Goal: Task Accomplishment & Management: Manage account settings

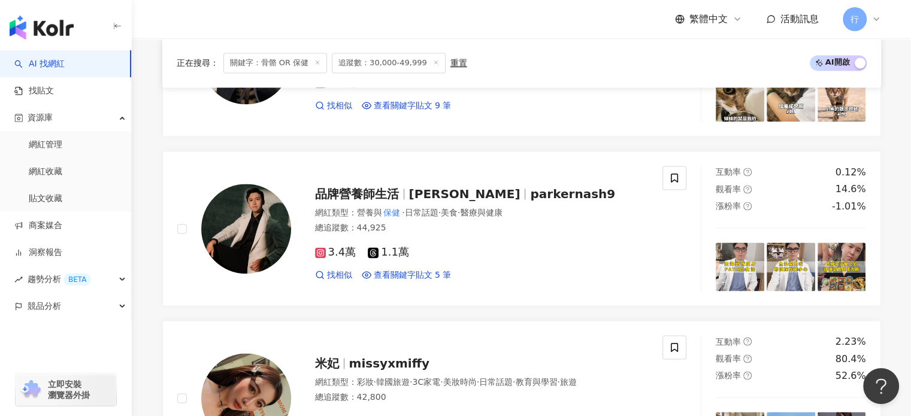
click at [268, 60] on span "關鍵字：骨骼 OR 保健" at bounding box center [276, 63] width 104 height 20
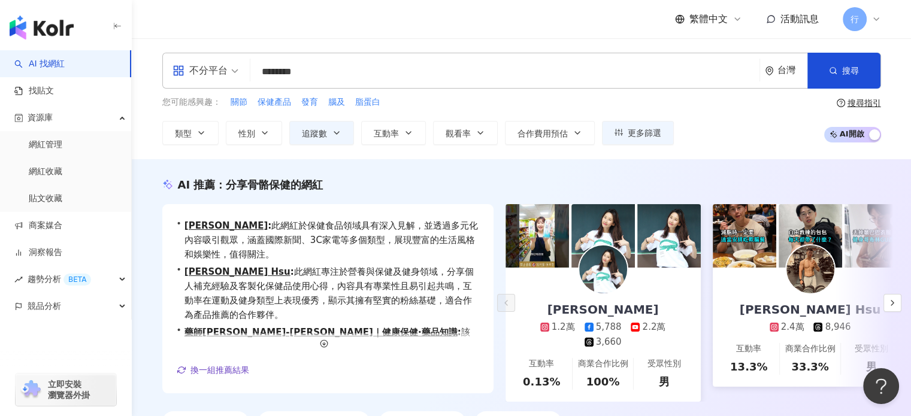
click at [61, 64] on link "AI 找網紅" at bounding box center [39, 64] width 50 height 12
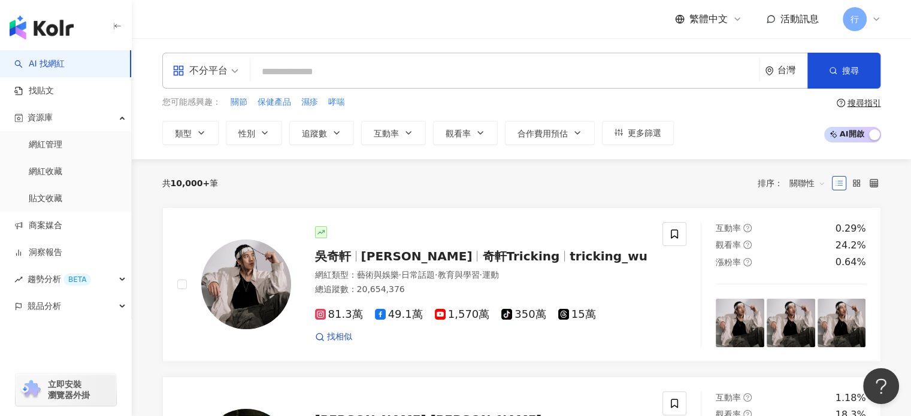
click at [447, 75] on input "search" at bounding box center [505, 72] width 500 height 23
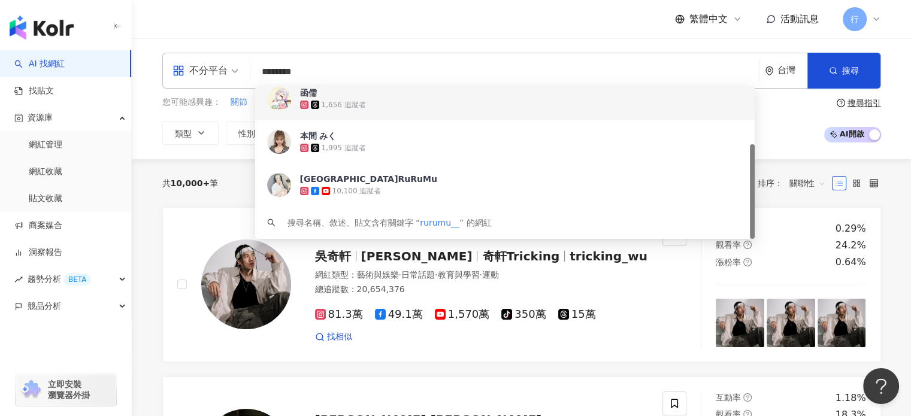
type input "********"
drag, startPoint x: 778, startPoint y: 99, endPoint x: 756, endPoint y: 130, distance: 37.4
click at [778, 99] on div "您可能感興趣： 關節 保健產品 濕疹 哮喘 類型 性別 追蹤數 互動率 觀看率 合作費用預估 更多篩選 篩選條件 關於網紅 互動潛力 受眾輪廓 獨家 關於網紅…" at bounding box center [521, 120] width 719 height 49
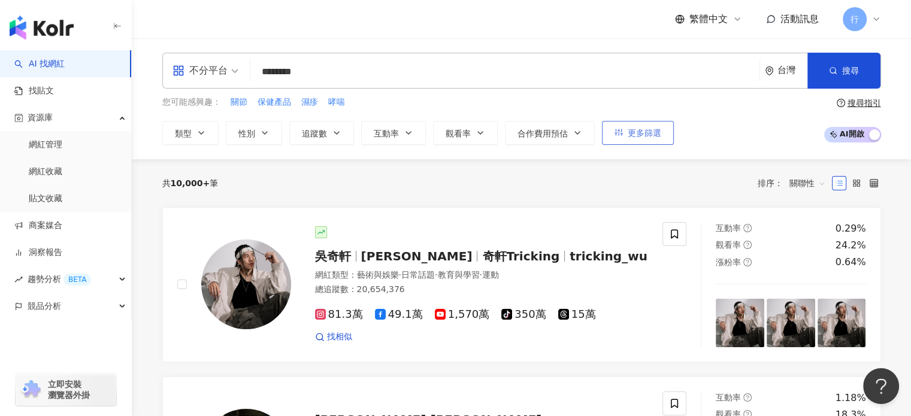
click at [645, 134] on span "更多篩選" at bounding box center [645, 133] width 34 height 10
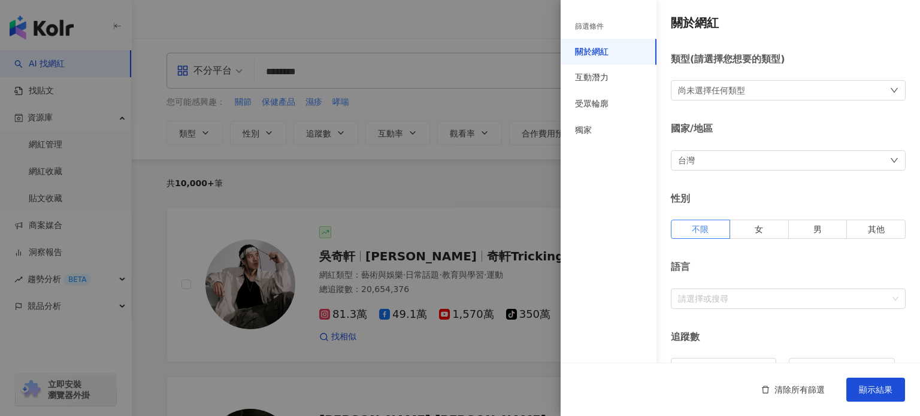
type input "*****"
click at [876, 385] on span "顯示結果" at bounding box center [876, 390] width 34 height 10
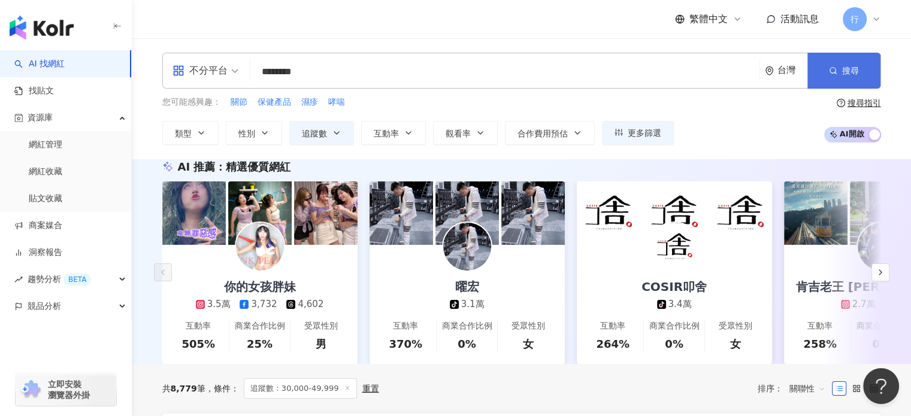
click at [816, 71] on button "搜尋" at bounding box center [844, 71] width 73 height 36
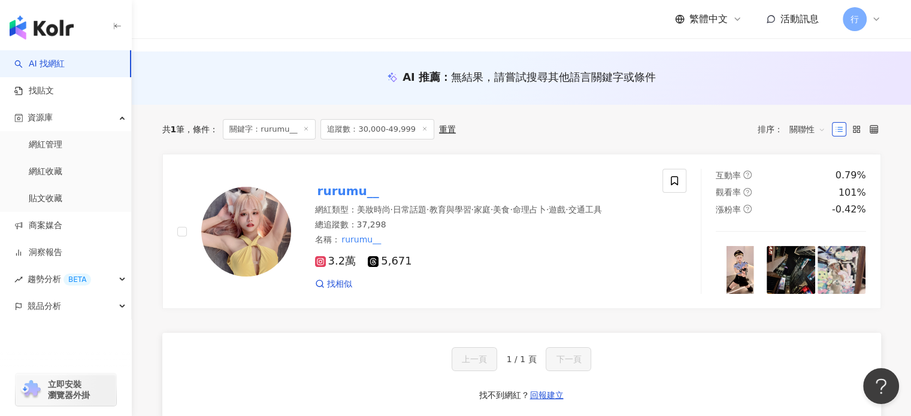
scroll to position [180, 0]
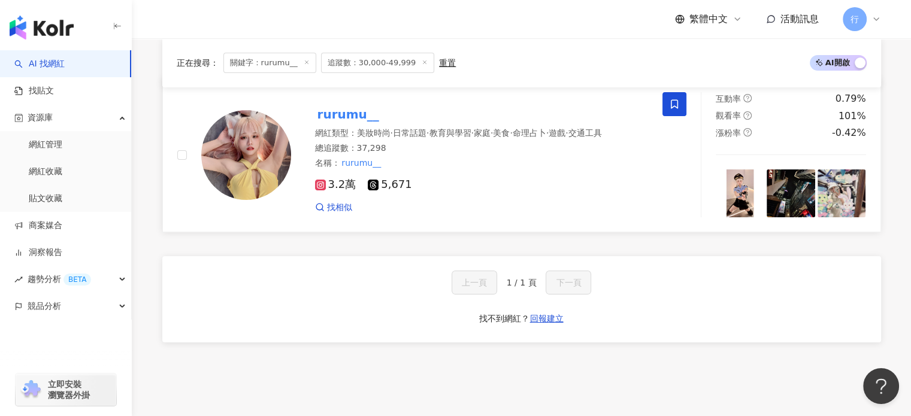
click at [673, 110] on span at bounding box center [675, 104] width 24 height 24
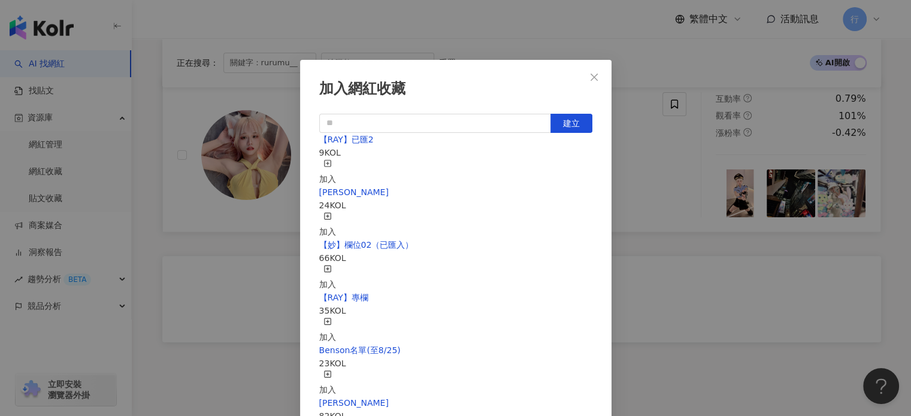
click at [336, 212] on div "加入" at bounding box center [327, 225] width 17 height 26
click at [451, 208] on div "【RAY】已匯2 9 KOL 加入" at bounding box center [455, 212] width 273 height 53
click at [355, 197] on span "【RAY】已匯2" at bounding box center [346, 193] width 55 height 10
click at [589, 71] on button "Close" at bounding box center [594, 77] width 24 height 24
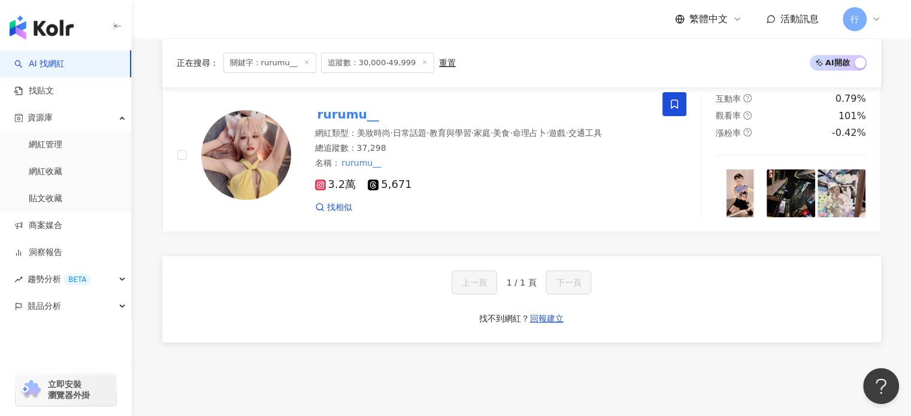
click at [343, 22] on div "繁體中文 活動訊息 行" at bounding box center [521, 19] width 719 height 38
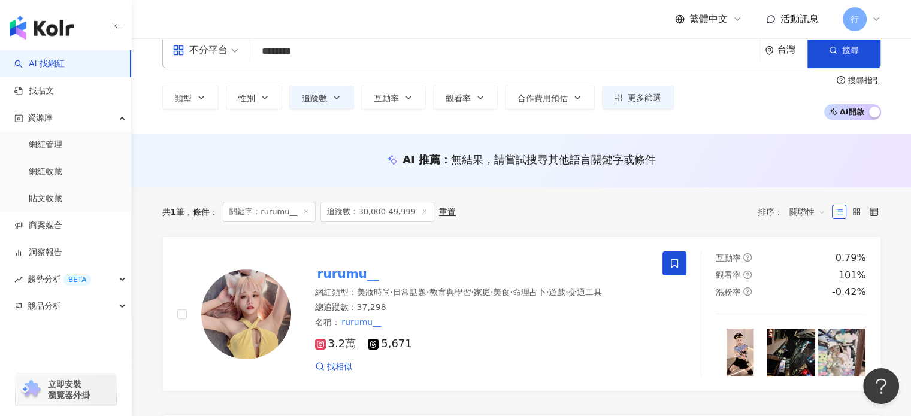
scroll to position [0, 0]
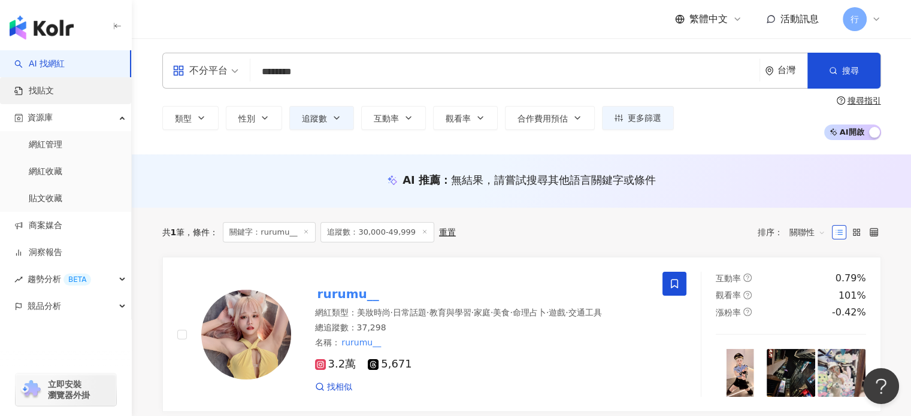
drag, startPoint x: 351, startPoint y: 67, endPoint x: 113, endPoint y: 79, distance: 238.2
click at [113, 79] on div "AI 找網紅 找貼文 資源庫 網紅管理 網紅收藏 貼文收藏 商案媒合 洞察報告 趨勢分析 BETA 競品分析 立即安裝 瀏覽器外掛 繁體中文 活動訊息 行 不…" at bounding box center [455, 342] width 911 height 685
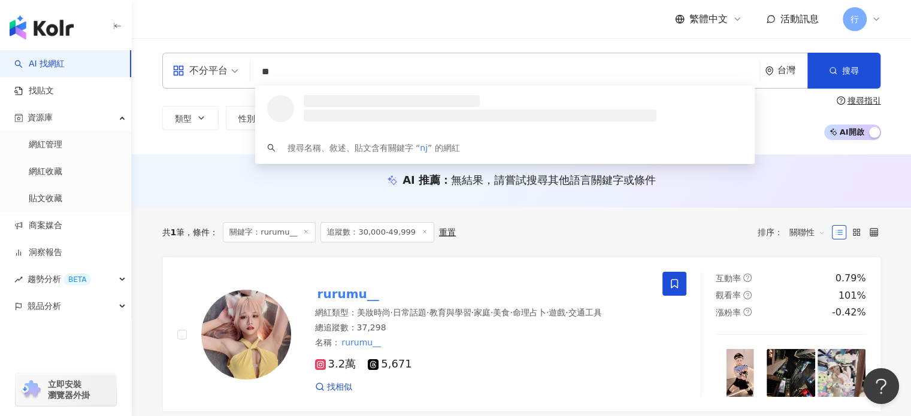
type input "*"
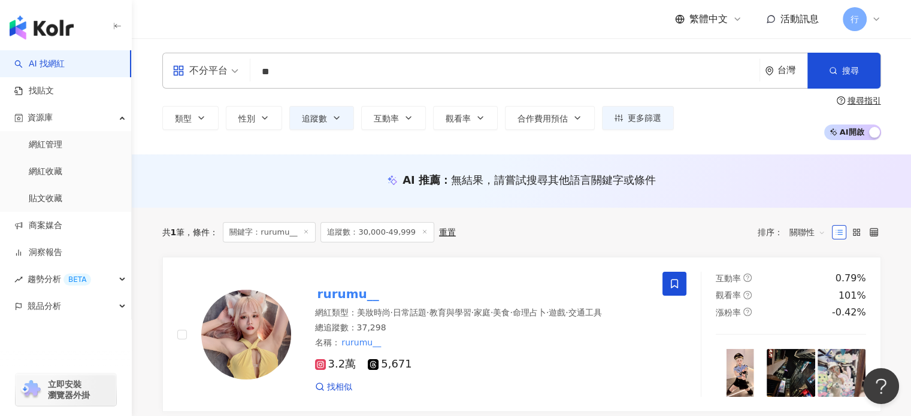
type input "*"
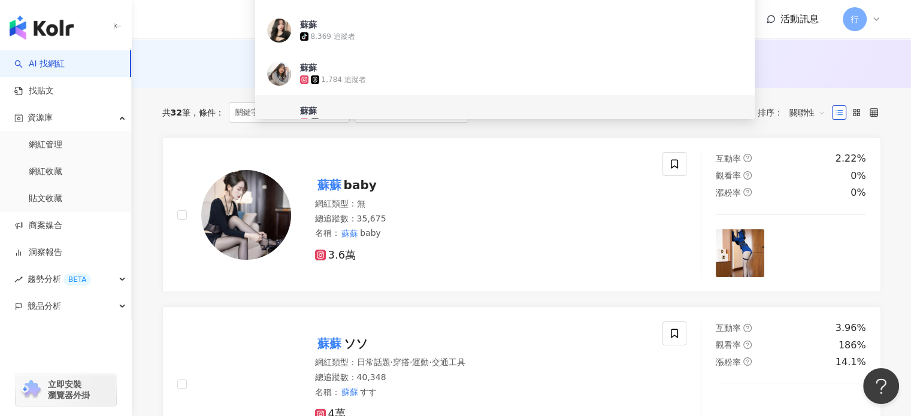
scroll to position [180, 0]
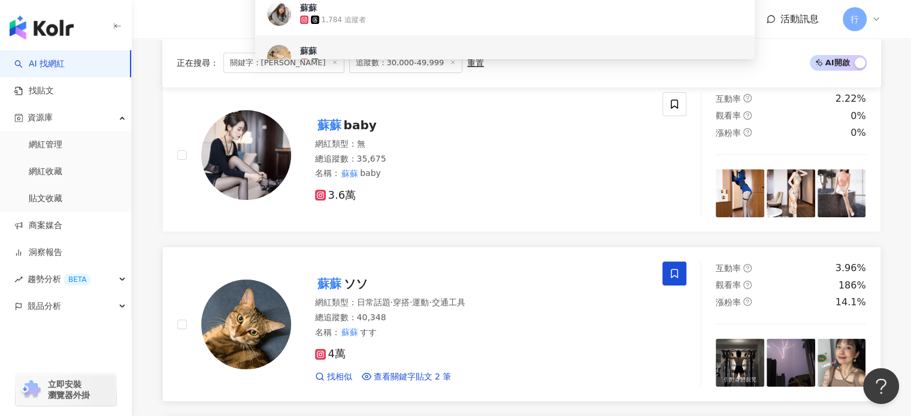
click at [675, 267] on span at bounding box center [675, 274] width 24 height 24
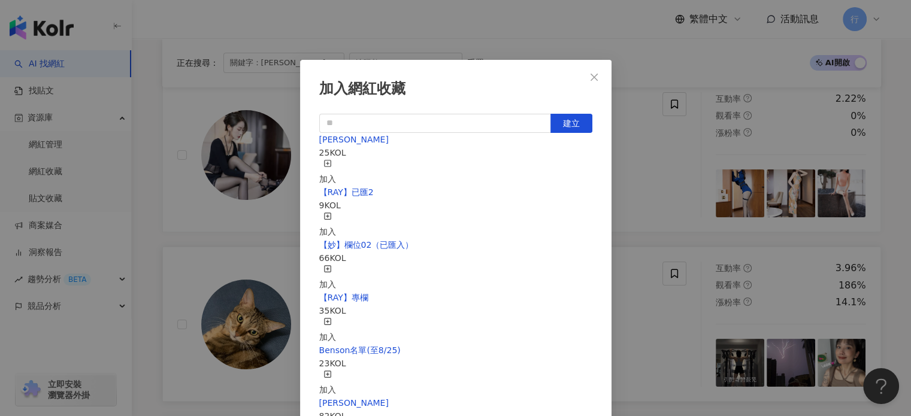
click at [336, 164] on div "加入" at bounding box center [327, 172] width 17 height 26
click at [518, 25] on div "加入網紅收藏 建立 nina 26 KOL 已加入 【RAY】已匯2 9 KOL 加入 【妙】欄位02（已匯入） 66 KOL 加入 【RAY】專欄 35 K…" at bounding box center [455, 208] width 911 height 416
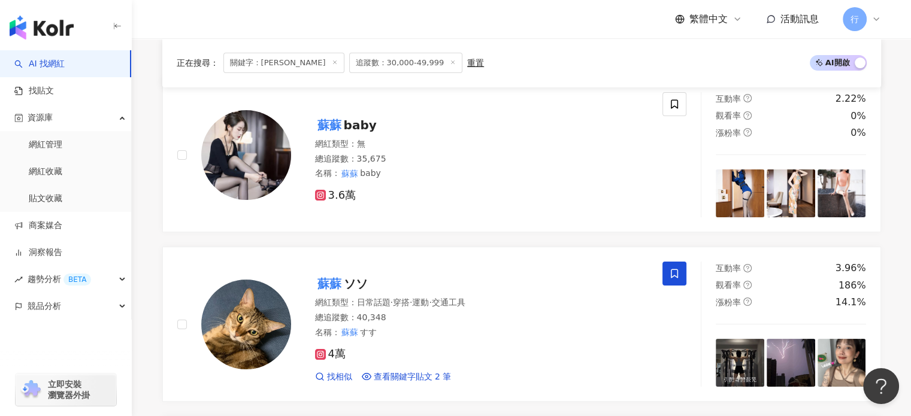
click at [551, 36] on div "繁體中文 活動訊息 行" at bounding box center [521, 19] width 719 height 38
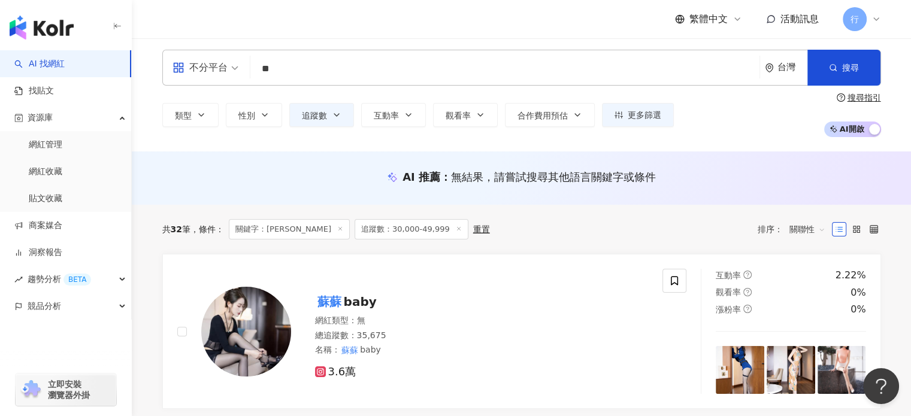
scroll to position [0, 0]
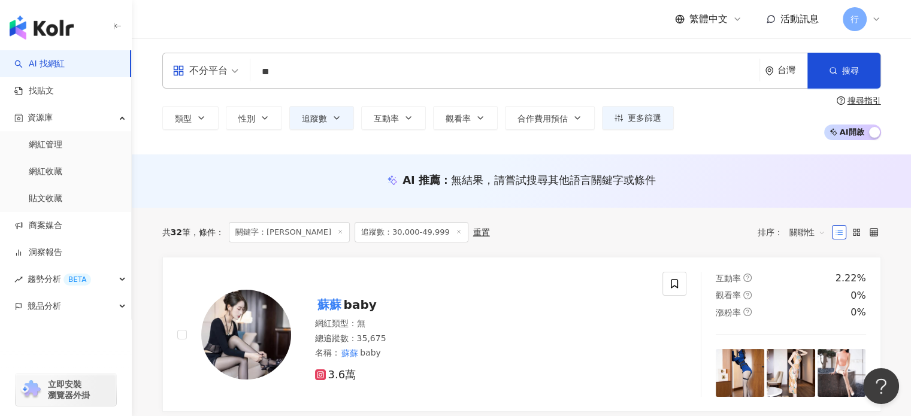
drag, startPoint x: 467, startPoint y: 78, endPoint x: 124, endPoint y: 76, distance: 343.3
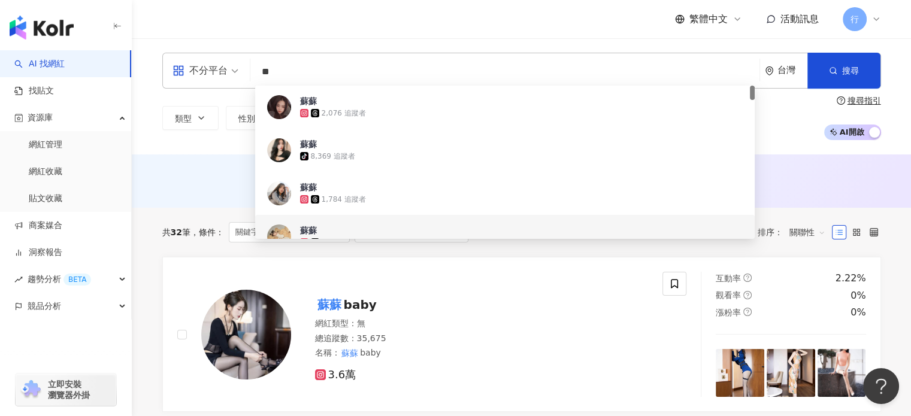
type input "*"
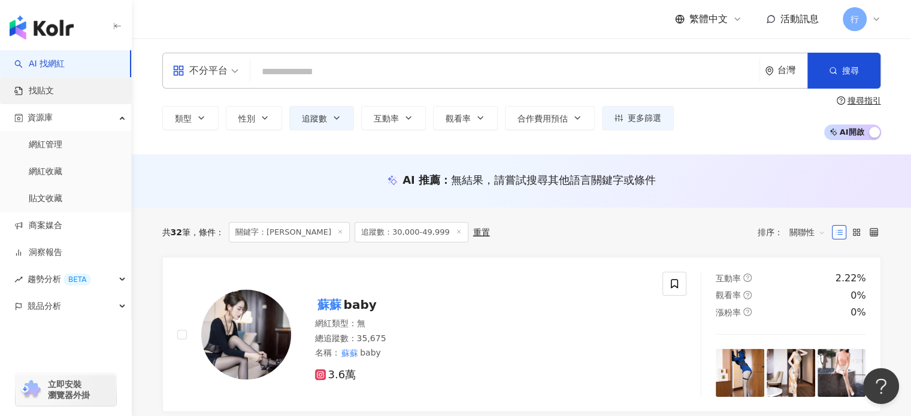
type input "*"
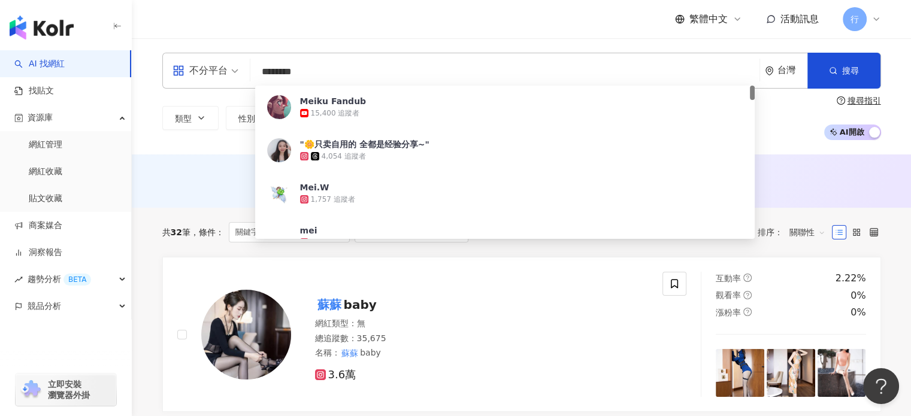
type input "*********"
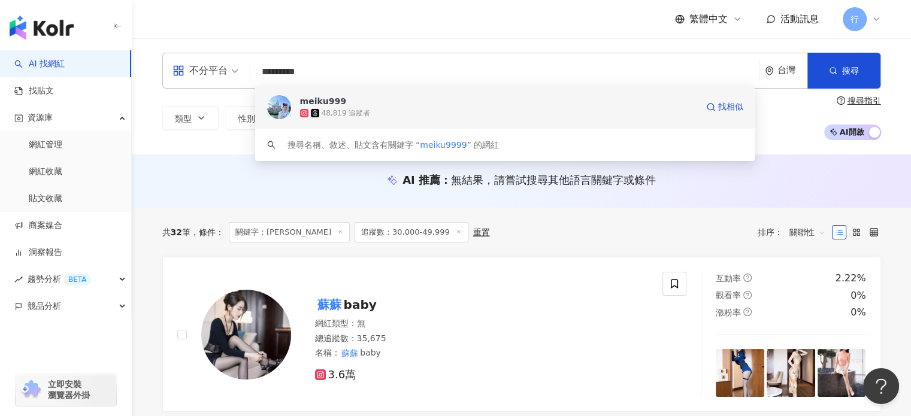
click at [538, 103] on span "meiku999" at bounding box center [498, 101] width 397 height 12
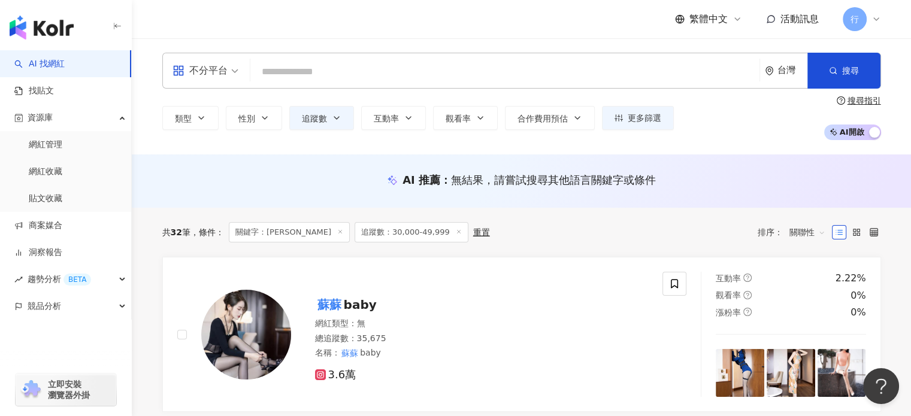
click at [262, 78] on input "search" at bounding box center [505, 72] width 500 height 23
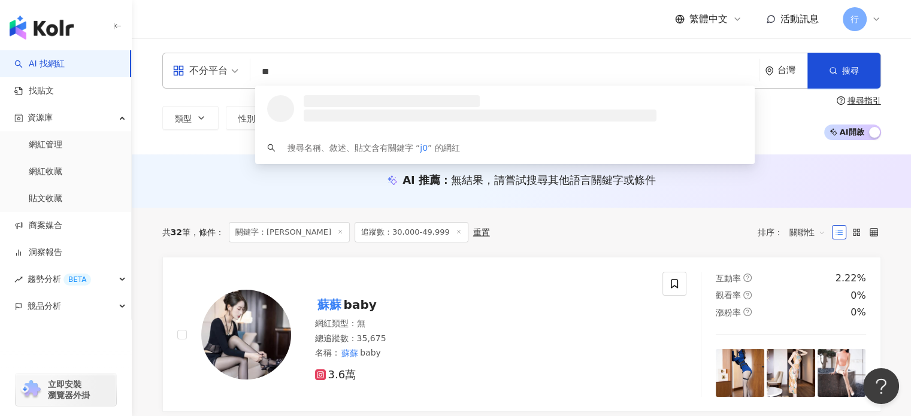
type input "*"
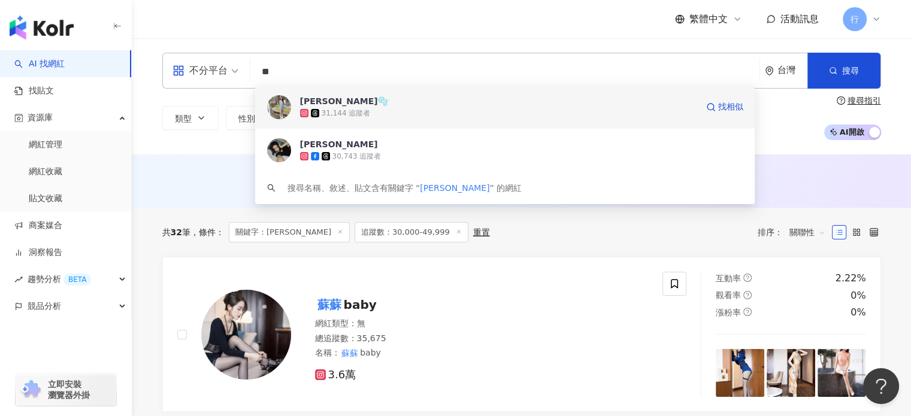
type input "***"
click at [616, 112] on div "31,144 追蹤者" at bounding box center [498, 113] width 397 height 12
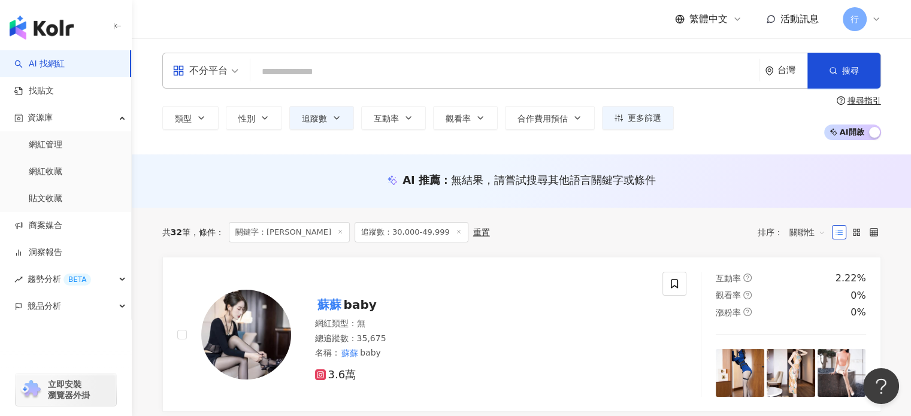
click at [441, 54] on div "不分平台 台灣 搜尋 e37171e6-09cb-4a60-84d7-182ae7cd152e 婉虹🫧 31,144 追蹤者 盛婉虹 30,743 追蹤者 搜…" at bounding box center [521, 71] width 719 height 36
click at [441, 61] on input "search" at bounding box center [505, 72] width 500 height 23
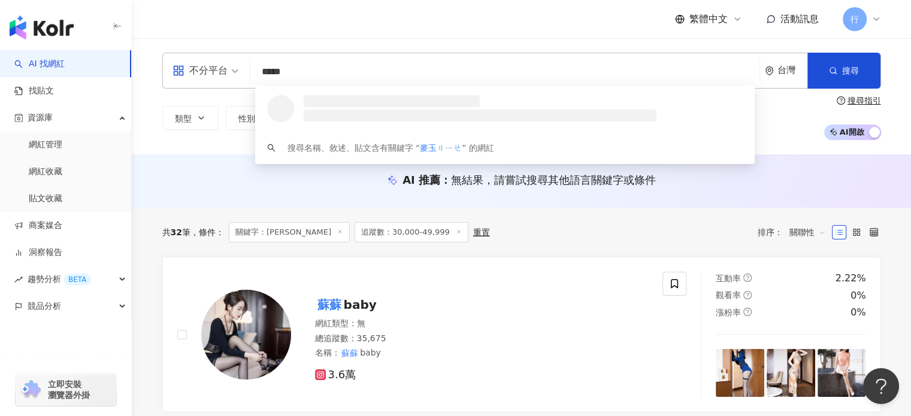
type input "***"
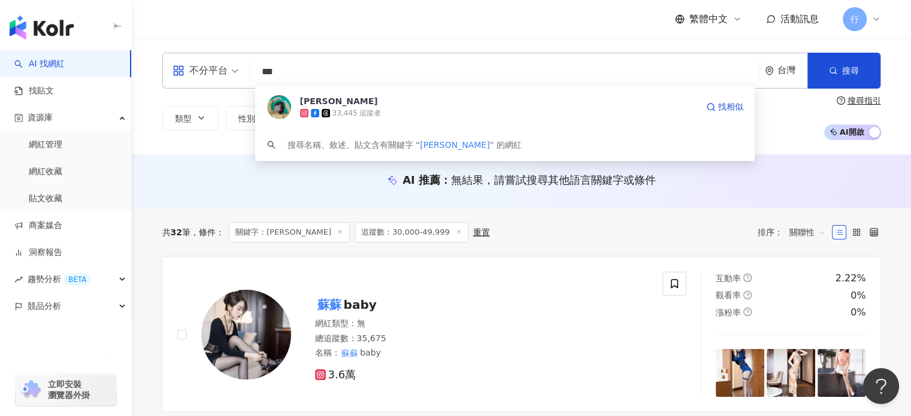
click at [401, 112] on div "33,445 追蹤者" at bounding box center [498, 113] width 397 height 12
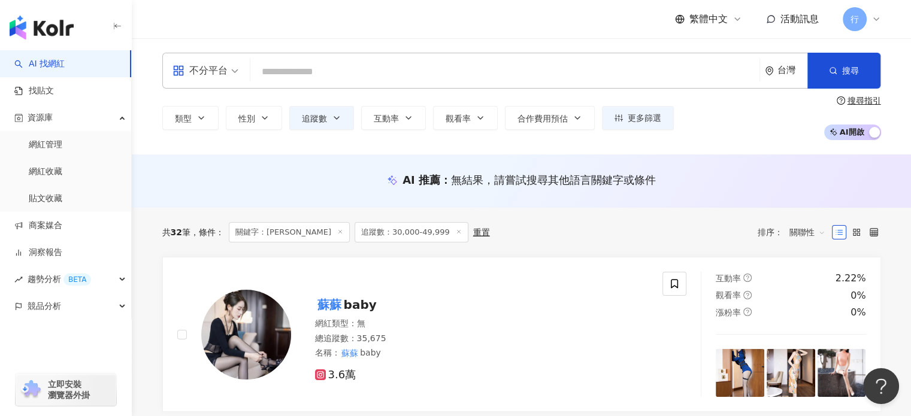
click at [527, 34] on div "繁體中文 活動訊息 行" at bounding box center [521, 19] width 719 height 38
click at [496, 65] on input "search" at bounding box center [505, 72] width 500 height 23
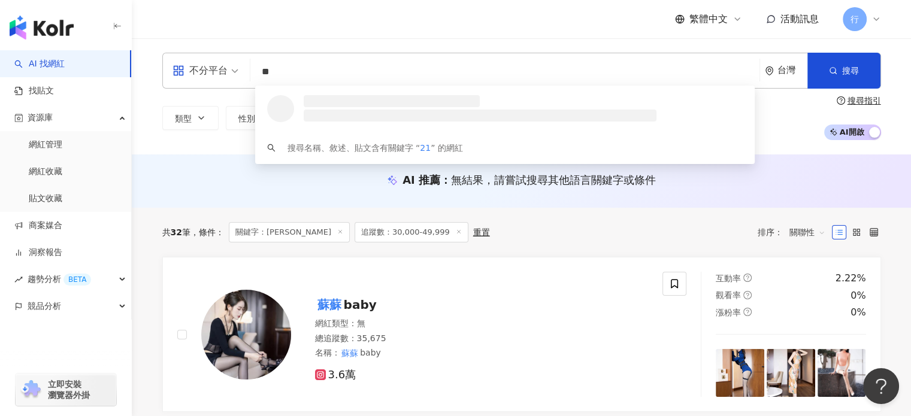
type input "*"
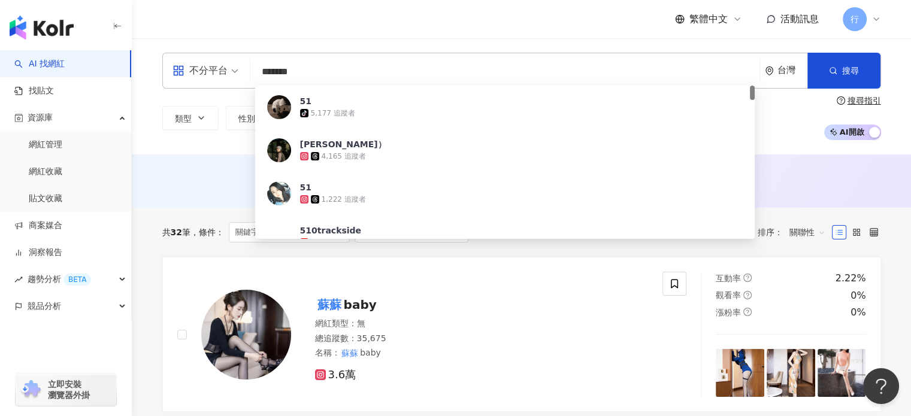
type input "******"
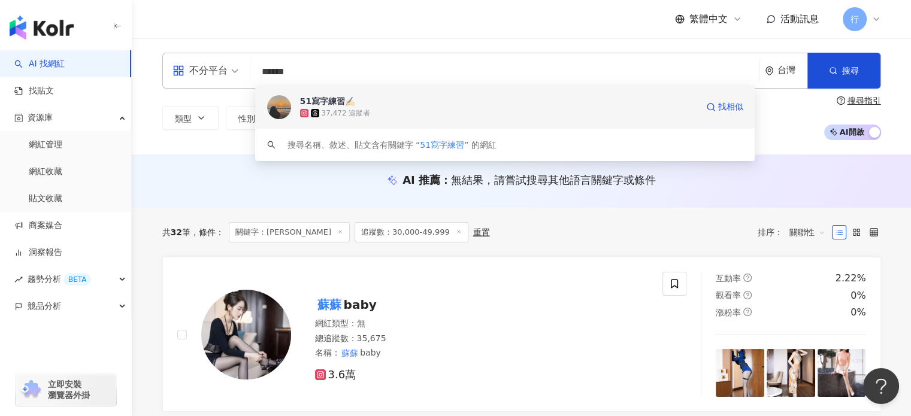
click at [423, 107] on div "37,472 追蹤者" at bounding box center [498, 113] width 397 height 12
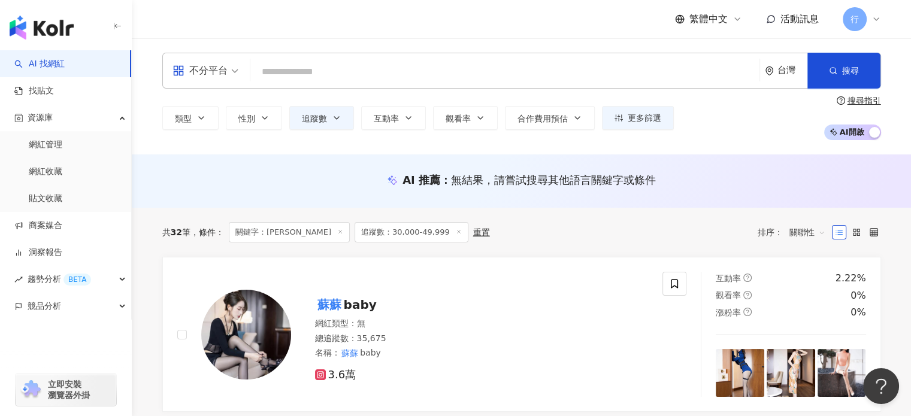
click at [520, 5] on div "繁體中文 活動訊息 行" at bounding box center [521, 19] width 719 height 38
click at [295, 65] on input "search" at bounding box center [505, 72] width 500 height 23
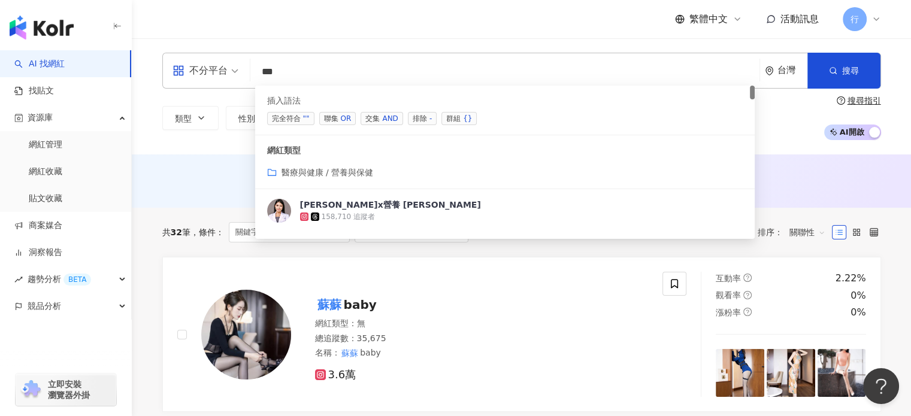
drag, startPoint x: 326, startPoint y: 70, endPoint x: 186, endPoint y: 75, distance: 140.3
click at [186, 75] on div "不分平台 ** 台灣 搜尋 searchOperator 插入語法 完全符合 "" 聯集 OR 交集 AND 排除 - 群組 {} 網紅類型 醫療與健康 / …" at bounding box center [521, 71] width 719 height 36
paste input "search"
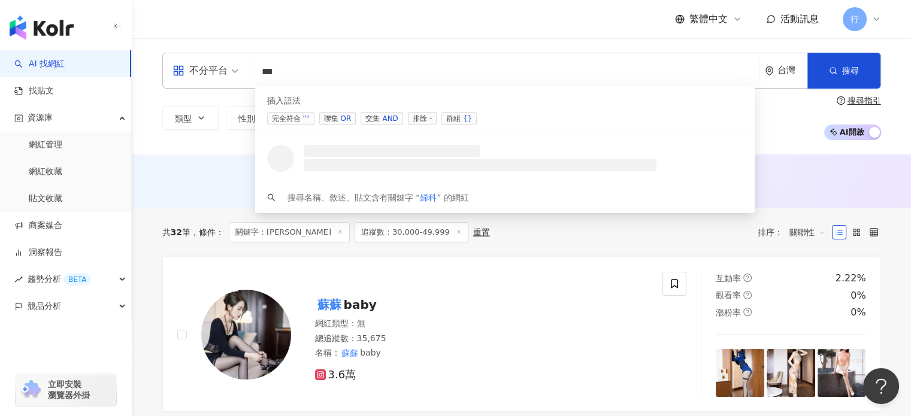
click at [335, 113] on span "聯集 OR" at bounding box center [337, 118] width 37 height 13
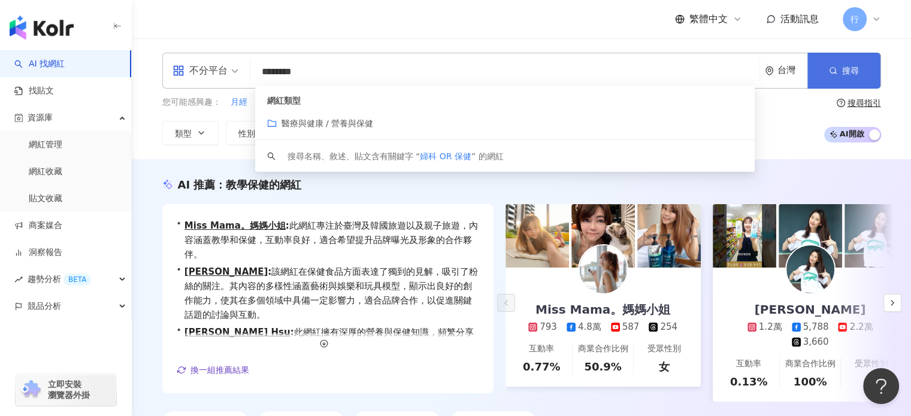
click at [865, 59] on button "搜尋" at bounding box center [844, 71] width 73 height 36
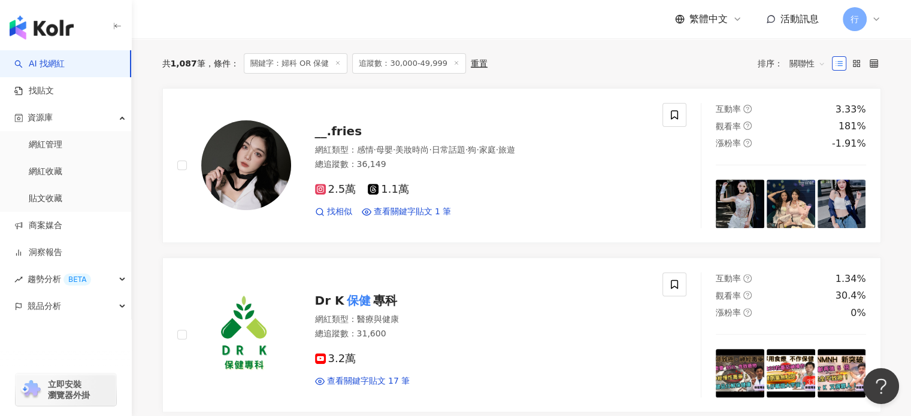
scroll to position [419, 0]
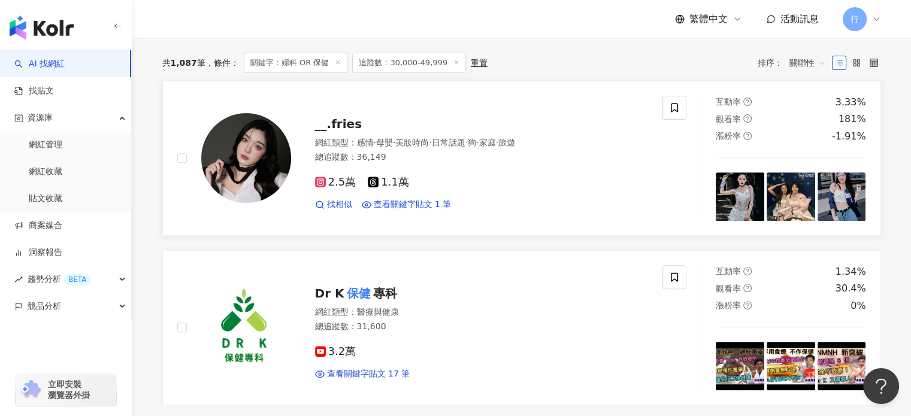
click at [508, 160] on div "總追蹤數 ： 36,149" at bounding box center [482, 158] width 334 height 12
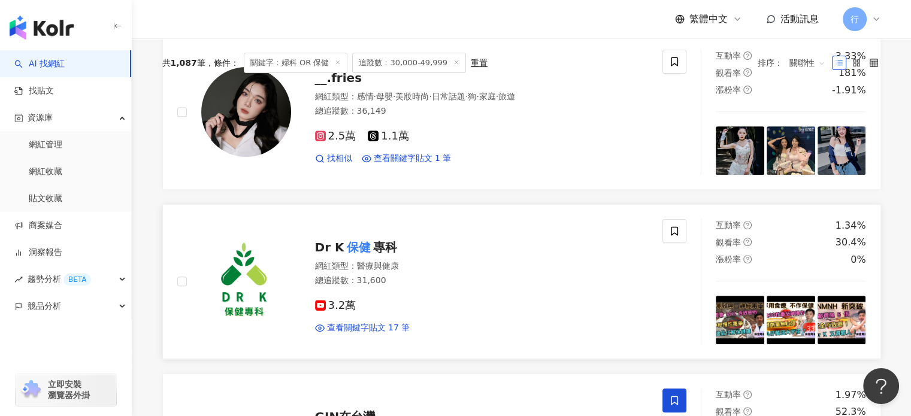
scroll to position [479, 0]
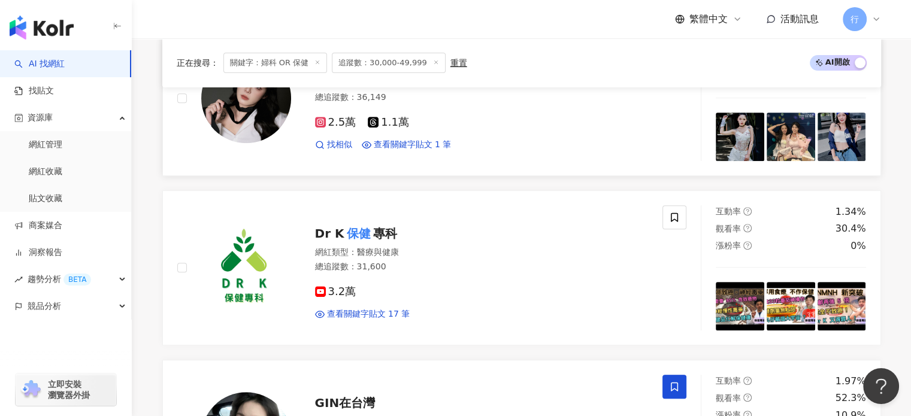
click at [429, 104] on div "總追蹤數 ： 36,149" at bounding box center [482, 98] width 334 height 12
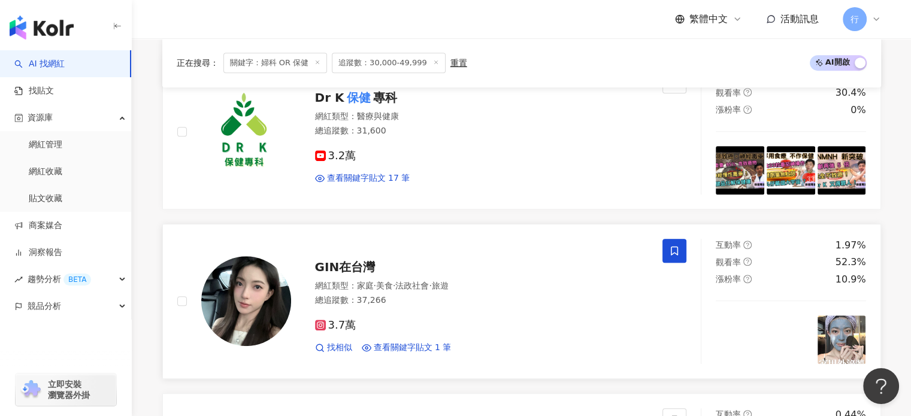
scroll to position [719, 0]
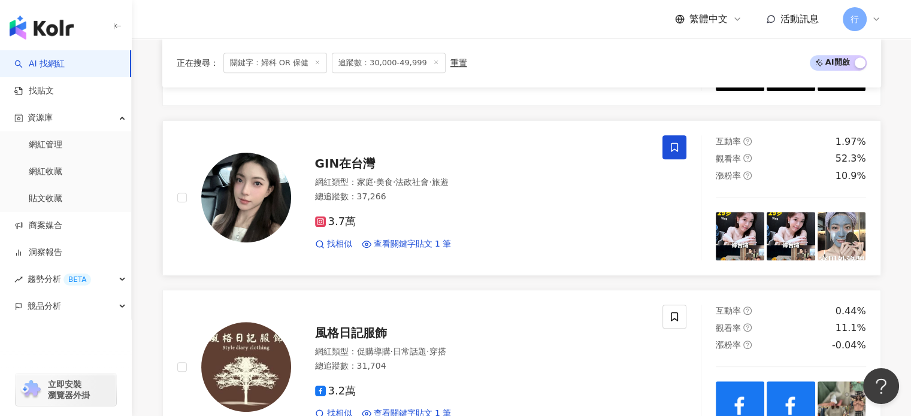
click at [544, 11] on div "繁體中文 活動訊息 行" at bounding box center [521, 19] width 719 height 38
click at [460, 172] on div "GIN在台灣" at bounding box center [482, 163] width 334 height 17
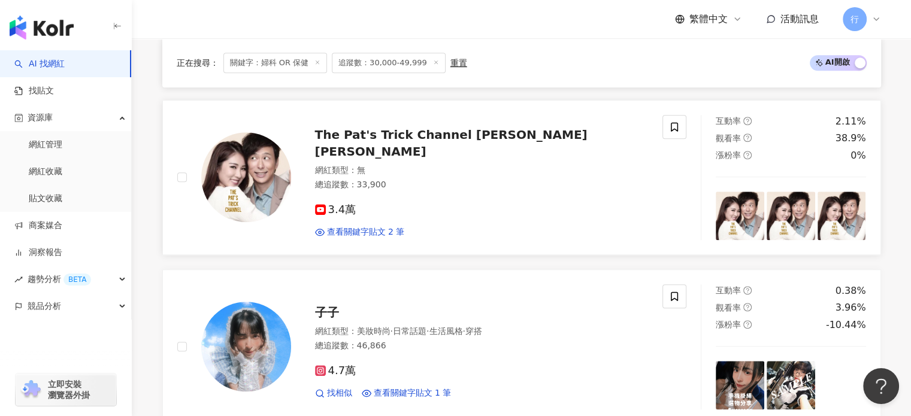
scroll to position [1198, 0]
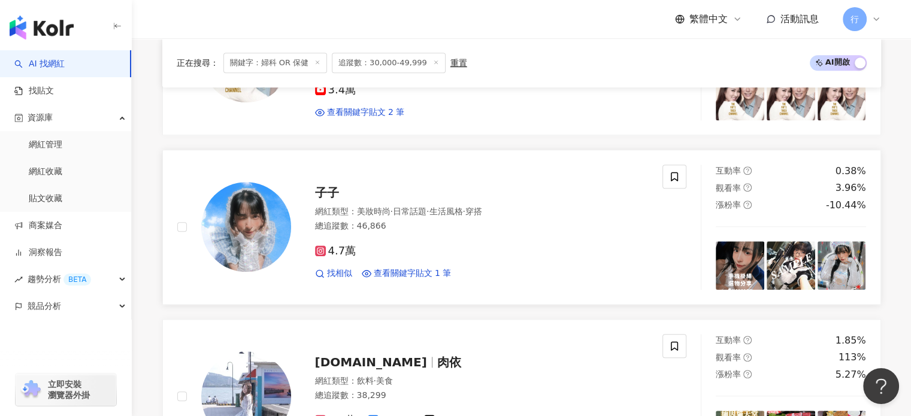
click at [455, 216] on span "生活風格" at bounding box center [446, 212] width 34 height 10
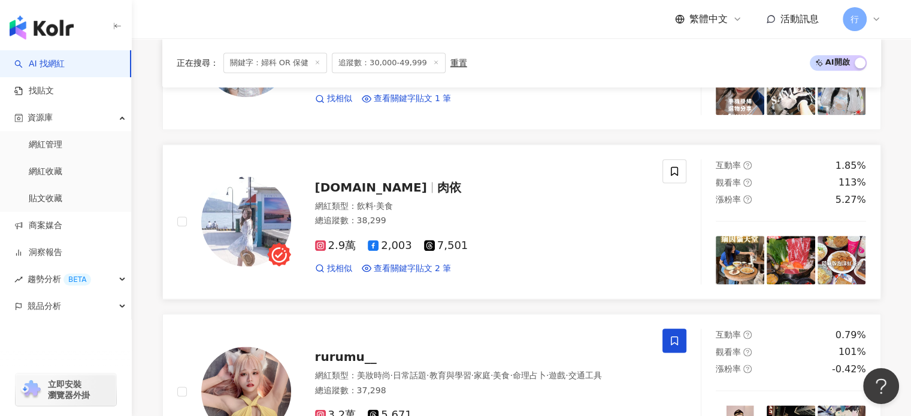
scroll to position [1438, 0]
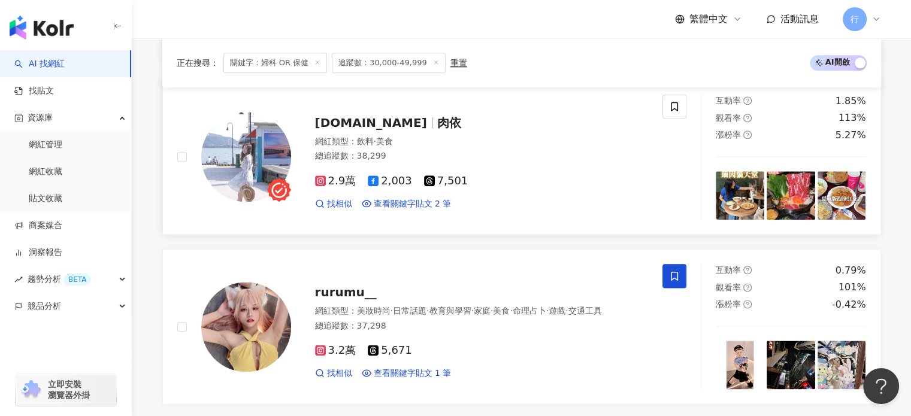
click at [405, 140] on div "taberu.food 肉依 網紅類型 ： 飲料 · 美食 總追蹤數 ： 38,299 2.9萬 2,003 7,501 找相似 查看關鍵字貼文 2 筆" at bounding box center [470, 157] width 358 height 105
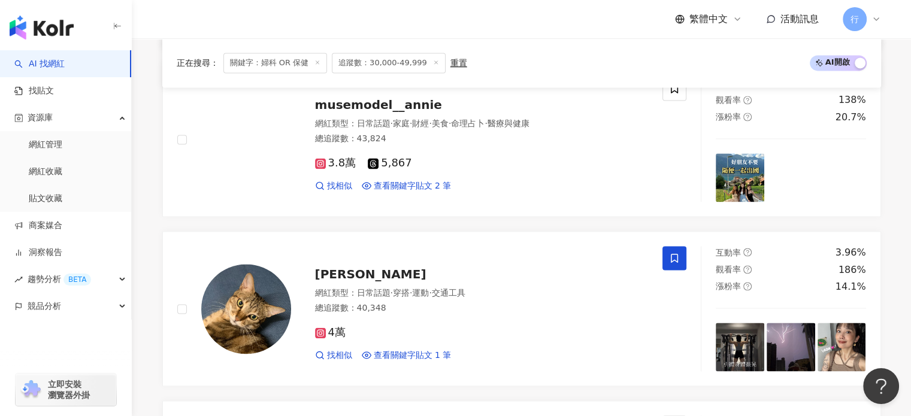
scroll to position [1798, 0]
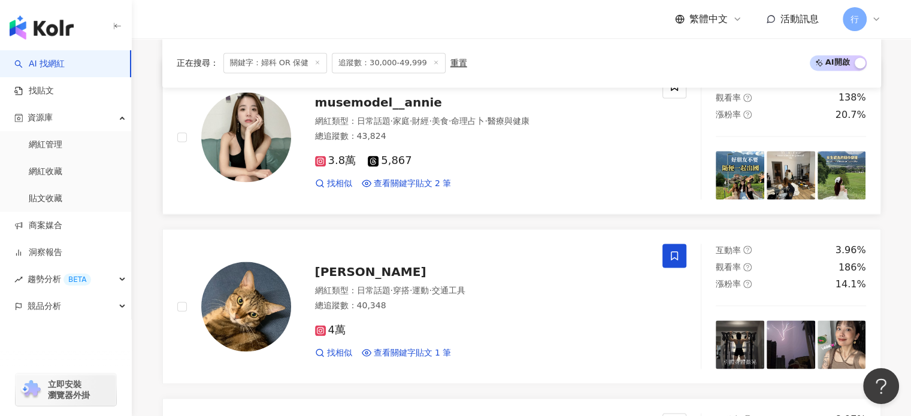
click at [514, 143] on div "總追蹤數 ： 43,824" at bounding box center [482, 137] width 334 height 12
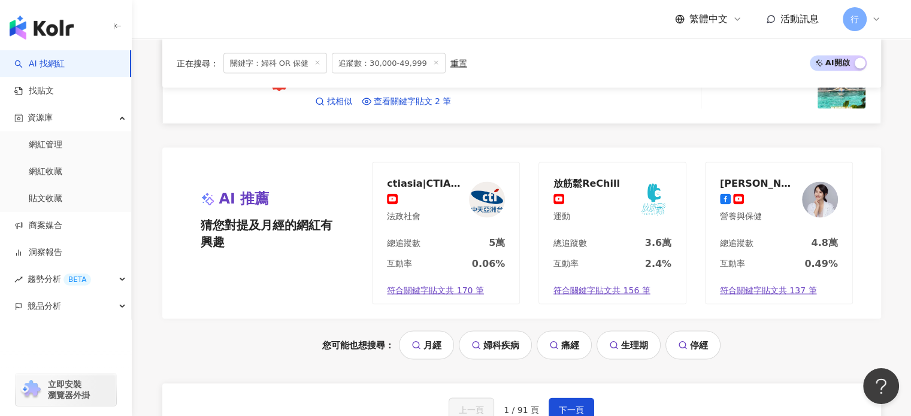
scroll to position [2217, 0]
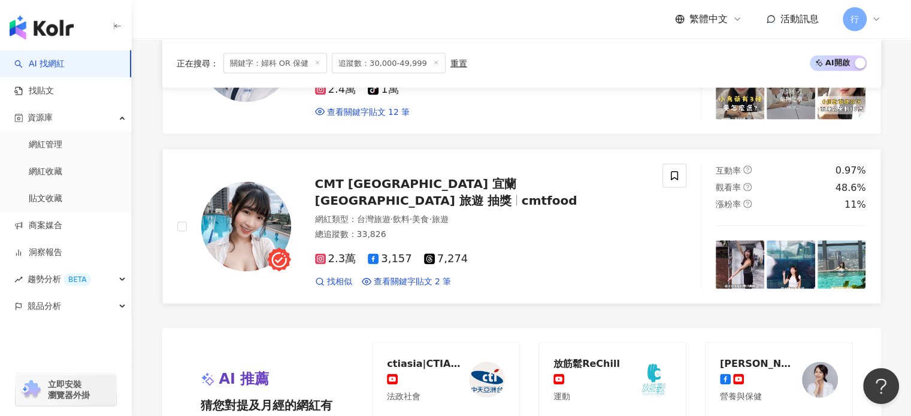
click at [514, 205] on span "CMT 台北 桃園 台中 宜蘭 台南 美食 旅遊 抽獎" at bounding box center [415, 191] width 201 height 31
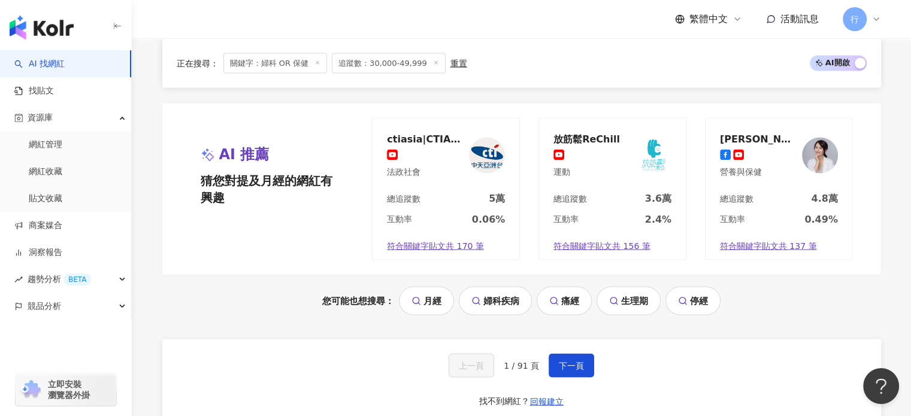
scroll to position [2457, 0]
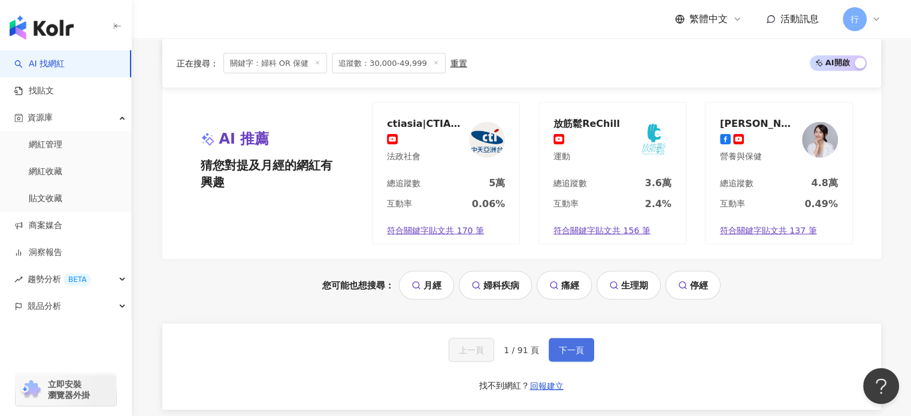
click at [576, 355] on span "下一頁" at bounding box center [571, 351] width 25 height 10
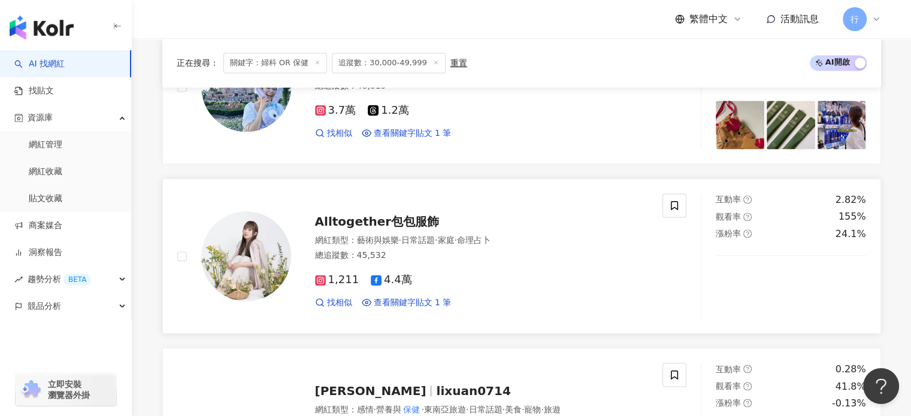
scroll to position [1678, 0]
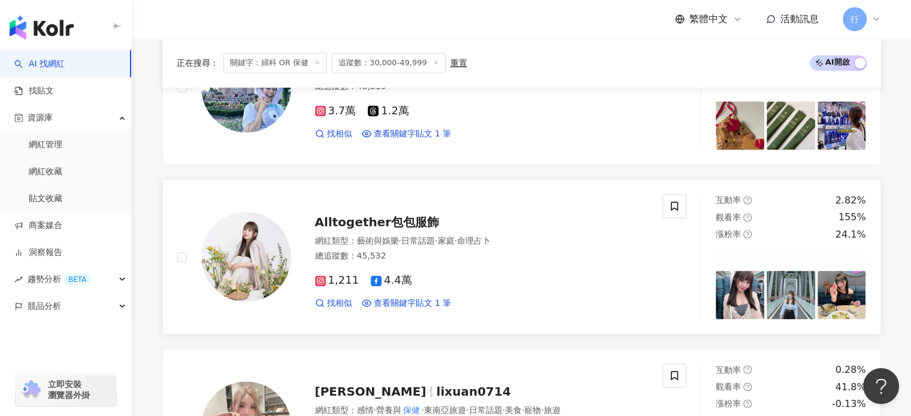
click at [578, 277] on div "1,211 4.4萬 找相似 查看關鍵字貼文 1 筆" at bounding box center [482, 287] width 334 height 44
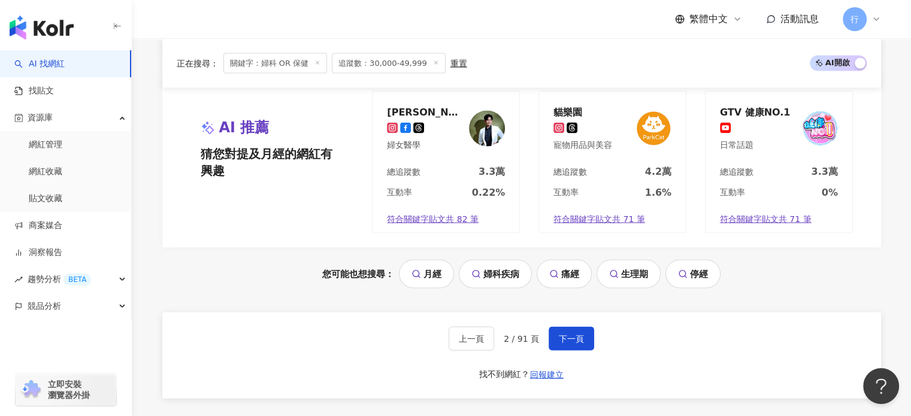
scroll to position [2517, 0]
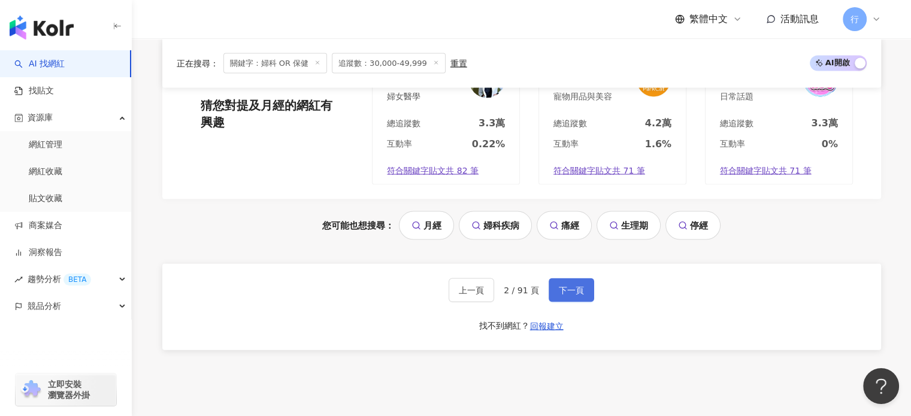
click at [585, 302] on button "下一頁" at bounding box center [572, 291] width 46 height 24
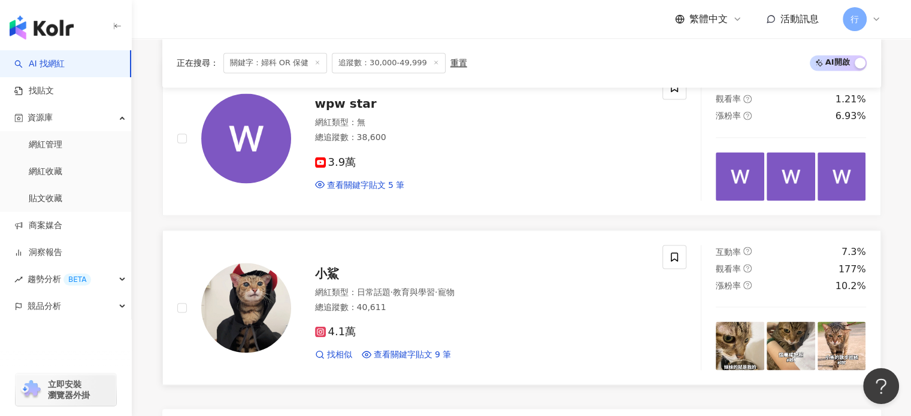
scroll to position [2157, 0]
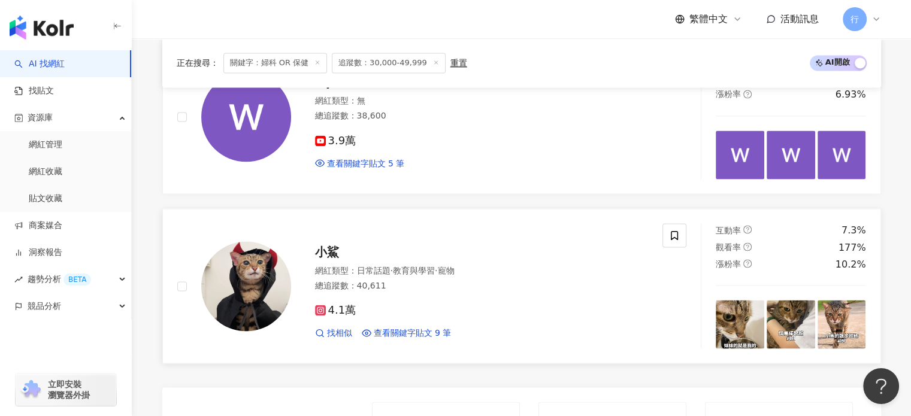
click at [507, 275] on div "網紅類型 ： 日常話題 · 教育與學習 · 寵物" at bounding box center [482, 271] width 334 height 12
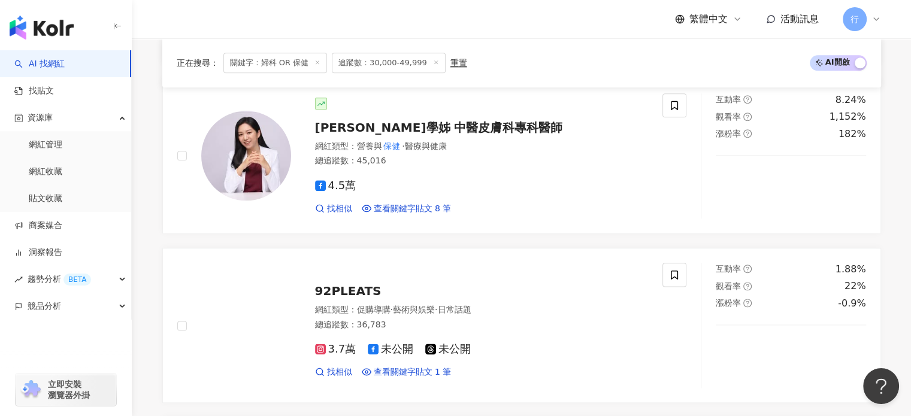
scroll to position [1438, 0]
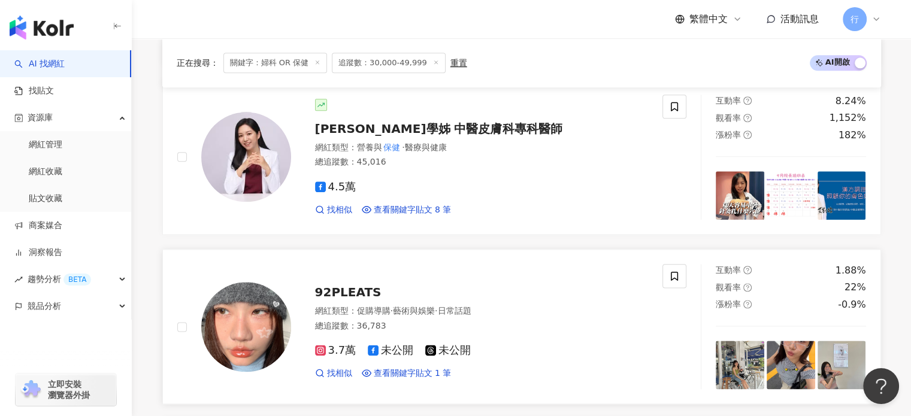
click at [409, 296] on div "92PLEATS" at bounding box center [482, 292] width 334 height 17
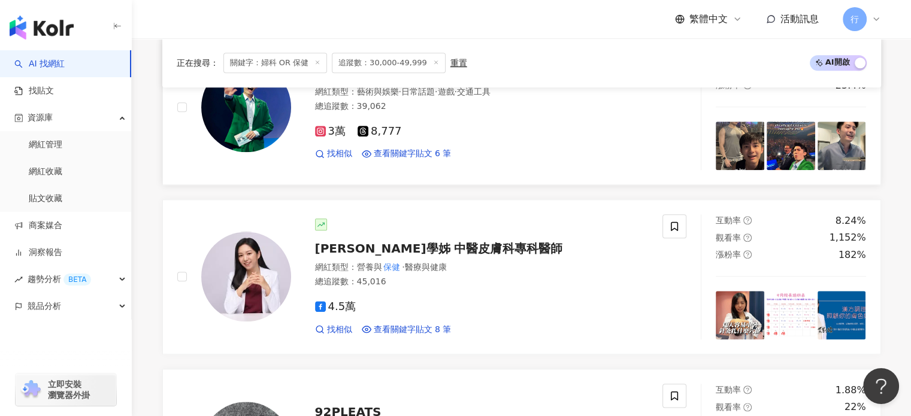
scroll to position [779, 0]
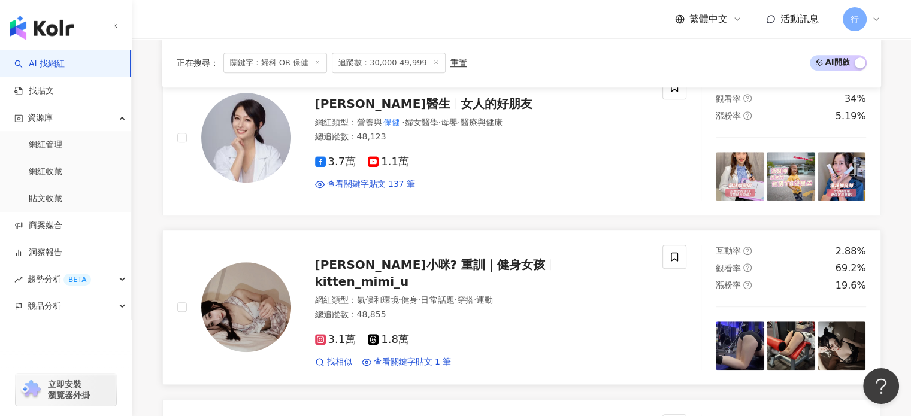
click at [455, 272] on span "Mimi小咪? 重訓｜健身女孩" at bounding box center [430, 265] width 231 height 14
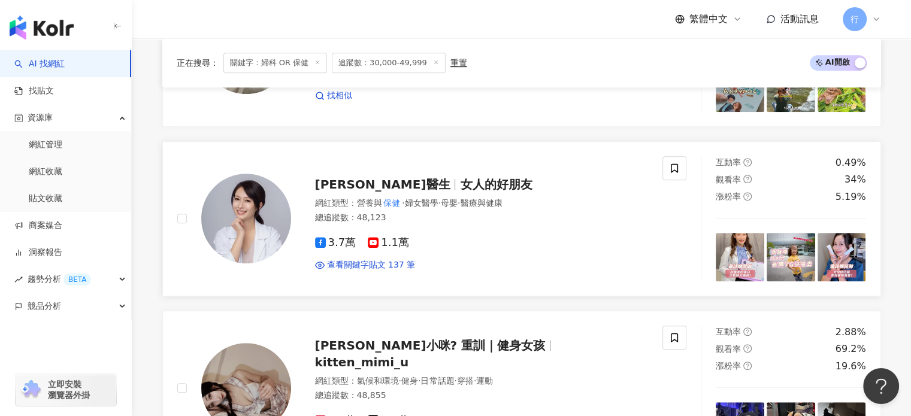
scroll to position [599, 0]
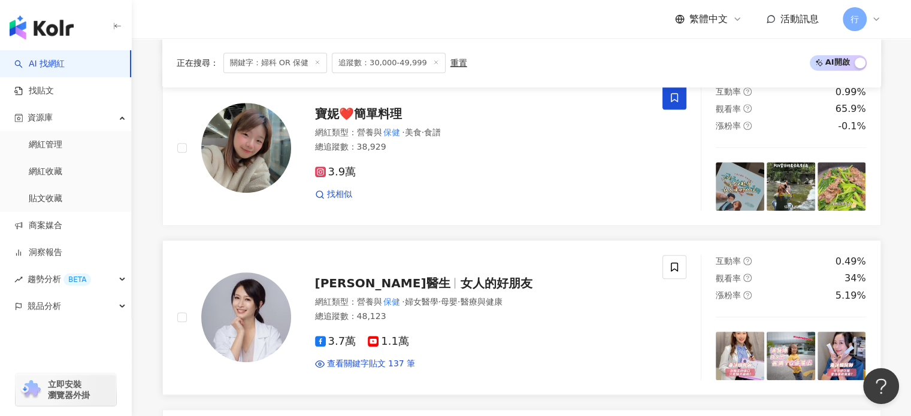
drag, startPoint x: 433, startPoint y: 294, endPoint x: 403, endPoint y: 317, distance: 37.5
click at [460, 291] on span "女人的好朋友" at bounding box center [496, 283] width 72 height 14
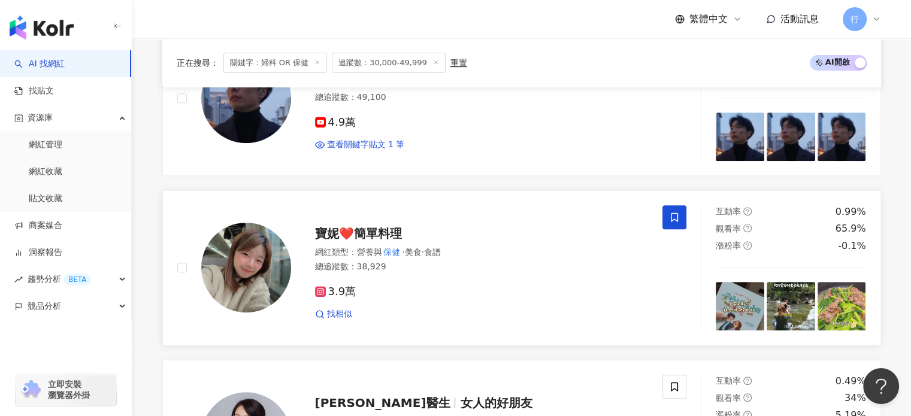
click at [399, 238] on span "寶妮❤️簡單料理" at bounding box center [358, 233] width 87 height 14
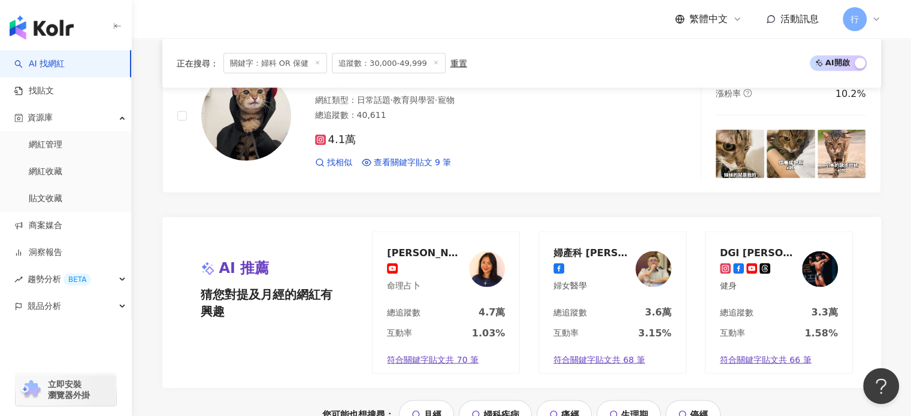
scroll to position [2617, 0]
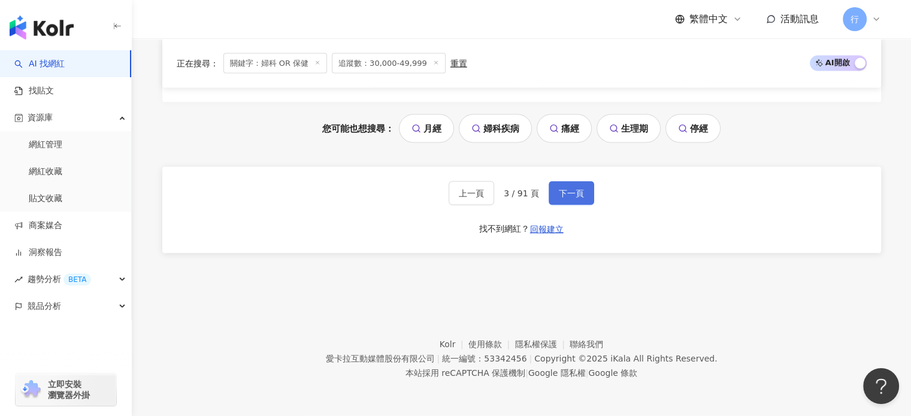
click at [585, 189] on button "下一頁" at bounding box center [572, 194] width 46 height 24
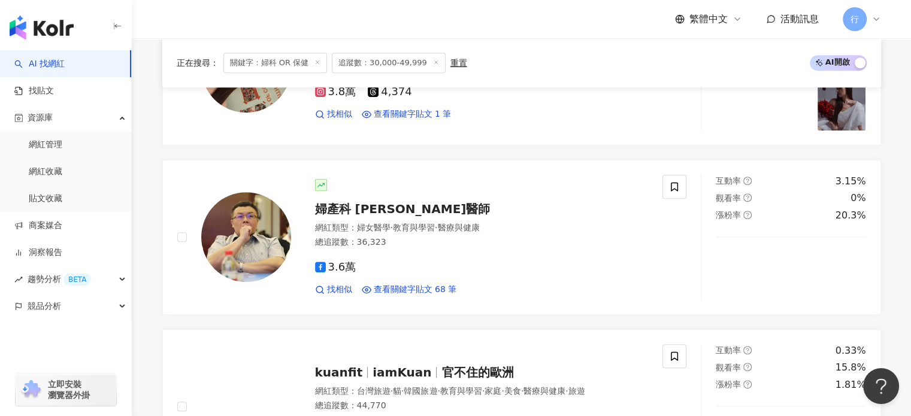
scroll to position [700, 0]
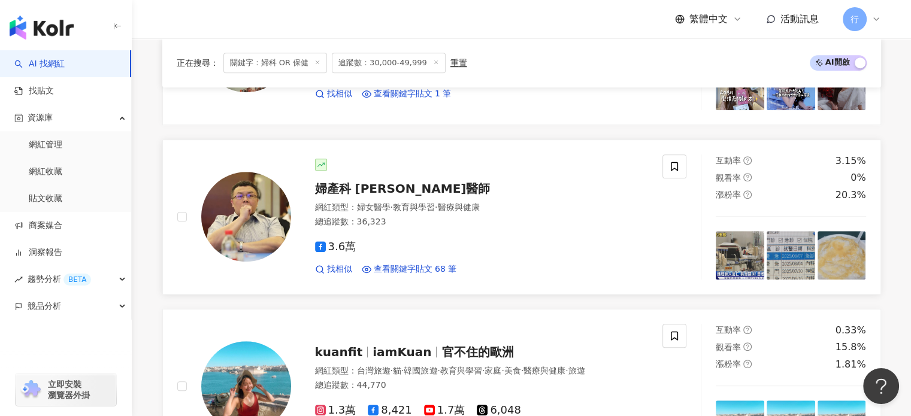
click at [479, 212] on span "醫療與健康" at bounding box center [458, 208] width 42 height 10
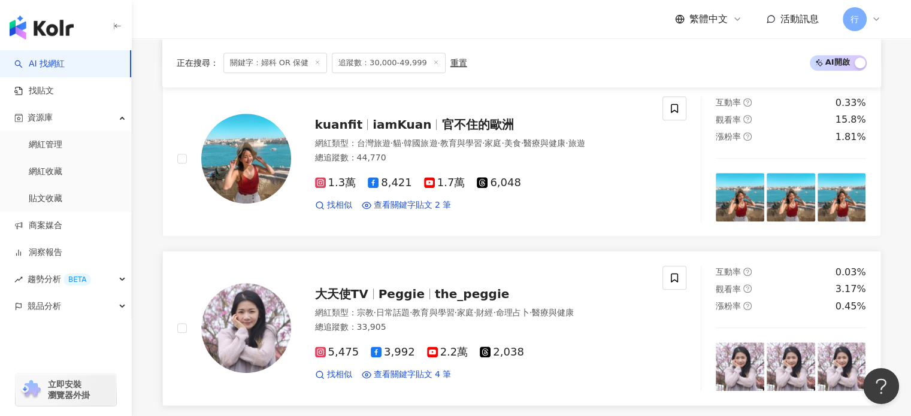
scroll to position [940, 0]
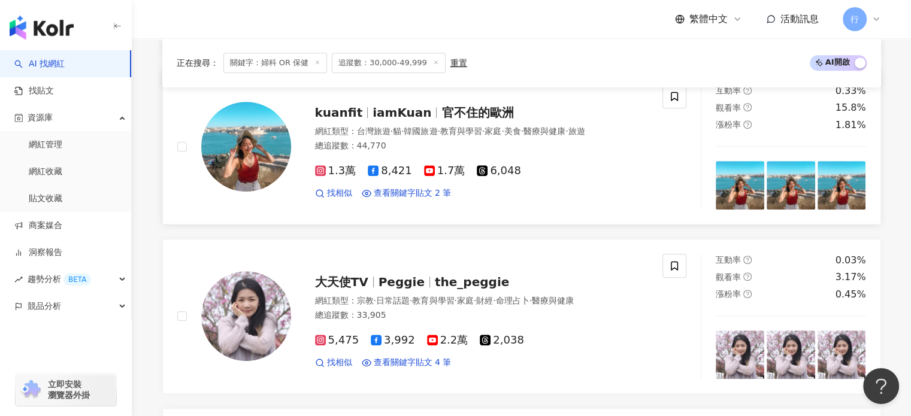
click at [476, 117] on span "官不住的歐洲" at bounding box center [478, 112] width 72 height 14
click at [494, 288] on div "大天使TV Peggie the_peggie" at bounding box center [482, 282] width 334 height 17
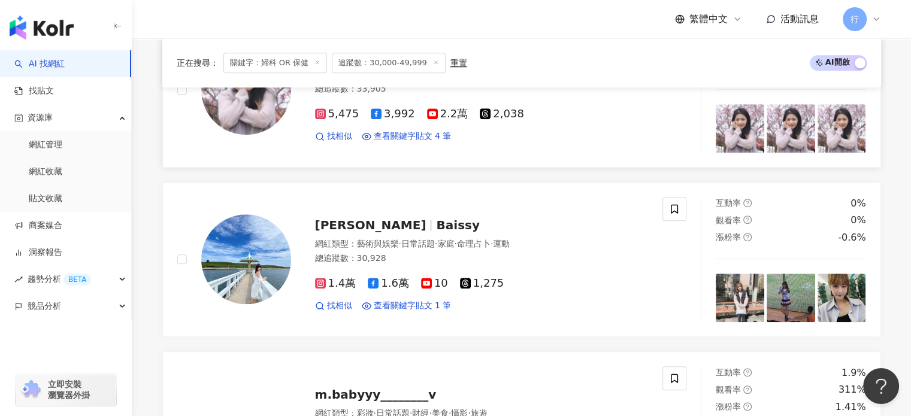
scroll to position [1239, 0]
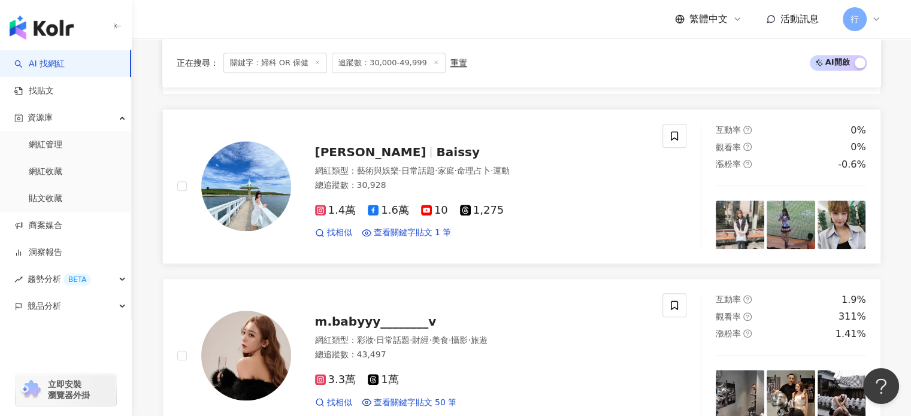
click at [393, 176] on span "藝術與娛樂" at bounding box center [378, 171] width 42 height 10
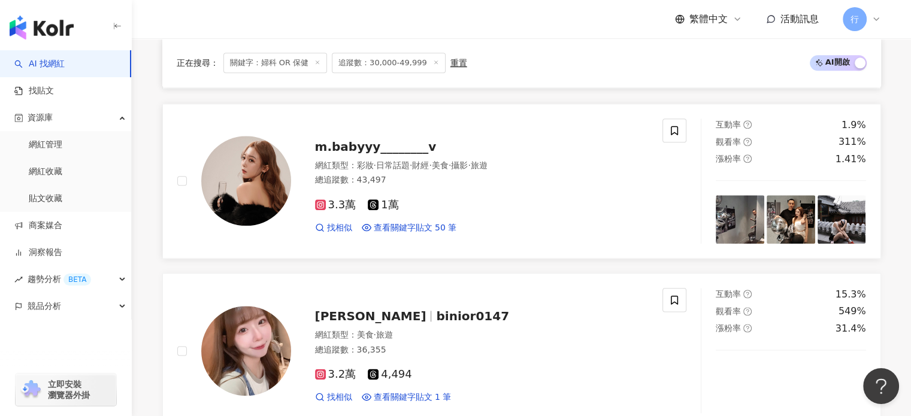
scroll to position [1419, 0]
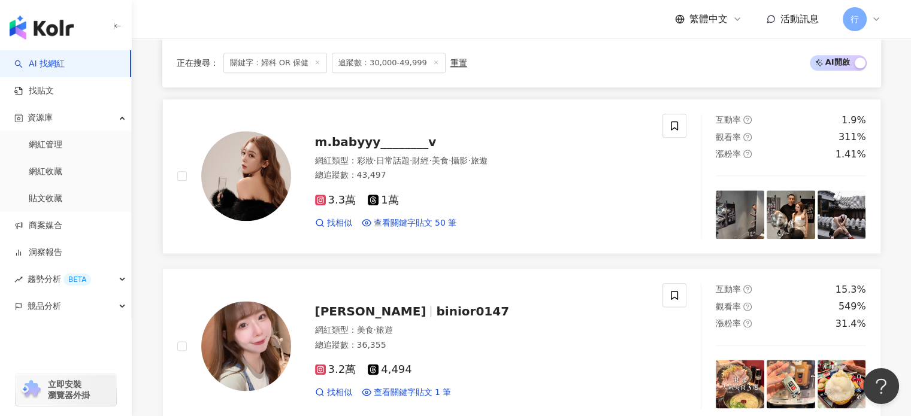
click at [398, 165] on span "日常話題" at bounding box center [393, 161] width 34 height 10
click at [391, 331] on span "旅遊" at bounding box center [384, 330] width 17 height 10
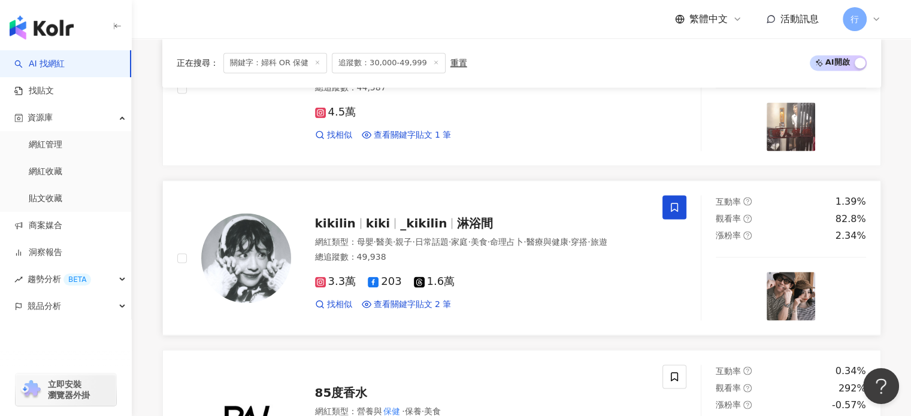
scroll to position [1898, 0]
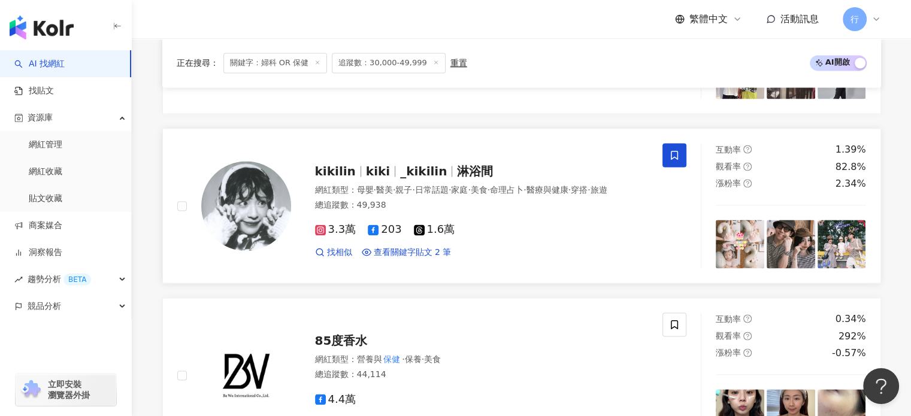
click at [374, 197] on div "網紅類型 ： 母嬰 · 醫美 · 親子 · 日常話題 · 家庭 · 美食 · 命理占卜 · 醫療與健康 · 穿搭 · 旅遊" at bounding box center [482, 191] width 334 height 12
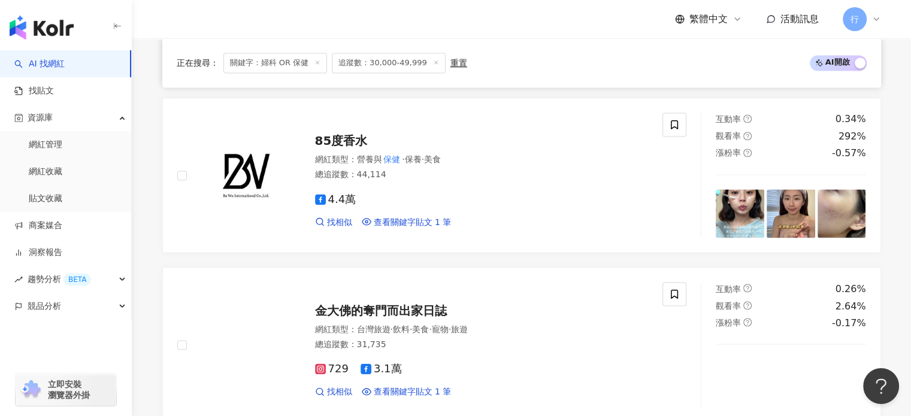
scroll to position [2198, 0]
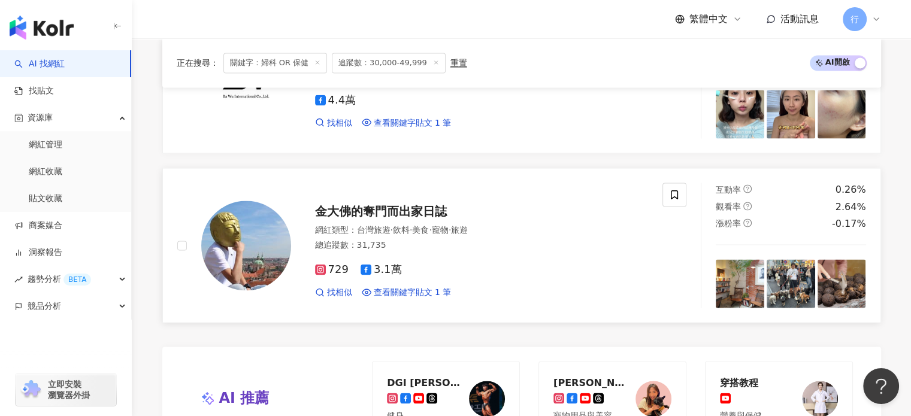
click at [379, 215] on span "金大佛的奪門而出家日誌" at bounding box center [381, 211] width 132 height 14
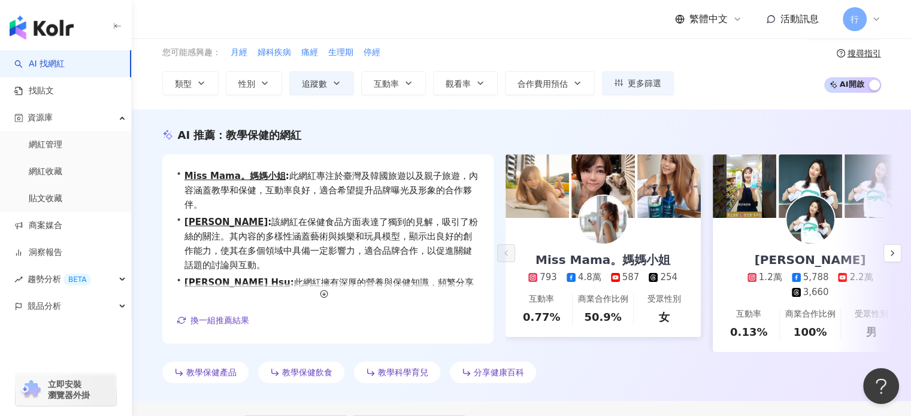
scroll to position [0, 0]
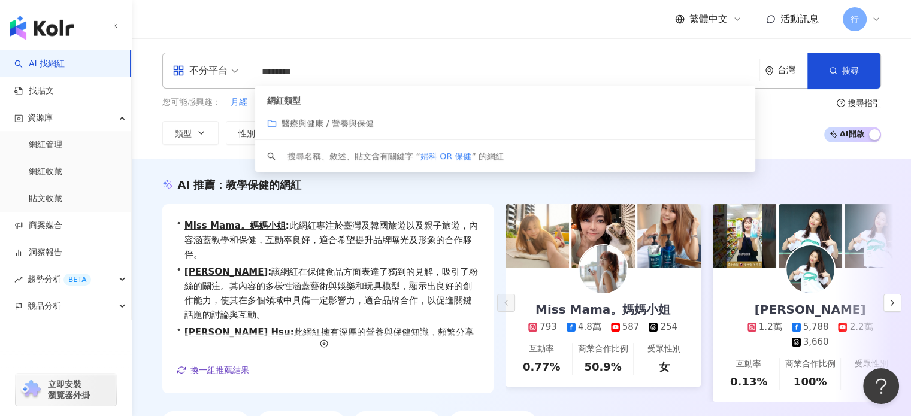
drag, startPoint x: 268, startPoint y: 86, endPoint x: 246, endPoint y: 80, distance: 23.4
click at [228, 86] on div "不分平台 ******** 台灣 搜尋 customizedTag keyword 網紅類型 醫療與健康 / 營養與保健 搜尋名稱、敘述、貼文含有關鍵字 “ …" at bounding box center [521, 71] width 719 height 36
paste input "search"
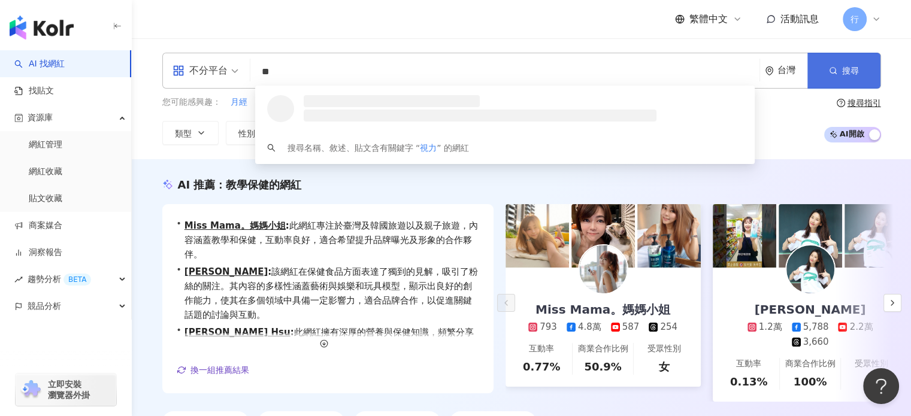
click at [848, 78] on button "搜尋" at bounding box center [844, 71] width 73 height 36
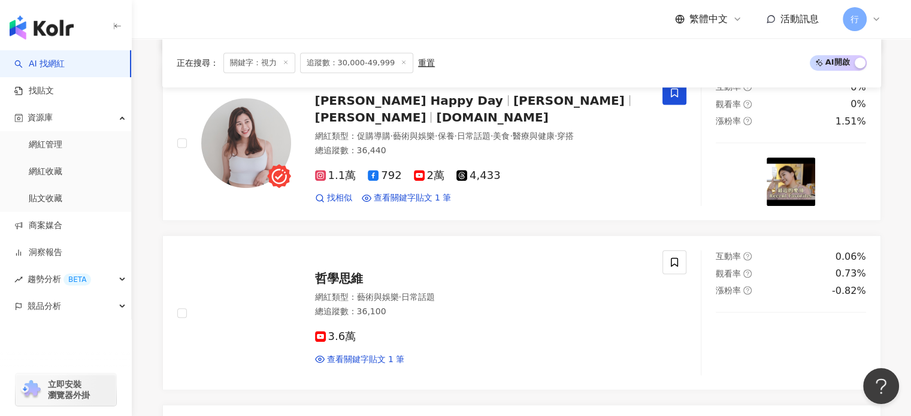
scroll to position [419, 0]
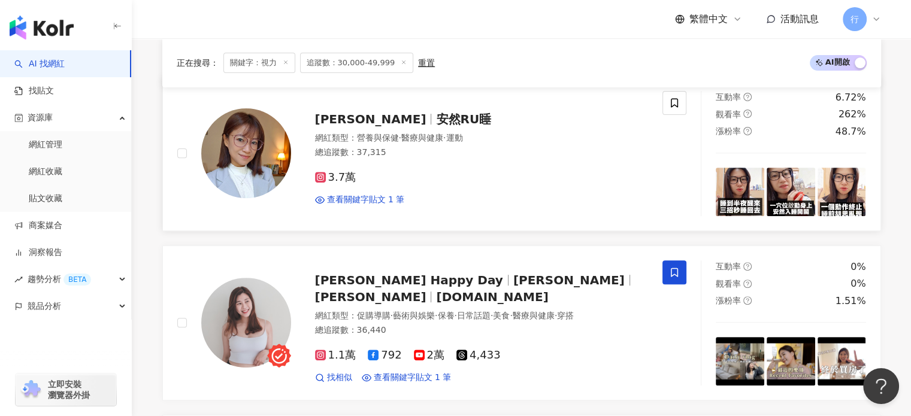
click at [442, 163] on div "3.7萬 查看關鍵字貼文 1 筆" at bounding box center [482, 184] width 334 height 44
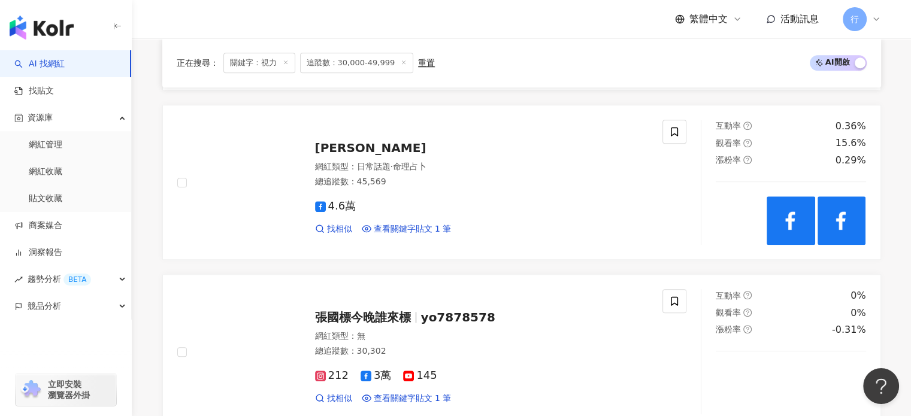
scroll to position [1019, 0]
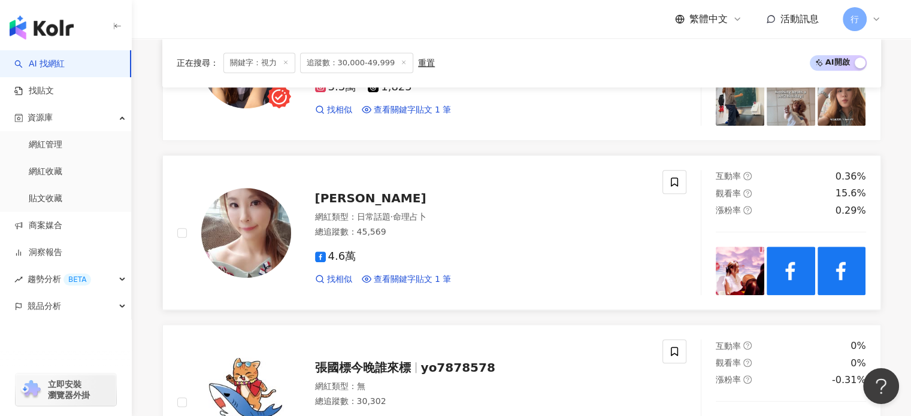
click at [425, 219] on span "命理占卜" at bounding box center [410, 217] width 34 height 10
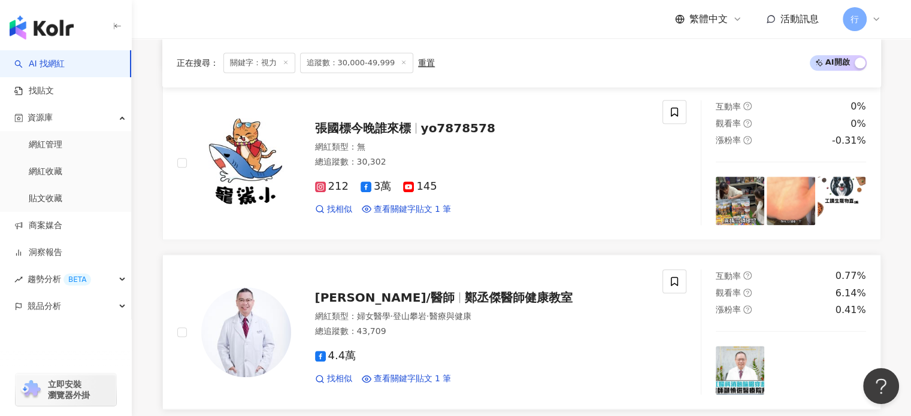
scroll to position [1318, 0]
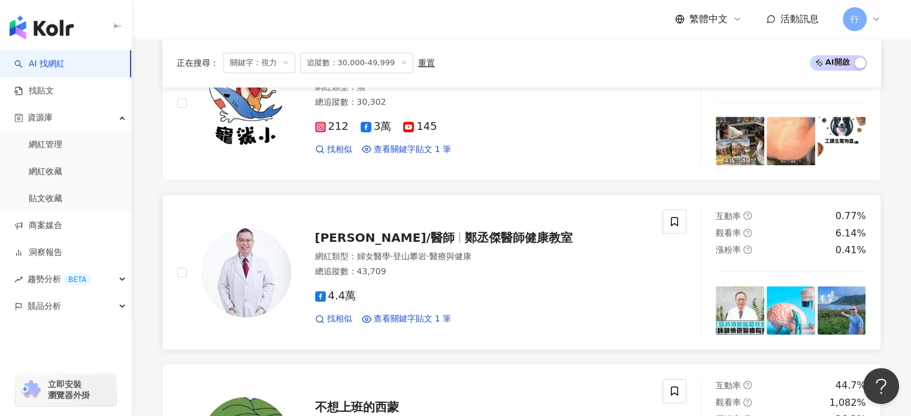
click at [494, 234] on span "鄭丞傑醫師健康教室" at bounding box center [519, 238] width 108 height 14
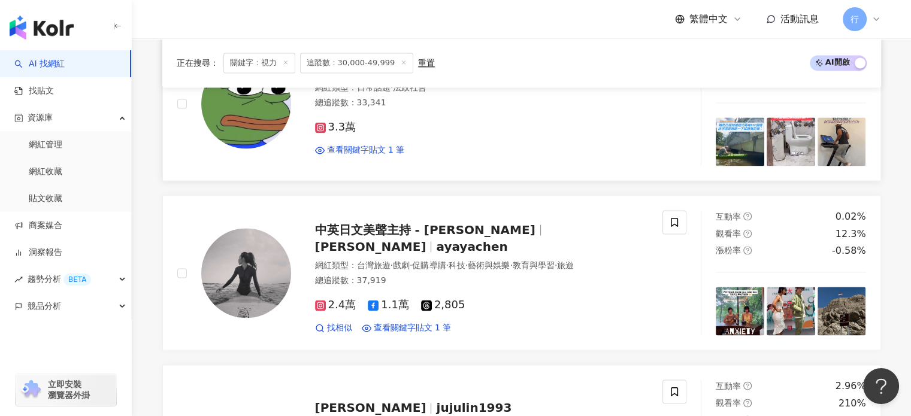
scroll to position [1678, 0]
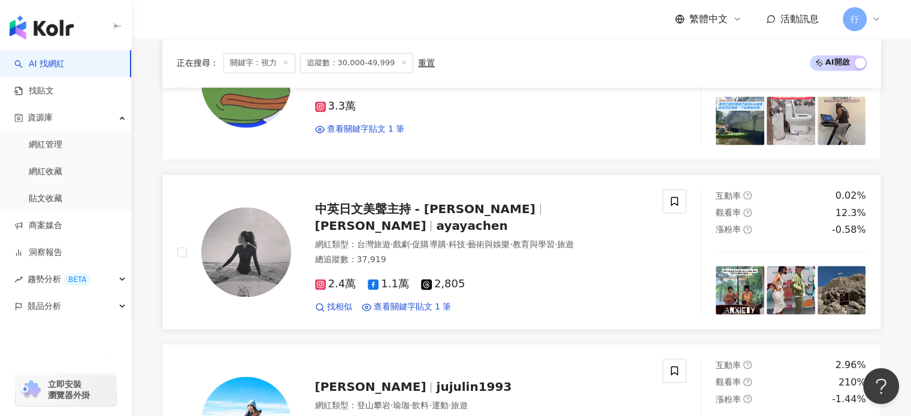
click at [489, 209] on span "中英日文美聲主持 - 陳姵瑜 Aya" at bounding box center [430, 209] width 231 height 14
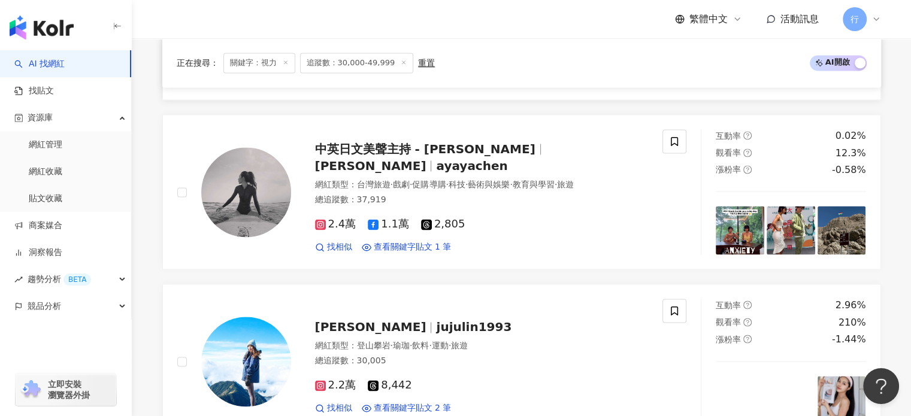
scroll to position [1798, 0]
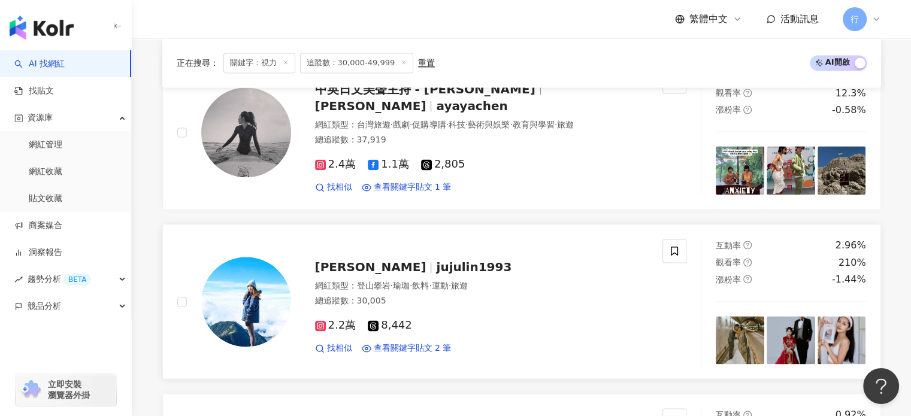
click at [436, 260] on span "jujulin1993" at bounding box center [473, 267] width 75 height 14
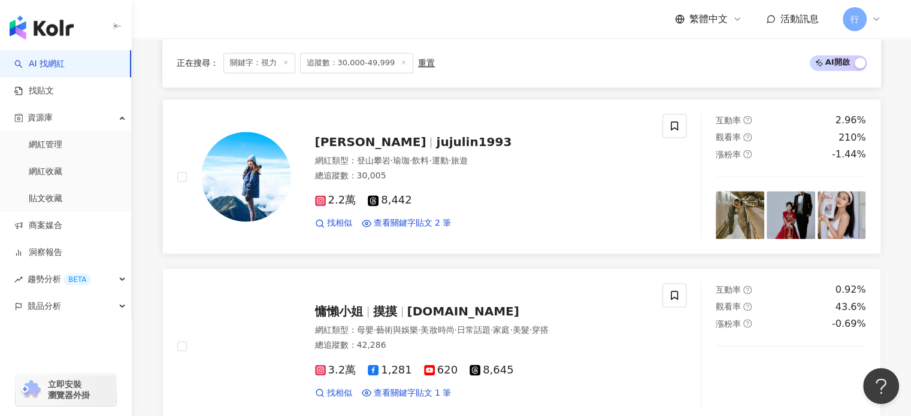
scroll to position [2037, 0]
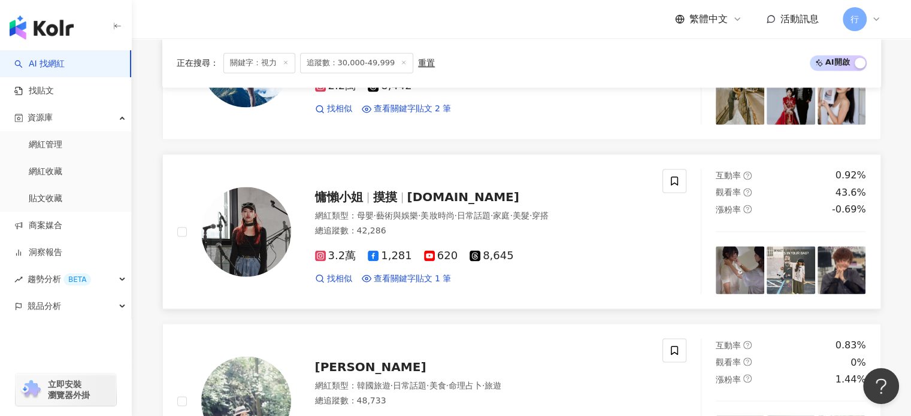
click at [413, 190] on span "hocc.mo" at bounding box center [463, 197] width 112 height 14
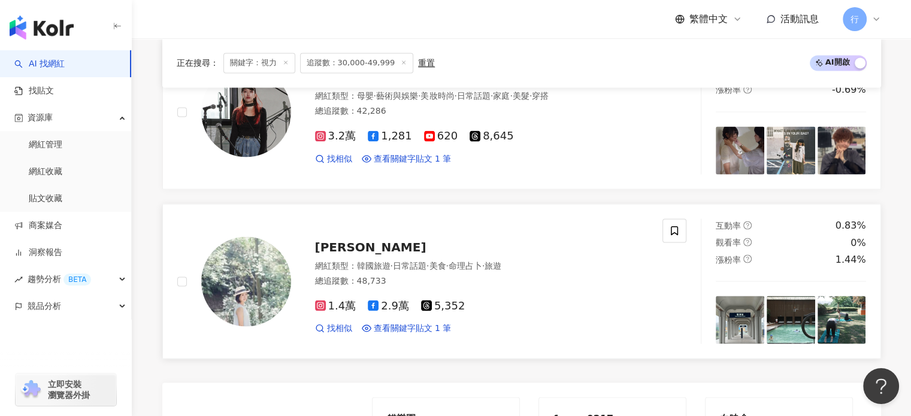
scroll to position [2217, 0]
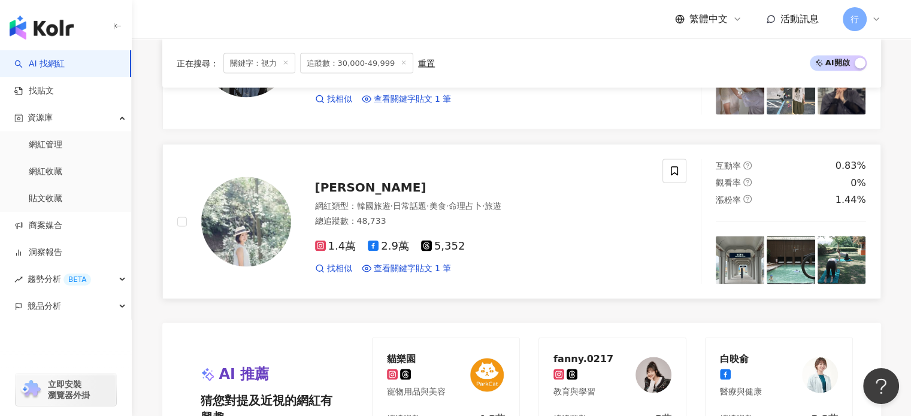
click at [424, 195] on div "IRene Kuo 網紅類型 ： 韓國旅遊 · 日常話題 · 美食 · 命理占卜 · 旅遊 總追蹤數 ： 48,733 1.4萬 2.9萬 5,352 找相似…" at bounding box center [470, 221] width 358 height 105
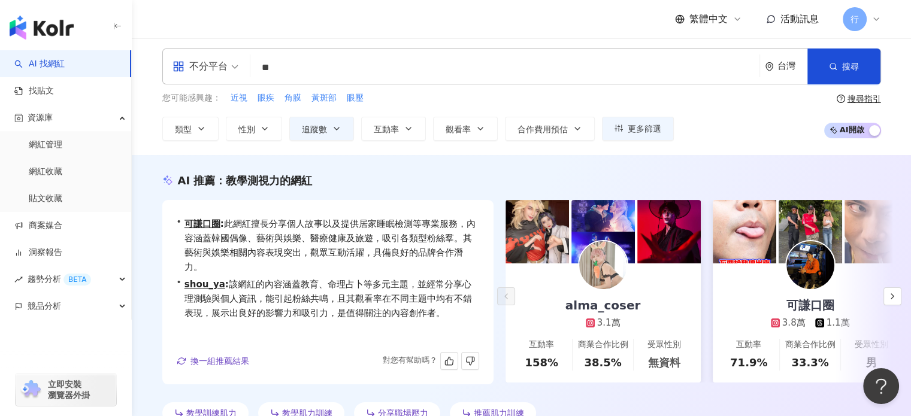
scroll to position [0, 0]
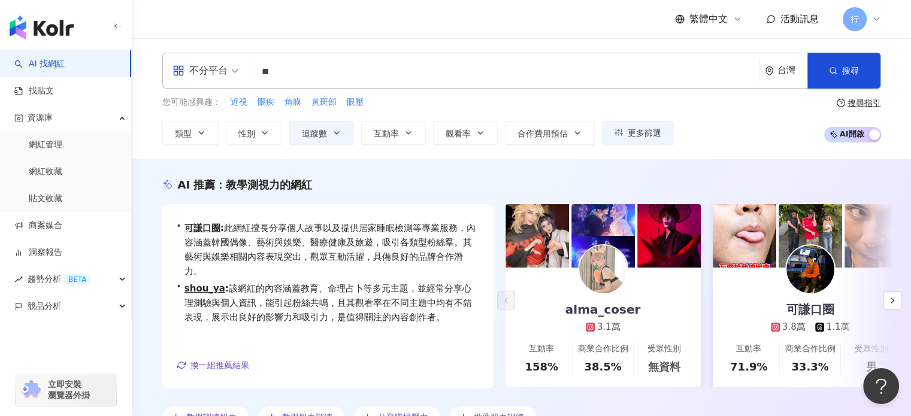
click at [310, 71] on input "**" at bounding box center [505, 72] width 500 height 23
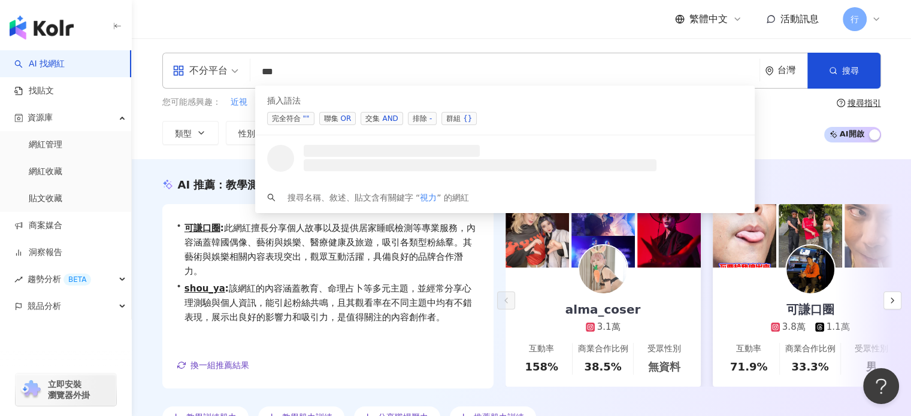
click at [336, 117] on span "聯集 OR" at bounding box center [337, 118] width 37 height 13
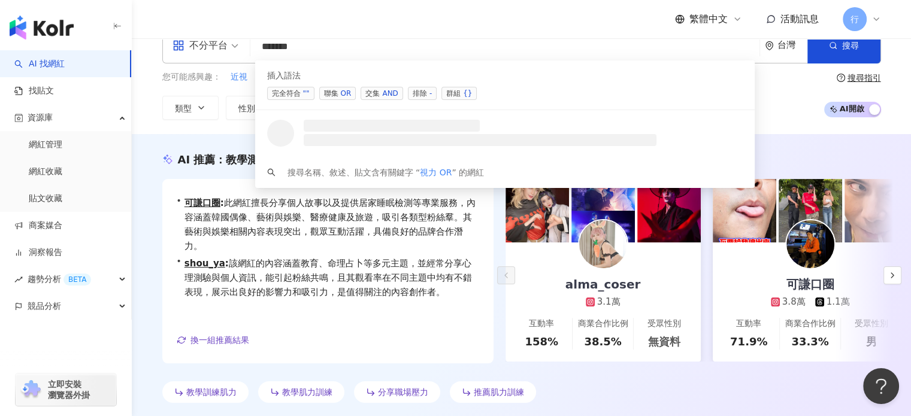
paste input "*****"
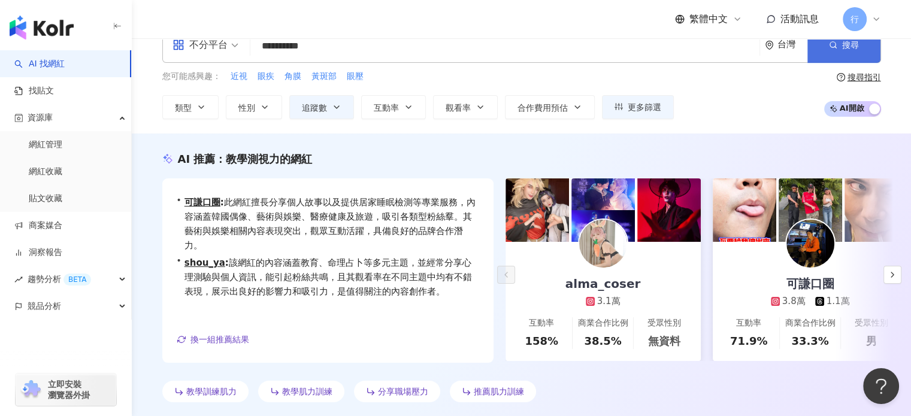
click at [826, 52] on button "搜尋" at bounding box center [844, 45] width 73 height 36
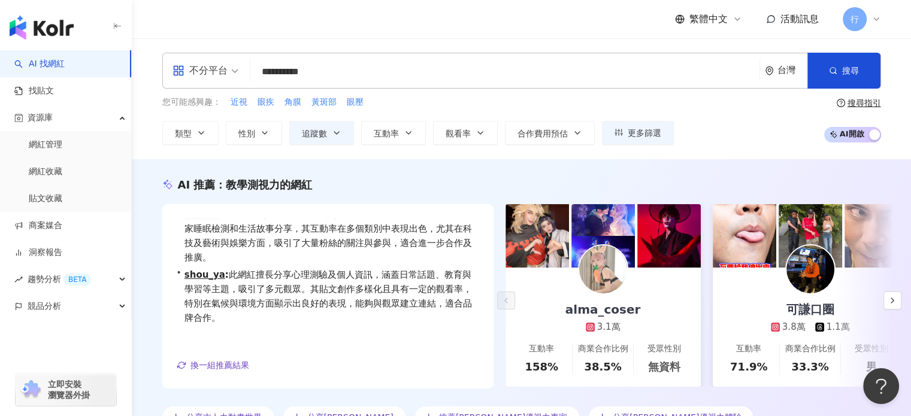
drag, startPoint x: 387, startPoint y: 76, endPoint x: 235, endPoint y: 72, distance: 151.7
click at [235, 72] on div "**********" at bounding box center [521, 71] width 719 height 36
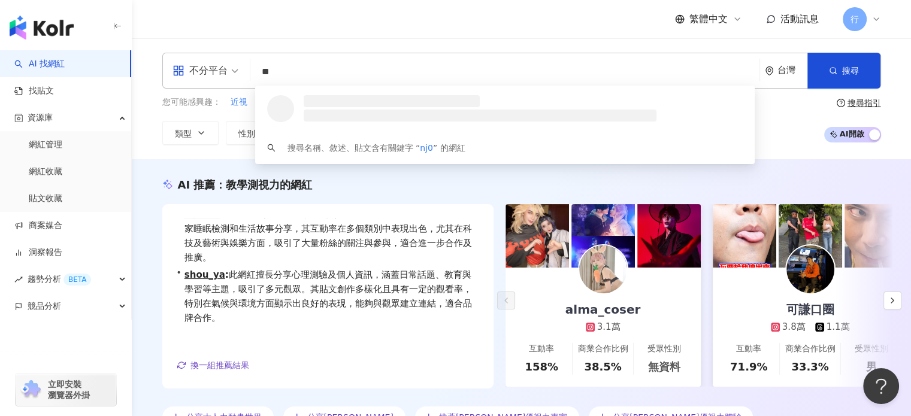
type input "*"
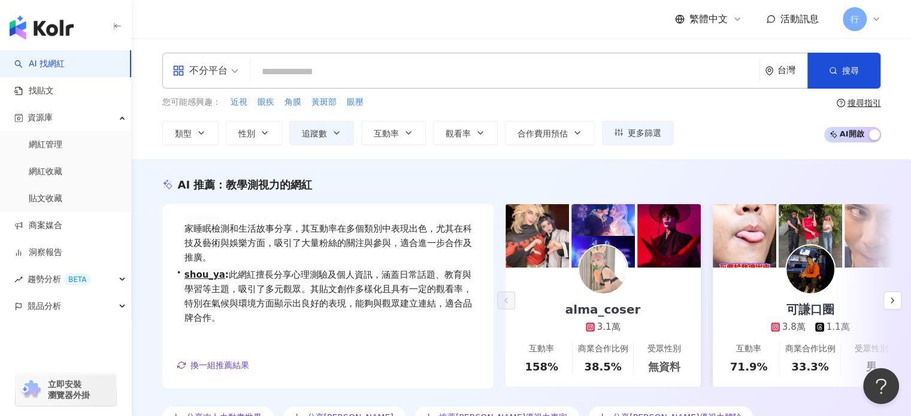
paste input "**"
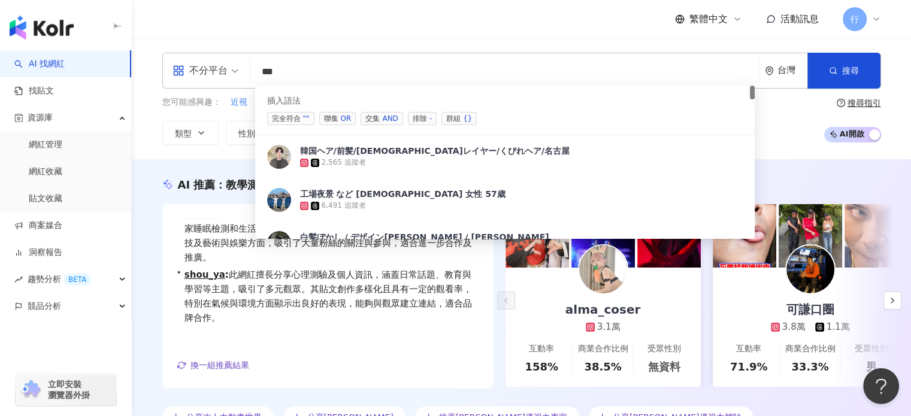
click at [334, 112] on span "聯集 OR" at bounding box center [337, 118] width 37 height 13
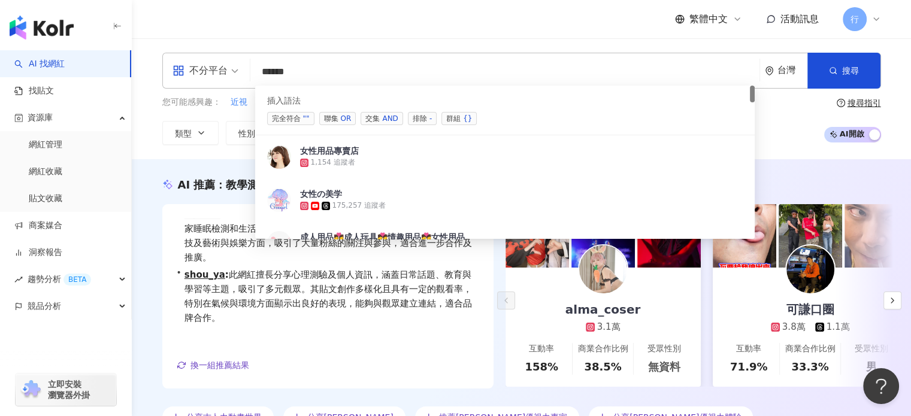
click at [381, 90] on div "插入語法 完全符合 "" 聯集 OR 交集 AND 排除 - 群組 {}" at bounding box center [505, 111] width 500 height 50
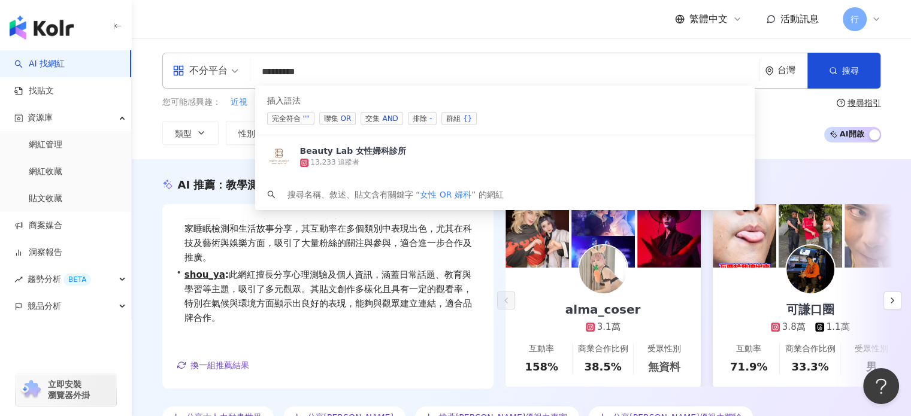
click at [336, 115] on span "聯集 OR" at bounding box center [337, 118] width 37 height 13
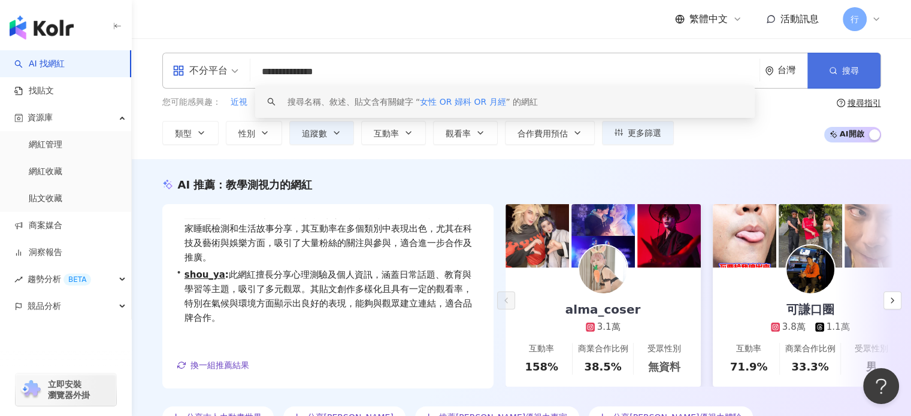
click at [822, 70] on button "搜尋" at bounding box center [844, 71] width 73 height 36
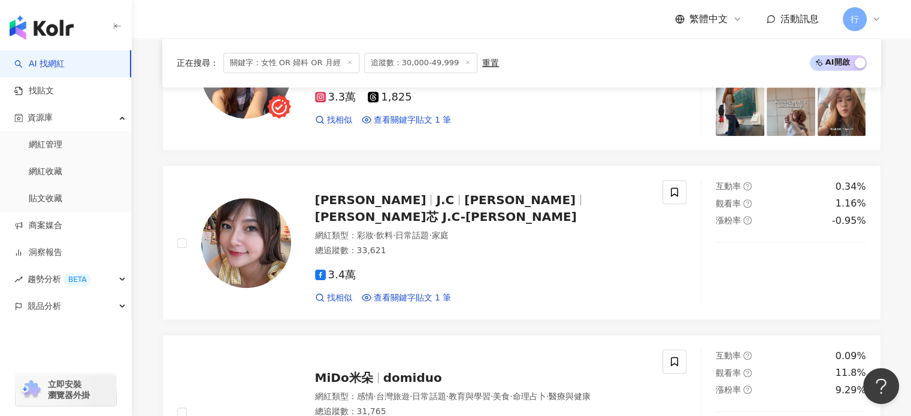
scroll to position [719, 0]
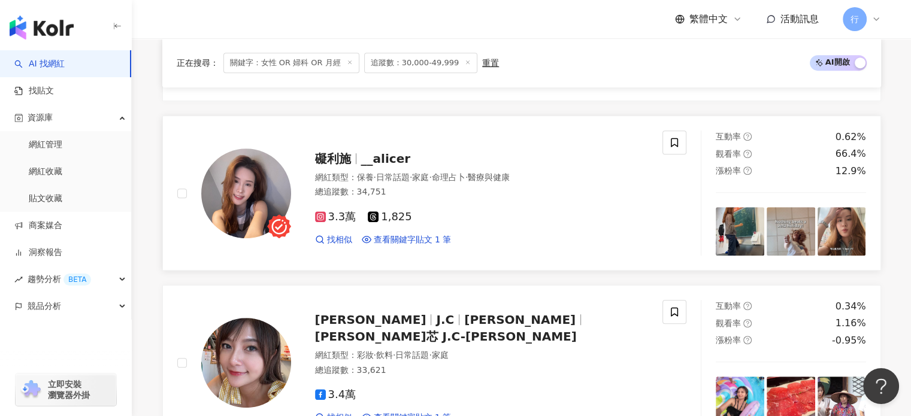
click at [466, 173] on span "命理占卜" at bounding box center [449, 178] width 34 height 10
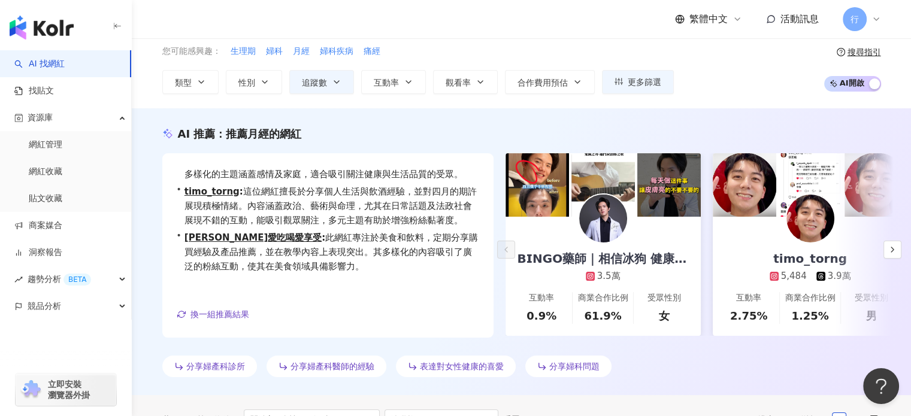
scroll to position [0, 0]
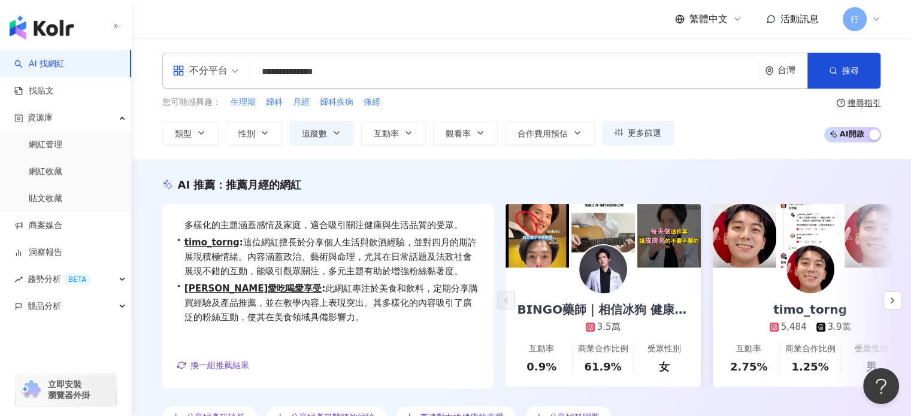
drag, startPoint x: 359, startPoint y: 66, endPoint x: 241, endPoint y: 75, distance: 117.8
click at [241, 75] on div "**********" at bounding box center [521, 71] width 719 height 36
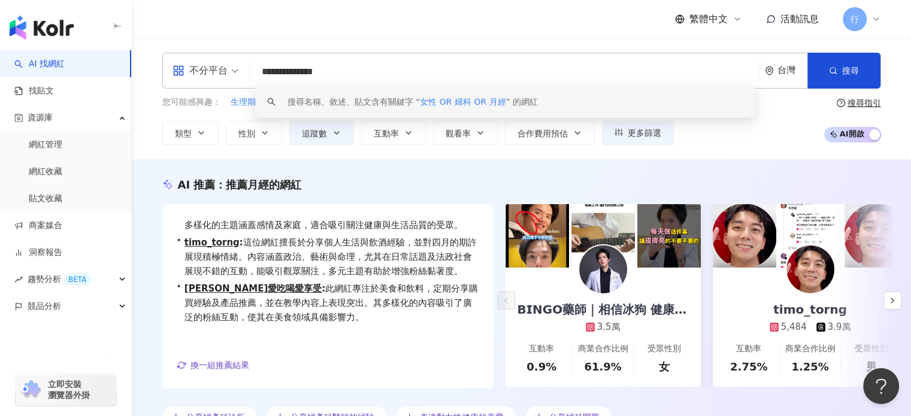
paste input "search"
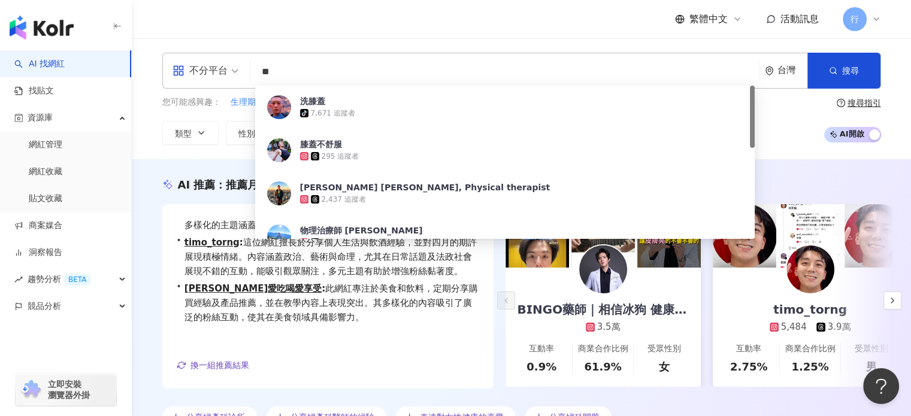
type input "*"
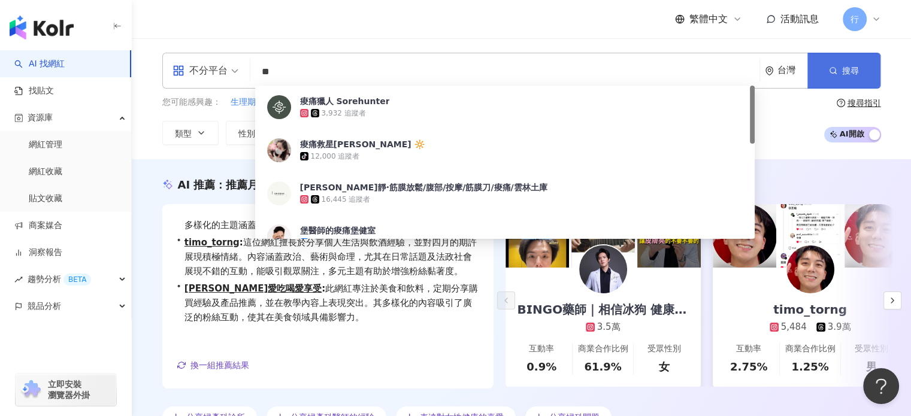
click at [856, 62] on button "搜尋" at bounding box center [844, 71] width 73 height 36
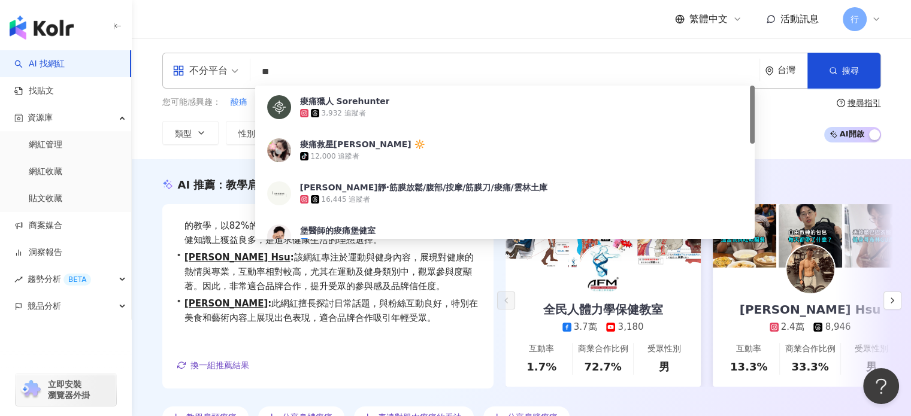
drag, startPoint x: 319, startPoint y: 83, endPoint x: 286, endPoint y: 84, distance: 33.6
click at [242, 86] on div "不分平台 ** 台灣 搜尋 6df4577b-f851-41cf-8067-65b8f1d968fc 痠痛獵人 Sorehunter 3,932 追蹤者 痠痛…" at bounding box center [521, 71] width 719 height 36
click at [353, 70] on input "**" at bounding box center [505, 72] width 500 height 23
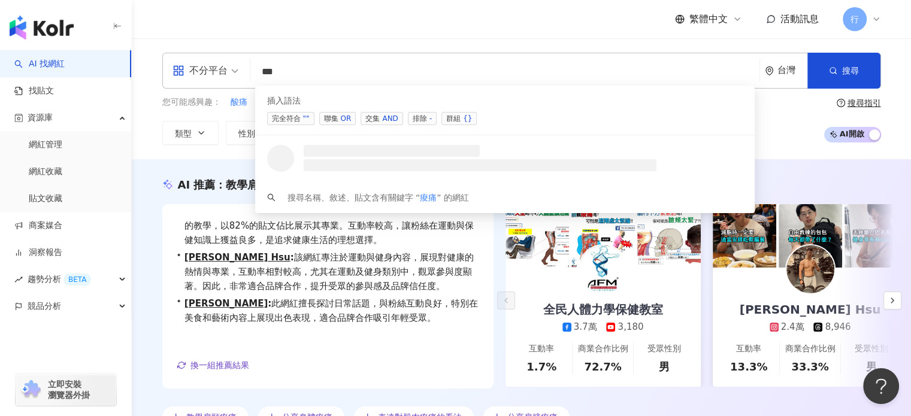
click at [330, 119] on span "聯集 OR" at bounding box center [337, 118] width 37 height 13
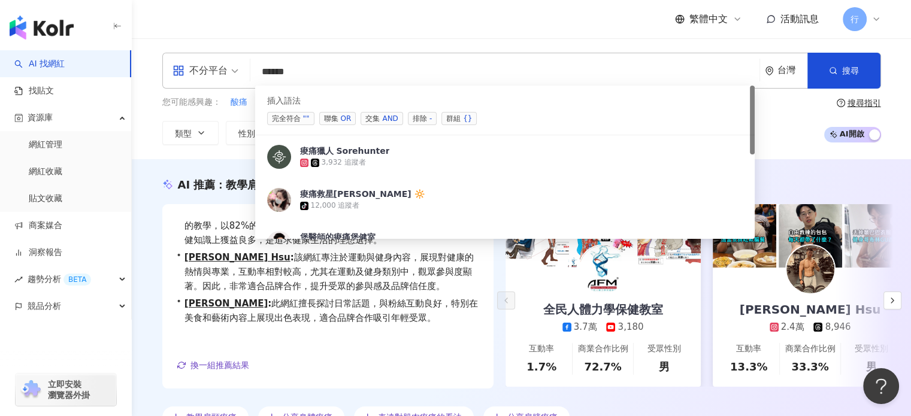
paste input "***"
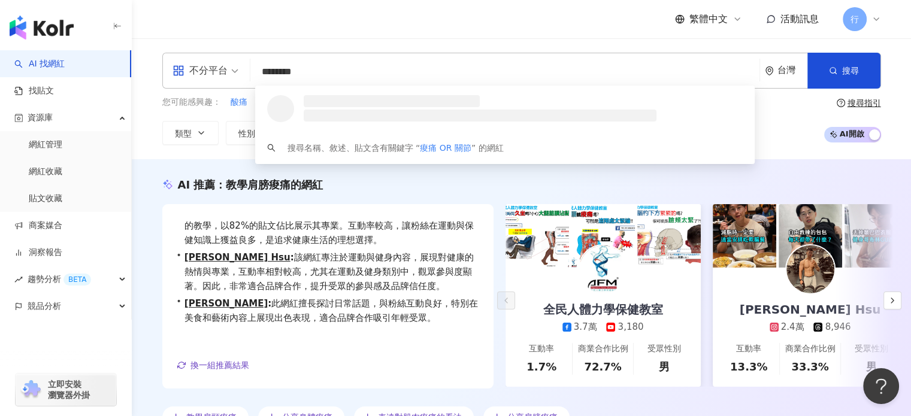
type input "********"
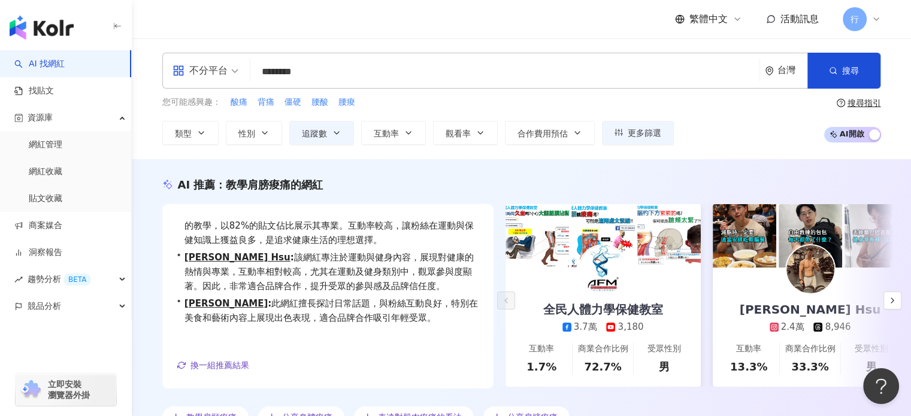
click at [473, 34] on div "繁體中文 活動訊息 行" at bounding box center [521, 19] width 719 height 38
click at [856, 66] on span "搜尋" at bounding box center [850, 71] width 17 height 10
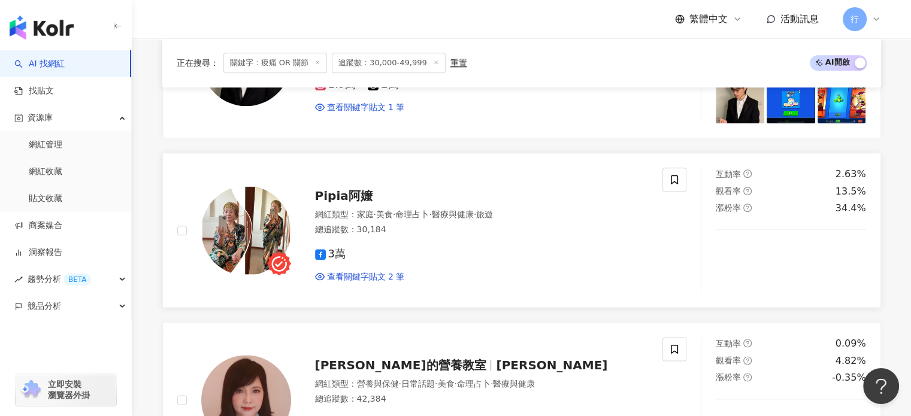
scroll to position [1438, 0]
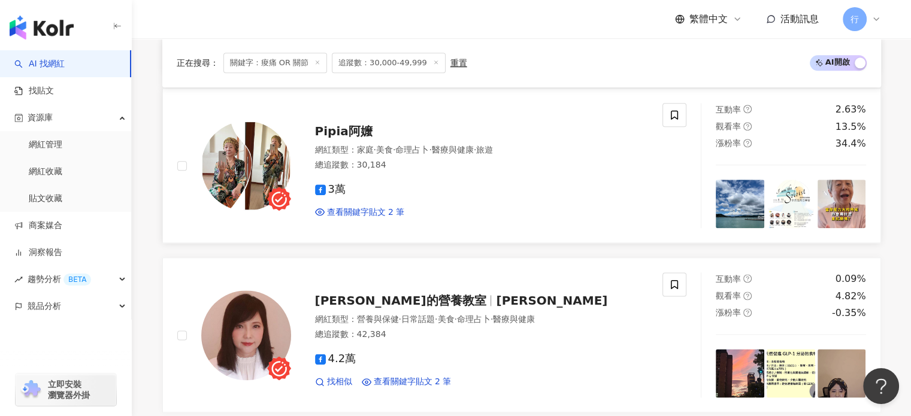
click at [391, 183] on div "3萬 查看關鍵字貼文 2 筆" at bounding box center [482, 196] width 334 height 44
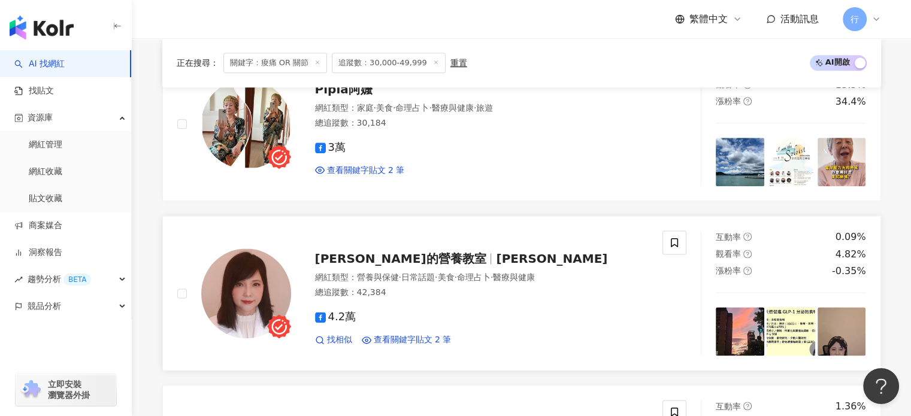
scroll to position [1558, 0]
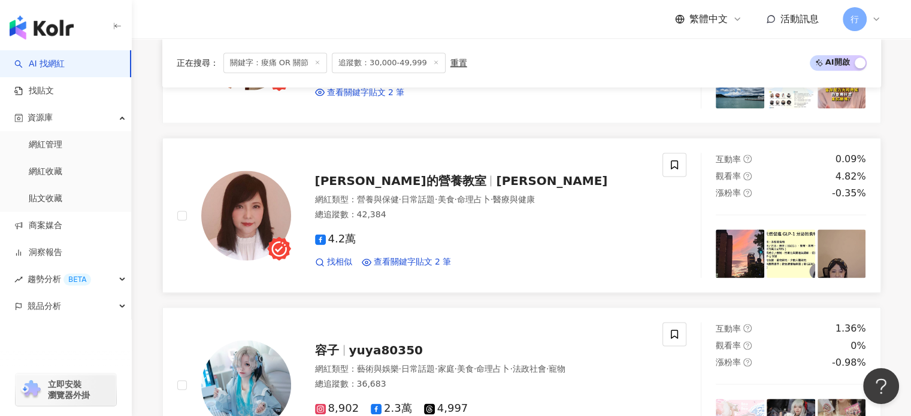
click at [495, 237] on div "4.2萬 找相似 查看關鍵字貼文 2 筆" at bounding box center [482, 246] width 334 height 44
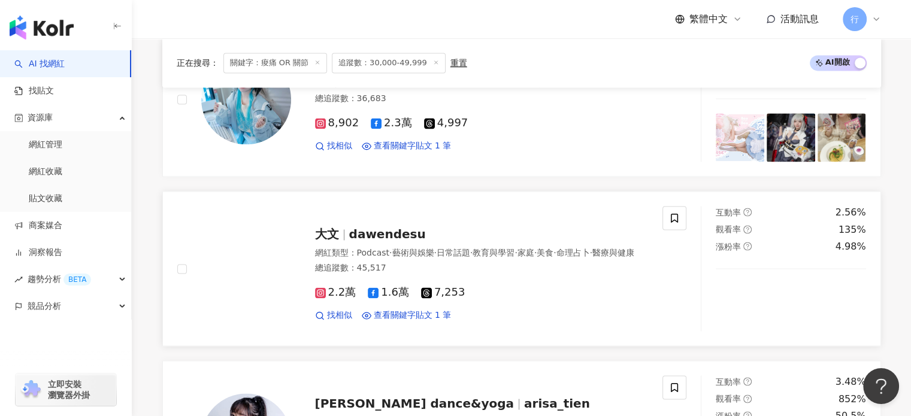
scroll to position [1917, 0]
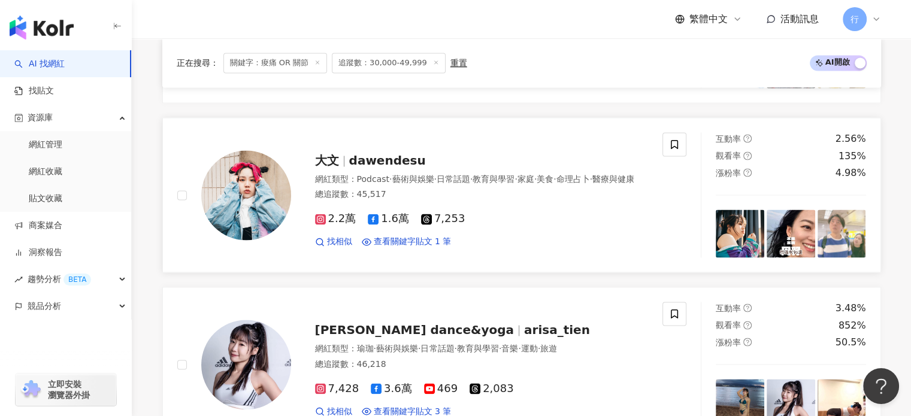
click at [556, 226] on div "2.2萬 1.6萬 7,253" at bounding box center [482, 219] width 334 height 13
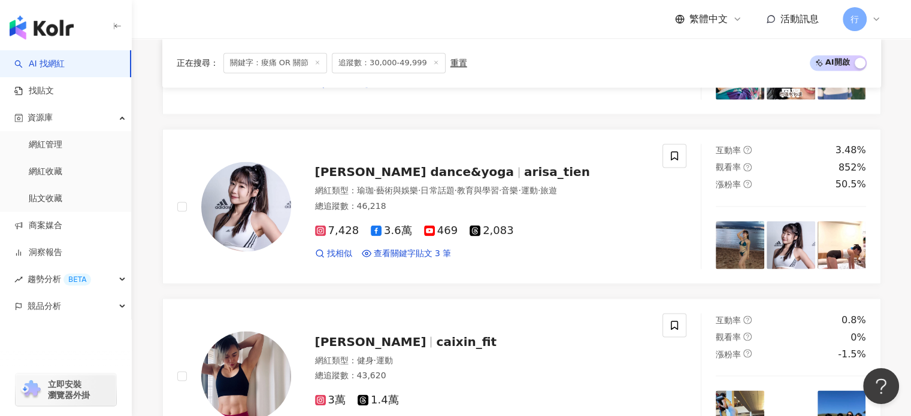
scroll to position [2097, 0]
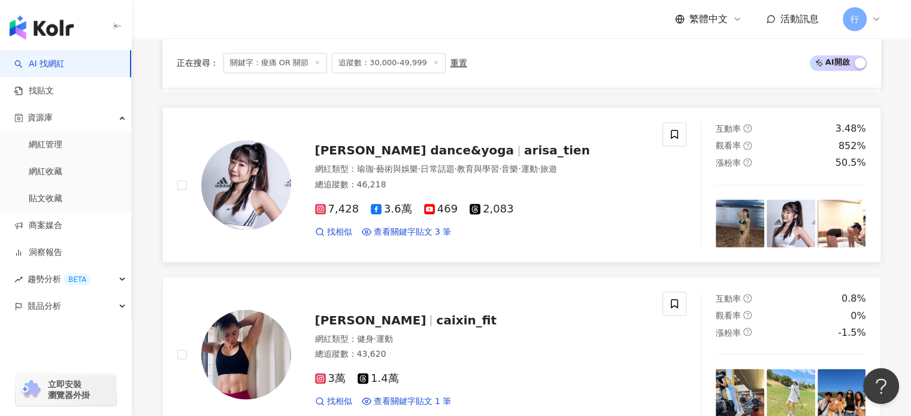
click at [572, 216] on div "7,428 3.6萬 469 2,083" at bounding box center [482, 209] width 334 height 13
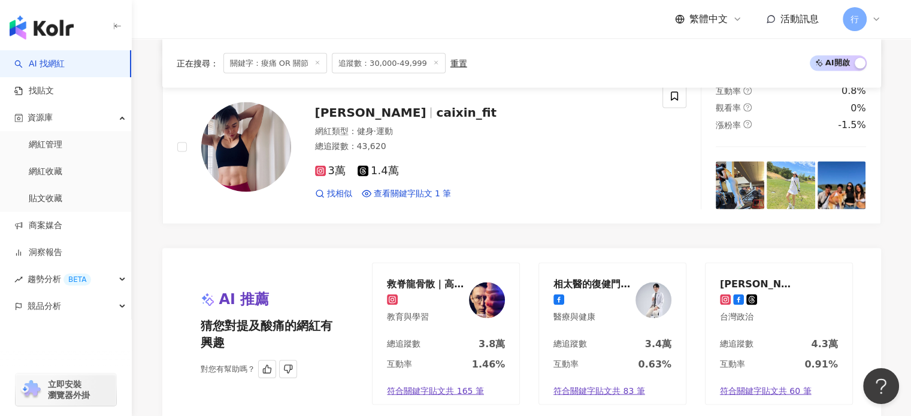
scroll to position [2277, 0]
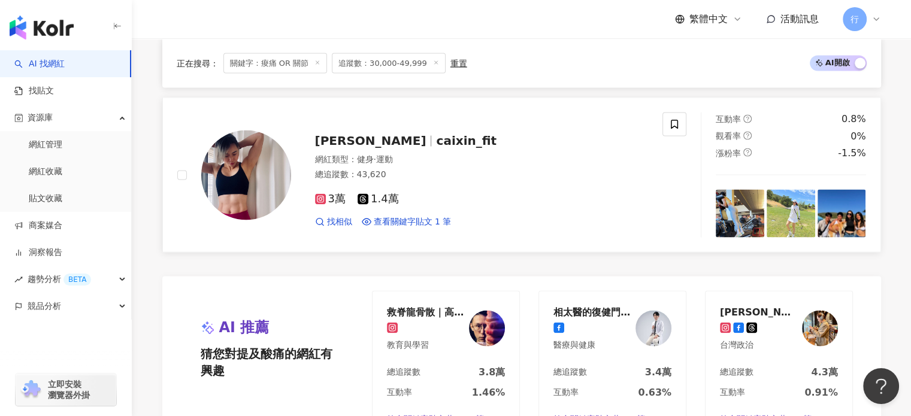
click at [442, 158] on div "Caixin Liao caixin_fit 網紅類型 ： 健身 · 運動 總追蹤數 ： 43,620 3萬 1.4萬 找相似 查看關鍵字貼文 1 筆" at bounding box center [470, 174] width 358 height 105
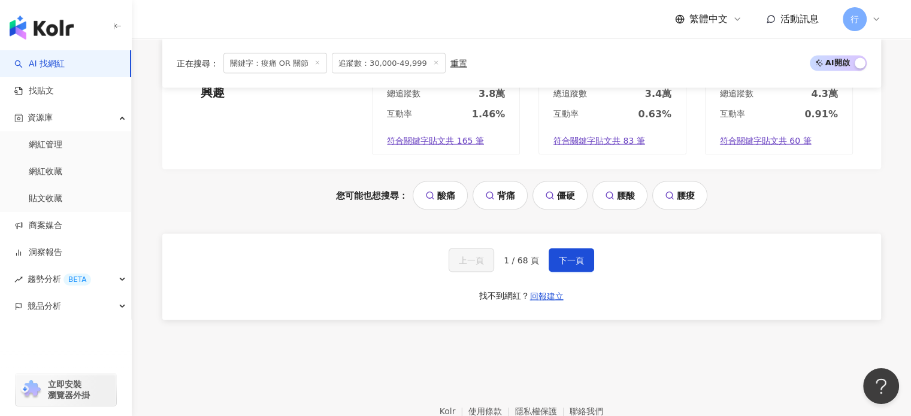
scroll to position [2577, 0]
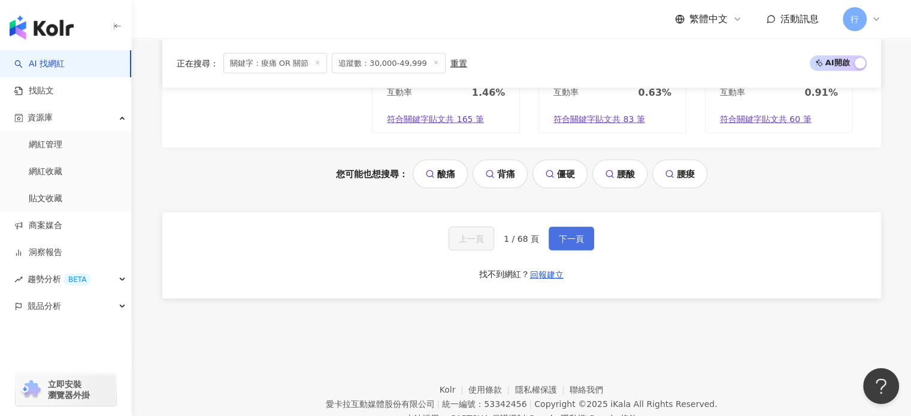
click at [581, 243] on span "下一頁" at bounding box center [571, 239] width 25 height 10
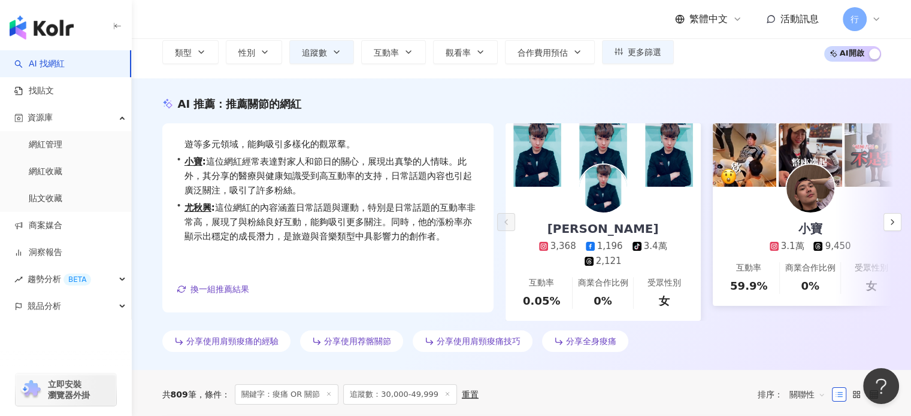
scroll to position [0, 0]
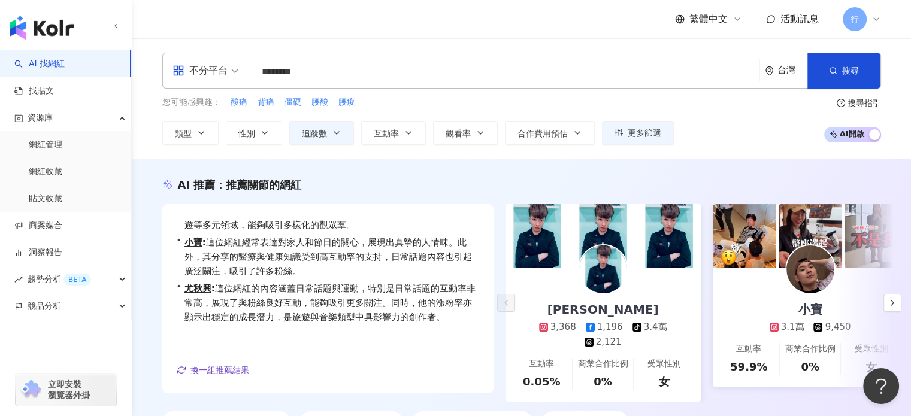
click at [382, 75] on input "********" at bounding box center [505, 72] width 500 height 23
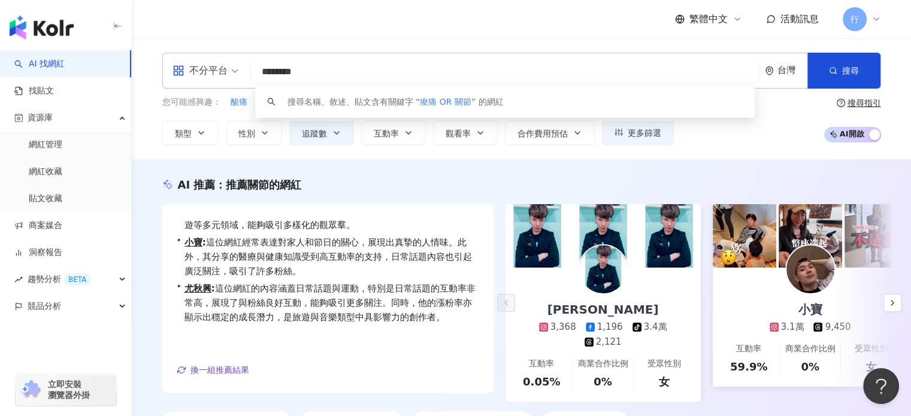
click at [218, 67] on div "不分平台" at bounding box center [200, 70] width 55 height 19
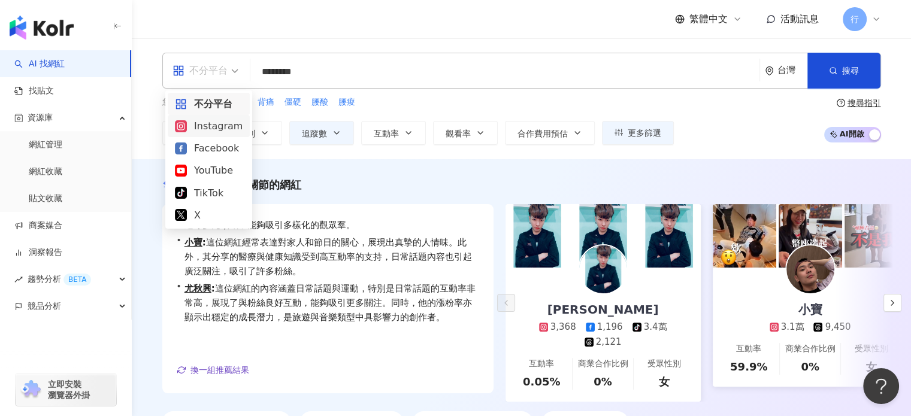
click at [261, 70] on input "********" at bounding box center [505, 72] width 500 height 23
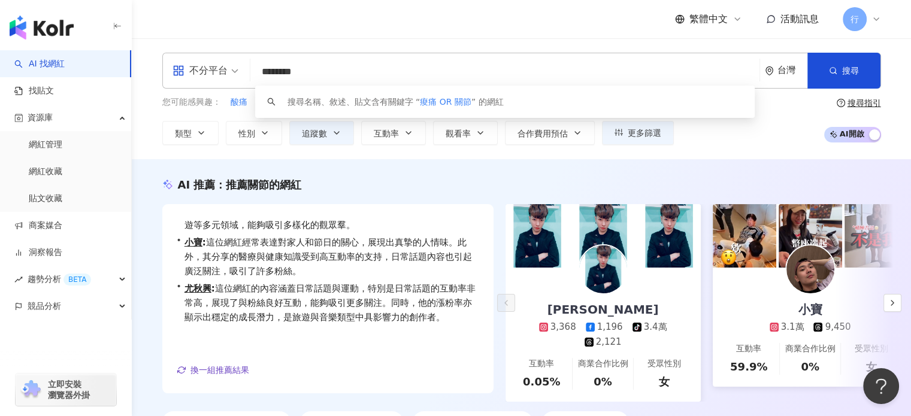
drag, startPoint x: 261, startPoint y: 70, endPoint x: 327, endPoint y: 70, distance: 65.9
click at [327, 70] on input "********" at bounding box center [505, 72] width 500 height 23
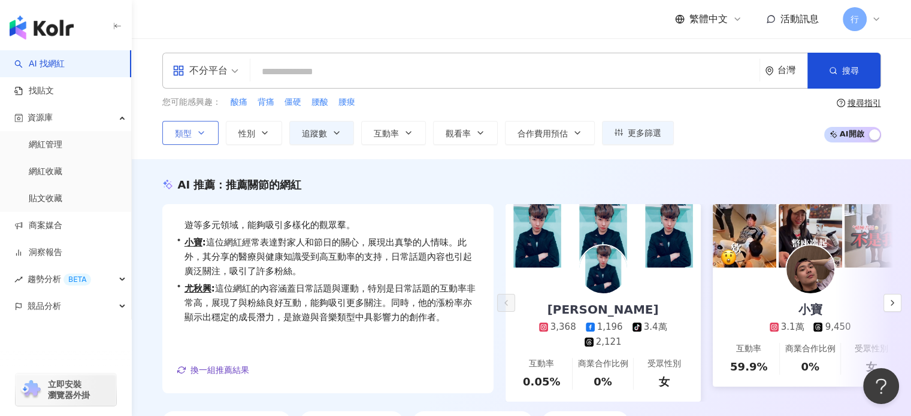
click at [204, 122] on button "類型" at bounding box center [190, 133] width 56 height 24
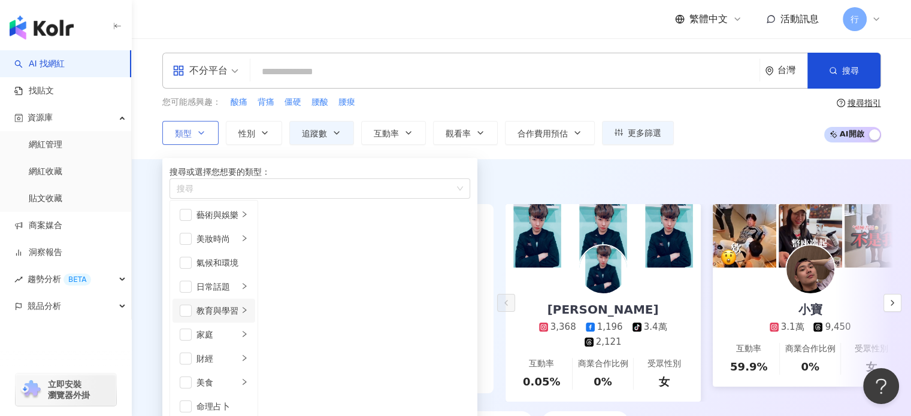
click at [238, 318] on div "教育與學習" at bounding box center [218, 310] width 42 height 13
click at [255, 347] on li "家庭" at bounding box center [214, 335] width 83 height 24
click at [315, 222] on div "母嬰" at bounding box center [300, 215] width 31 height 13
click at [315, 246] on div "親子" at bounding box center [300, 238] width 31 height 13
click at [238, 294] on div "日常話題" at bounding box center [218, 286] width 42 height 13
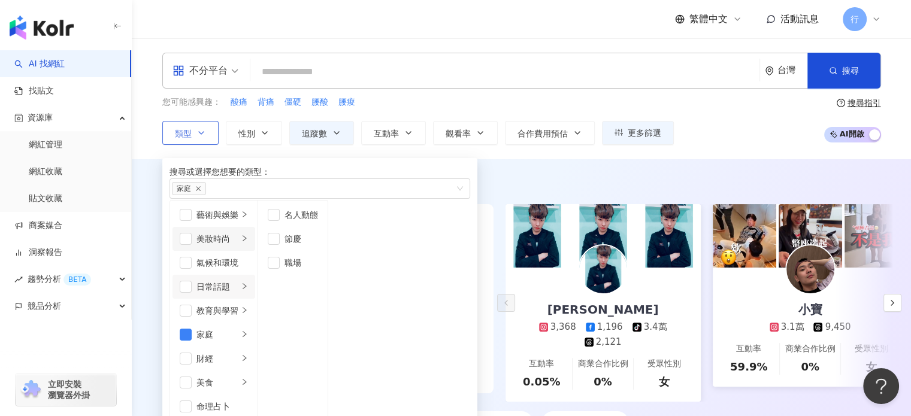
click at [255, 251] on li "美妝時尚" at bounding box center [214, 239] width 83 height 24
click at [315, 222] on div "保養" at bounding box center [300, 215] width 31 height 13
click at [238, 318] on div "教育與學習" at bounding box center [218, 310] width 42 height 13
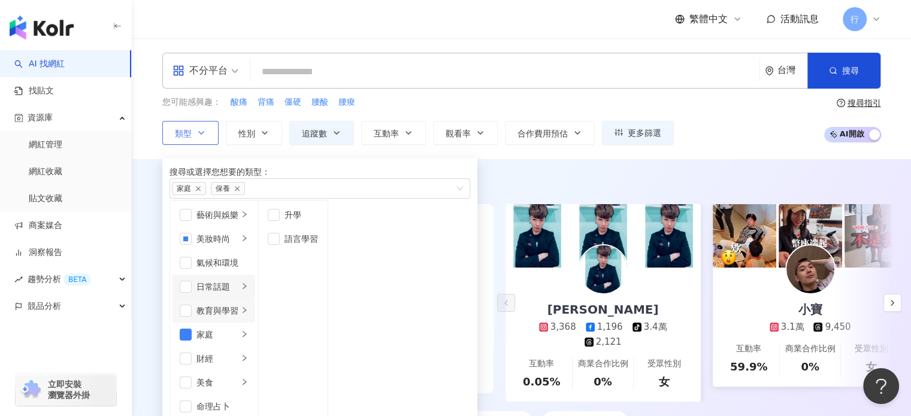
click at [238, 294] on div "日常話題" at bounding box center [218, 286] width 42 height 13
click at [243, 270] on div "氣候和環境" at bounding box center [223, 262] width 52 height 13
click at [238, 222] on div "藝術與娛樂" at bounding box center [218, 215] width 42 height 13
click at [233, 318] on div "教育與學習" at bounding box center [218, 310] width 42 height 13
click at [238, 366] on div "財經" at bounding box center [218, 358] width 42 height 13
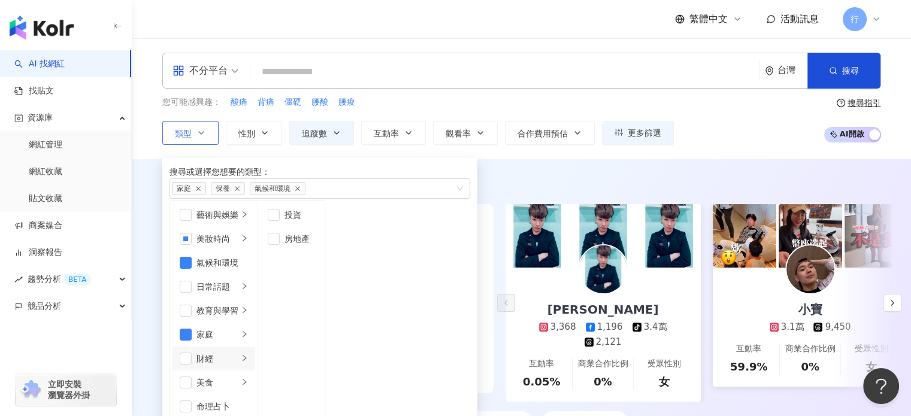
scroll to position [244, 0]
click at [327, 294] on div "婦女醫學" at bounding box center [306, 286] width 42 height 13
click at [327, 270] on div "營養與保健" at bounding box center [306, 262] width 42 height 13
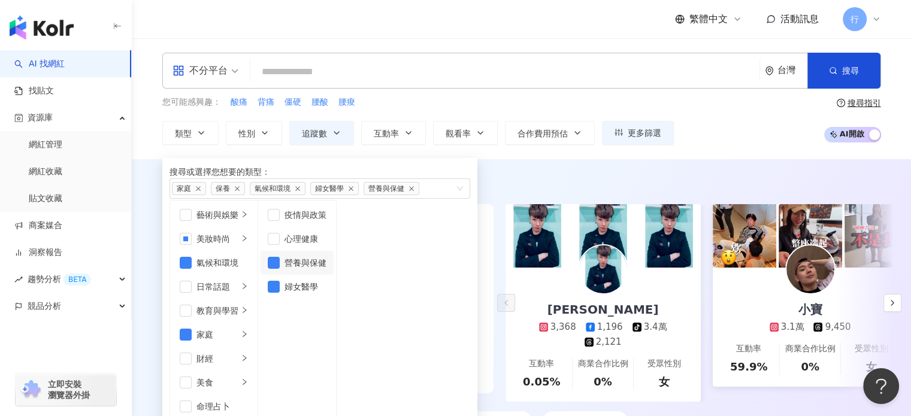
click at [510, 173] on div "AI 推薦 ： 推薦關節的網紅 • 邱郁彬 Bin : 這位網紅以豐富的節日主題貼文表達個人情感，並展現與朋友間的關心，與粉絲的互動率良好，內容涵蓋日常話題、…" at bounding box center [522, 305] width 780 height 292
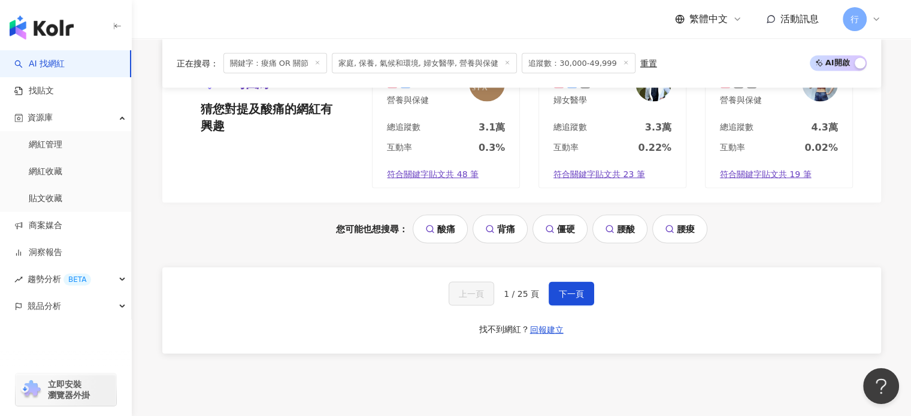
scroll to position [2577, 0]
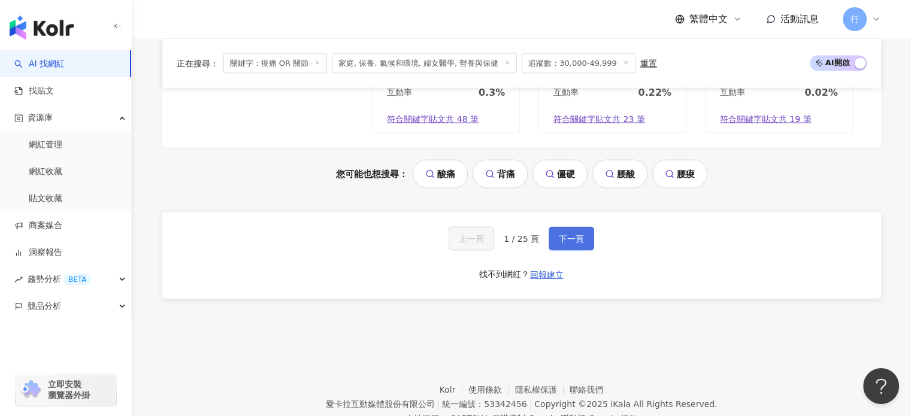
drag, startPoint x: 582, startPoint y: 245, endPoint x: 576, endPoint y: 240, distance: 8.5
click at [582, 245] on button "下一頁" at bounding box center [572, 239] width 46 height 24
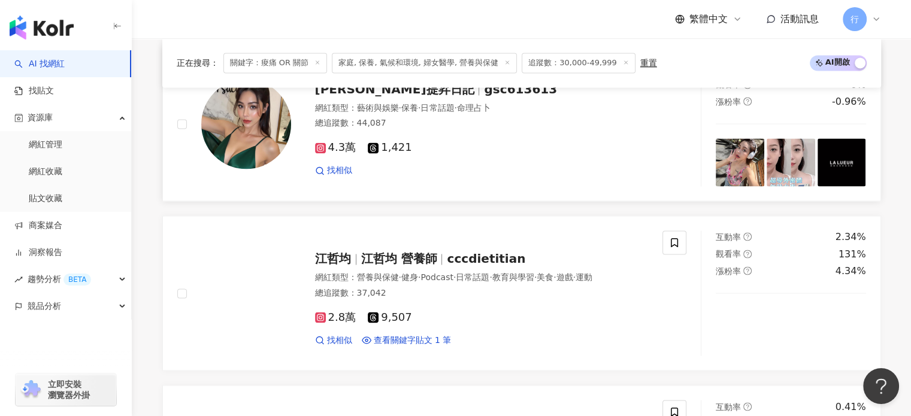
scroll to position [1789, 0]
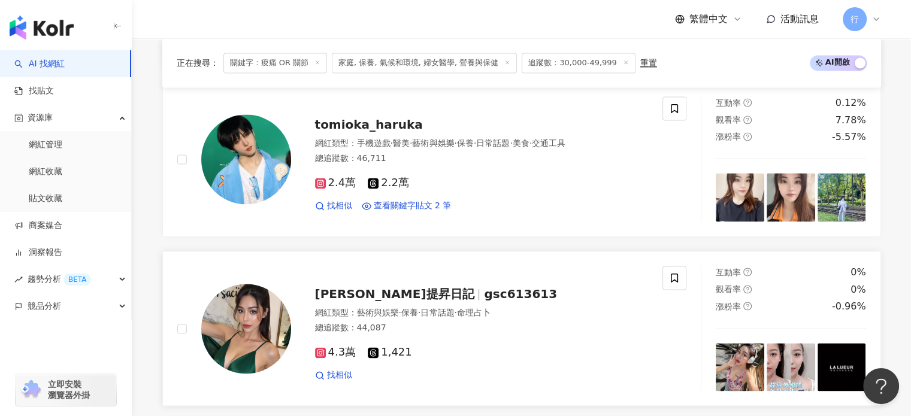
click at [475, 312] on div "網紅類型 ： 藝術與娛樂 · 保養 · 日常話題 · 命理占卜 總追蹤數 ： 44,087" at bounding box center [482, 321] width 334 height 29
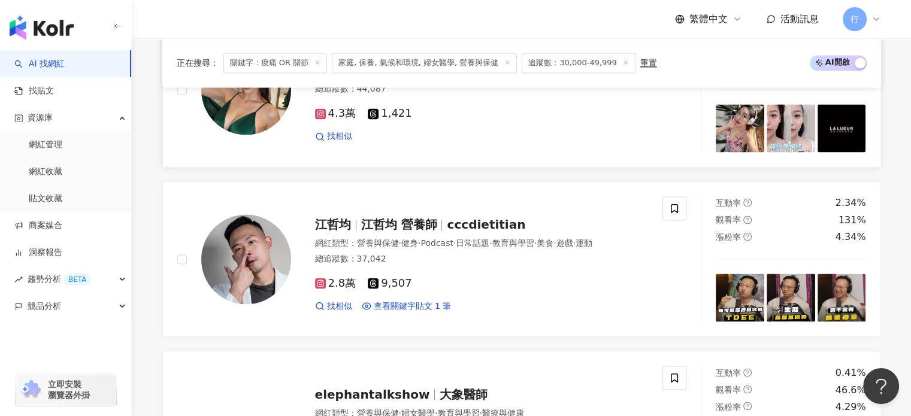
scroll to position [2028, 0]
click at [499, 247] on div "網紅類型 ： 營養與保健 · 健身 · Podcast · 日常話題 · 教育與學習 · 美食 · 遊戲 · 運動 總追蹤數 ： 37,042" at bounding box center [482, 251] width 334 height 29
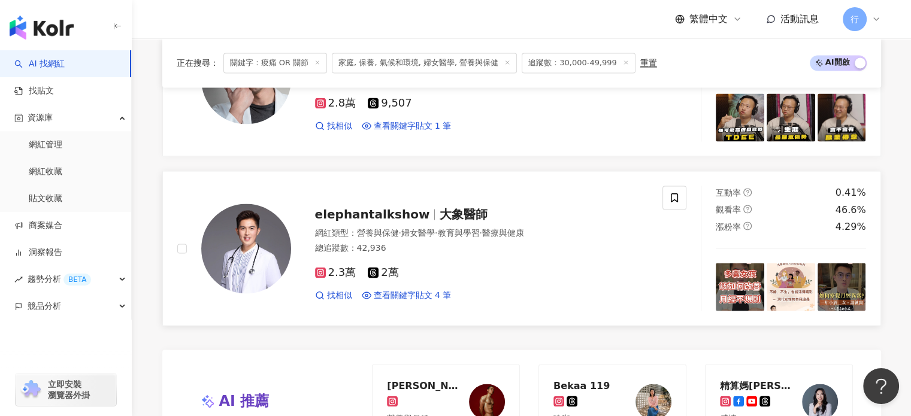
click at [485, 206] on div "elephantalkshow 大象醫師" at bounding box center [482, 214] width 334 height 17
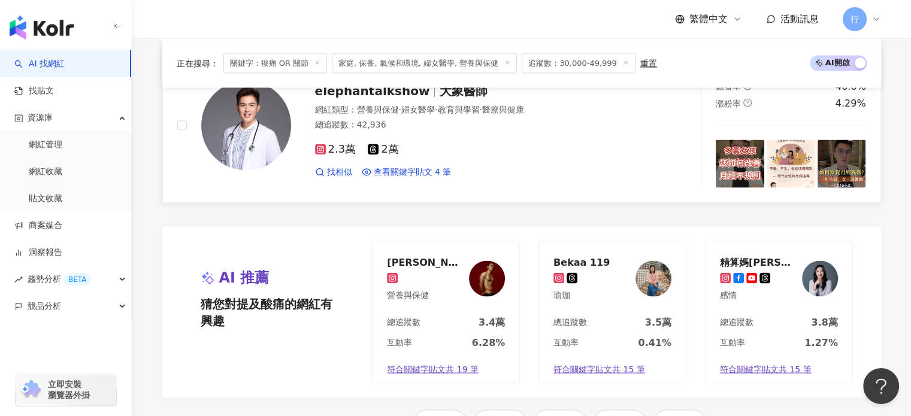
scroll to position [2448, 0]
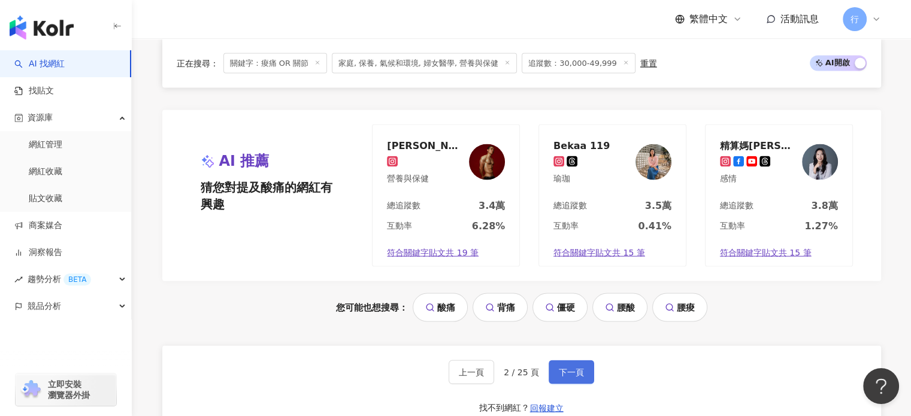
click at [582, 368] on span "下一頁" at bounding box center [571, 373] width 25 height 10
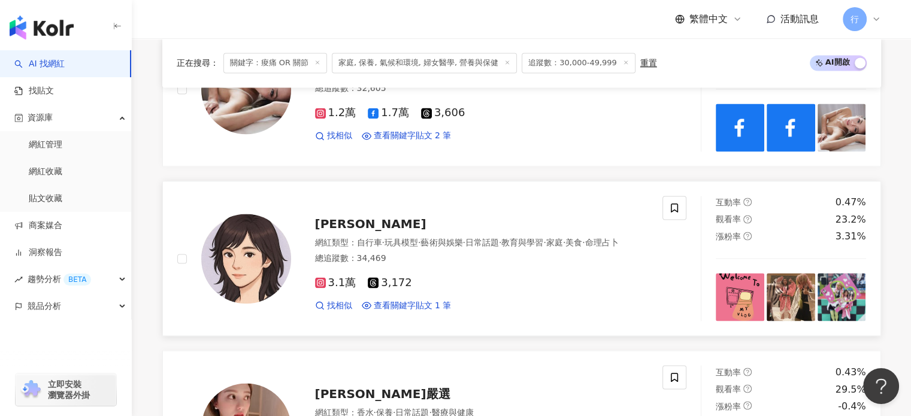
scroll to position [2088, 0]
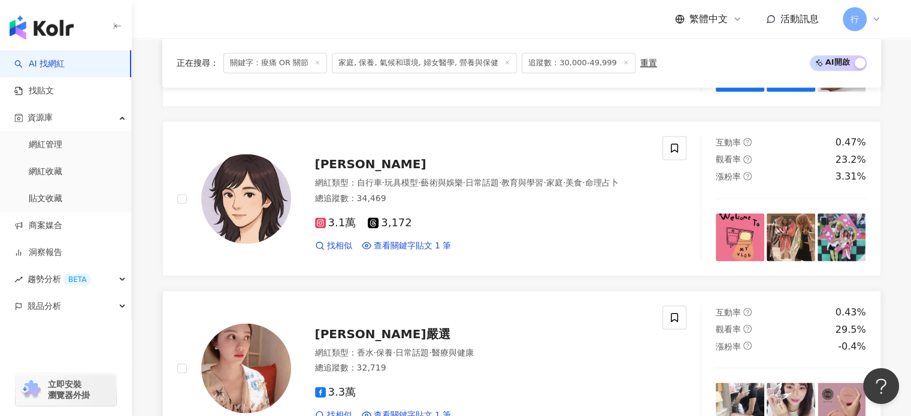
click at [474, 328] on div "花花棠嚴選" at bounding box center [482, 333] width 334 height 17
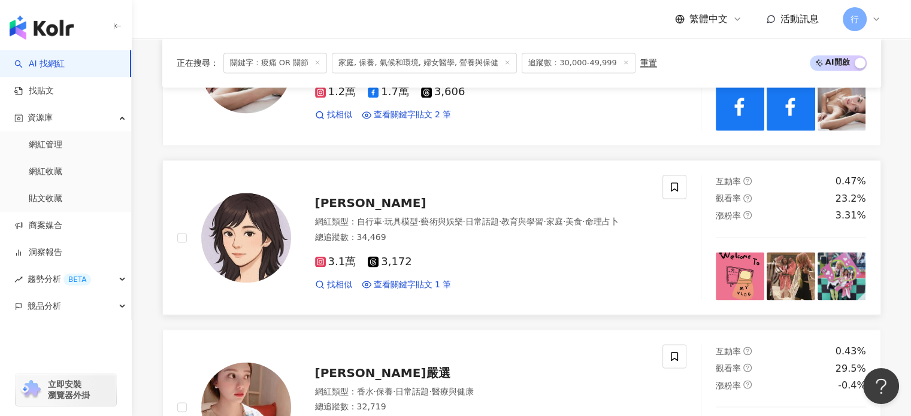
scroll to position [2028, 0]
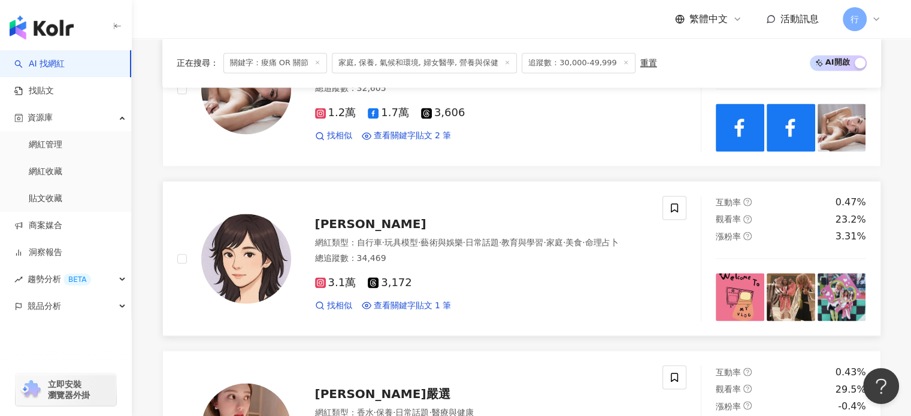
click at [512, 252] on div "總追蹤數 ： 34,469" at bounding box center [482, 258] width 334 height 12
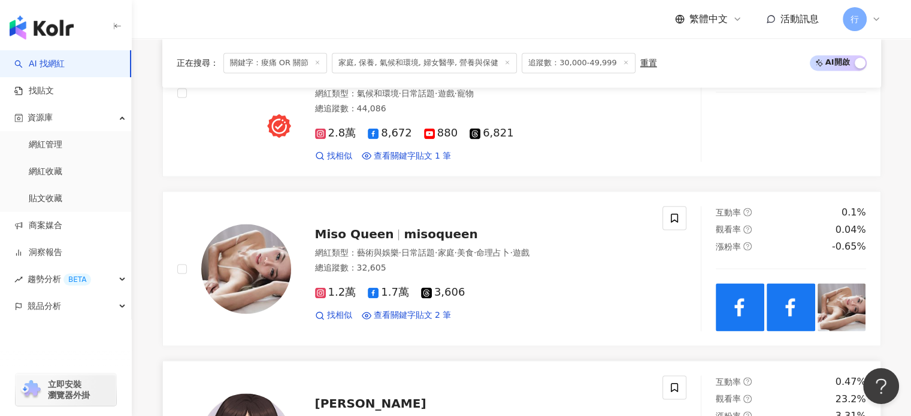
scroll to position [1789, 0]
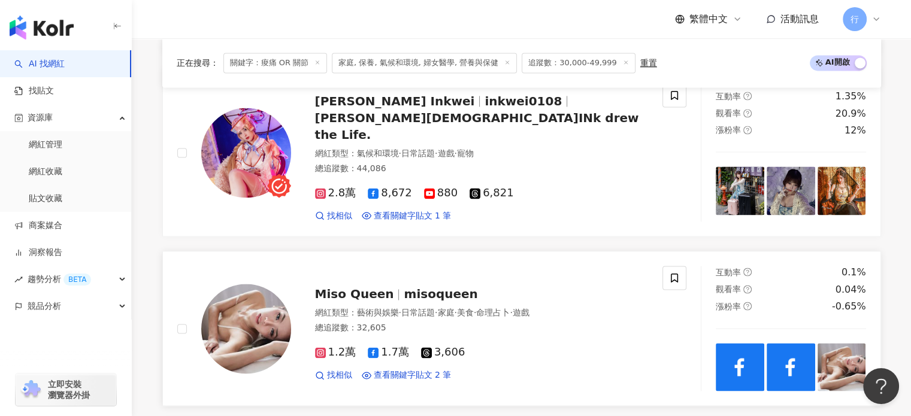
click at [404, 293] on span "misoqueen" at bounding box center [441, 294] width 74 height 14
click at [511, 322] on div "總追蹤數 ： 32,605" at bounding box center [482, 328] width 334 height 12
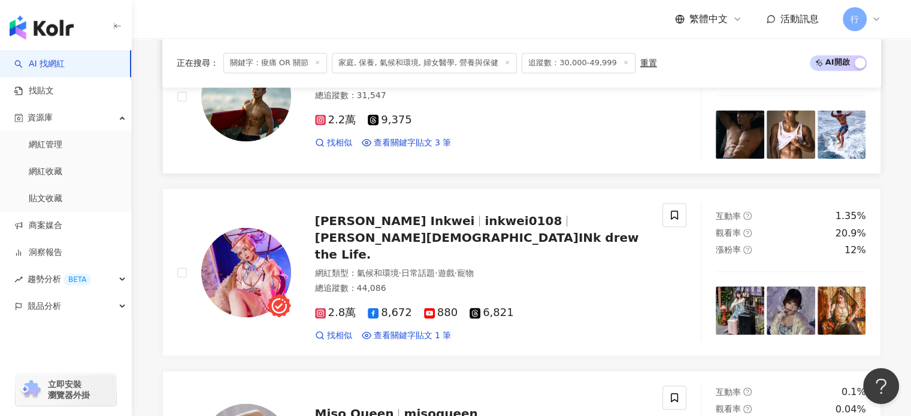
scroll to position [1613, 0]
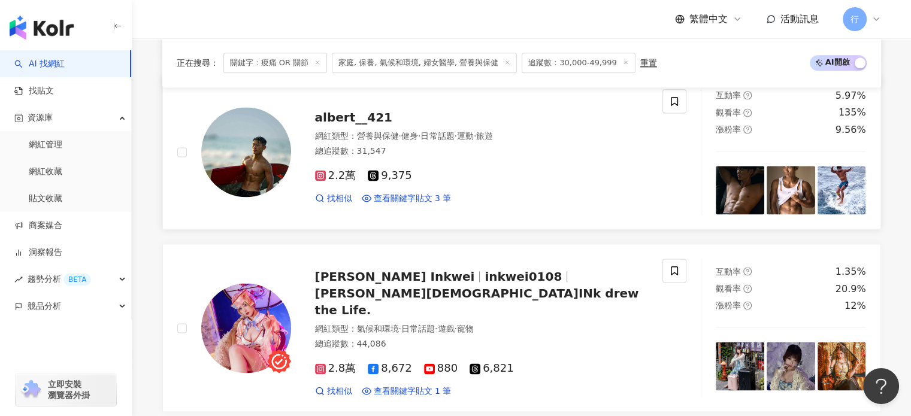
click at [424, 204] on div "2.2萬 9,375 找相似 查看關鍵字貼文 3 筆" at bounding box center [482, 182] width 334 height 44
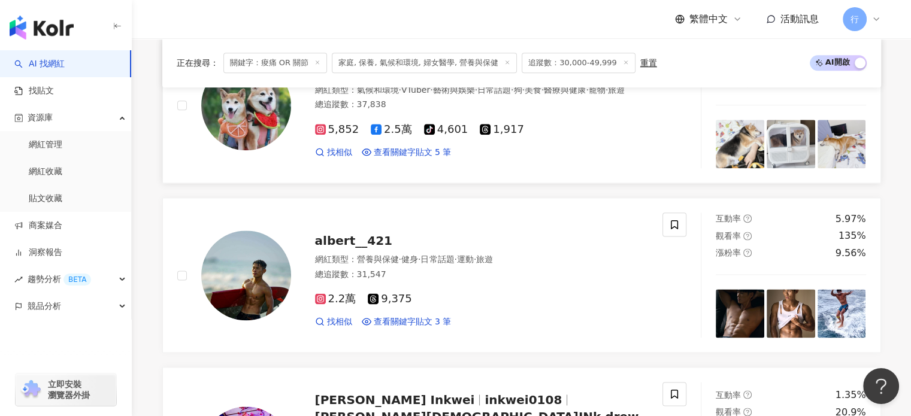
scroll to position [1369, 0]
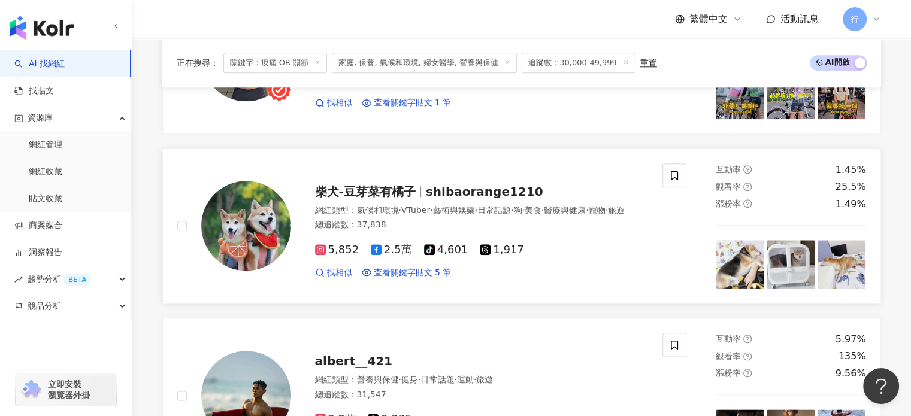
click at [490, 217] on div "網紅類型 ： 氣候和環境 · VTuber · 藝術與娛樂 · 日常話題 · 狗 · 美食 · 醫療與健康 · 寵物 · 旅遊" at bounding box center [482, 211] width 334 height 12
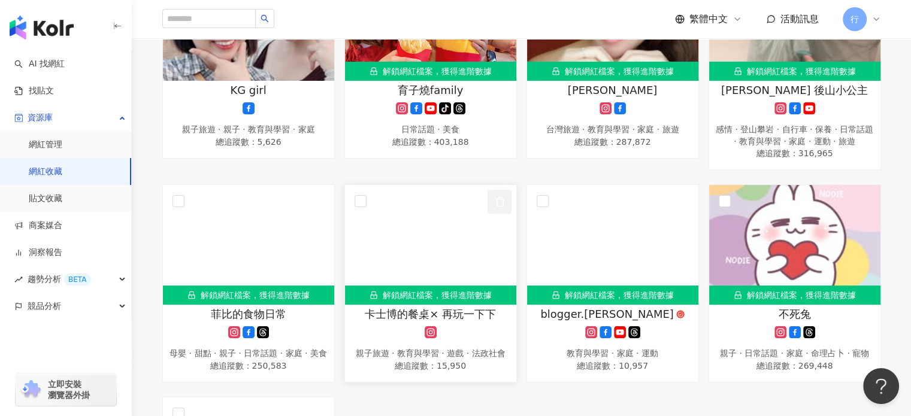
scroll to position [300, 0]
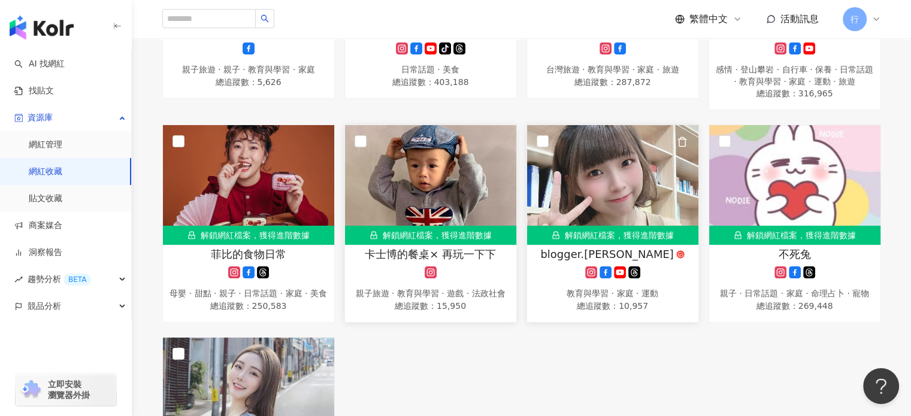
click at [540, 268] on div at bounding box center [612, 273] width 159 height 12
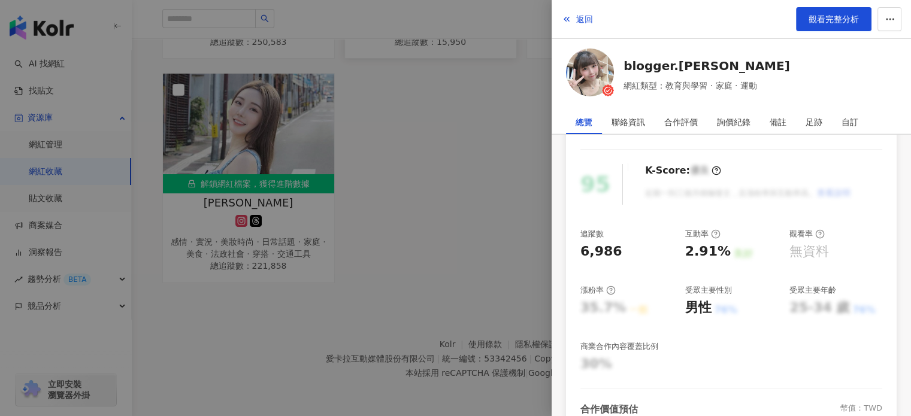
scroll to position [0, 0]
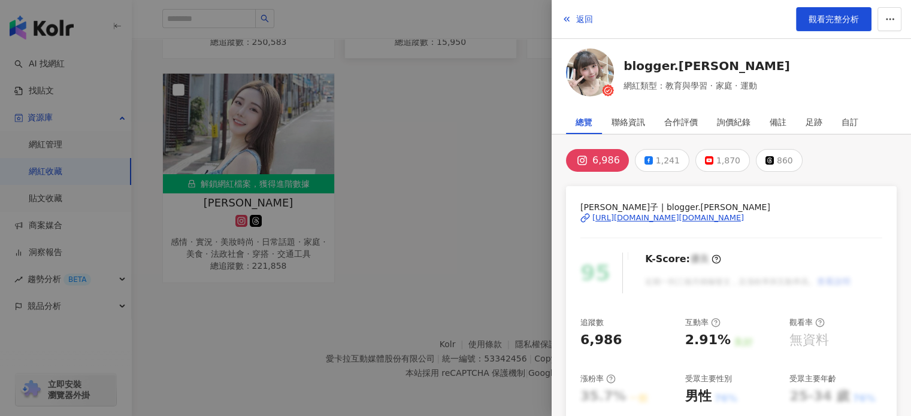
click at [633, 221] on div "https://www.instagram.com/blogger.kelly/" at bounding box center [669, 218] width 152 height 11
click at [583, 21] on span "返回" at bounding box center [584, 19] width 17 height 10
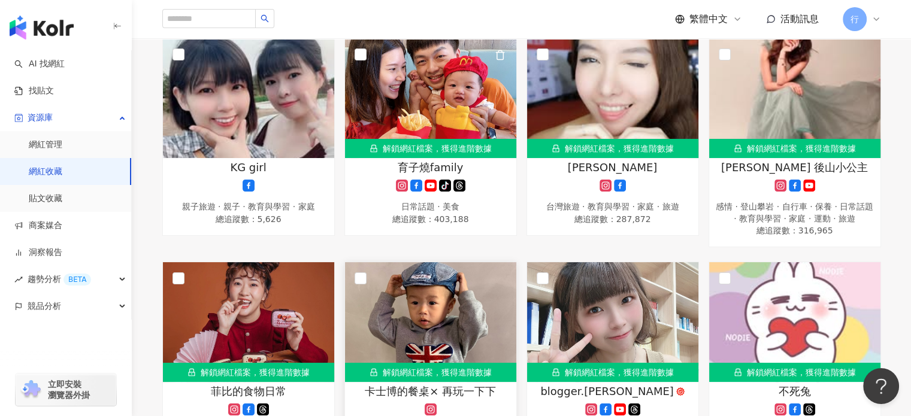
scroll to position [93, 0]
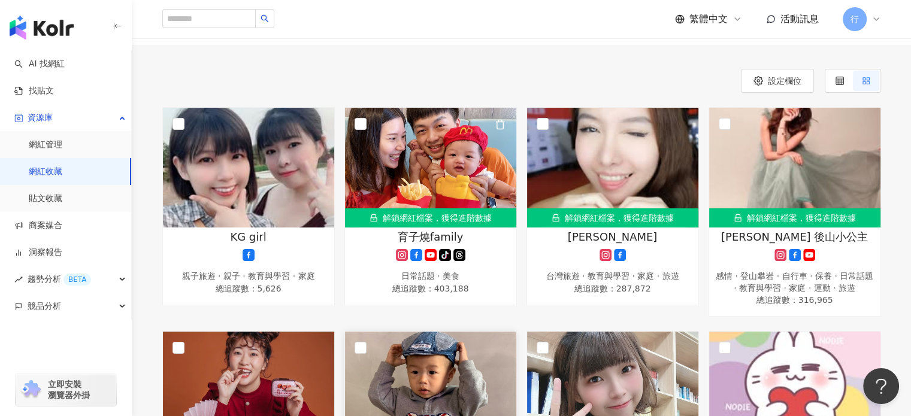
click at [475, 176] on img at bounding box center [430, 168] width 171 height 120
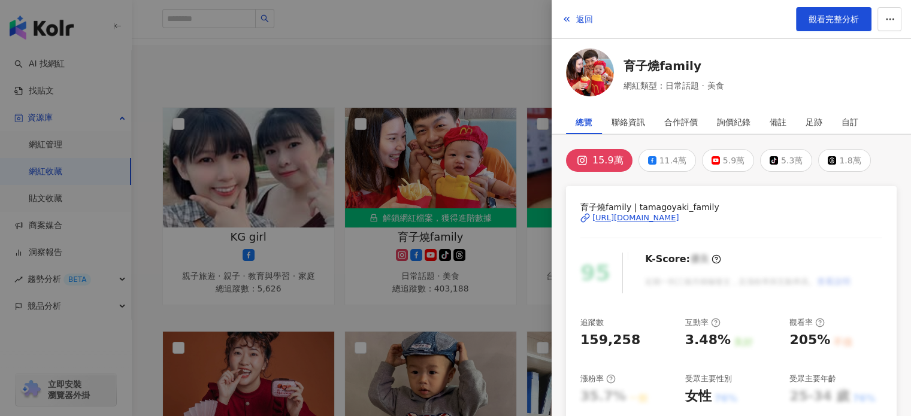
click at [677, 218] on div "https://www.instagram.com/tamagoyaki_family/" at bounding box center [636, 218] width 87 height 11
click at [587, 17] on span "返回" at bounding box center [584, 19] width 17 height 10
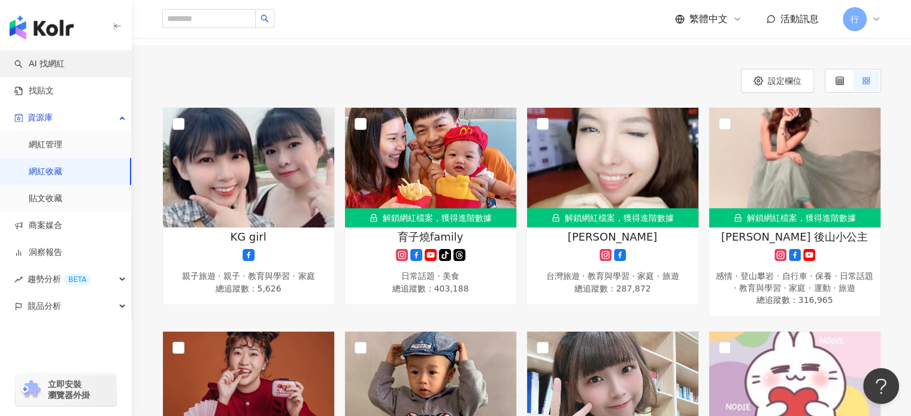
click at [58, 67] on link "AI 找網紅" at bounding box center [39, 64] width 50 height 12
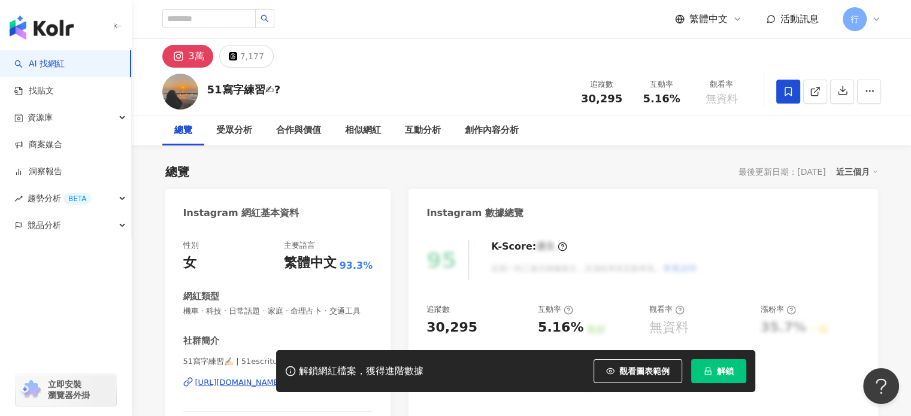
click at [786, 90] on icon at bounding box center [788, 91] width 11 height 11
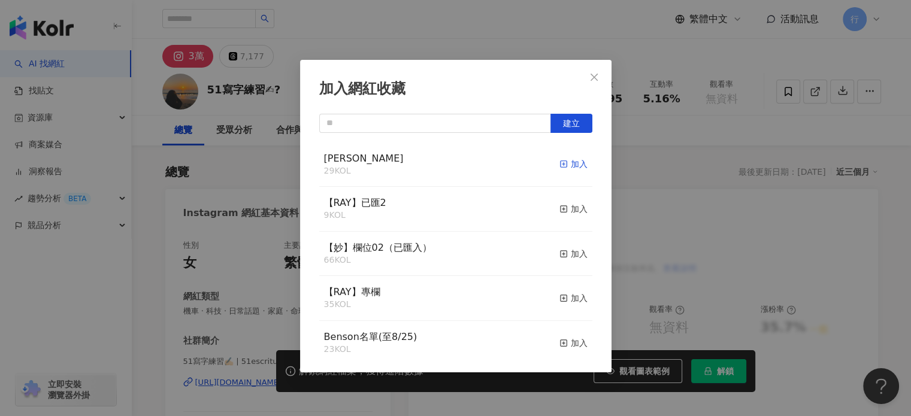
click at [569, 161] on div "加入" at bounding box center [574, 164] width 28 height 13
click at [593, 76] on icon "close" at bounding box center [594, 76] width 7 height 7
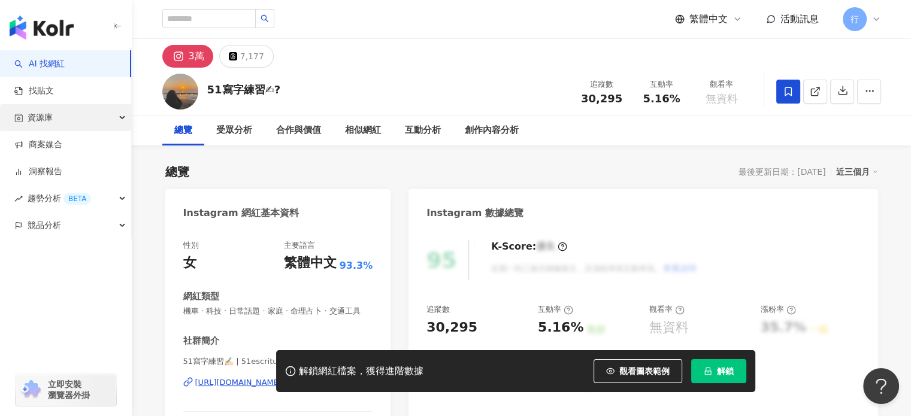
click at [64, 119] on div "資源庫" at bounding box center [65, 117] width 131 height 27
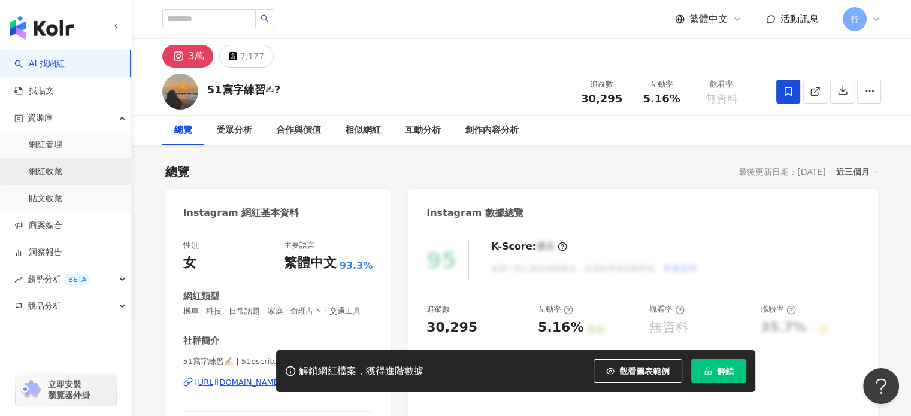
click at [62, 173] on link "網紅收藏" at bounding box center [46, 172] width 34 height 12
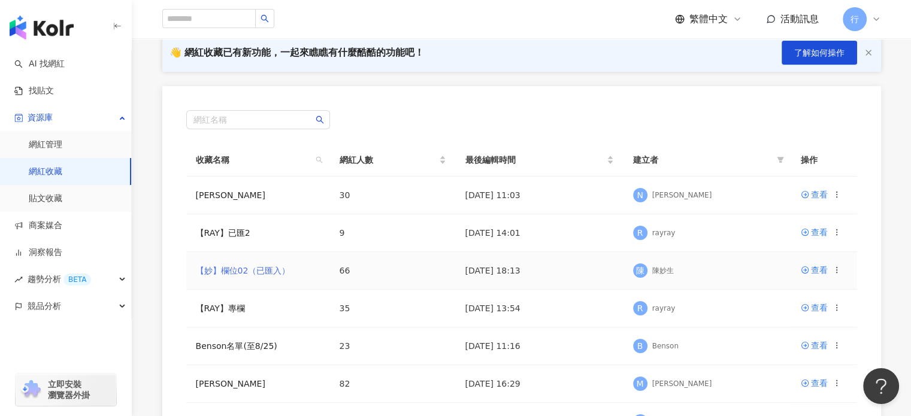
scroll to position [120, 0]
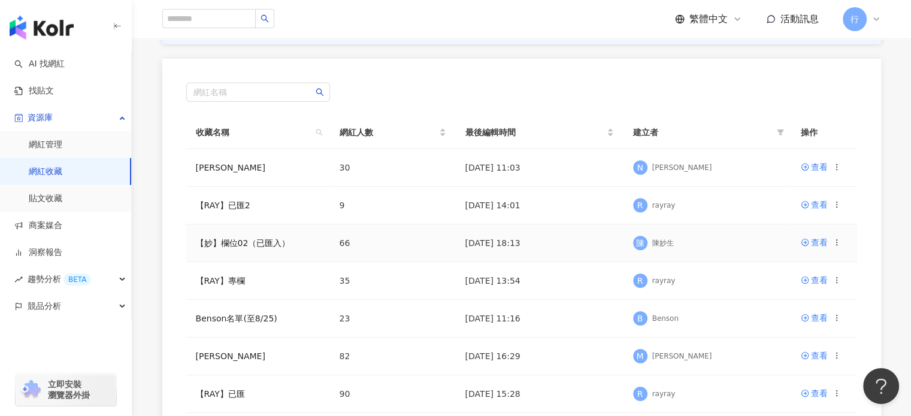
click at [315, 243] on td "【妙】欄位02（已匯入）" at bounding box center [258, 244] width 144 height 38
click at [807, 244] on icon at bounding box center [804, 242] width 7 height 7
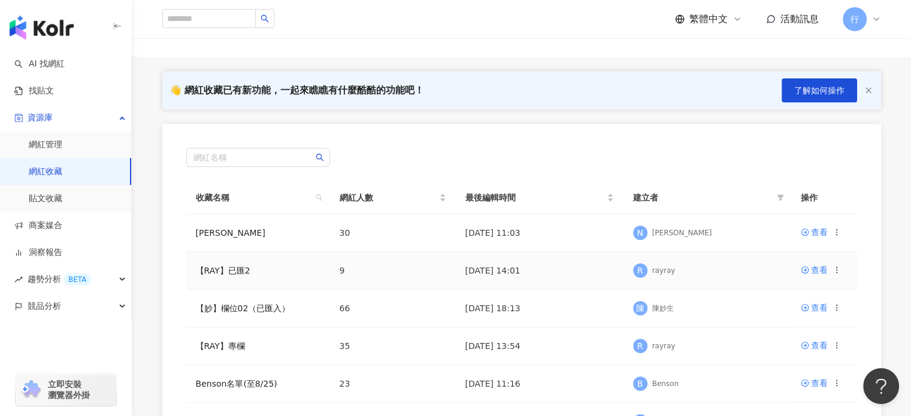
scroll to position [120, 0]
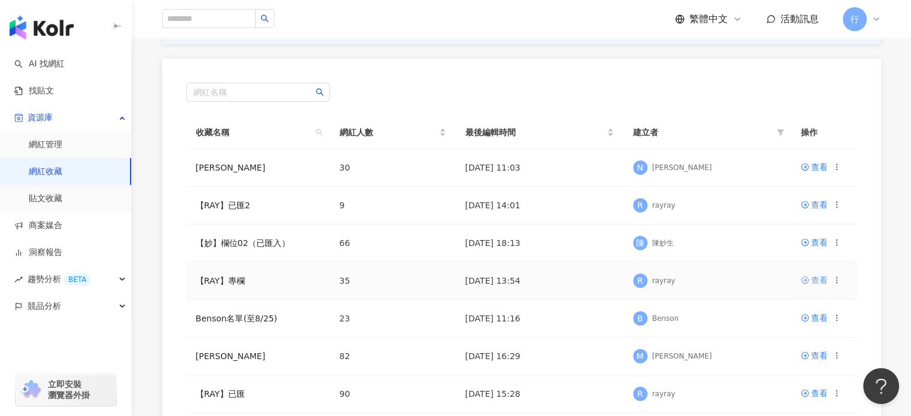
click at [821, 281] on div "查看" at bounding box center [819, 280] width 17 height 13
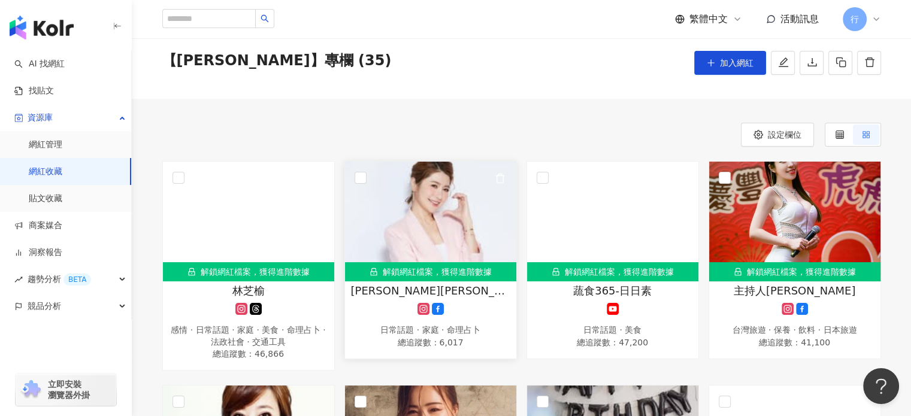
scroll to position [60, 0]
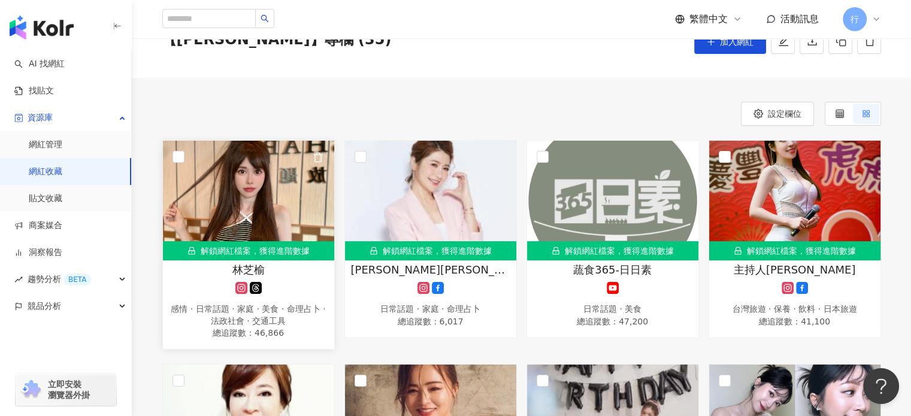
click at [306, 277] on div "林芝榆 感情 · 日常話題 · 家庭 · 美食 · 命理占卜 · 法政社會 · 交通工具 總追蹤數 ： 46,866" at bounding box center [248, 301] width 171 height 78
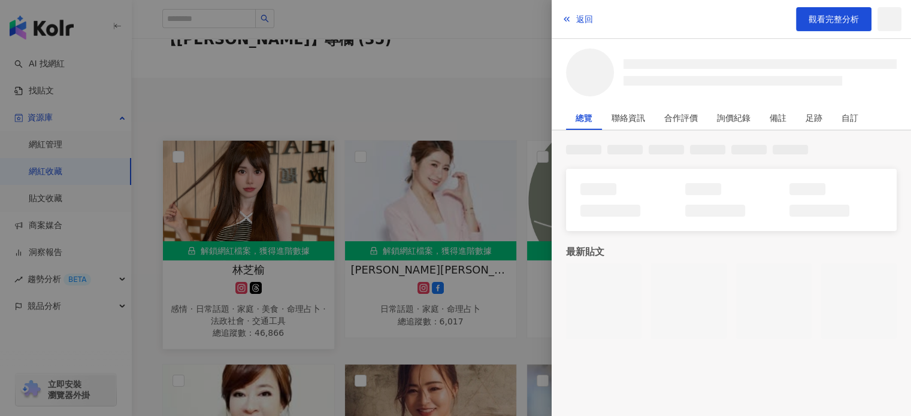
click at [306, 277] on div at bounding box center [455, 208] width 911 height 416
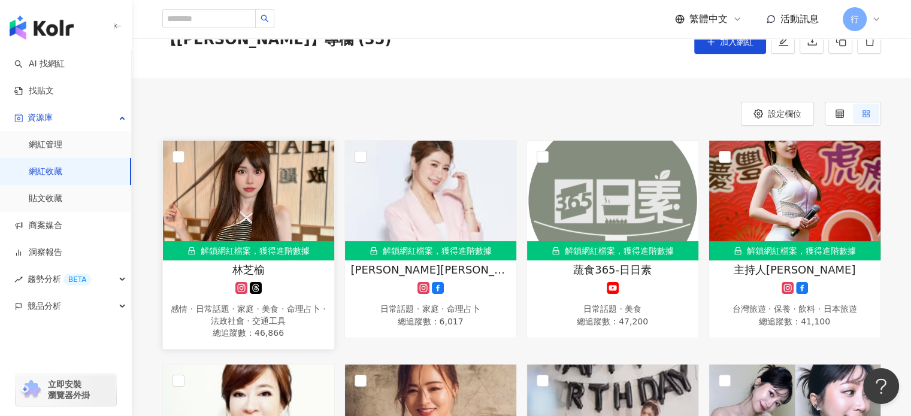
click at [306, 277] on div "林芝榆 感情 · 日常話題 · 家庭 · 美食 · 命理占卜 · 法政社會 · 交通工具 總追蹤數 ： 46,866" at bounding box center [248, 301] width 171 height 78
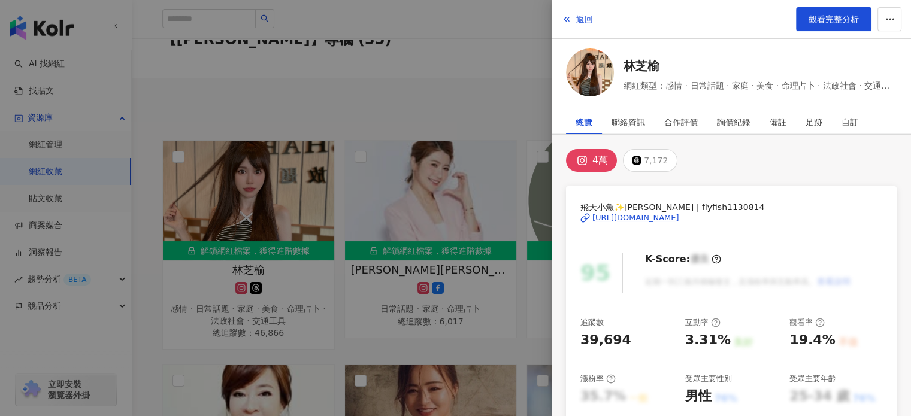
click at [679, 214] on div "https://www.instagram.com/flyfish1130814/" at bounding box center [636, 218] width 87 height 11
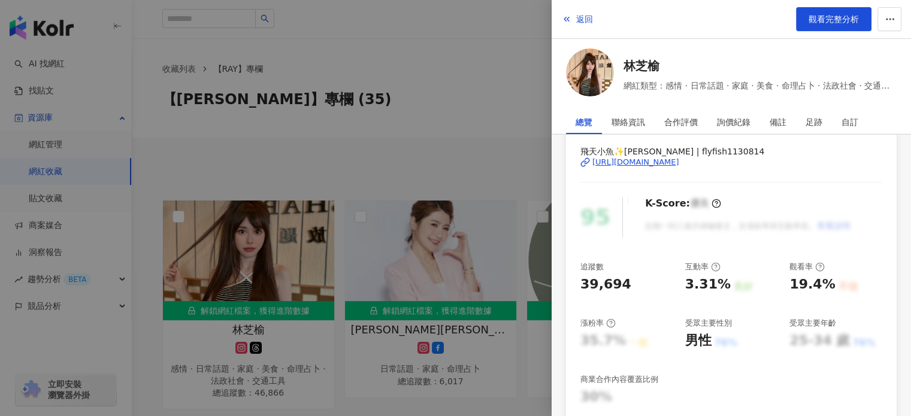
scroll to position [0, 0]
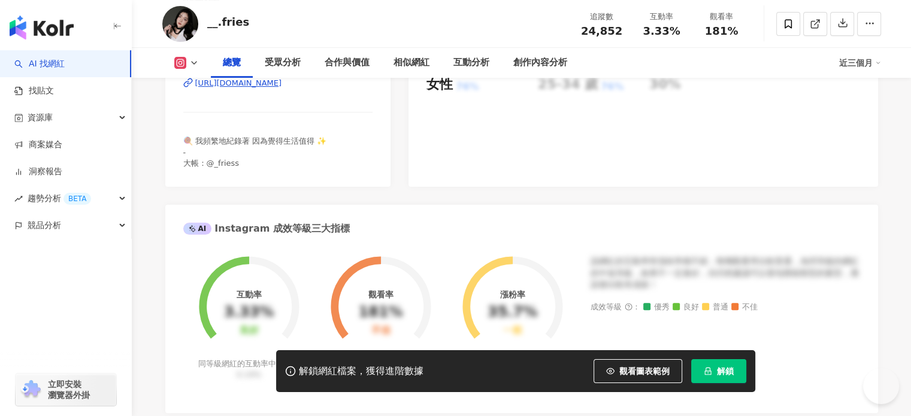
scroll to position [180, 0]
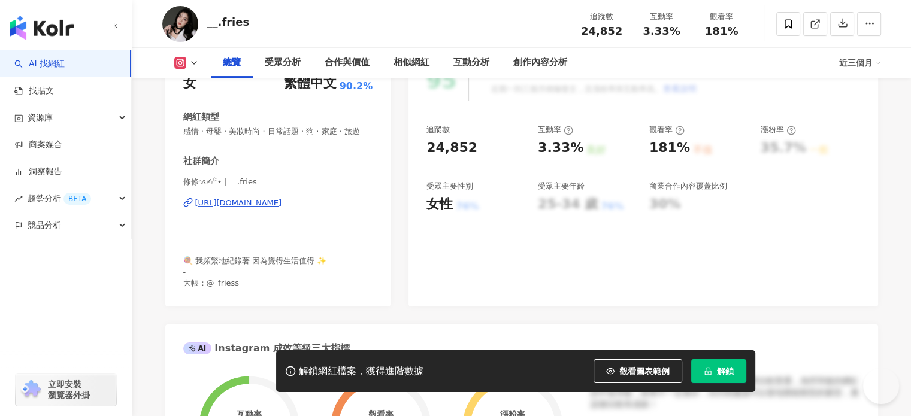
click at [282, 209] on div "https://www.instagram.com/__.fries/" at bounding box center [238, 203] width 87 height 11
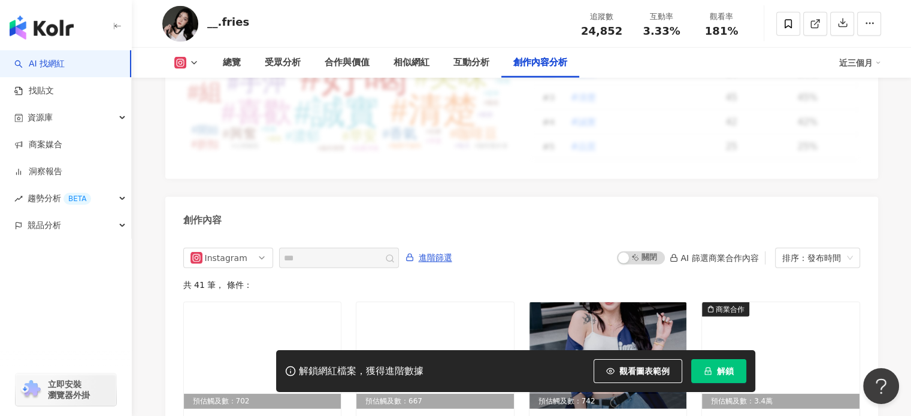
scroll to position [3779, 0]
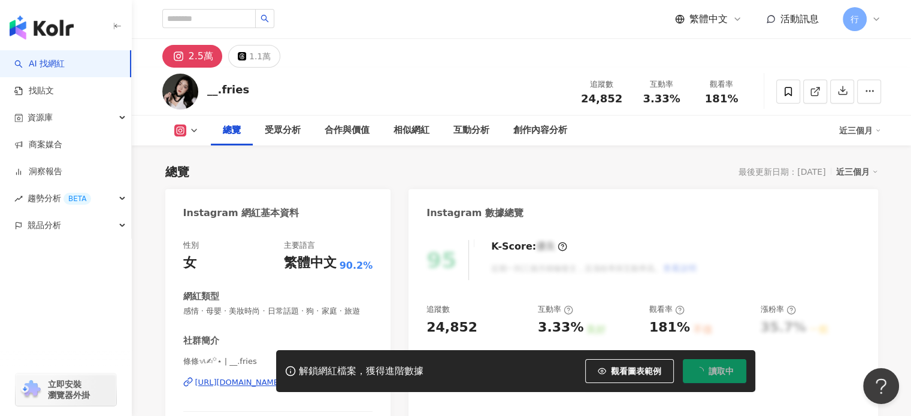
scroll to position [120, 0]
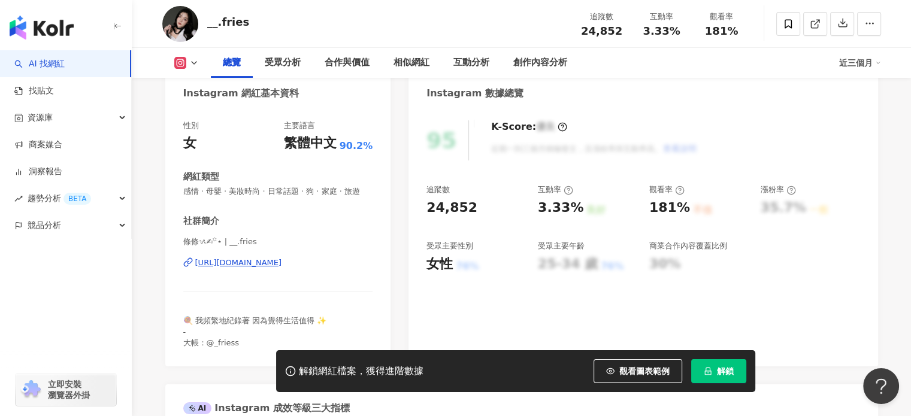
click at [282, 268] on div "[URL][DOMAIN_NAME]" at bounding box center [238, 263] width 87 height 11
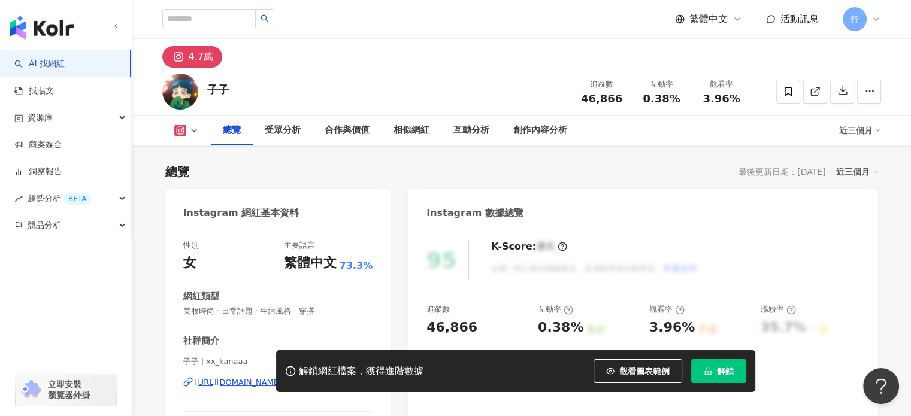
scroll to position [180, 0]
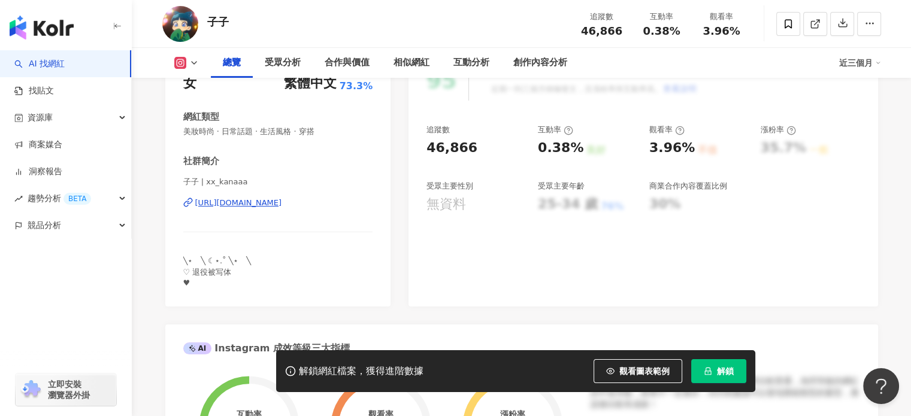
click at [282, 208] on div "https://www.instagram.com/xx_kanaaa/" at bounding box center [238, 203] width 87 height 11
click at [783, 25] on icon at bounding box center [788, 24] width 11 height 11
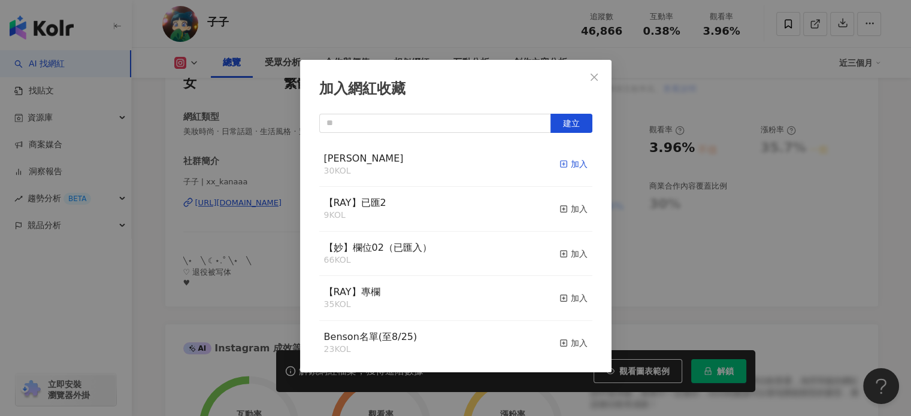
click at [567, 162] on div "加入" at bounding box center [574, 164] width 28 height 13
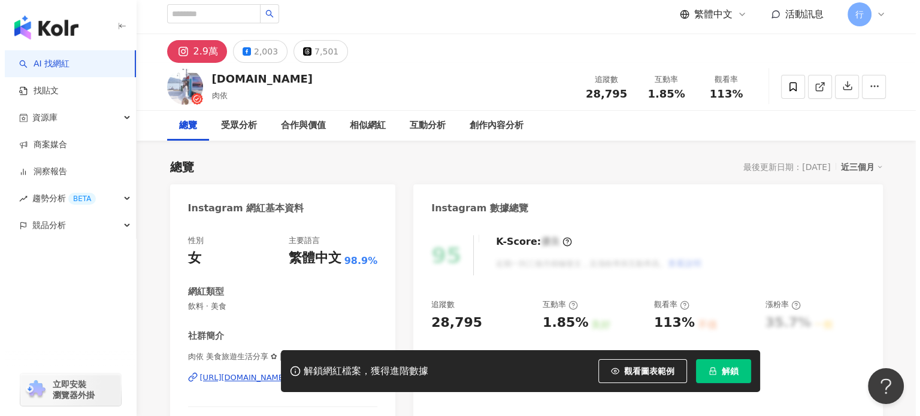
scroll to position [240, 0]
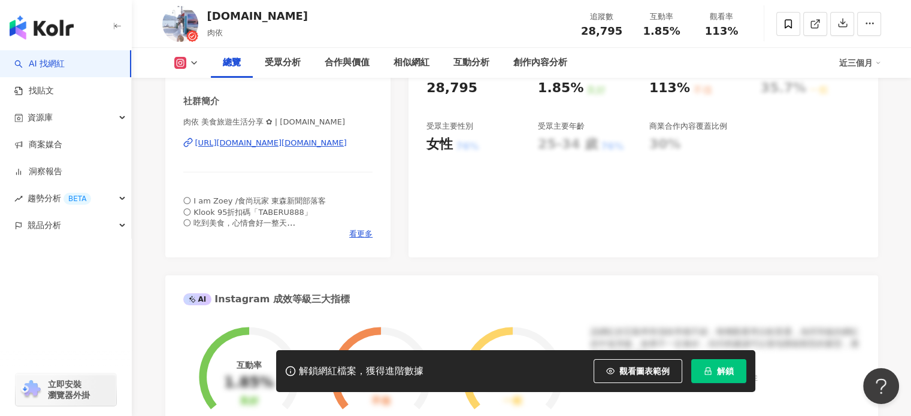
click at [334, 144] on div "[URL][DOMAIN_NAME][DOMAIN_NAME]" at bounding box center [271, 143] width 152 height 11
click at [369, 234] on span "看更多" at bounding box center [360, 234] width 23 height 11
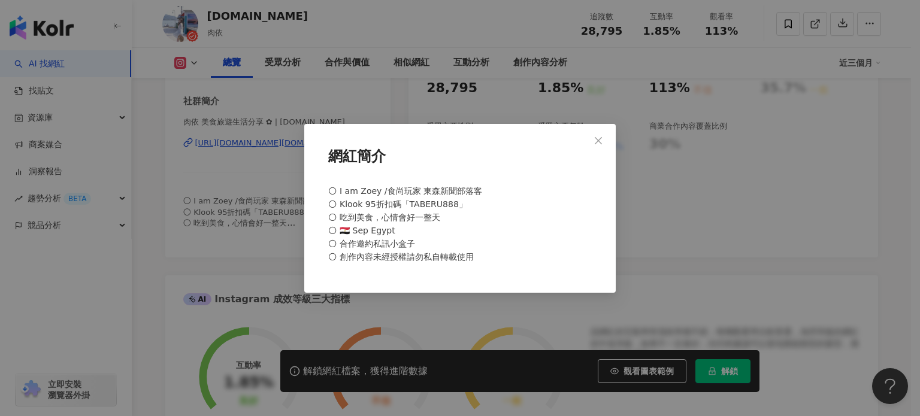
click at [650, 226] on div "網紅簡介 🌕 I am Zoey /食尚玩家 東森新聞部落客 🌕 Klook 95折扣碼「TABERU888」 🌕 吃到美食，心情會好一整天 🌕 🇪🇬 Sep…" at bounding box center [460, 208] width 920 height 416
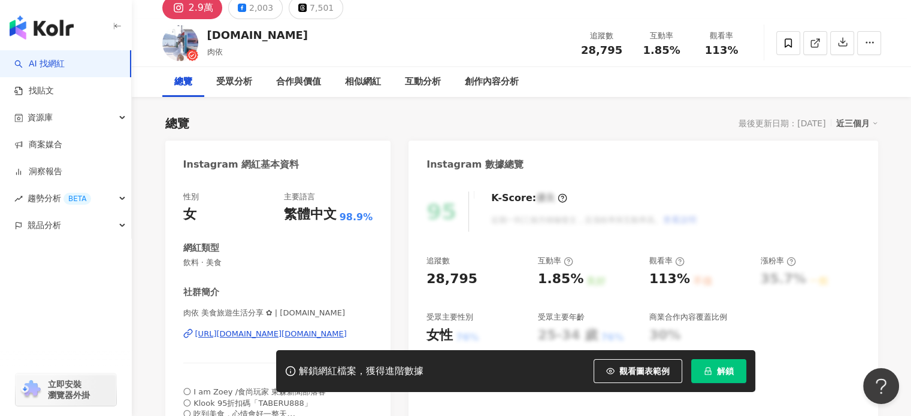
scroll to position [0, 0]
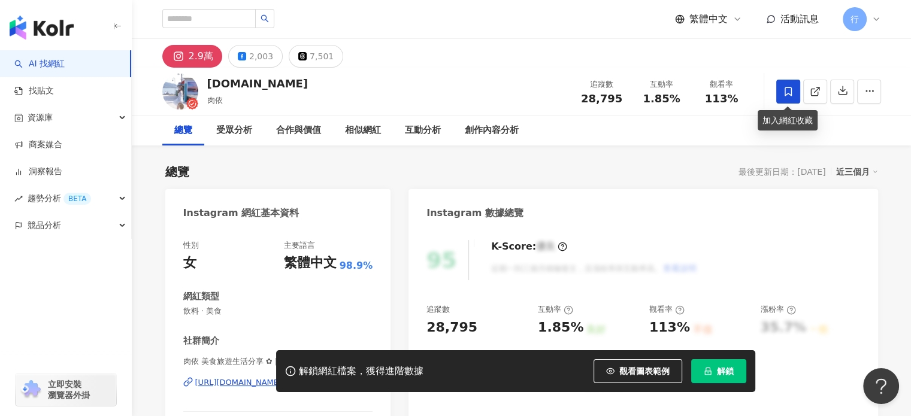
click at [789, 86] on icon at bounding box center [788, 91] width 11 height 11
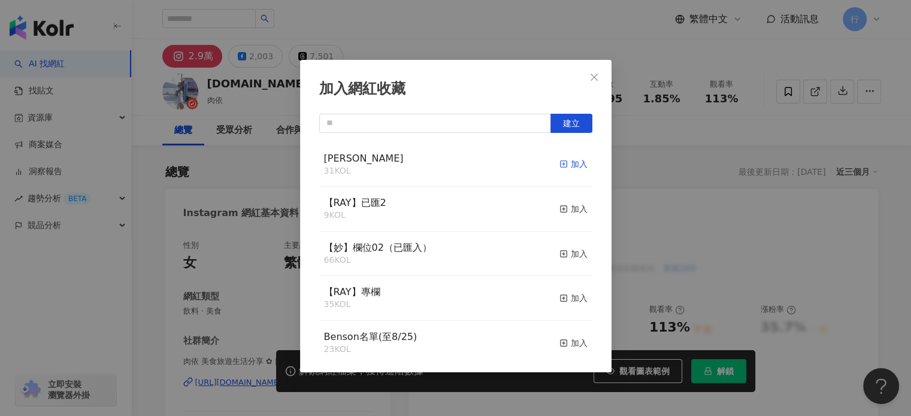
click at [568, 167] on div "加入" at bounding box center [574, 164] width 28 height 13
click at [479, 45] on div "加入網紅收藏 建立 nina 32 KOL 已加入 【RAY】已匯2 9 KOL 加入 【妙】欄位02（已匯入） 66 KOL 加入 【RAY】專欄 35 K…" at bounding box center [455, 208] width 911 height 416
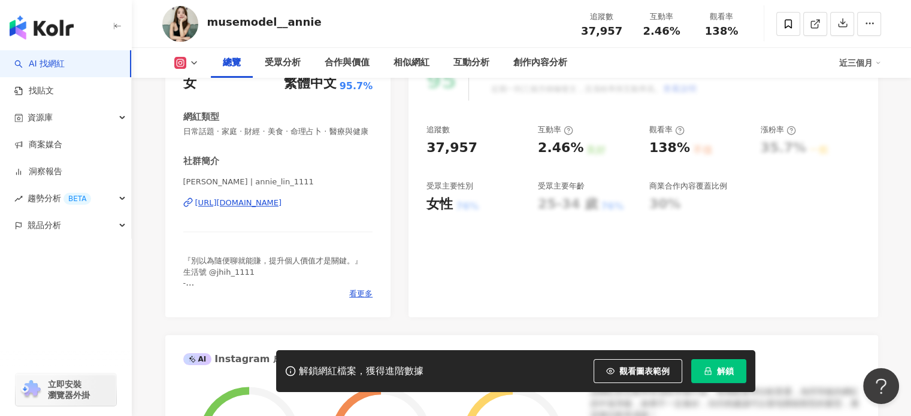
click at [282, 209] on div "[URL][DOMAIN_NAME]" at bounding box center [238, 203] width 87 height 11
click at [363, 300] on span "看更多" at bounding box center [360, 294] width 23 height 11
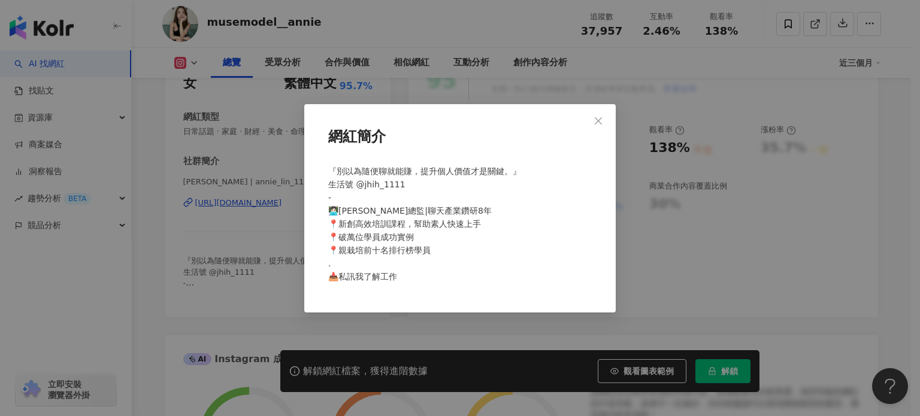
click at [681, 297] on div "網紅簡介 『別以為隨便聊就能賺，提升個人價值才是關鍵。』 生活號 @jhih_1111 - 👩🏻‍💻[PERSON_NAME]總監|聊天產業鑽研8年 📍新創高…" at bounding box center [460, 208] width 920 height 416
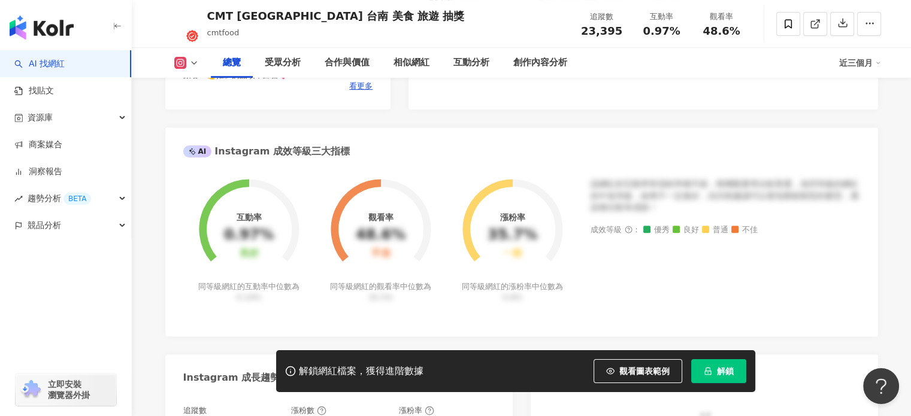
scroll to position [240, 0]
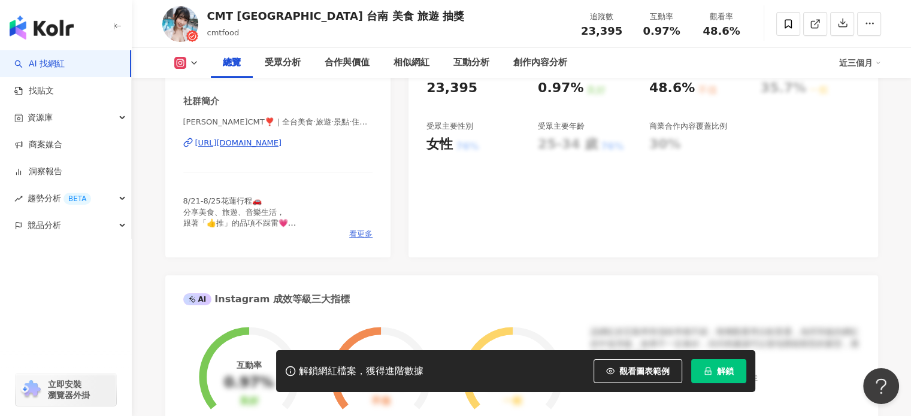
click at [359, 232] on span "看更多" at bounding box center [360, 234] width 23 height 11
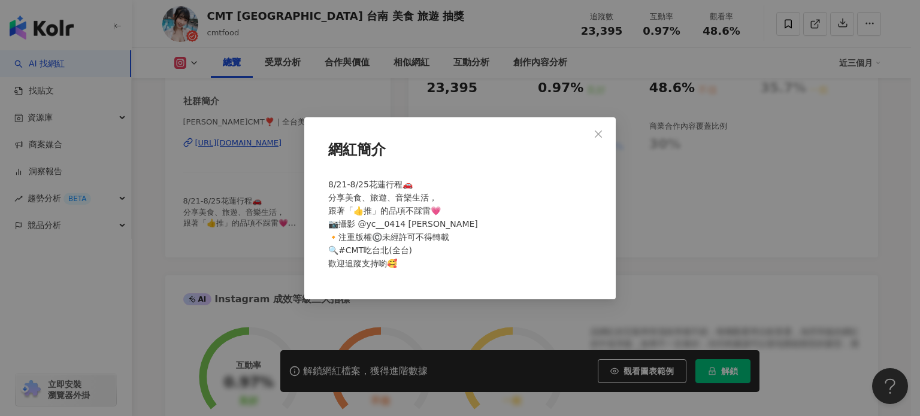
click at [666, 224] on div "網紅簡介 8/21-8/25花蓮行程🚗 分享美食、旅遊、音樂生活， 跟著「👍推」的品項不踩雷💗 📷攝影 @yc__0414 YC碩鈞 🔸注重版權©️未經許可不…" at bounding box center [460, 208] width 920 height 416
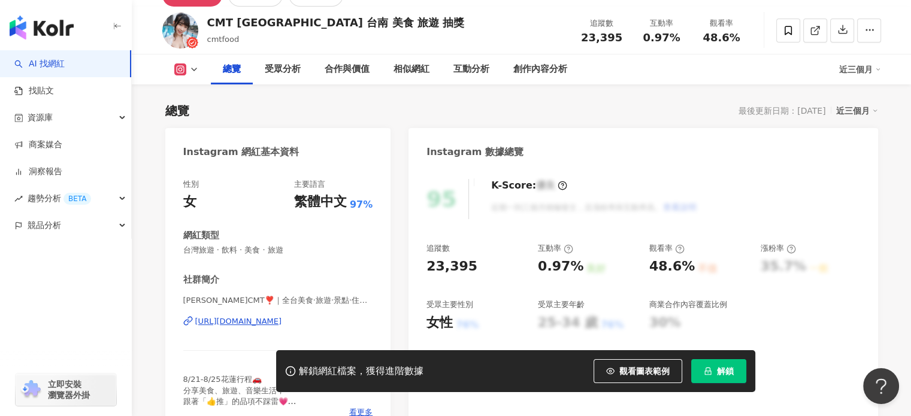
scroll to position [0, 0]
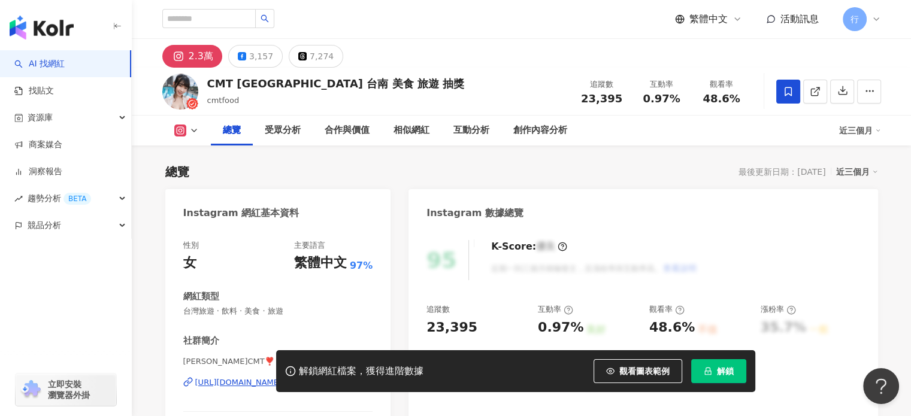
click at [784, 84] on span at bounding box center [789, 92] width 24 height 24
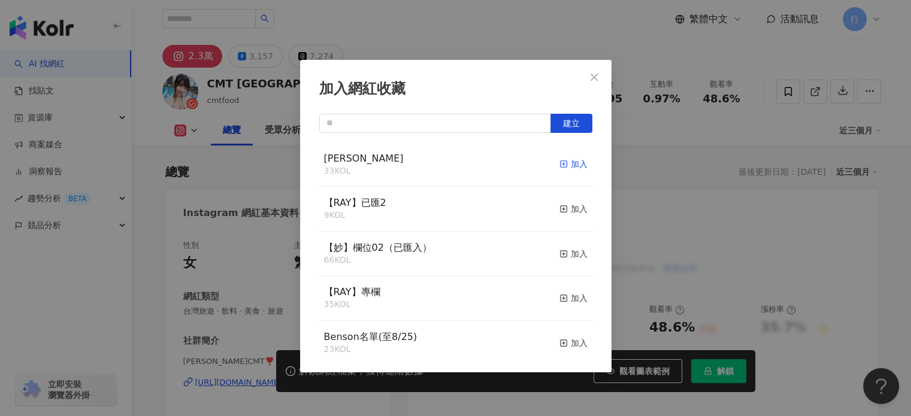
click at [561, 166] on div "加入" at bounding box center [574, 164] width 28 height 13
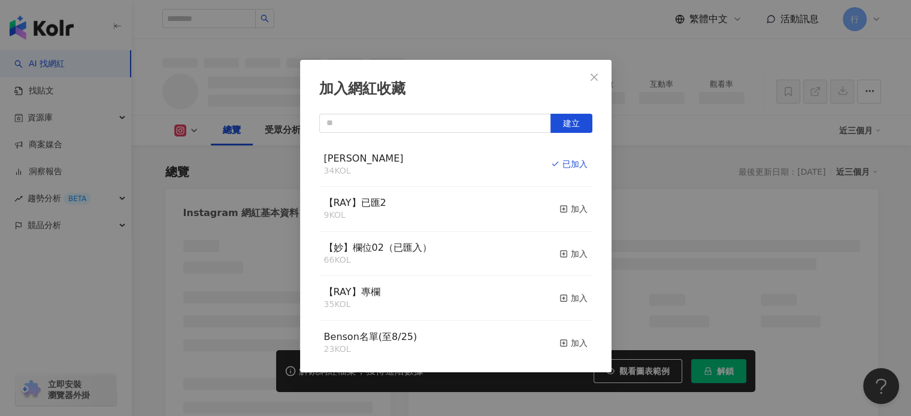
click at [229, 177] on div "加入網紅收藏 建立 nina 34 KOL 已加入 【RAY】已匯2 9 KOL 加入 【妙】欄位02（已匯入） 66 KOL 加入 【RAY】專欄 35 K…" at bounding box center [455, 208] width 911 height 416
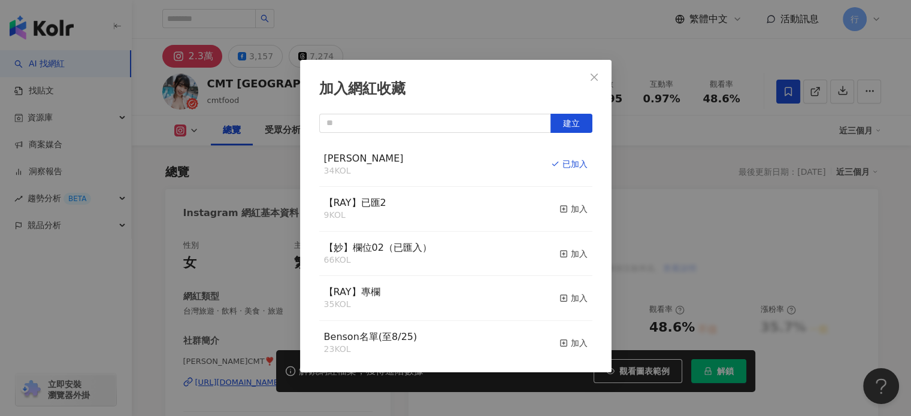
click at [595, 74] on div "加入網紅收藏 建立 nina 34 KOL 已加入 【RAY】已匯2 9 KOL 加入 【妙】欄位02（已匯入） 66 KOL 加入 【RAY】專欄 35 K…" at bounding box center [455, 208] width 911 height 416
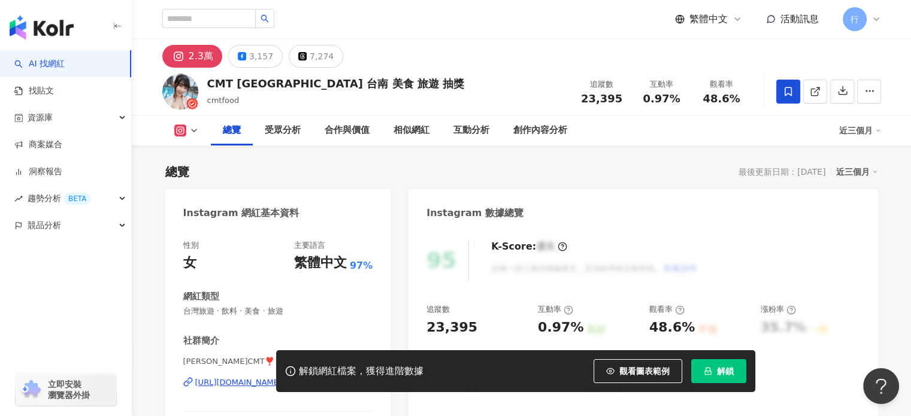
click at [242, 324] on div "加入網紅收藏 建立 nina 34 KOL 已加入 【RAY】已匯2 9 KOL 加入 【妙】欄位02（已匯入） 66 KOL 加入 【RAY】專欄 35 K…" at bounding box center [455, 208] width 911 height 416
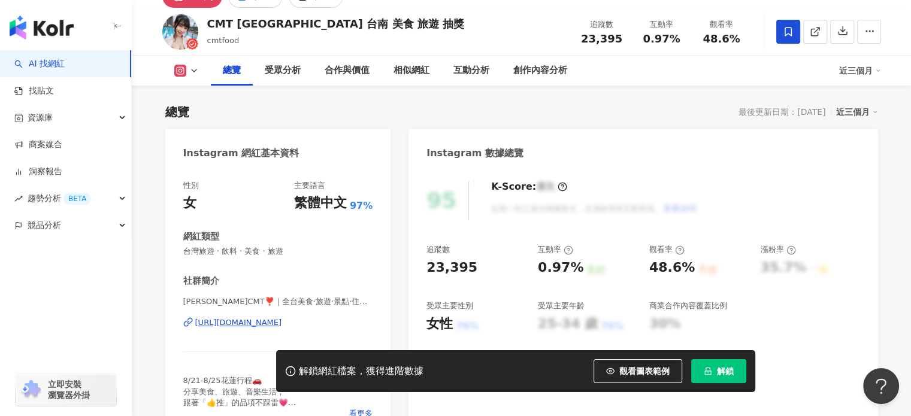
click at [255, 321] on div "https://www.instagram.com/cmtfood/" at bounding box center [238, 323] width 87 height 11
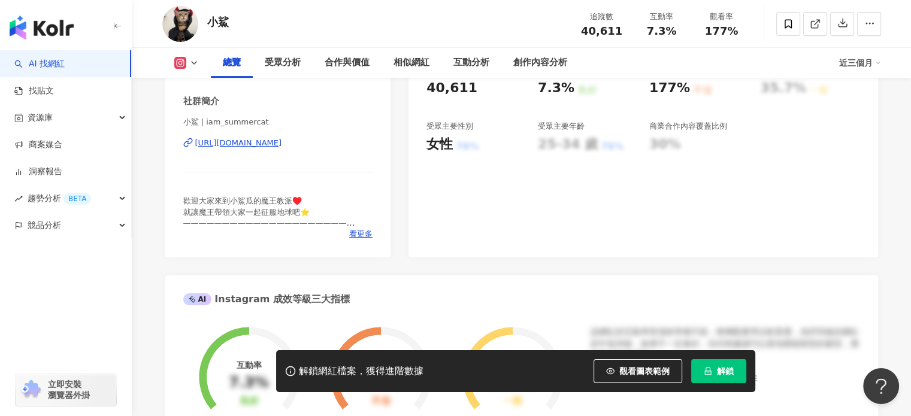
click at [282, 146] on div "[URL][DOMAIN_NAME]" at bounding box center [238, 143] width 87 height 11
click at [364, 237] on span "看更多" at bounding box center [360, 234] width 23 height 11
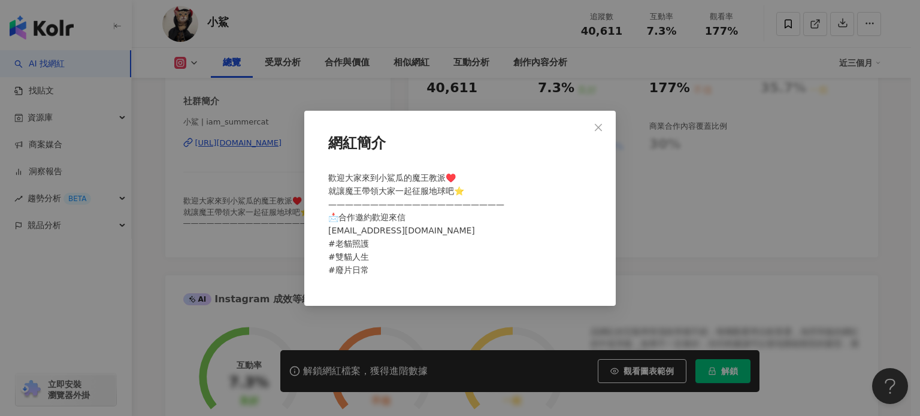
click at [665, 230] on div "網紅簡介 歡迎大家來到小鯊瓜的魔王教派♥️ 就讓魔王帶領大家一起征服地球吧⭐️ ————————————————————— 📩合作邀約歡迎來信 [EMAIL_…" at bounding box center [460, 208] width 920 height 416
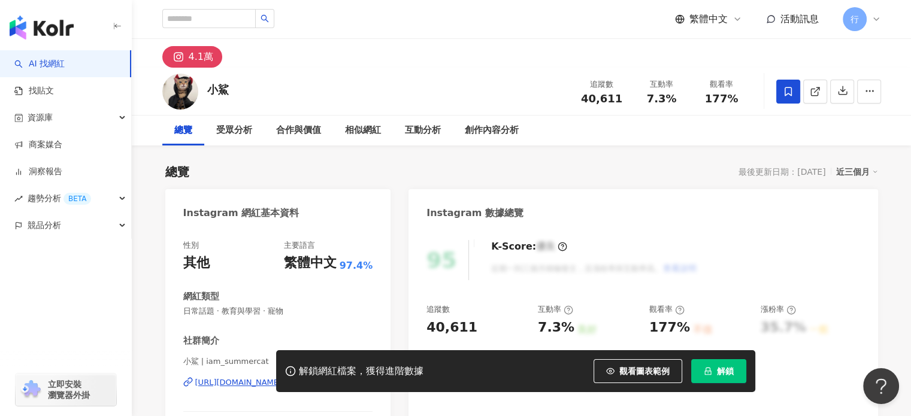
click at [782, 93] on span at bounding box center [789, 92] width 24 height 24
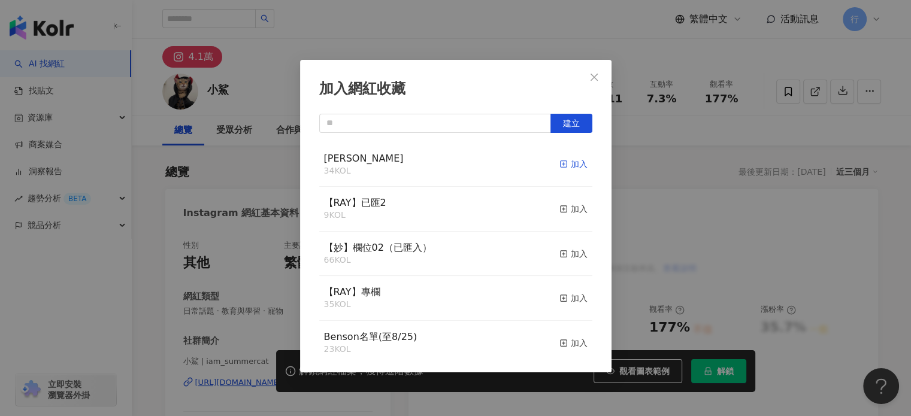
click at [571, 160] on div "加入" at bounding box center [574, 164] width 28 height 13
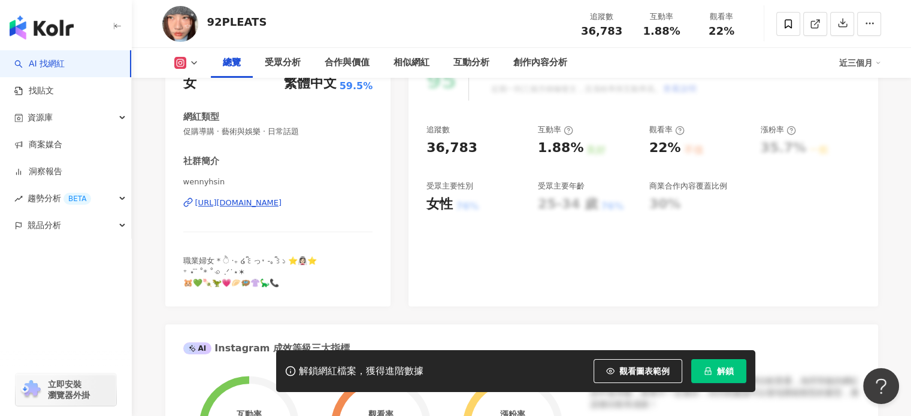
click at [282, 204] on div "https://www.instagram.com/wennyhsin/" at bounding box center [238, 203] width 87 height 11
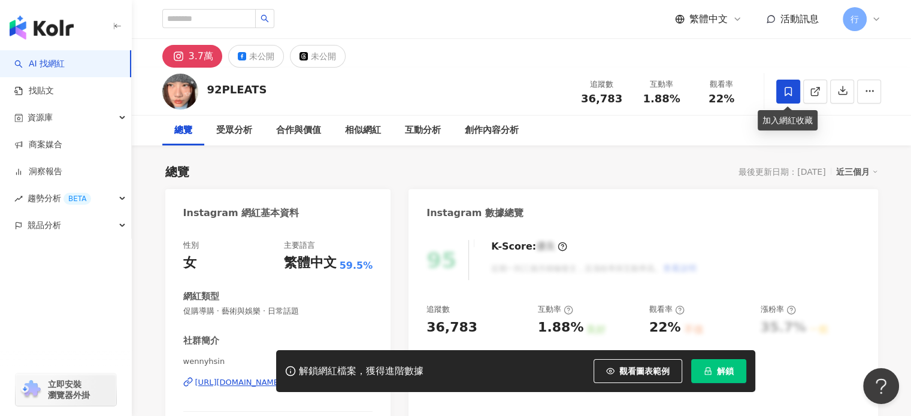
click at [780, 87] on span at bounding box center [789, 92] width 24 height 24
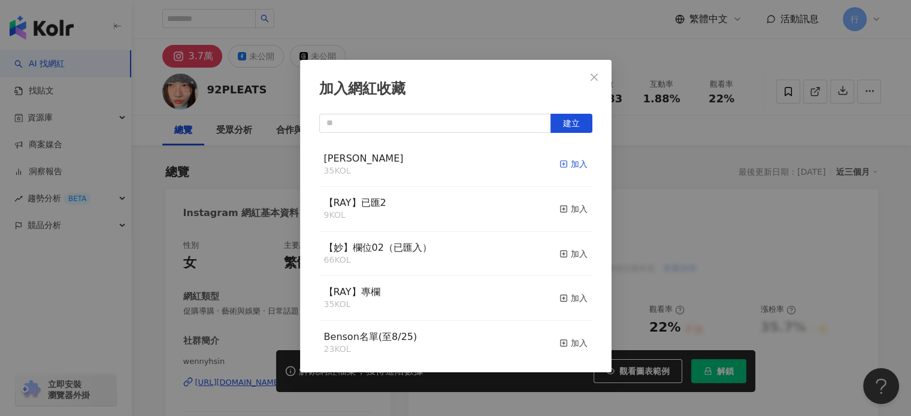
click at [560, 160] on span "button" at bounding box center [564, 164] width 8 height 10
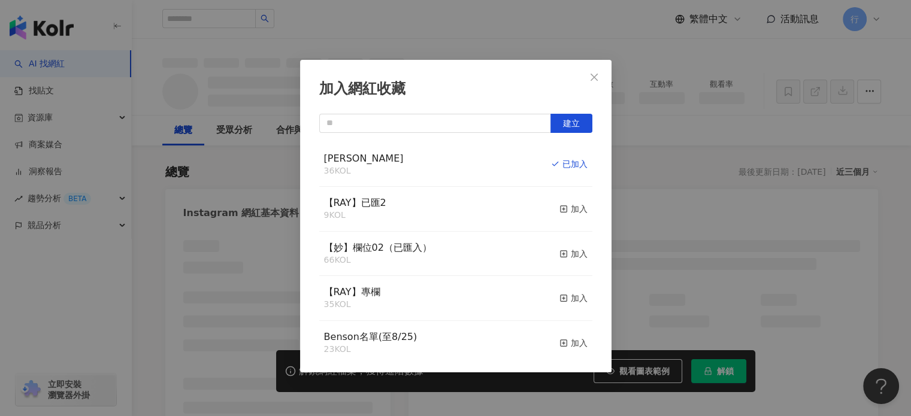
click at [594, 81] on icon "close" at bounding box center [595, 78] width 10 height 10
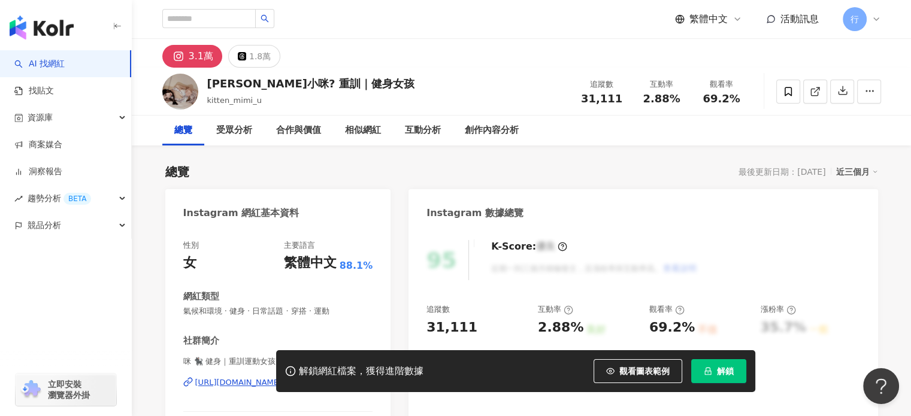
scroll to position [240, 0]
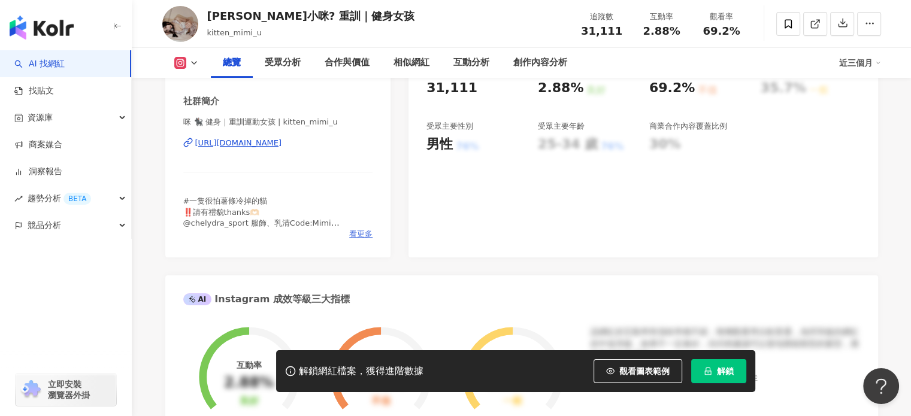
click at [366, 232] on span "看更多" at bounding box center [360, 234] width 23 height 11
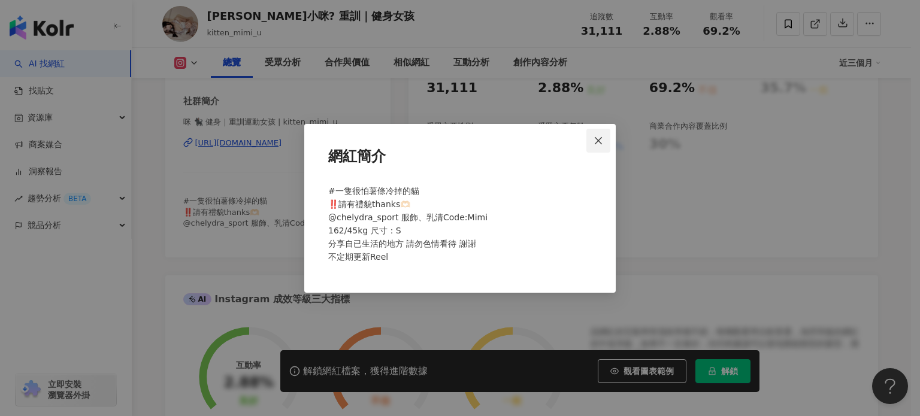
click at [597, 141] on icon "close" at bounding box center [599, 141] width 10 height 10
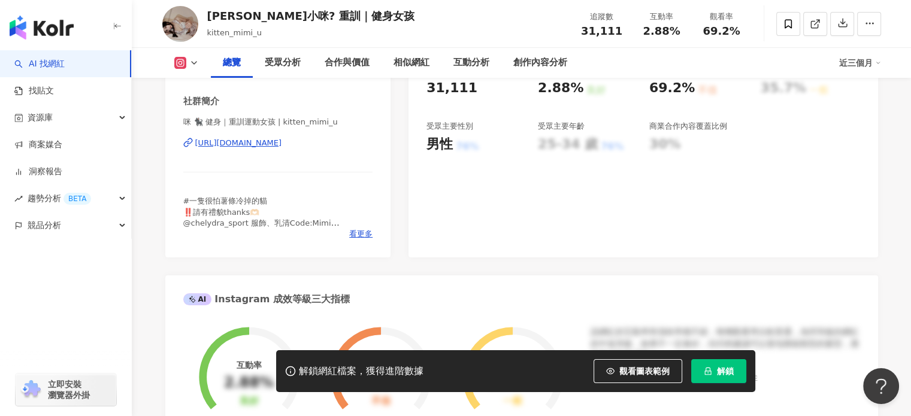
click at [282, 144] on div "[URL][DOMAIN_NAME]" at bounding box center [238, 143] width 87 height 11
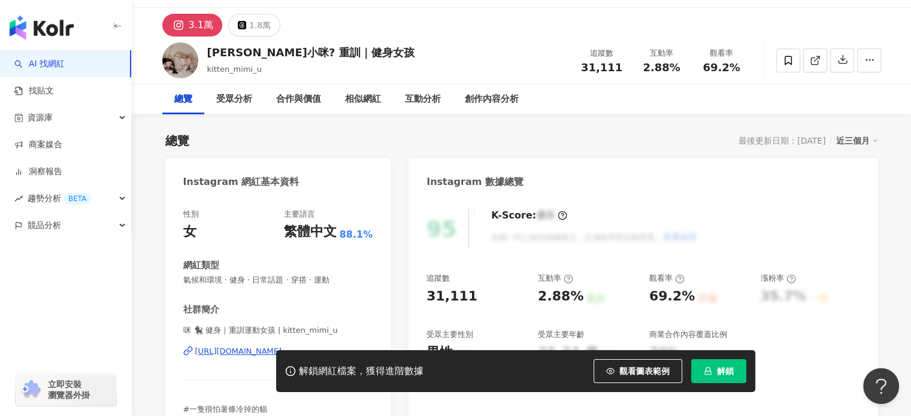
scroll to position [20, 0]
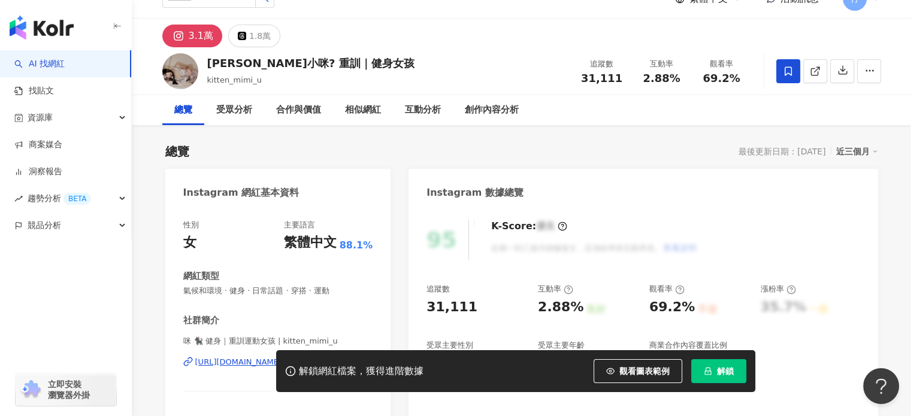
click at [791, 64] on span at bounding box center [789, 71] width 24 height 24
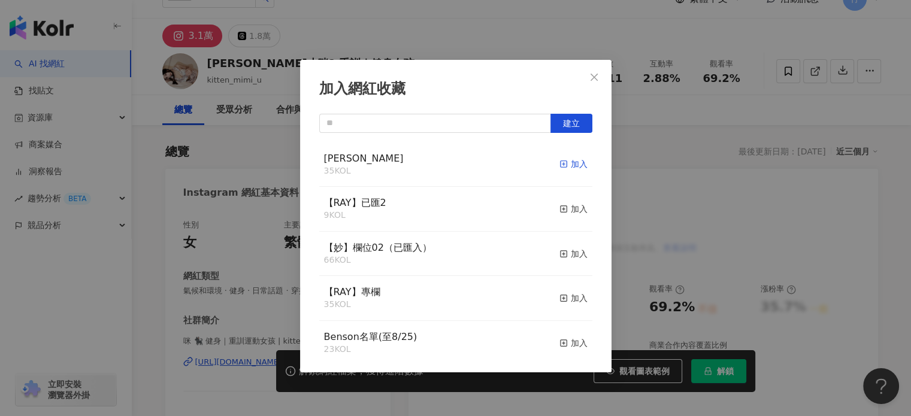
click at [563, 158] on div "加入" at bounding box center [574, 164] width 28 height 13
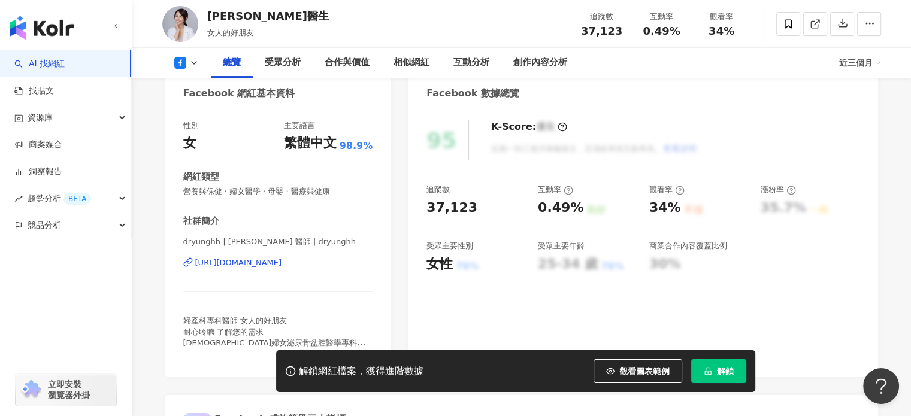
click at [282, 262] on div "[URL][DOMAIN_NAME]" at bounding box center [238, 263] width 87 height 11
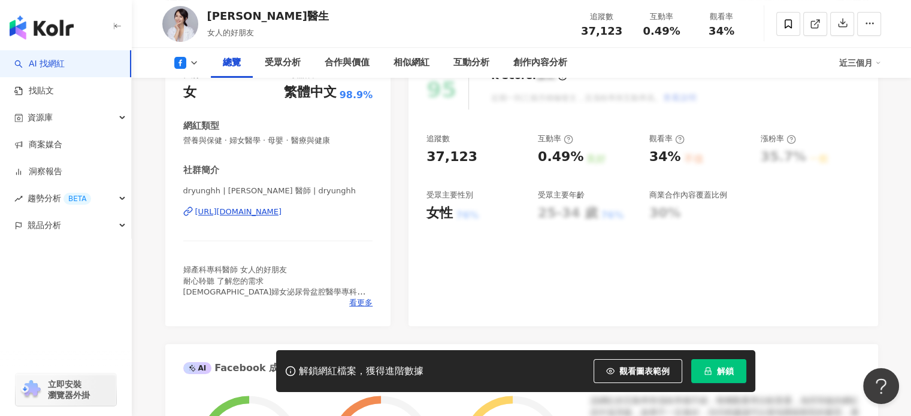
scroll to position [240, 0]
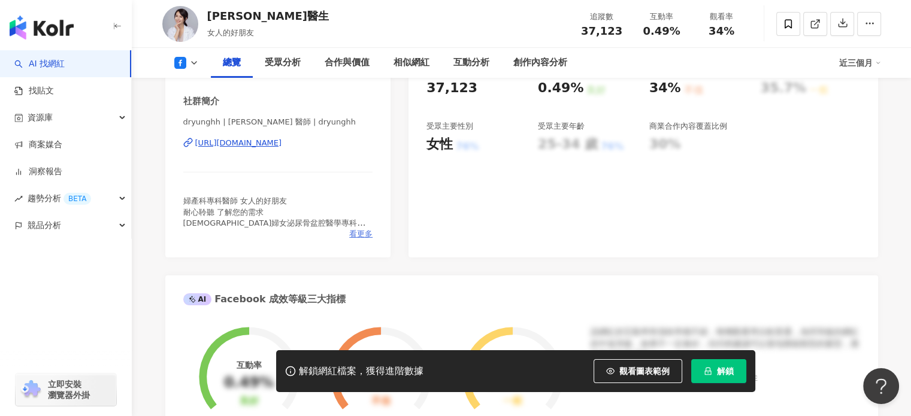
click at [362, 230] on span "看更多" at bounding box center [360, 234] width 23 height 11
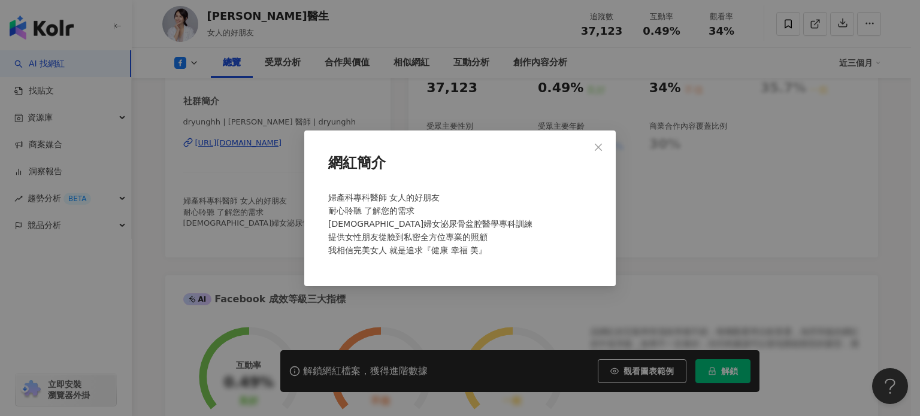
click at [650, 216] on div "網紅簡介 婦產科專科醫師 女人的好朋友 耐心聆聽 了解您的需求 澳洲婦女泌尿骨盆腔醫學專科訓練 提供女性朋友從臉到私密全方位專業的照顧 我相信完美女人 就是追…" at bounding box center [460, 208] width 920 height 416
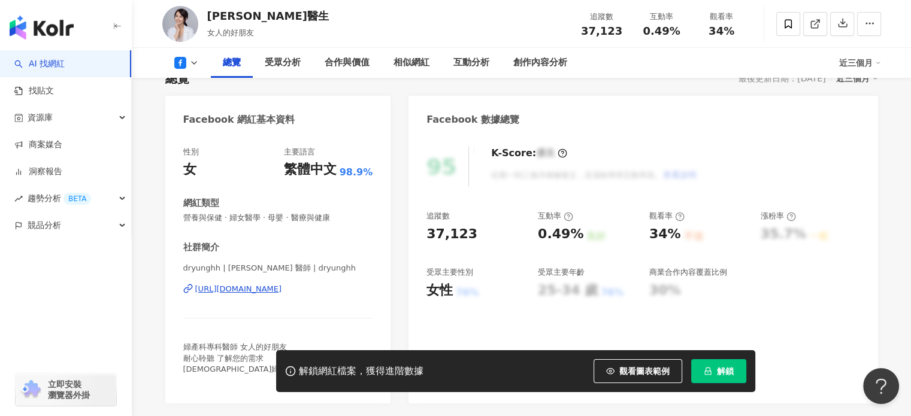
scroll to position [0, 0]
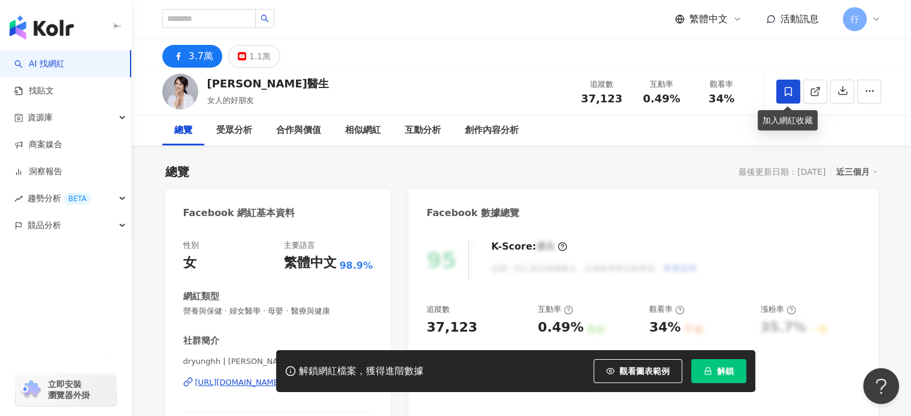
click at [784, 88] on icon at bounding box center [788, 91] width 11 height 11
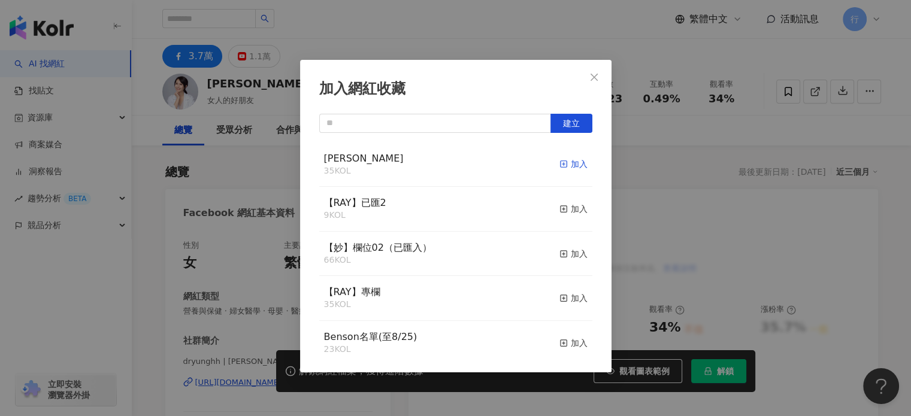
click at [564, 168] on div "加入" at bounding box center [574, 164] width 28 height 13
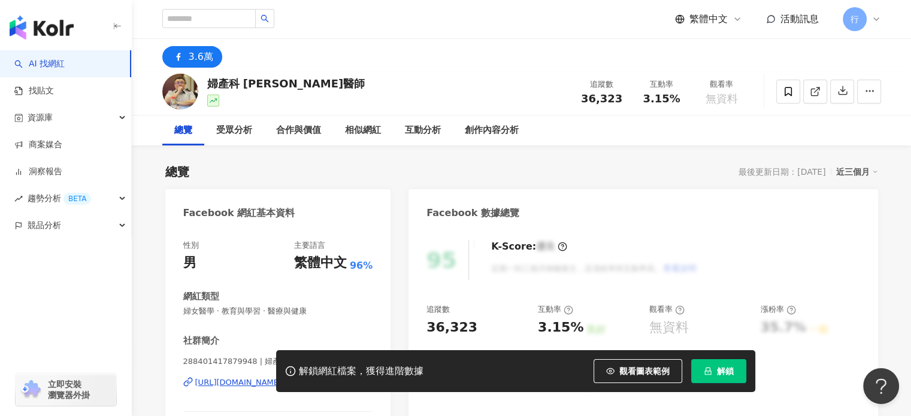
scroll to position [120, 0]
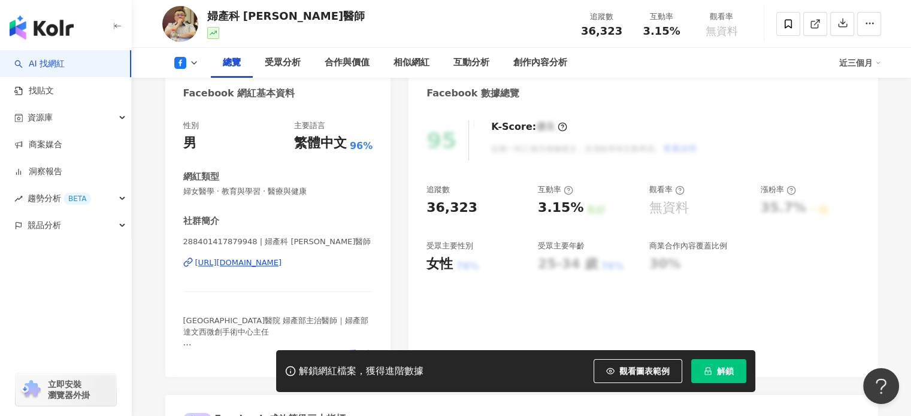
click at [282, 263] on div "[URL][DOMAIN_NAME]" at bounding box center [238, 263] width 87 height 11
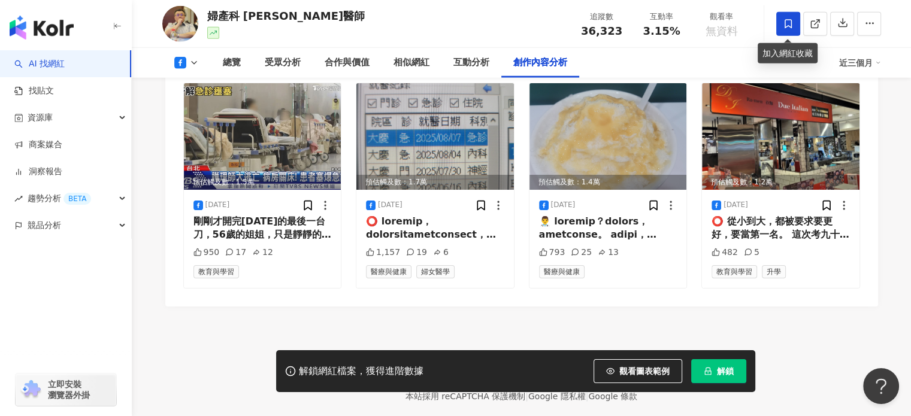
click at [778, 23] on span at bounding box center [789, 24] width 24 height 24
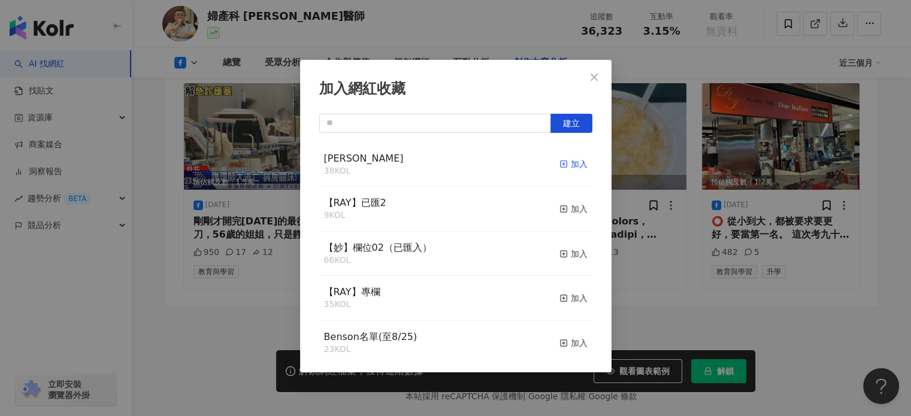
click at [577, 167] on div "加入" at bounding box center [574, 164] width 28 height 13
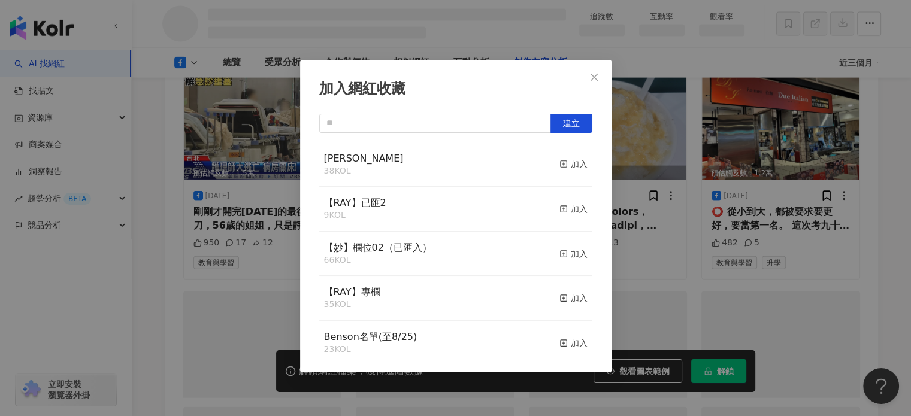
scroll to position [2682, 0]
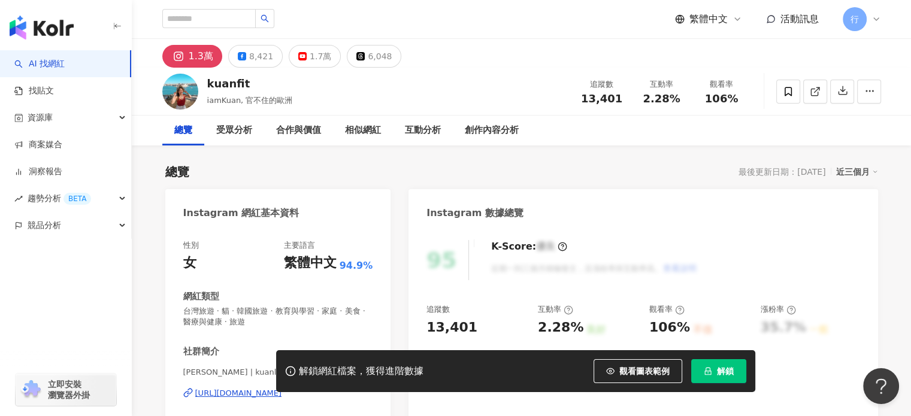
scroll to position [180, 0]
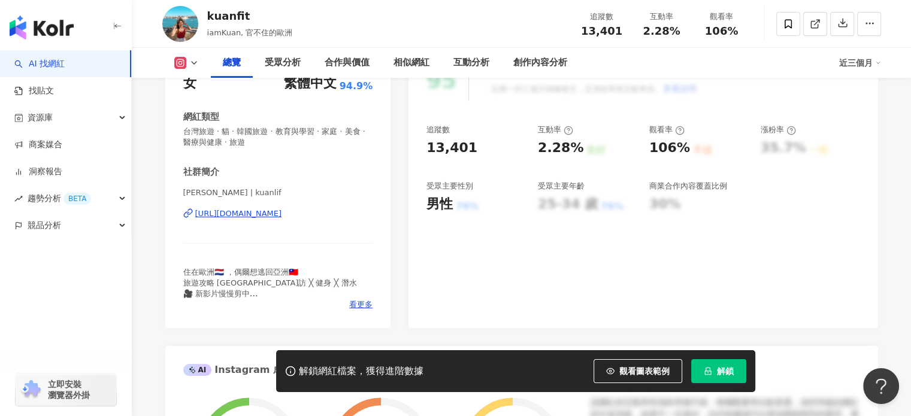
click at [348, 299] on div "住在歐洲🇳🇱 ，偶爾想逃回亞洲🇹🇼 旅遊攻略 [GEOGRAPHIC_DATA]訪 ╳ 健身 ╳ 潛水 🎥 新影片慢慢剪中 📍YouTube 阿官 KUAN｜…" at bounding box center [278, 283] width 190 height 33
click at [352, 302] on span "看更多" at bounding box center [360, 305] width 23 height 11
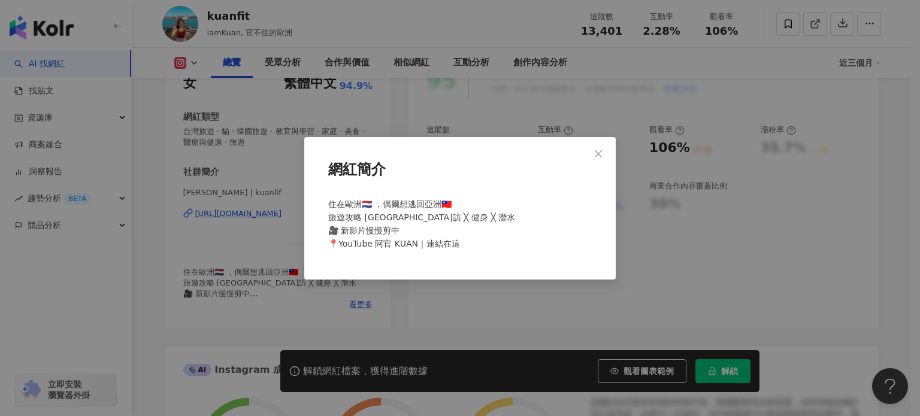
click at [388, 287] on div "網紅簡介 住在歐洲🇳🇱 ，偶爾想逃回亞洲🇹🇼 旅遊攻略 [GEOGRAPHIC_DATA]訪 ╳ 健身 ╳ 潛水 🎥 新影片慢慢剪中 📍YouTube 阿官 …" at bounding box center [460, 208] width 920 height 416
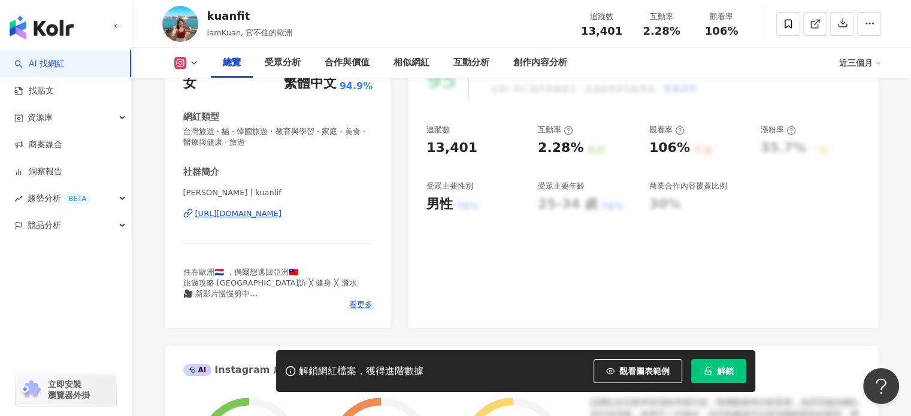
click at [261, 221] on div "阿官KUAN | kuanlif https://www.instagram.com/kuanlif/" at bounding box center [278, 223] width 190 height 70
click at [262, 215] on div "https://www.instagram.com/kuanlif/" at bounding box center [238, 214] width 87 height 11
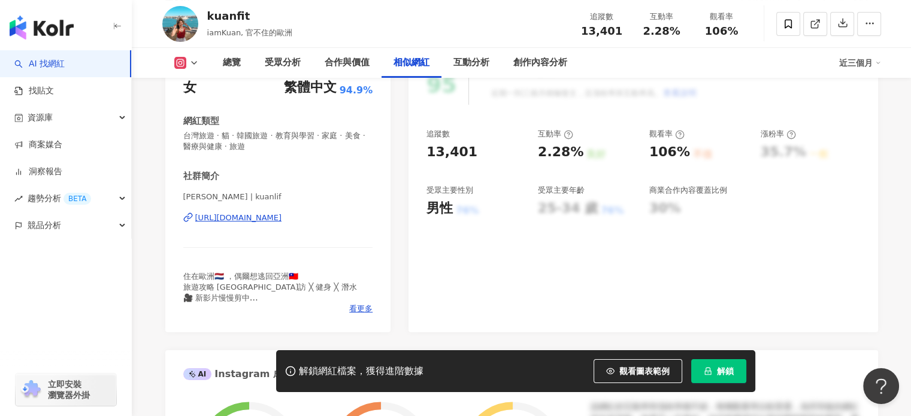
scroll to position [0, 0]
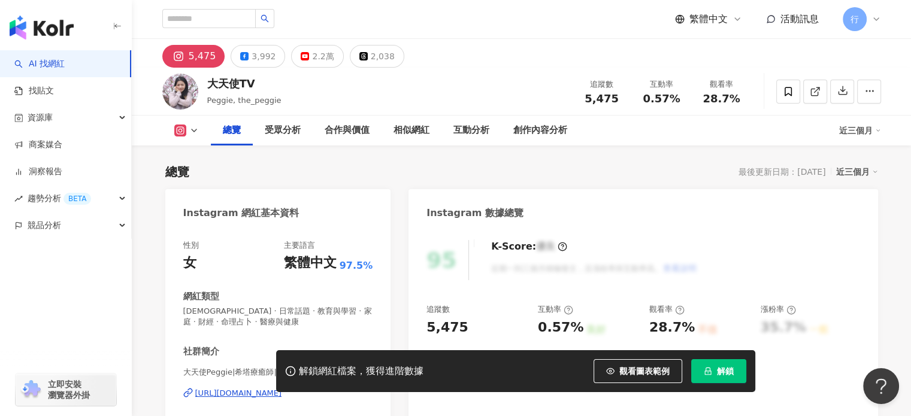
click at [282, 388] on div "[URL][DOMAIN_NAME]" at bounding box center [238, 393] width 87 height 11
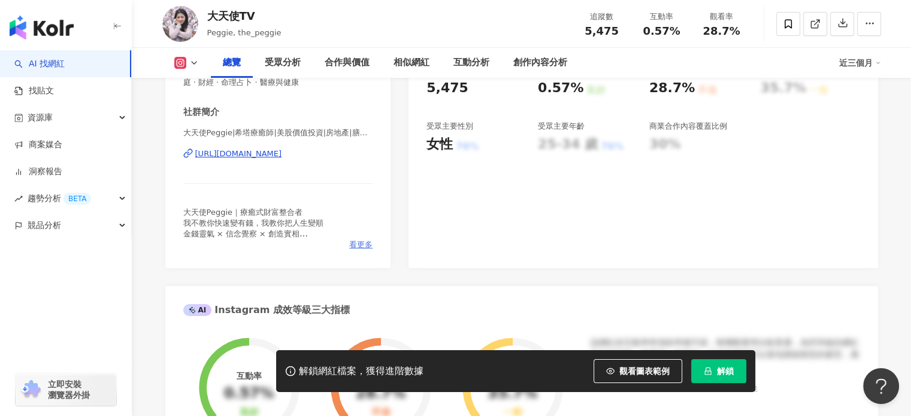
click at [367, 241] on span "看更多" at bounding box center [360, 245] width 23 height 11
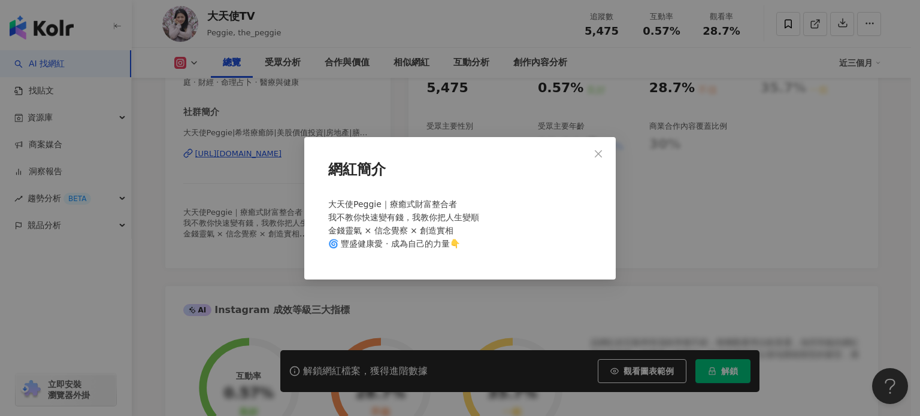
click at [775, 244] on div "網紅簡介 大天使Peggie｜療癒式財富整合者 我不教你快速變有錢，我教你把人生變順 金錢靈氣 × 信念覺察 × 創造實相 🌀 豐盛健康愛 · 成為自己的力量👇" at bounding box center [460, 208] width 920 height 416
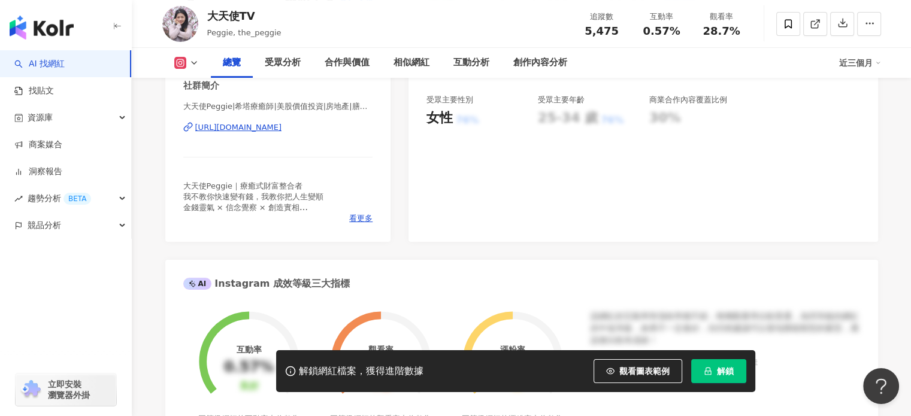
scroll to position [0, 0]
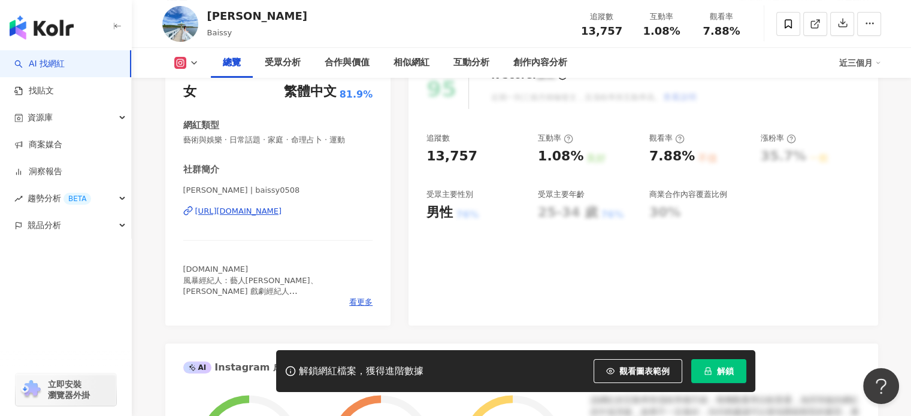
scroll to position [180, 0]
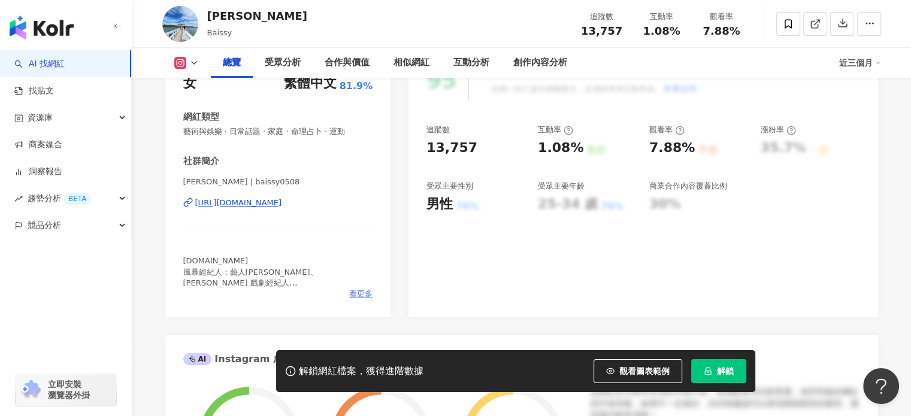
click at [358, 293] on span "看更多" at bounding box center [360, 294] width 23 height 11
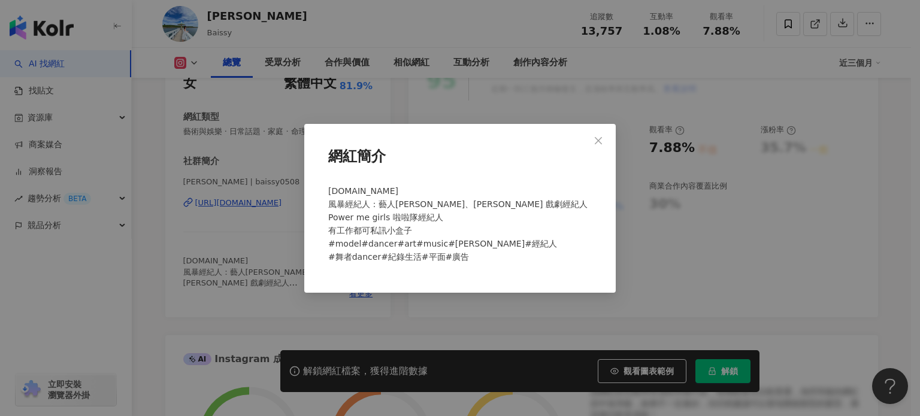
click at [492, 313] on div "網紅簡介 [DOMAIN_NAME] 風暴經紀人：藝人[PERSON_NAME]、[PERSON_NAME] 戲劇經紀人 Power me girls 啦啦隊…" at bounding box center [460, 208] width 920 height 416
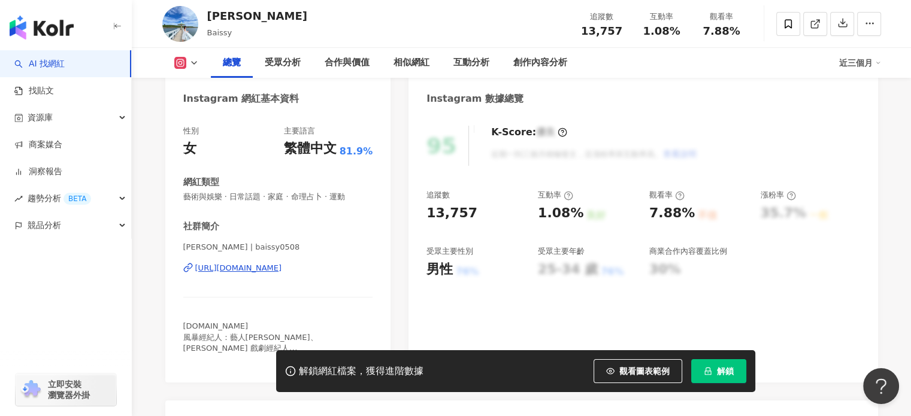
scroll to position [161, 0]
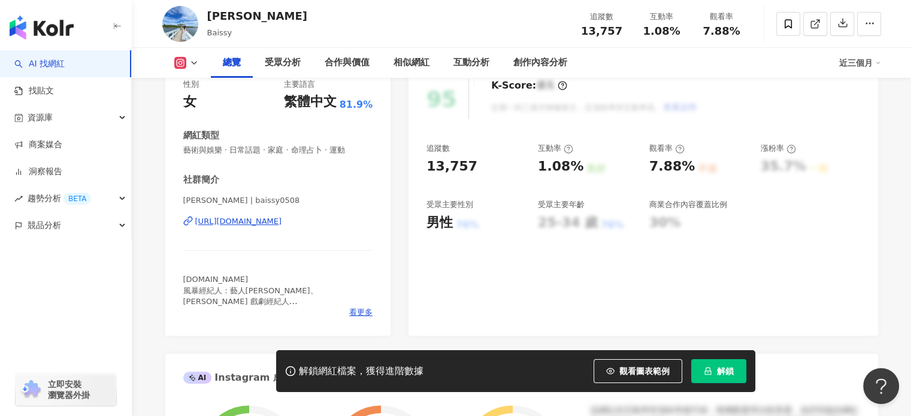
click at [261, 224] on div "https://www.instagram.com/baissy0508/" at bounding box center [238, 221] width 87 height 11
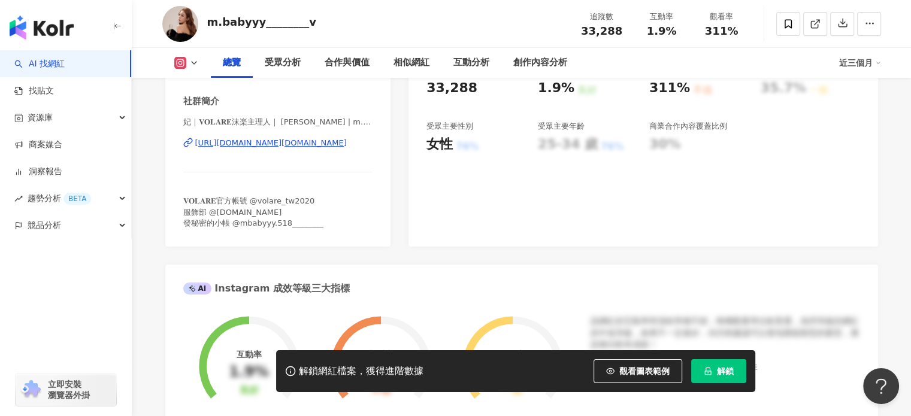
scroll to position [300, 0]
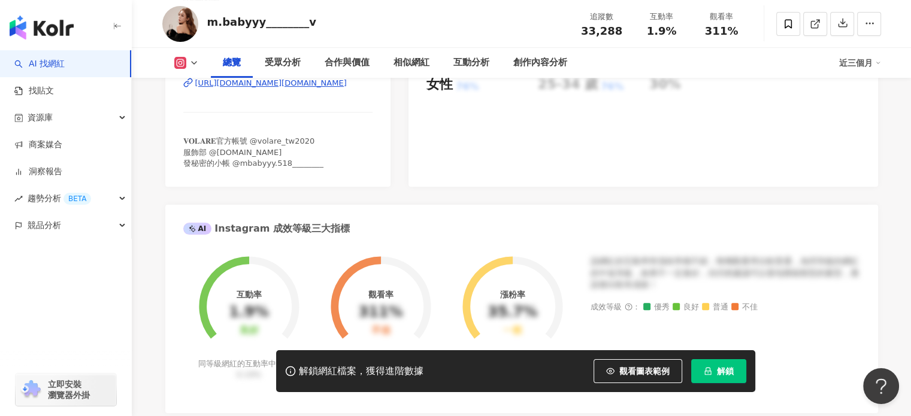
click at [346, 86] on div "[URL][DOMAIN_NAME][DOMAIN_NAME]" at bounding box center [271, 83] width 152 height 11
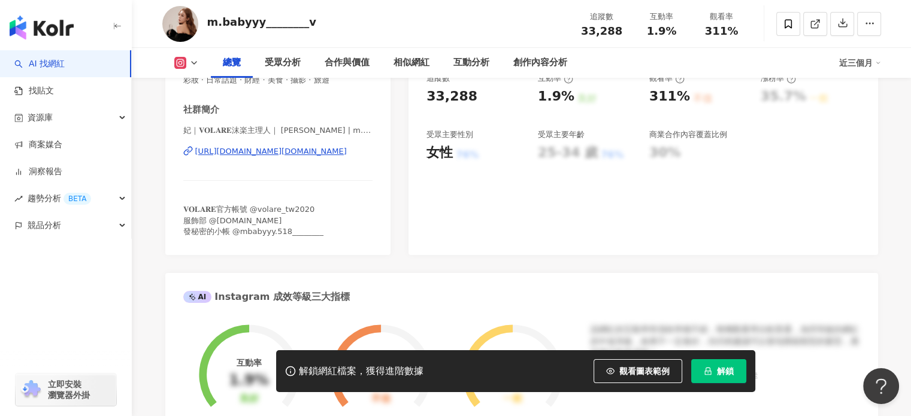
scroll to position [180, 0]
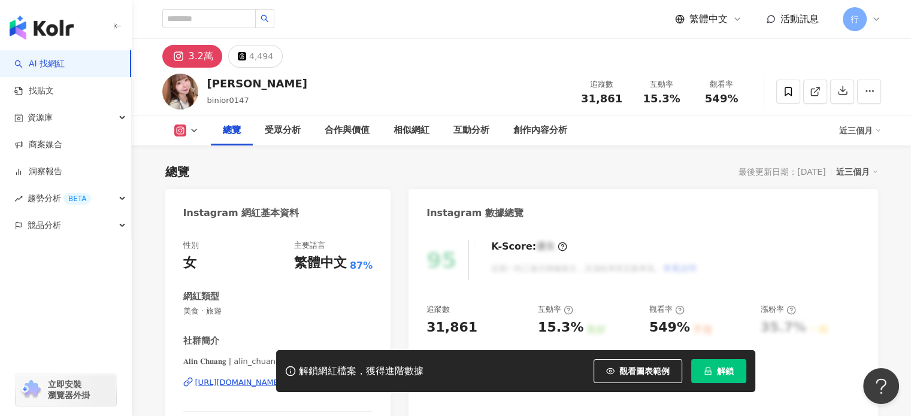
scroll to position [120, 0]
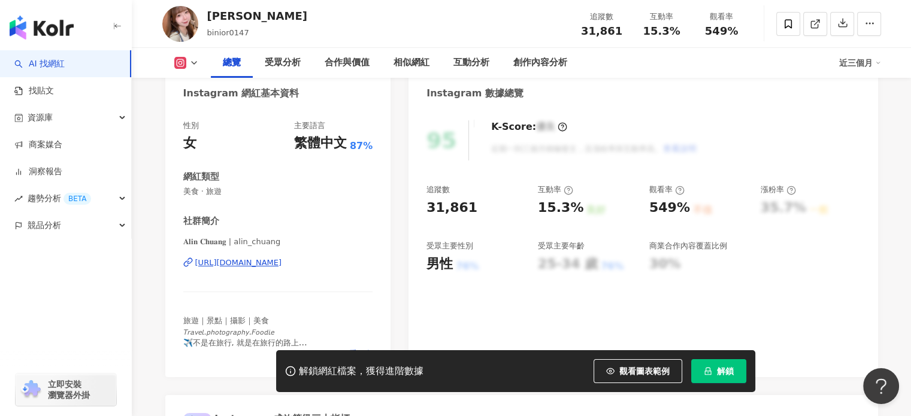
click at [282, 263] on div "[URL][DOMAIN_NAME]" at bounding box center [238, 263] width 87 height 11
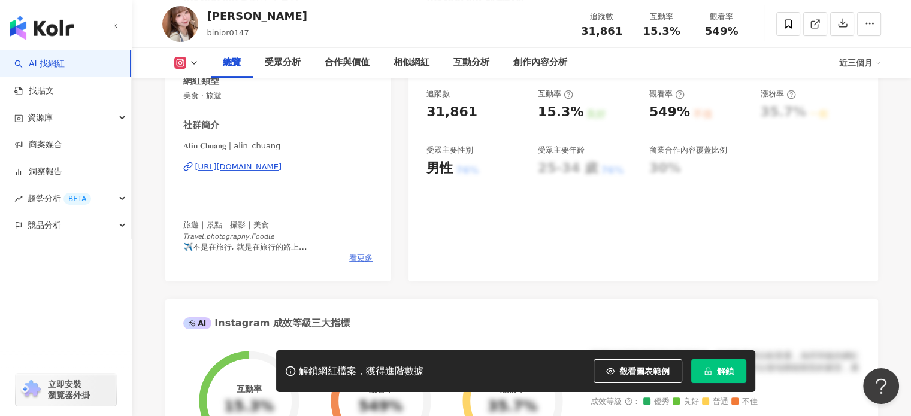
scroll to position [240, 0]
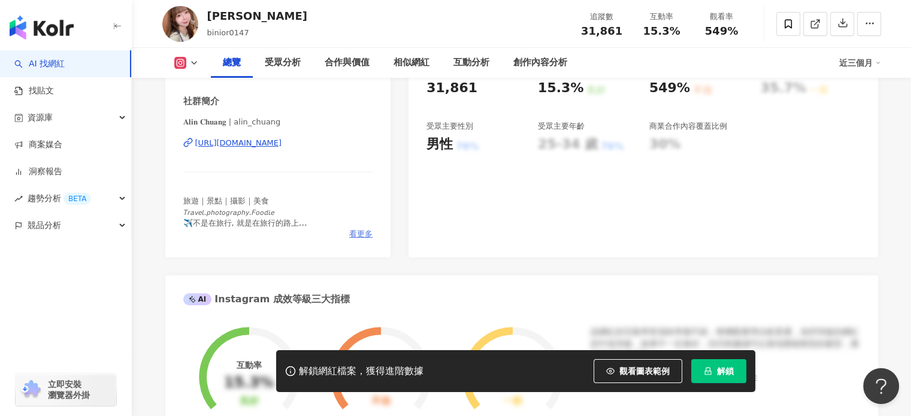
click at [362, 234] on span "看更多" at bounding box center [360, 234] width 23 height 11
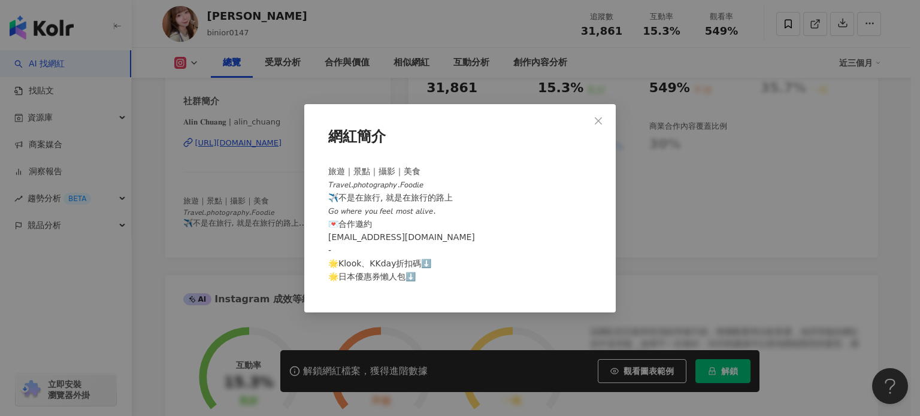
click at [283, 237] on div "網紅簡介 旅遊｜景點｜攝影｜美食 𝘛𝘳𝘢𝘷𝘦𝘭.𝘱𝘩𝘰𝘵𝘰𝘨𝘳𝘢𝘱𝘩𝘺.𝘍𝘰𝘰𝘥𝘪𝘦 ✈️不是在旅行, 就是在旅行的路上 𝘎𝘰 𝘸𝘩𝘦𝘳𝘦 𝘺𝘰𝘶 𝘧𝘦𝘦𝘭 …" at bounding box center [460, 208] width 920 height 416
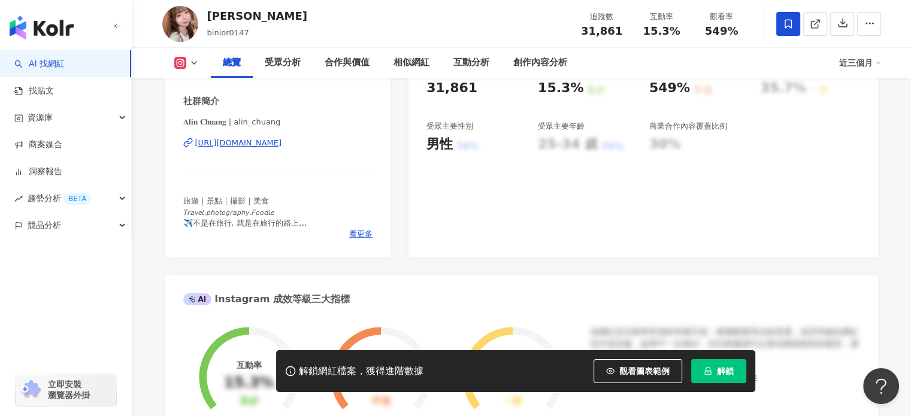
click at [781, 17] on span at bounding box center [789, 24] width 24 height 24
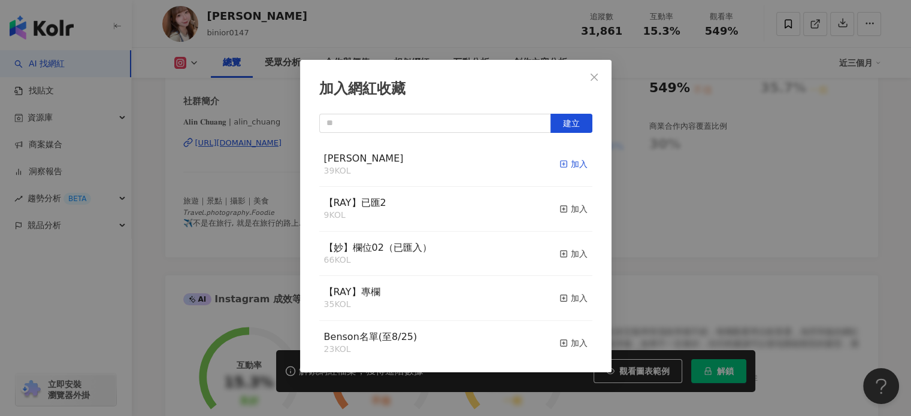
click at [573, 165] on div "加入" at bounding box center [574, 164] width 28 height 13
click at [597, 76] on icon "close" at bounding box center [595, 78] width 10 height 10
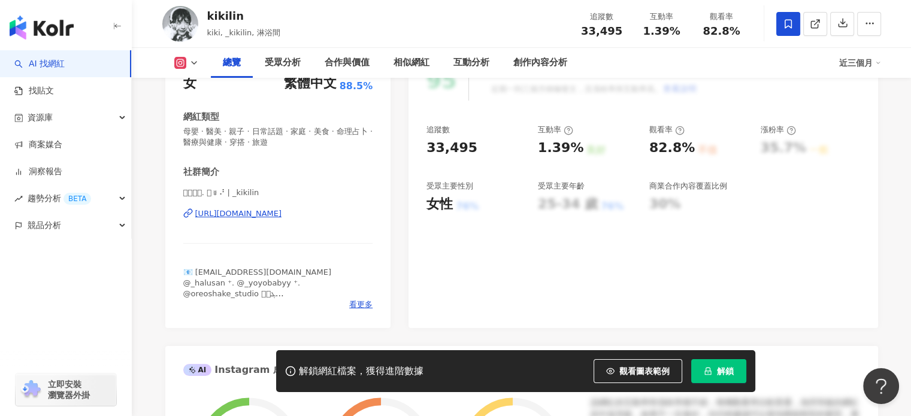
click at [282, 212] on div "https://www.instagram.com/_kikilin/" at bounding box center [238, 214] width 87 height 11
click at [362, 312] on div "性別 女 主要語言 繁體中文 88.5% 網紅類型 母嬰 · 醫美 · 親子 · 日常話題 · 家庭 · 美食 · 命理占卜 · 醫療與健康 · 穿搭 · 旅…" at bounding box center [278, 189] width 226 height 280
click at [360, 307] on span "看更多" at bounding box center [360, 305] width 23 height 11
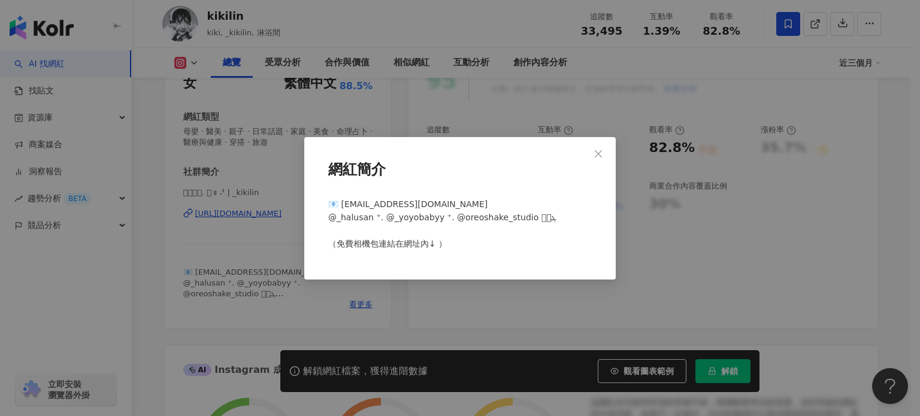
click at [360, 306] on div "網紅簡介 📧 yoyobaby824@gmail.com @_halusan ⁺. @_yoyobabyy ⁺. @oreoshake_studio 𑁍ࠬܓ …" at bounding box center [460, 208] width 920 height 416
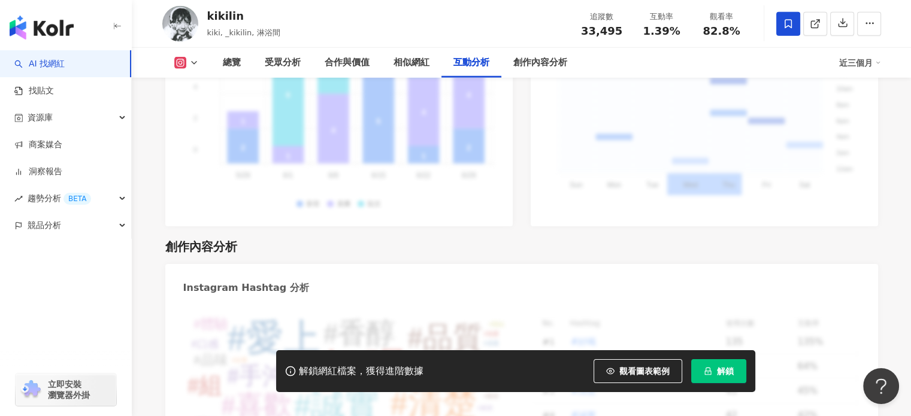
scroll to position [3239, 0]
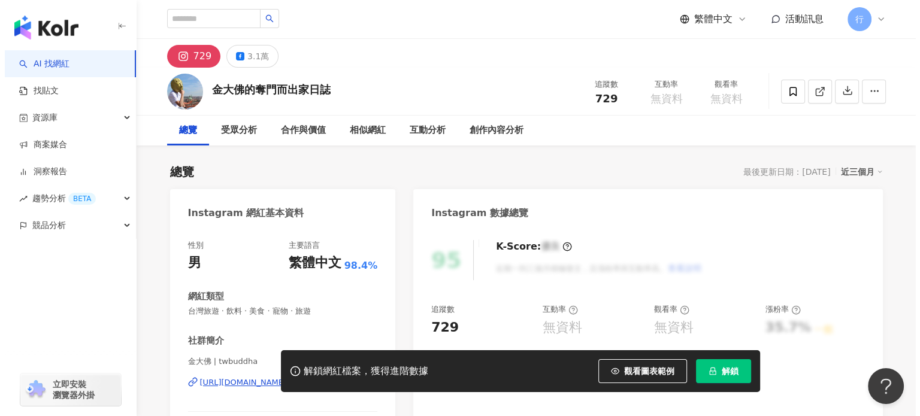
scroll to position [180, 0]
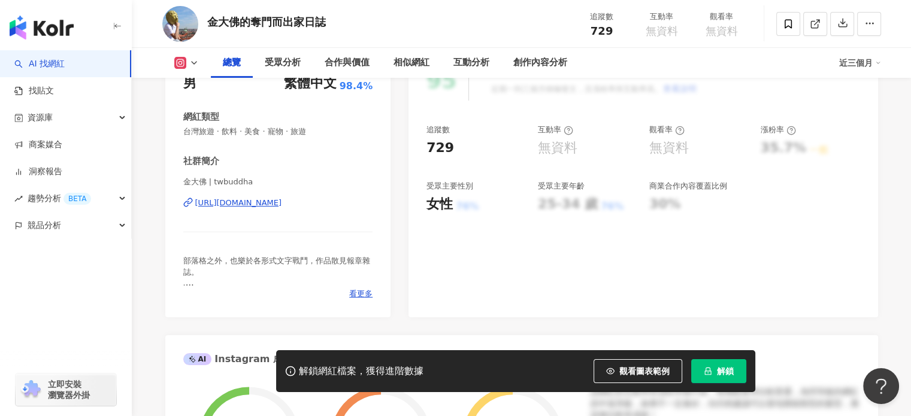
click at [282, 206] on div "[URL][DOMAIN_NAME]" at bounding box center [238, 203] width 87 height 11
click at [369, 292] on span "看更多" at bounding box center [360, 294] width 23 height 11
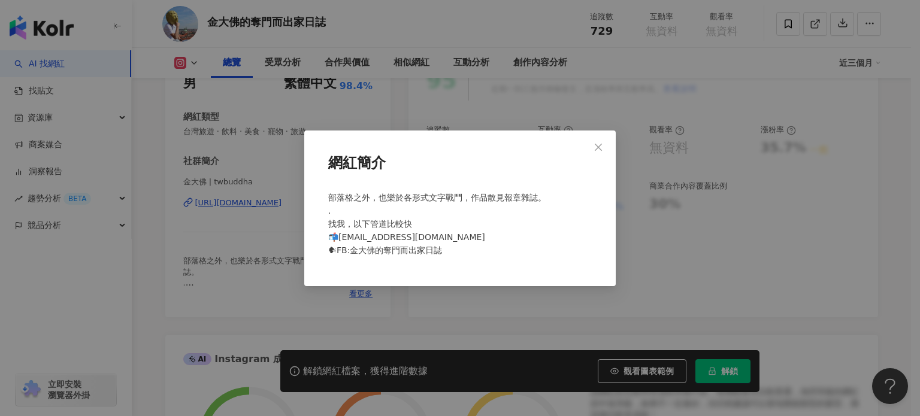
click at [434, 307] on div "網紅簡介 部落格之外，也樂於各形式文字戰鬥，作品散見報章雜誌。 . 找我，以下管道比較快 📬[EMAIL_ADDRESS][DOMAIN_NAME] 🗣FB:…" at bounding box center [460, 208] width 920 height 416
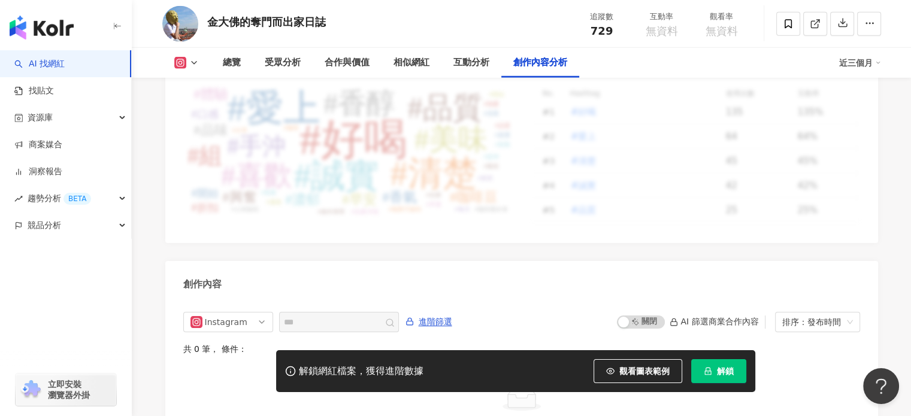
scroll to position [3436, 0]
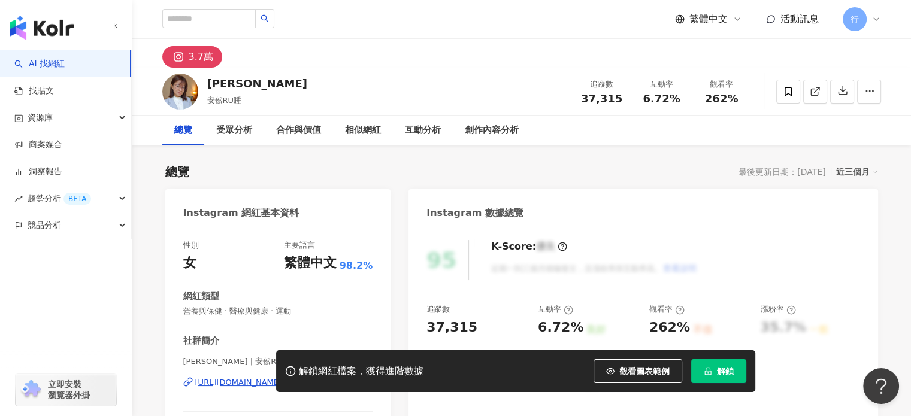
scroll to position [120, 0]
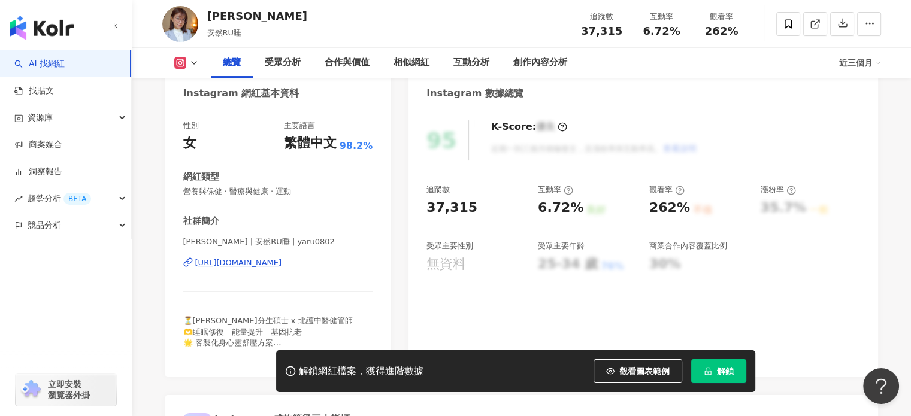
click at [282, 265] on div "[URL][DOMAIN_NAME]" at bounding box center [238, 263] width 87 height 11
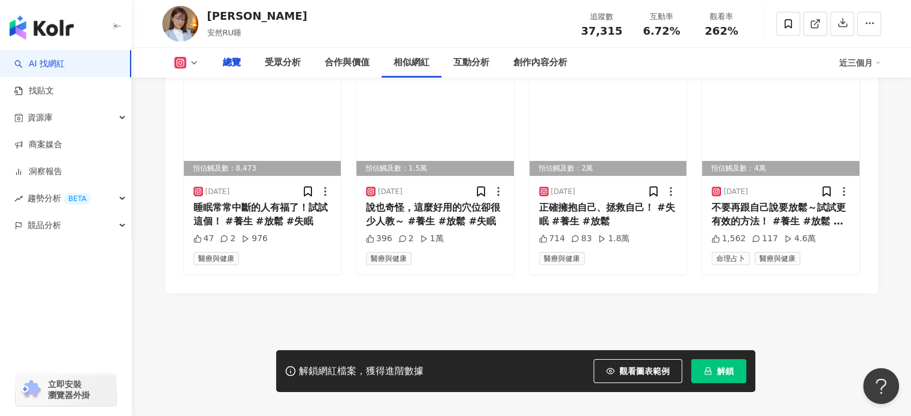
scroll to position [0, 0]
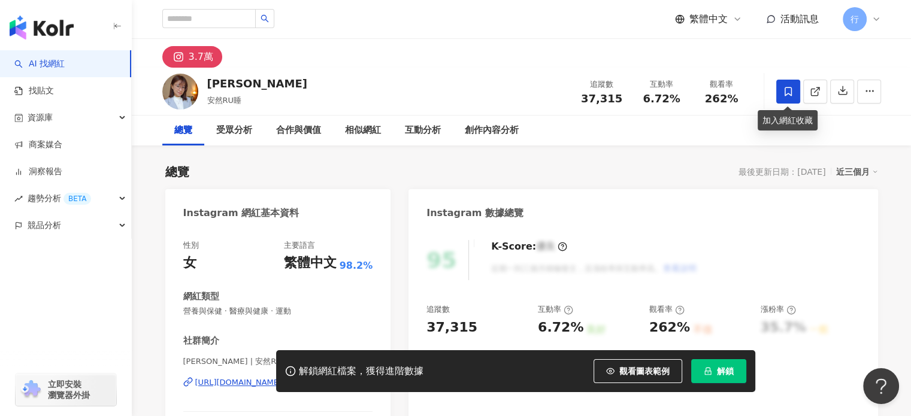
click at [791, 91] on icon at bounding box center [788, 91] width 7 height 9
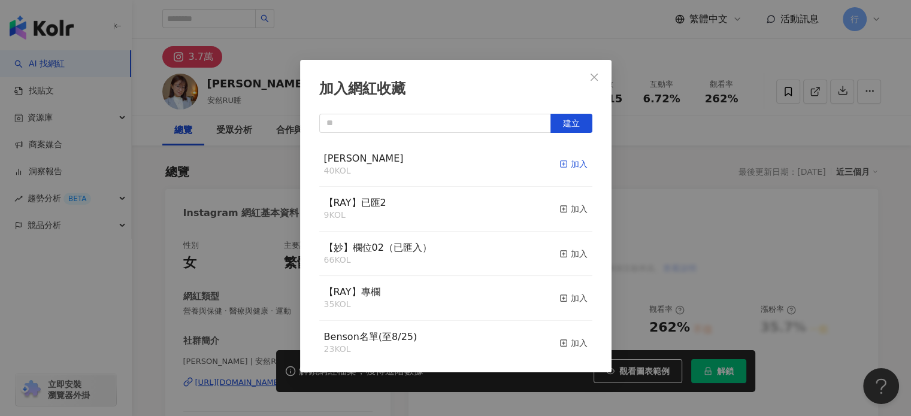
click at [560, 164] on div "加入" at bounding box center [574, 164] width 28 height 13
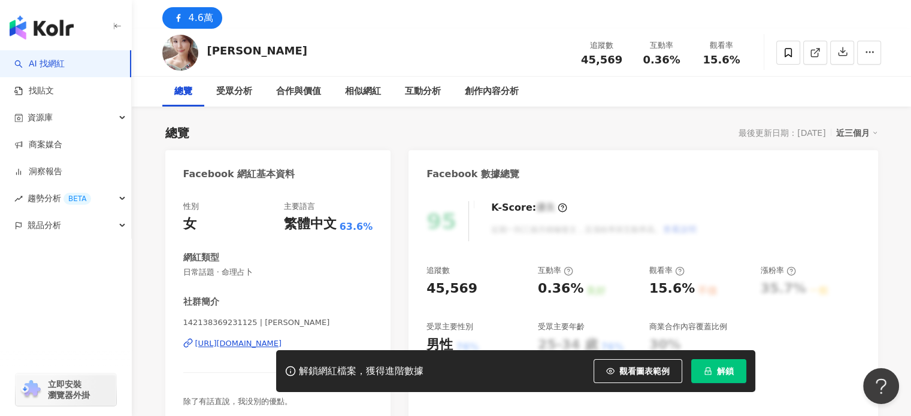
scroll to position [75, 0]
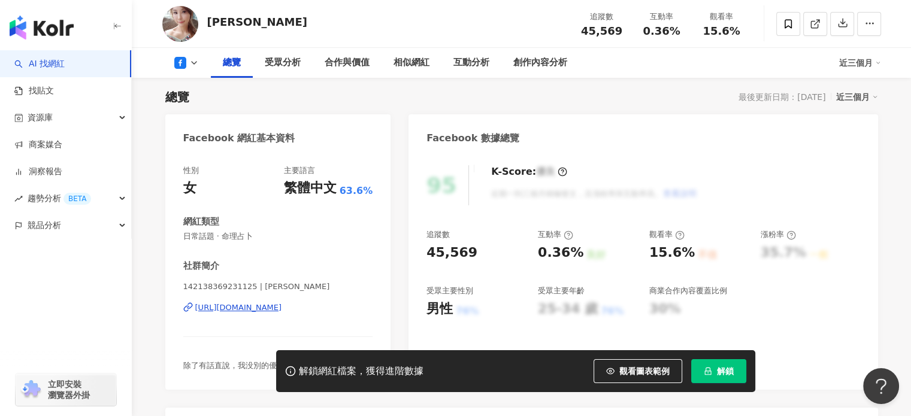
click at [282, 307] on div "https://www.facebook.com/142138369231125" at bounding box center [238, 308] width 87 height 11
click at [789, 23] on icon at bounding box center [788, 24] width 11 height 11
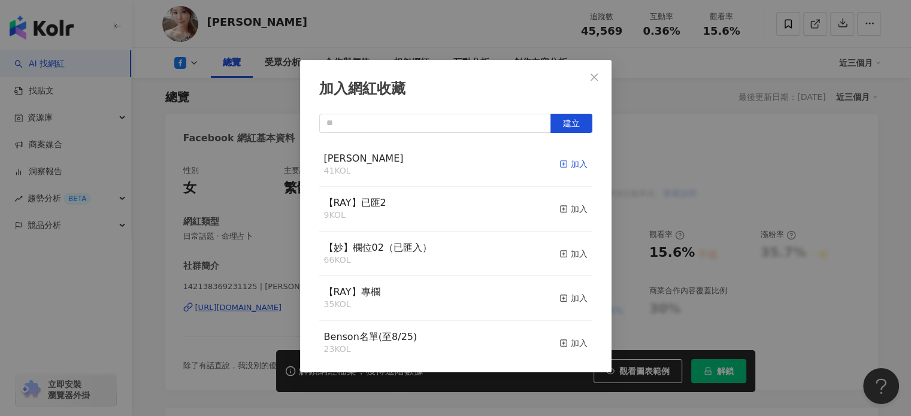
click at [568, 168] on div "加入" at bounding box center [574, 164] width 28 height 13
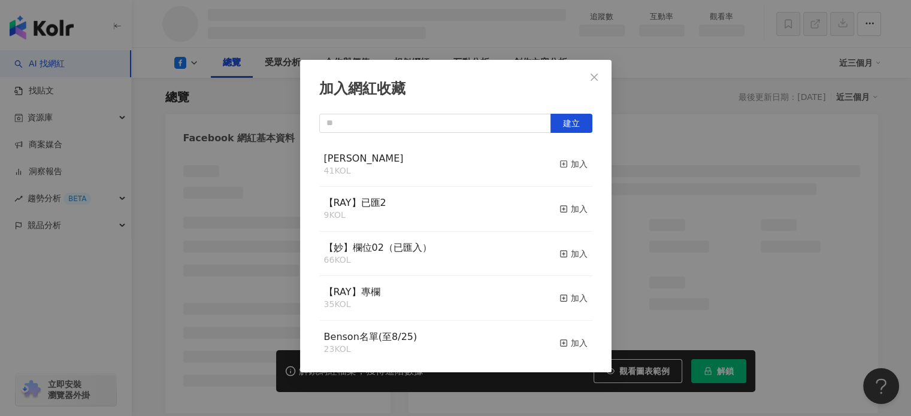
click at [600, 75] on span "Close" at bounding box center [594, 78] width 24 height 10
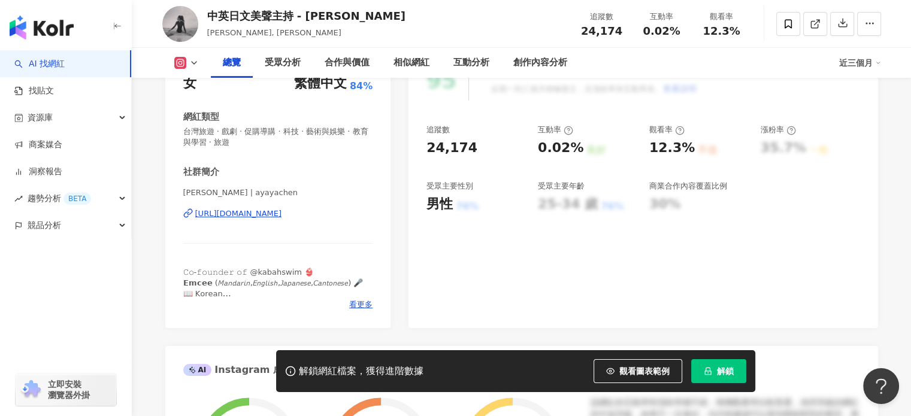
click at [282, 211] on div "https://www.instagram.com/ayayachen/" at bounding box center [238, 214] width 87 height 11
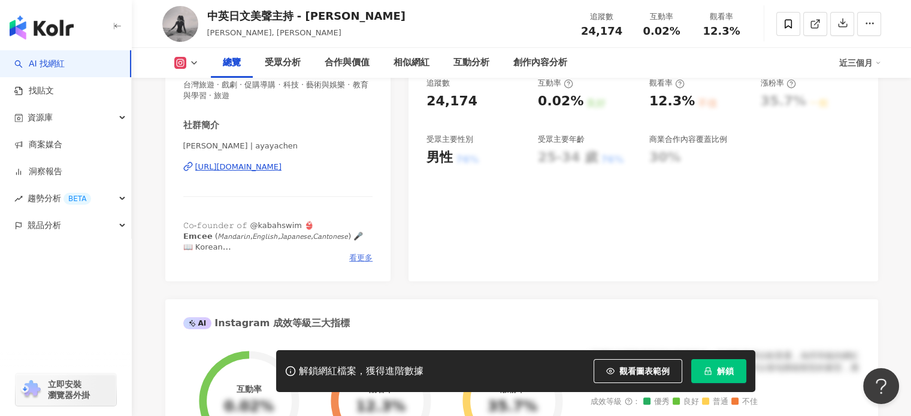
click at [359, 253] on span "看更多" at bounding box center [360, 258] width 23 height 11
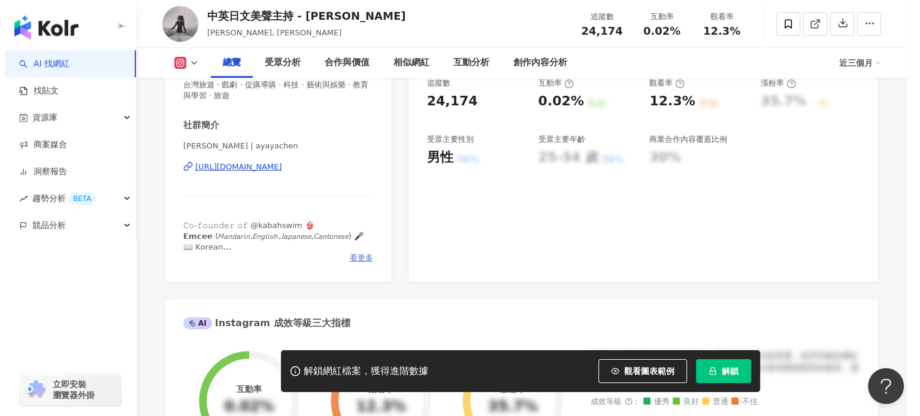
scroll to position [240, 0]
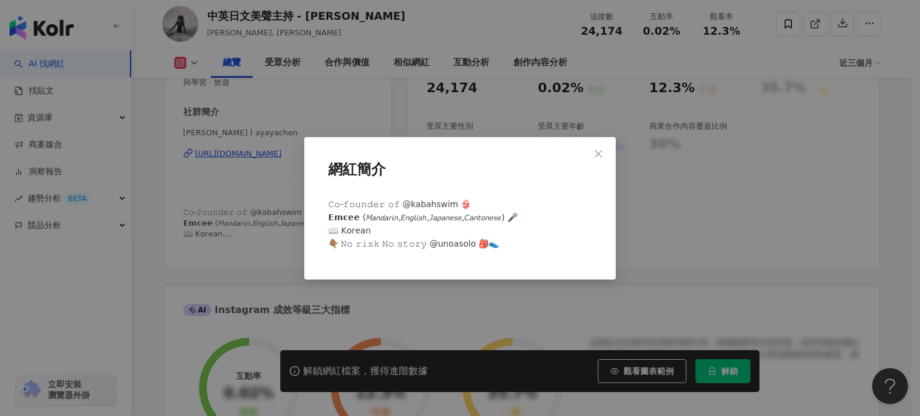
click at [693, 247] on div "網紅簡介 𝙲𝚘-𝚏𝚘𝚞𝚗𝚍𝚎𝚛 𝚘𝚏 @kabahswim 👙 𝗘𝗺𝗰𝗲𝗲 (𝘔𝘢𝘯𝘥𝘢𝘳𝘪𝘯,𝘌𝘯𝘨𝘭𝘪𝘴𝘩,𝘑𝘢𝘱𝘢𝘯𝘦𝘴𝘦,𝘊𝘢𝘯𝘵𝘰𝘯𝘦𝘴𝘦) 🎤 📖…" at bounding box center [460, 208] width 920 height 416
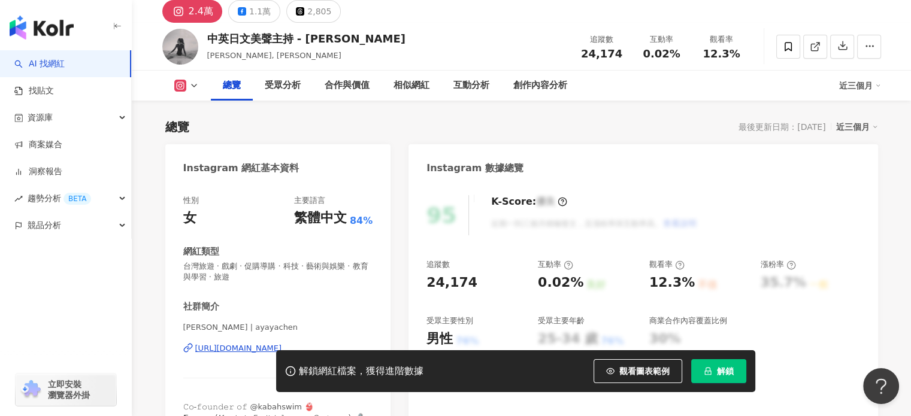
scroll to position [0, 0]
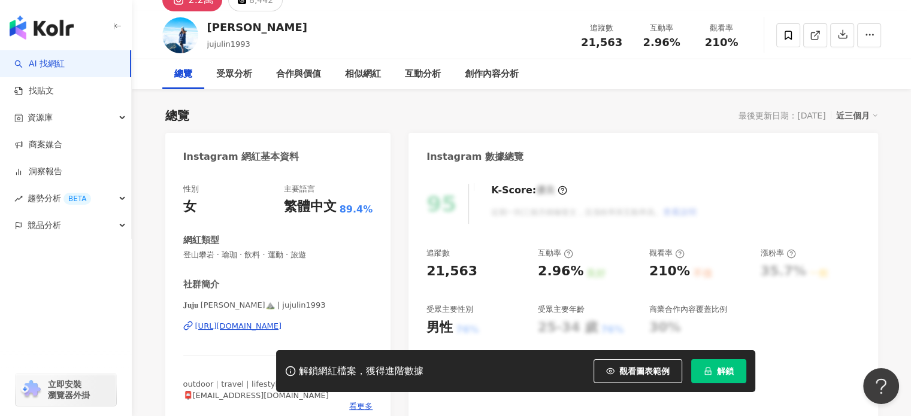
scroll to position [63, 0]
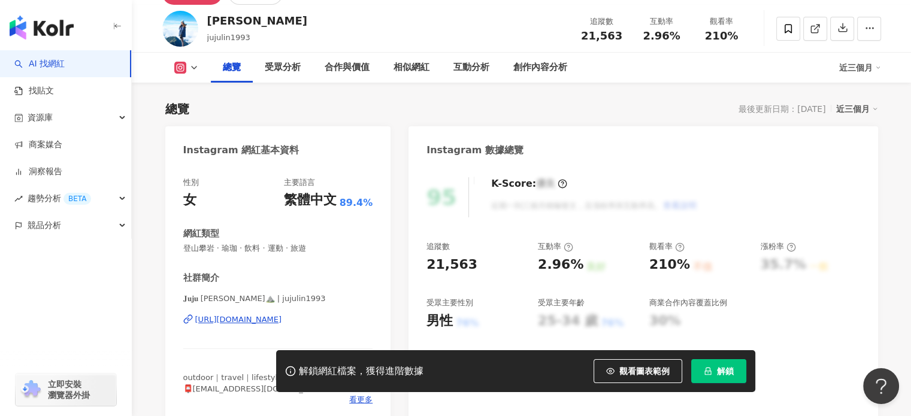
click at [282, 315] on div "[URL][DOMAIN_NAME]" at bounding box center [238, 320] width 87 height 11
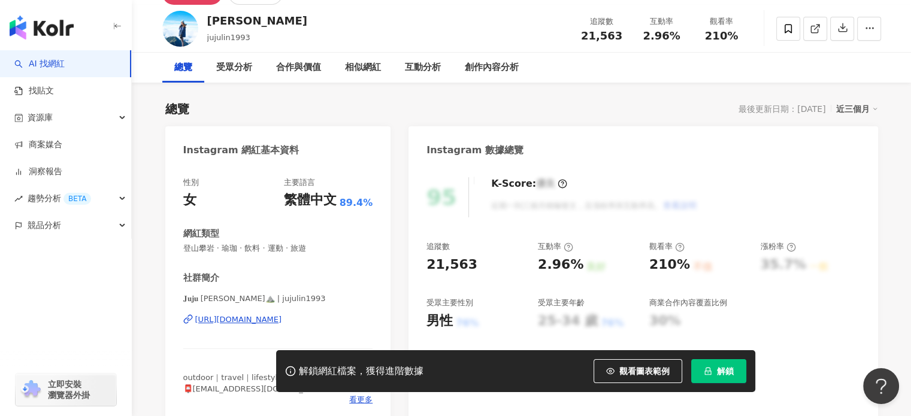
scroll to position [3, 0]
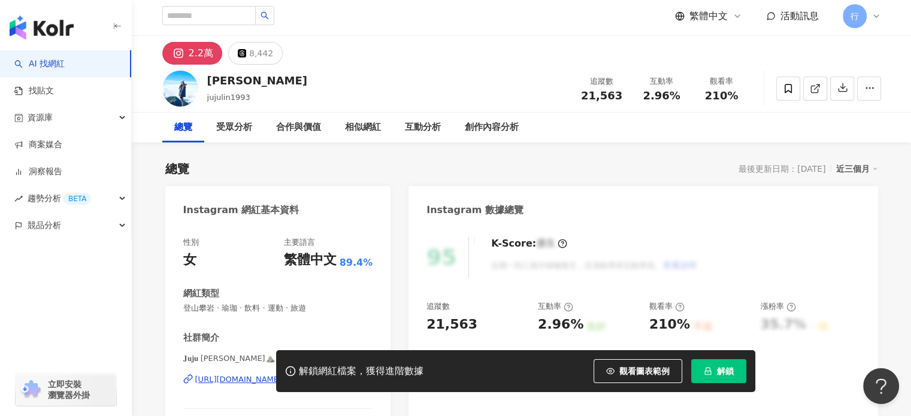
drag, startPoint x: 596, startPoint y: 44, endPoint x: 573, endPoint y: 45, distance: 22.8
click at [595, 44] on div "2.2萬 8,442" at bounding box center [521, 50] width 767 height 29
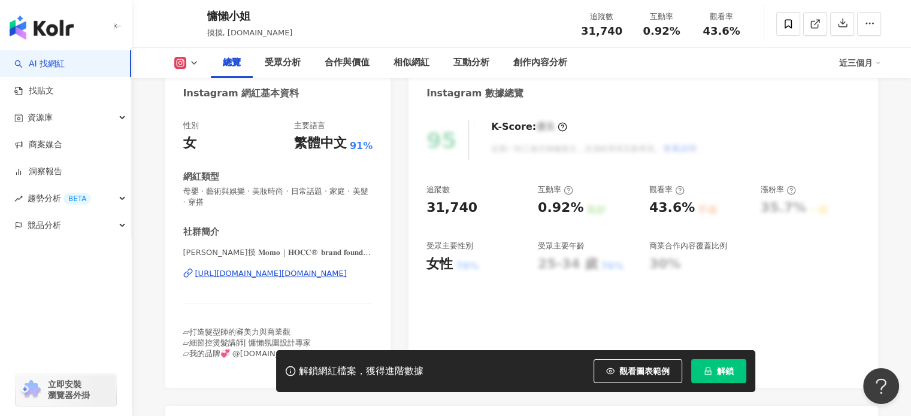
scroll to position [240, 0]
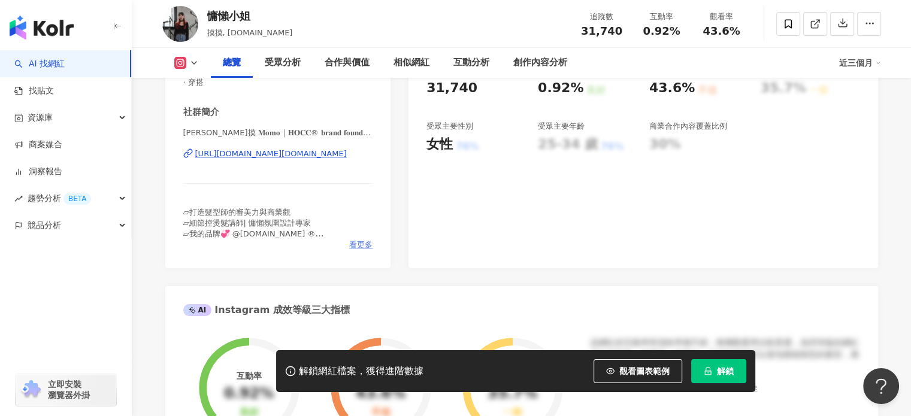
click at [360, 249] on span "看更多" at bounding box center [360, 245] width 23 height 11
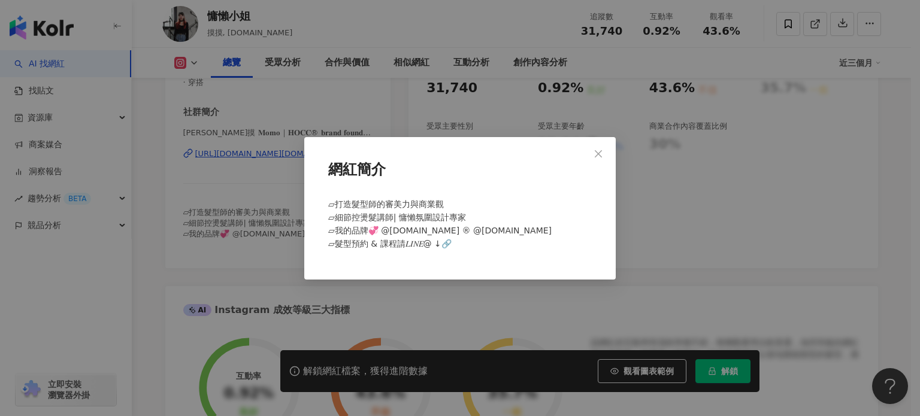
click at [738, 216] on div "網紅簡介 ▱打造髮型師的審美力與商業觀 ▱細節控燙髮講師| 慵懶氛圍設計專家 ▱我的品牌💞 @hocc.hair ® @hocc.team ▱髮型預約 & 課…" at bounding box center [460, 208] width 920 height 416
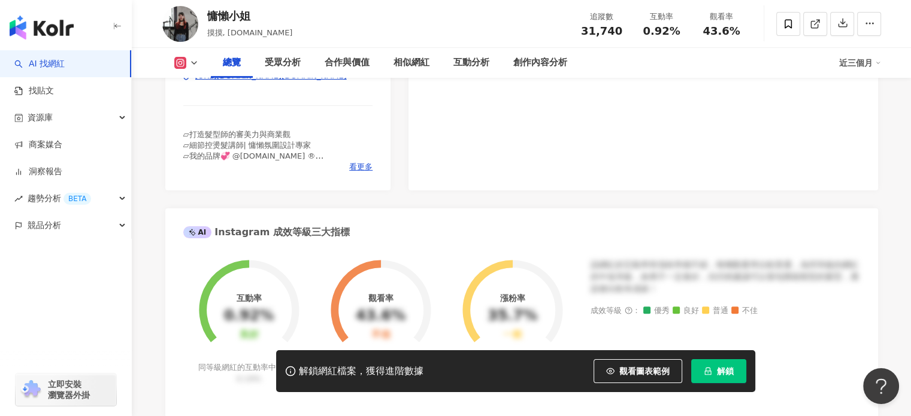
scroll to position [258, 0]
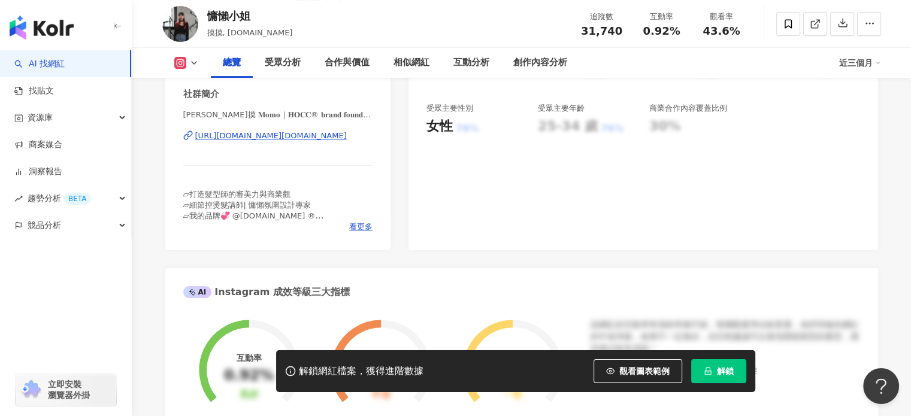
click at [303, 131] on div "https://www.instagram.com/hocc.mo/" at bounding box center [271, 136] width 152 height 11
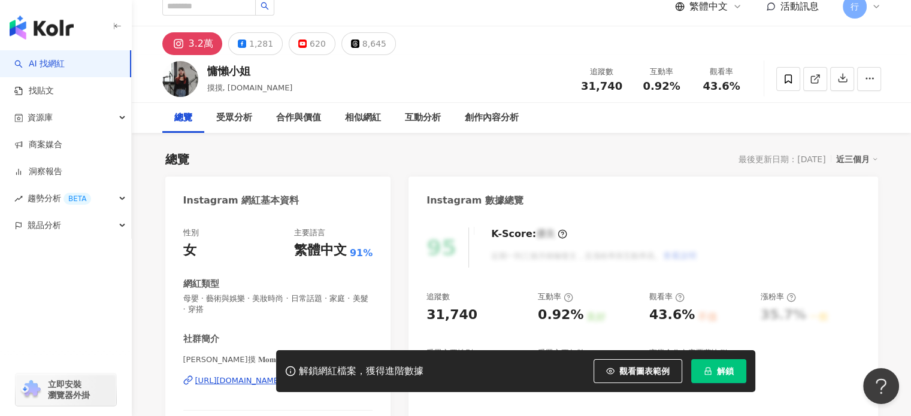
scroll to position [0, 0]
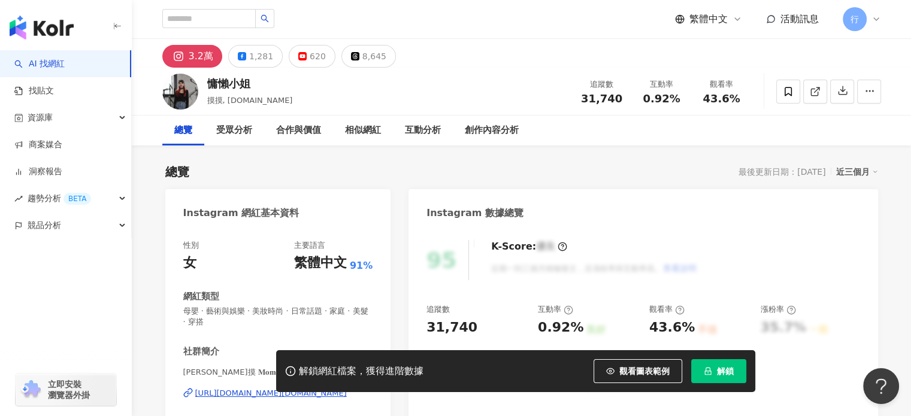
click at [593, 48] on div "3.2萬 1,281 620 8,645" at bounding box center [521, 53] width 767 height 29
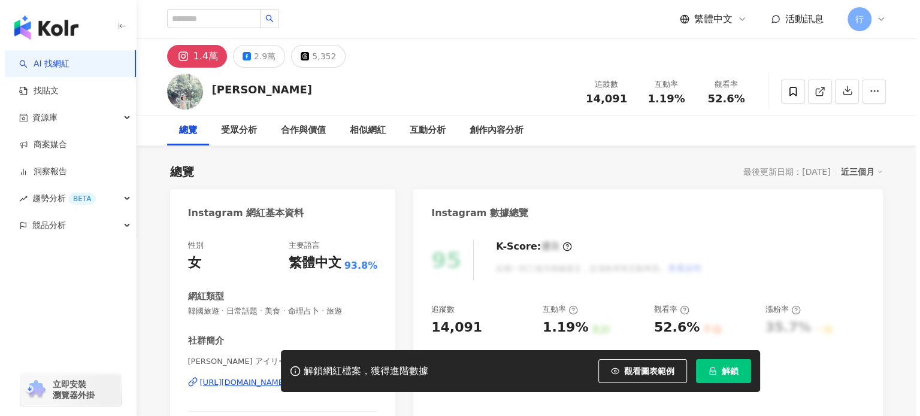
scroll to position [240, 0]
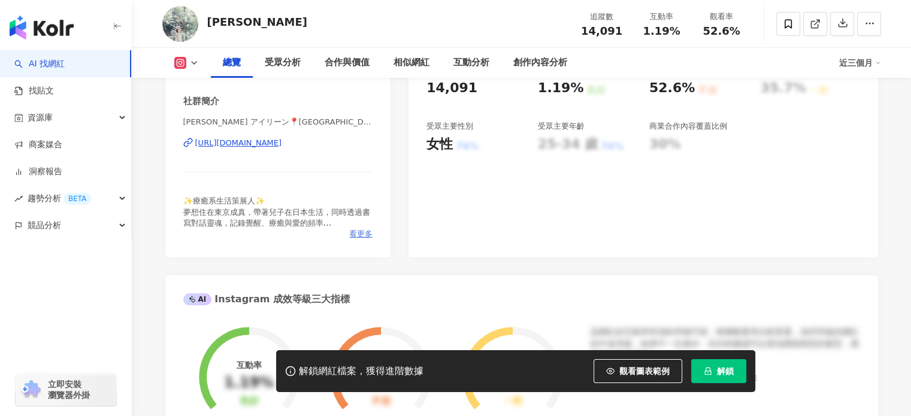
click at [359, 238] on span "看更多" at bounding box center [360, 234] width 23 height 11
click at [362, 235] on span "看更多" at bounding box center [360, 234] width 23 height 11
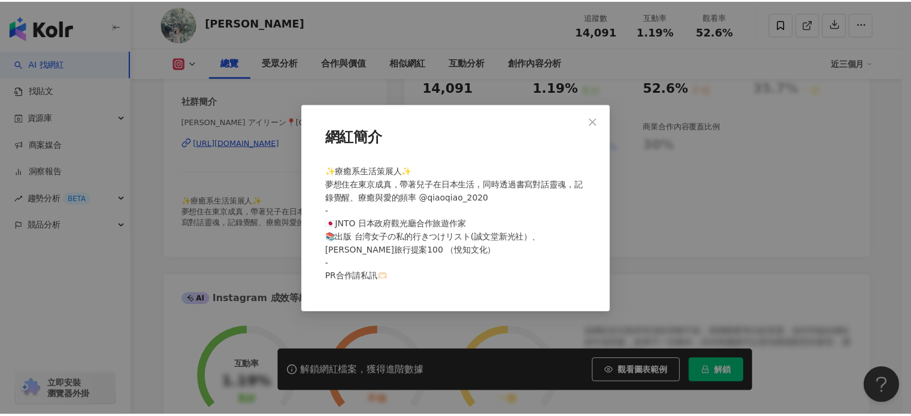
scroll to position [0, 0]
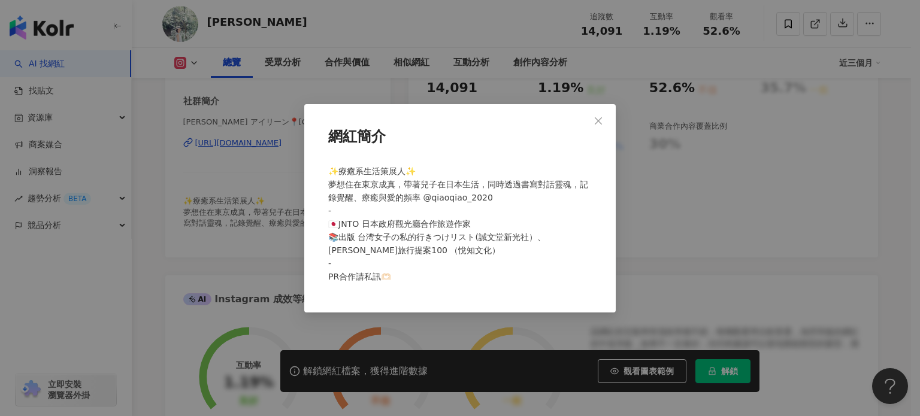
click at [244, 206] on div "網紅簡介 ✨療癒系生活策展人✨ 夢想住在東京成真，帶著兒子在日本生活，同時透過書寫對話靈魂，記錄覺醒、療癒與愛的頻率 @qiaoqiao_2020 - 🇯🇵J…" at bounding box center [460, 208] width 920 height 416
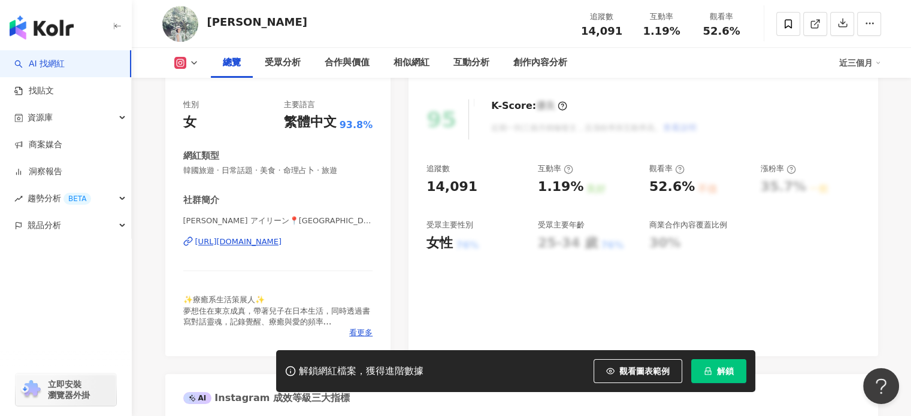
scroll to position [120, 0]
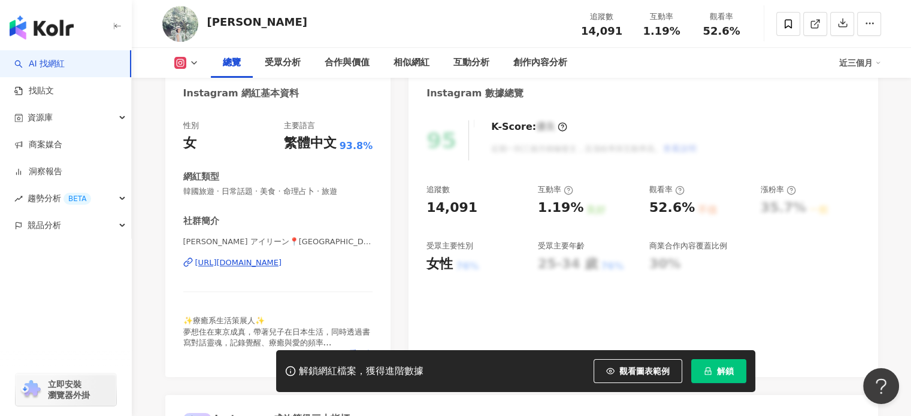
click at [282, 260] on div "https://www.instagram.com/ir123456789/" at bounding box center [238, 263] width 87 height 11
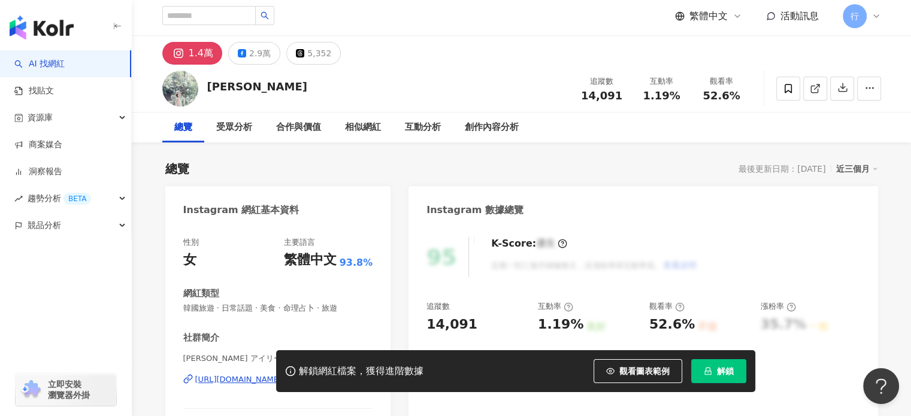
scroll to position [0, 0]
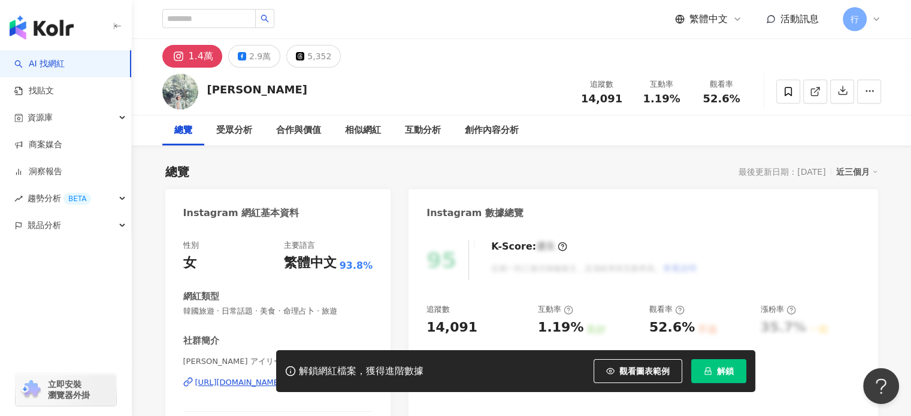
click at [585, 39] on div "1.4萬 2.9萬 5,352" at bounding box center [521, 53] width 767 height 29
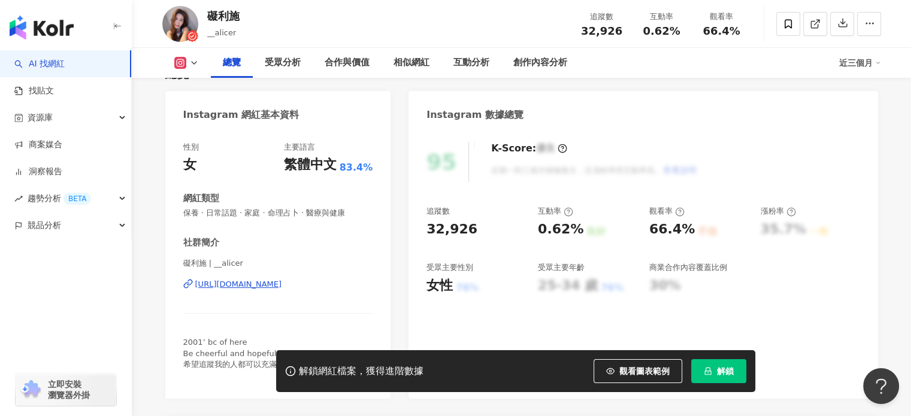
scroll to position [120, 0]
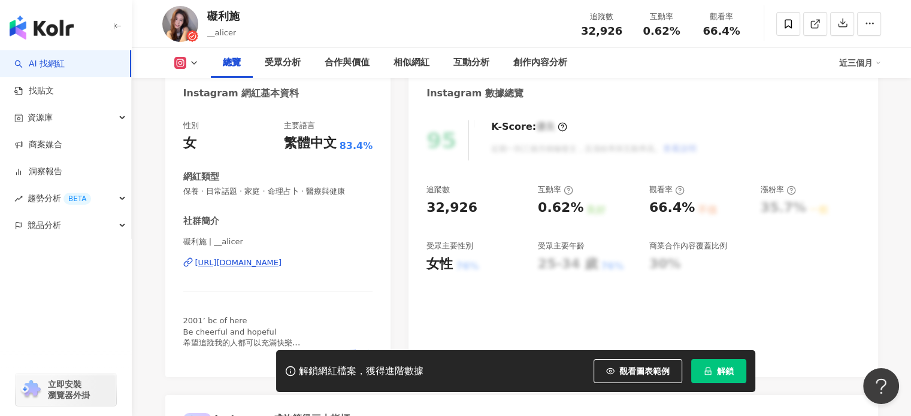
click at [282, 264] on div "[URL][DOMAIN_NAME]" at bounding box center [238, 263] width 87 height 11
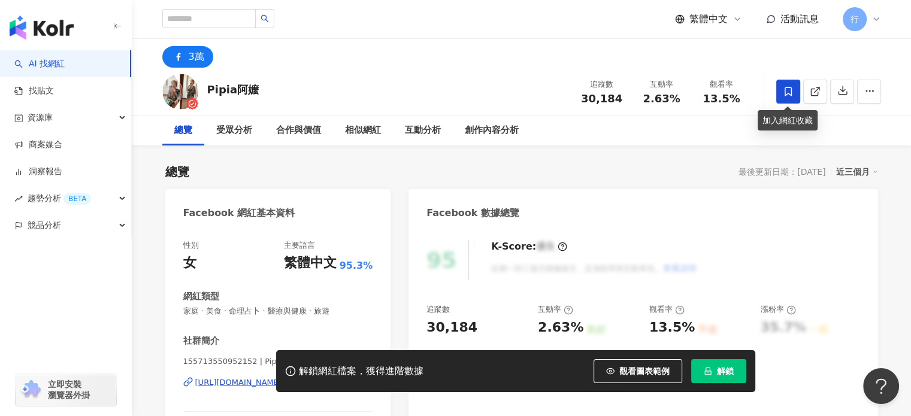
click at [791, 87] on icon at bounding box center [788, 91] width 7 height 9
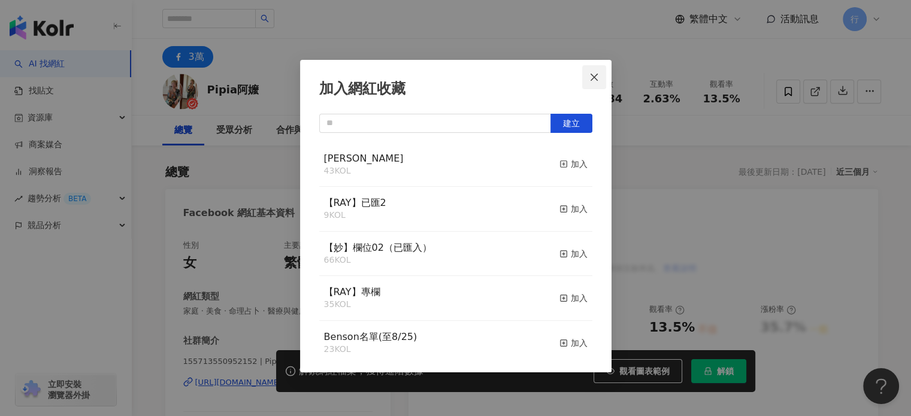
click at [602, 71] on button "Close" at bounding box center [594, 77] width 24 height 24
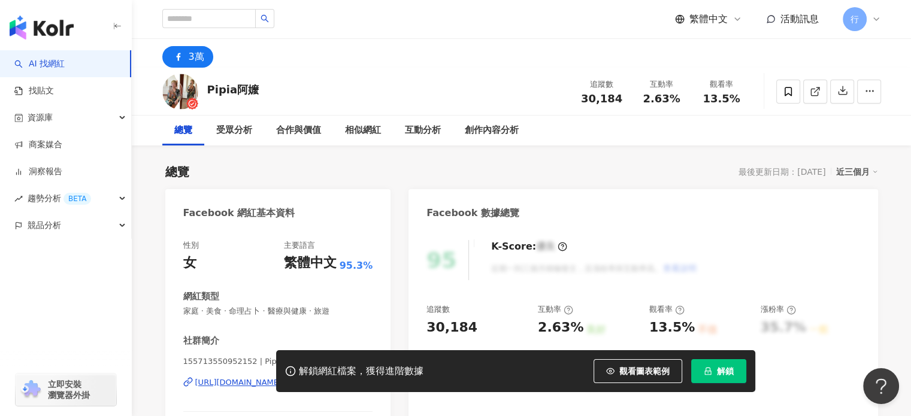
click at [232, 380] on div "解鎖網紅檔案，獲得進階數據 觀看圖表範例 解鎖" at bounding box center [455, 372] width 911 height 42
click at [232, 385] on div "解鎖網紅檔案，獲得進階數據 觀看圖表範例 解鎖" at bounding box center [455, 372] width 911 height 42
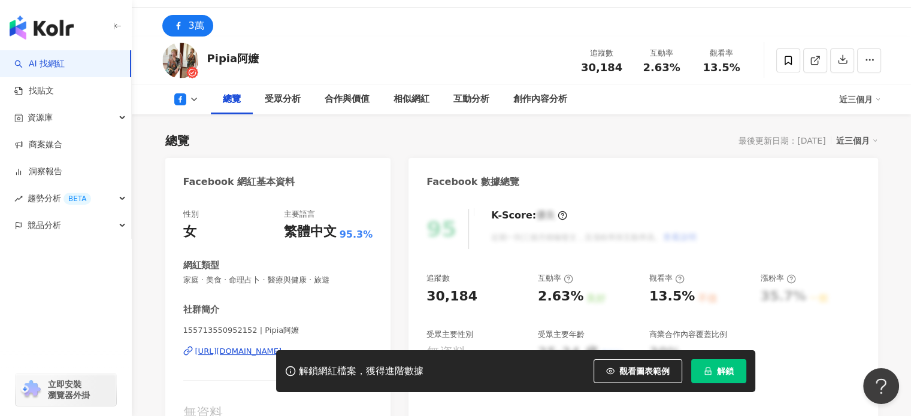
scroll to position [60, 0]
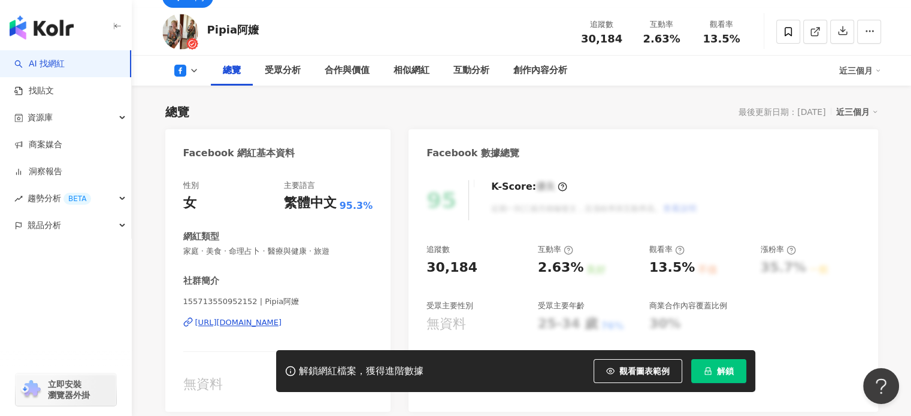
click at [282, 320] on div "https://www.facebook.com/155713550952152" at bounding box center [238, 323] width 87 height 11
drag, startPoint x: 501, startPoint y: 35, endPoint x: 491, endPoint y: 40, distance: 10.5
click at [500, 35] on div "Pipia阿嬤 追蹤數 30,184 互動率 2.63% 觀看率 13.5%" at bounding box center [521, 31] width 767 height 47
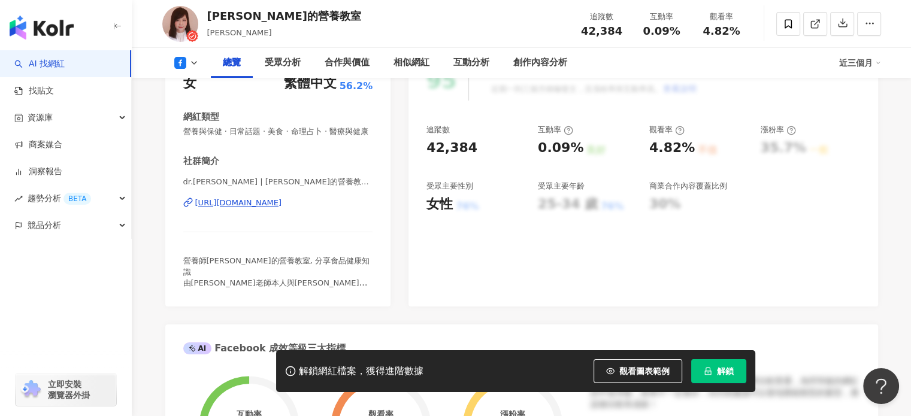
click at [282, 209] on div "https://www.facebook.com/709531109057058" at bounding box center [238, 203] width 87 height 11
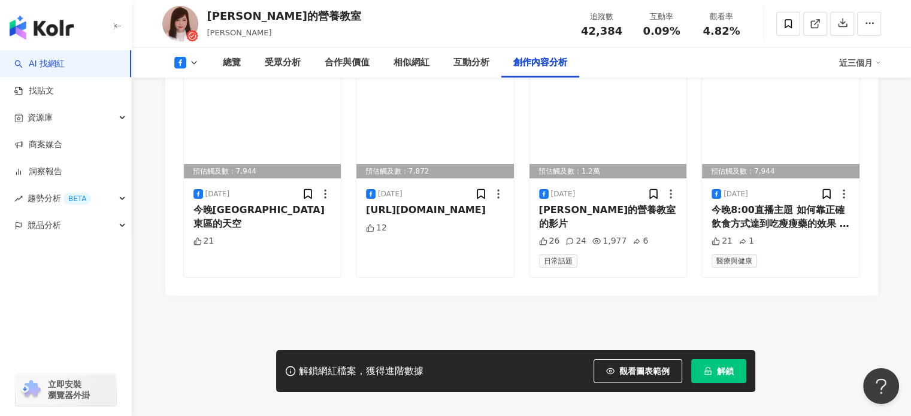
drag, startPoint x: 914, startPoint y: 61, endPoint x: 10, endPoint y: 30, distance: 905.3
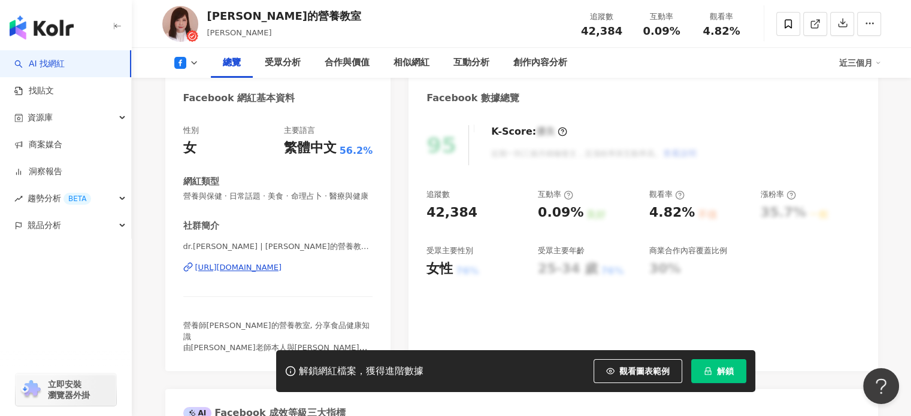
scroll to position [120, 0]
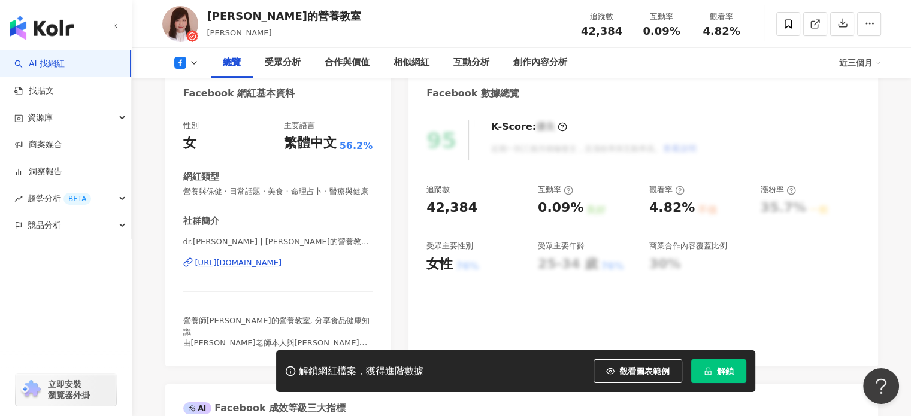
click at [491, 35] on div "謝宜芳老師的營養教室 謝宜芳老師 追蹤數 42,384 互動率 0.09% 觀看率 4.82%" at bounding box center [521, 23] width 767 height 47
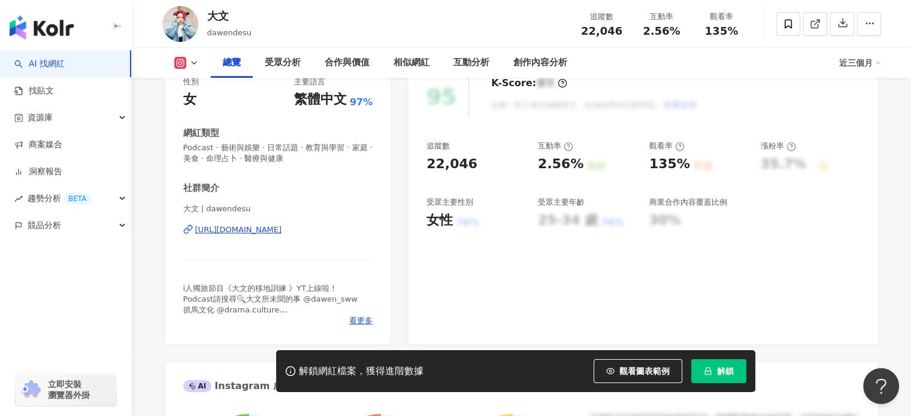
scroll to position [228, 0]
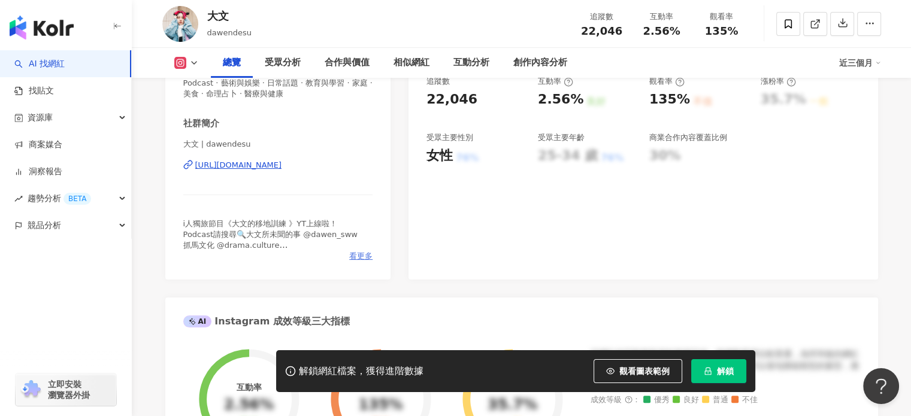
click at [365, 258] on span "看更多" at bounding box center [360, 256] width 23 height 11
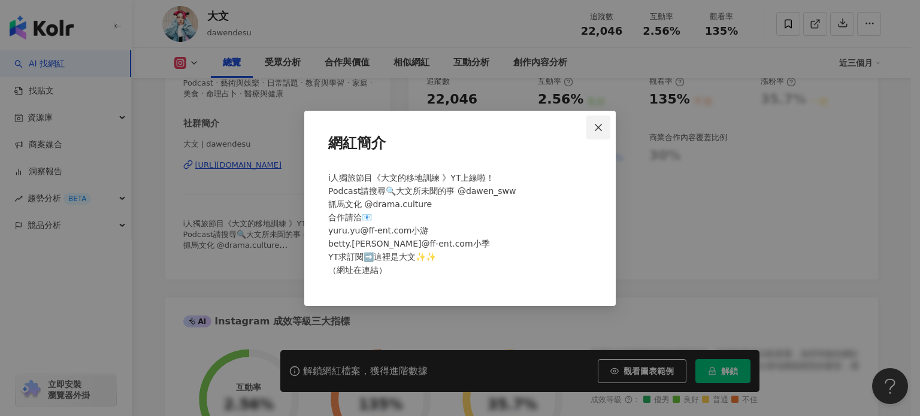
click at [592, 125] on span "Close" at bounding box center [599, 128] width 24 height 10
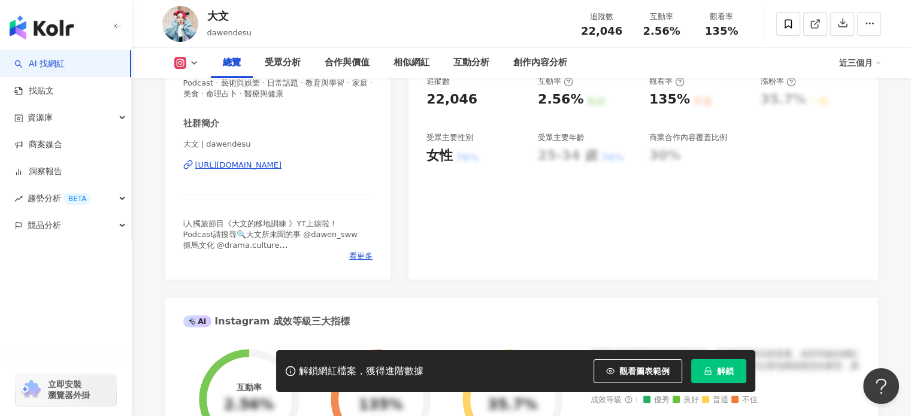
click at [327, 157] on div "大文 | dawendesu https://www.instagram.com/dawendesu/" at bounding box center [278, 174] width 190 height 70
click at [282, 165] on div "https://www.instagram.com/dawendesu/" at bounding box center [238, 165] width 87 height 11
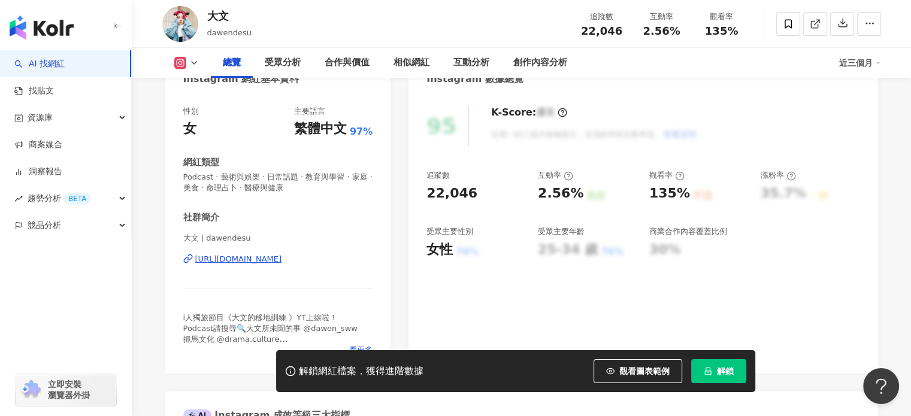
scroll to position [108, 0]
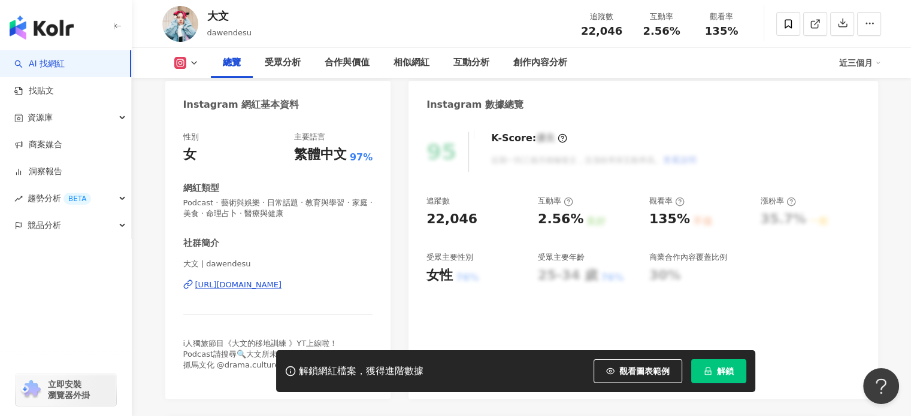
click at [413, 14] on div "大文 dawendesu 追蹤數 22,046 互動率 2.56% 觀看率 135%" at bounding box center [521, 23] width 767 height 47
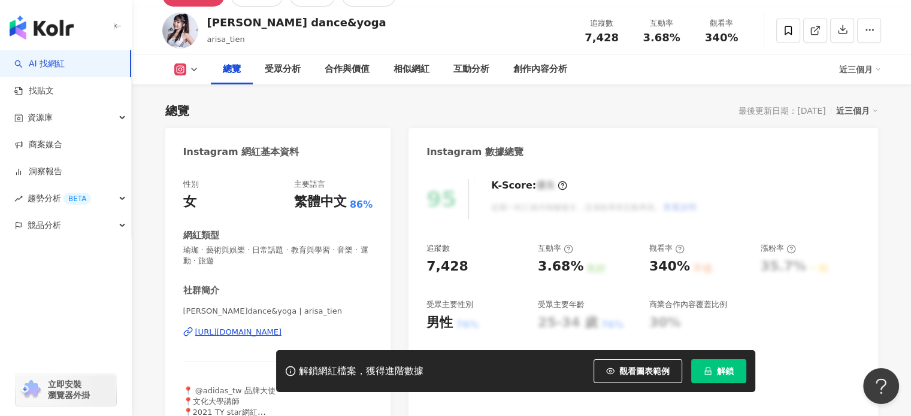
scroll to position [120, 0]
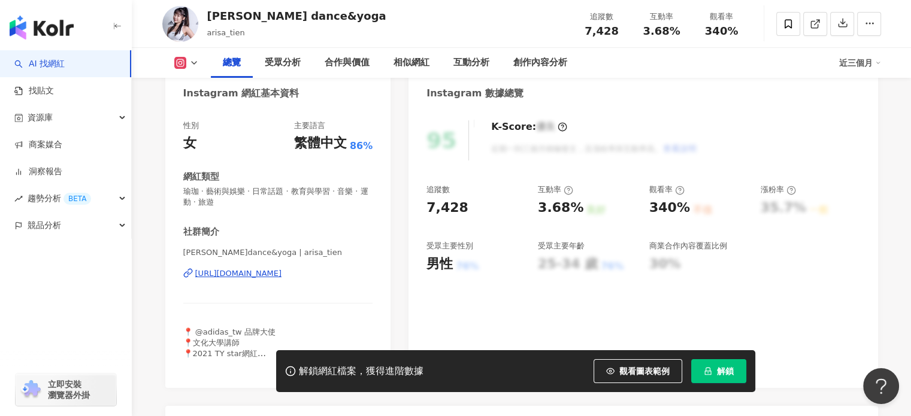
click at [282, 268] on div "https://www.instagram.com/arisa_tien/" at bounding box center [238, 273] width 87 height 11
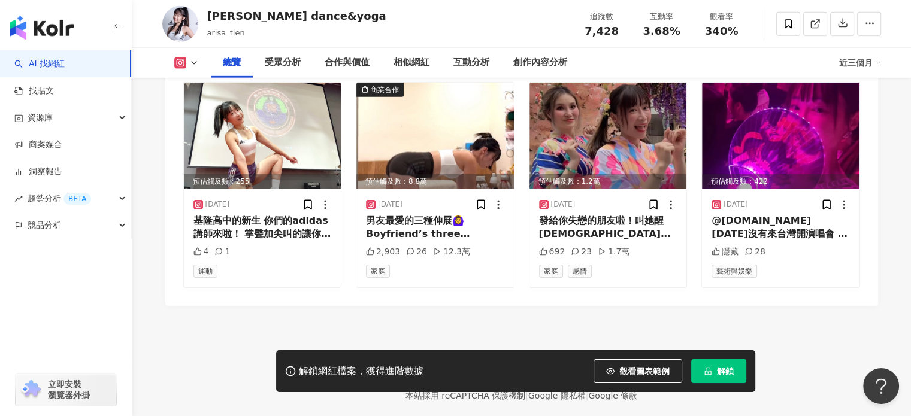
scroll to position [587, 0]
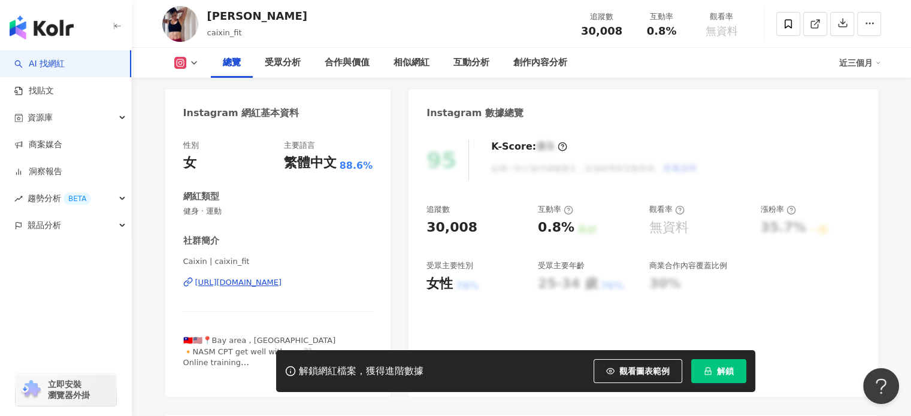
scroll to position [120, 0]
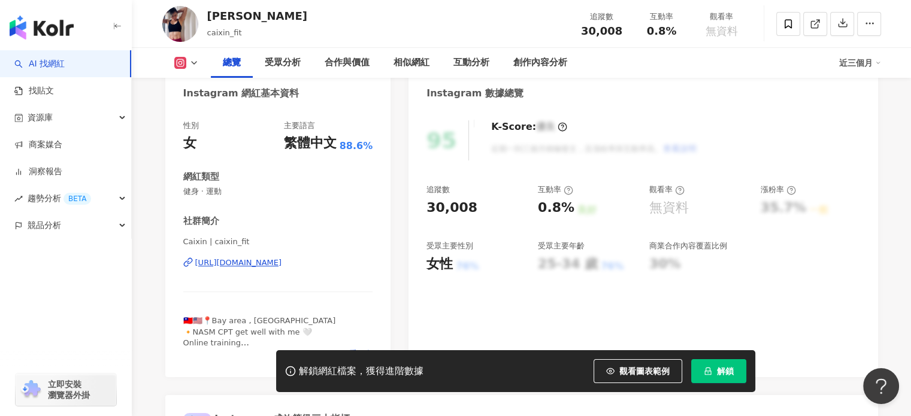
click at [282, 264] on div "[URL][DOMAIN_NAME]" at bounding box center [238, 263] width 87 height 11
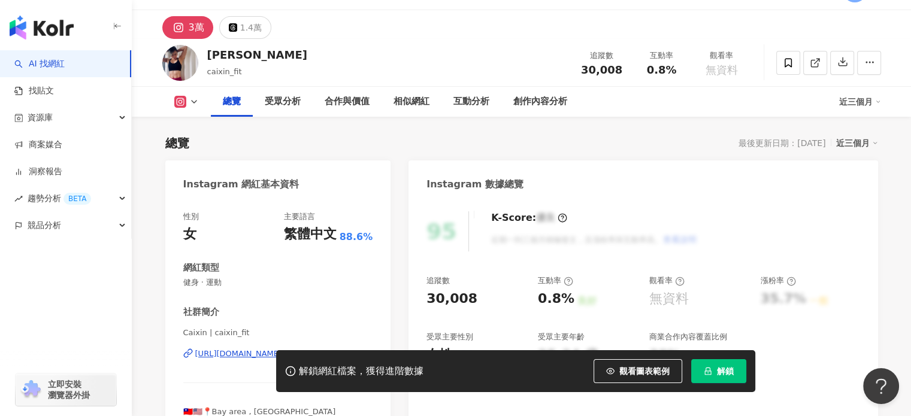
scroll to position [0, 0]
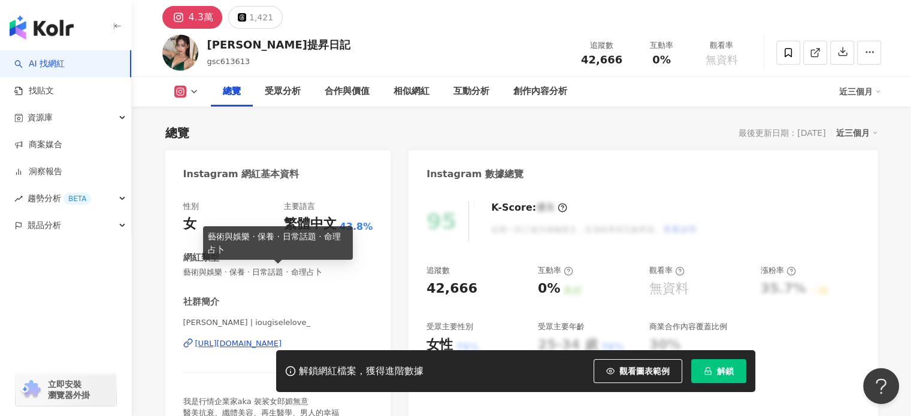
scroll to position [60, 0]
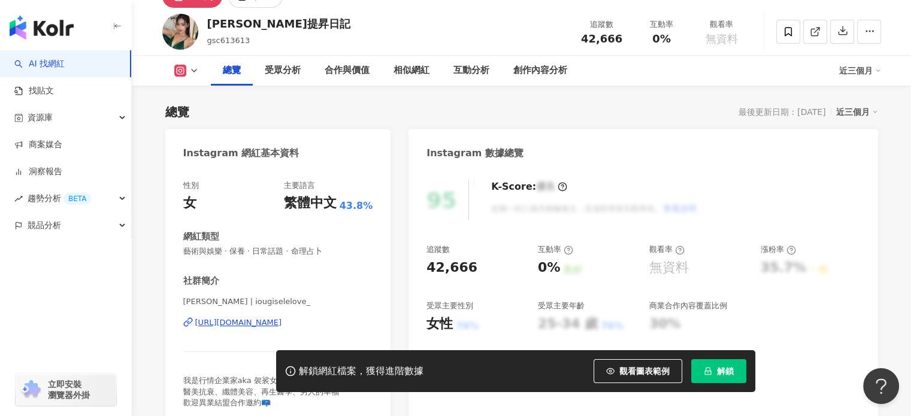
click at [280, 321] on div "https://www.instagram.com/iougiselelove_/" at bounding box center [238, 323] width 87 height 11
click at [498, 33] on div "GISELLE陳嫣美麗提昇日記 gsc613613 追蹤數 42,666 互動率 0% 觀看率 無資料" at bounding box center [521, 31] width 767 height 47
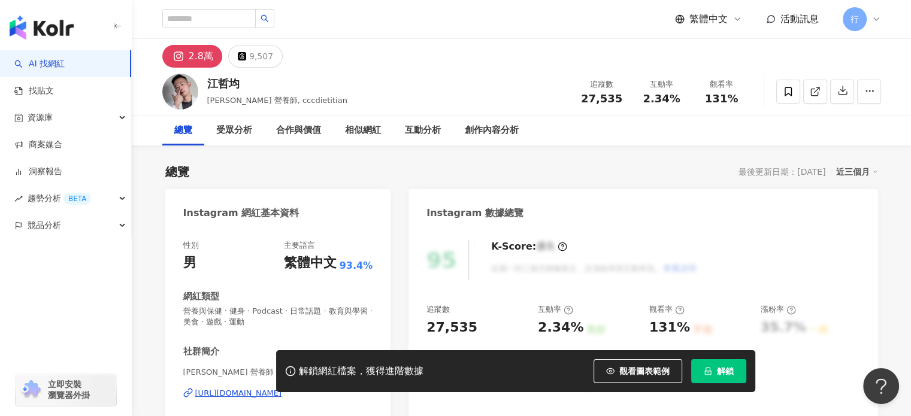
scroll to position [240, 0]
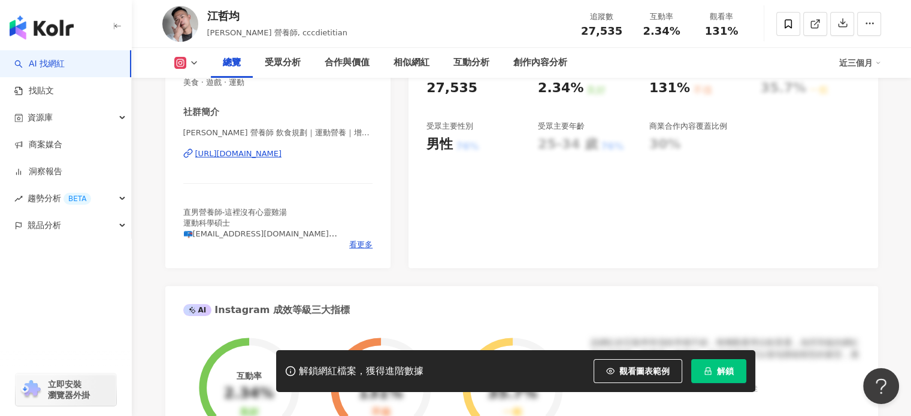
click at [361, 240] on span "看更多" at bounding box center [360, 245] width 23 height 11
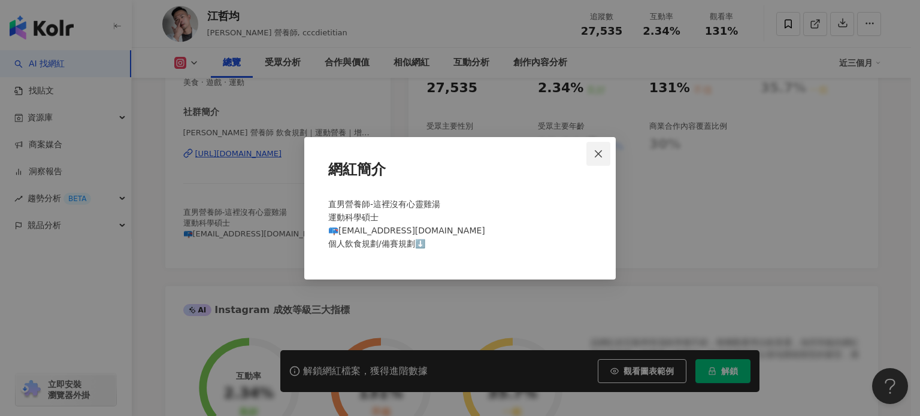
click at [598, 159] on button "Close" at bounding box center [599, 154] width 24 height 24
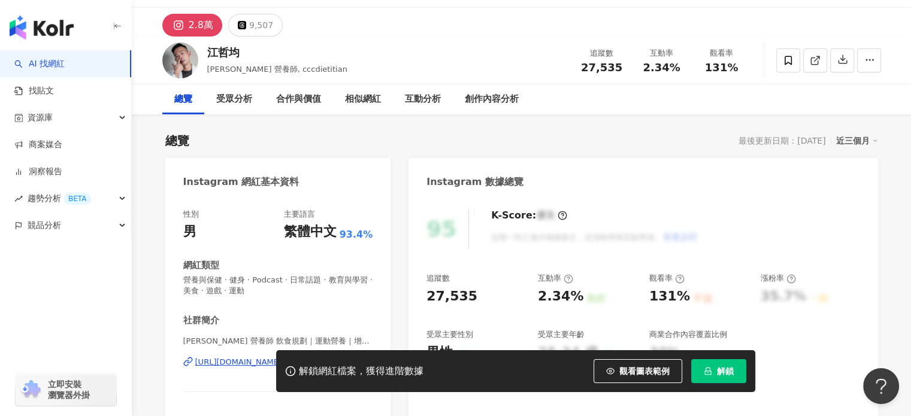
scroll to position [60, 0]
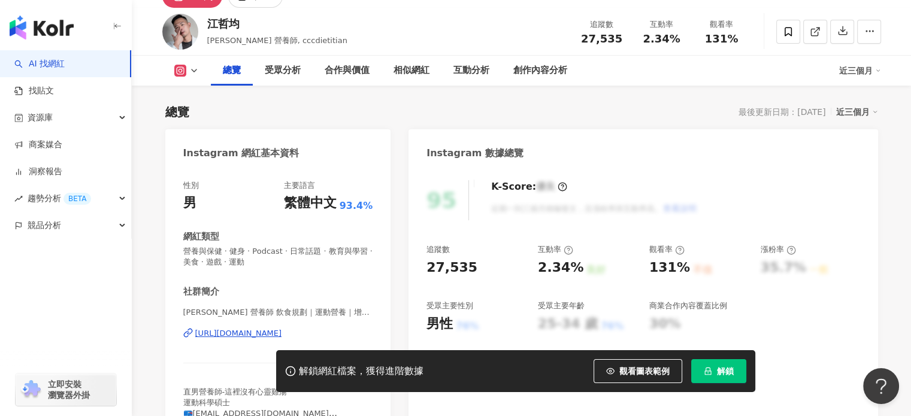
drag, startPoint x: 249, startPoint y: 335, endPoint x: 231, endPoint y: 312, distance: 29.0
click at [248, 335] on div "https://www.instagram.com/cccdietitian/" at bounding box center [238, 333] width 87 height 11
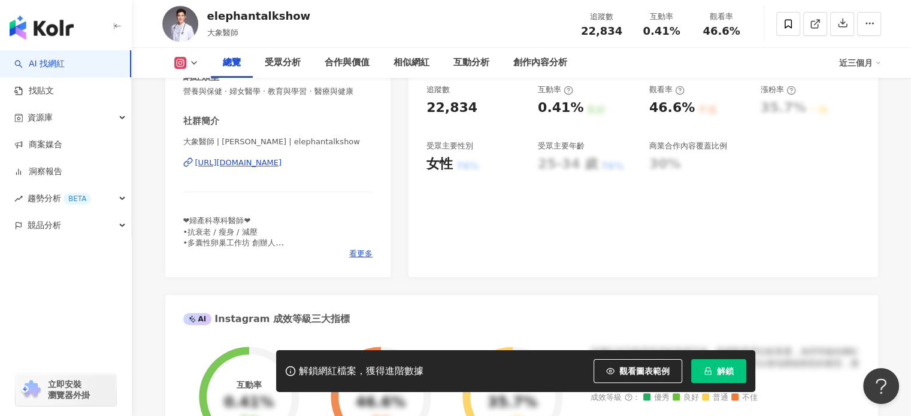
scroll to position [240, 0]
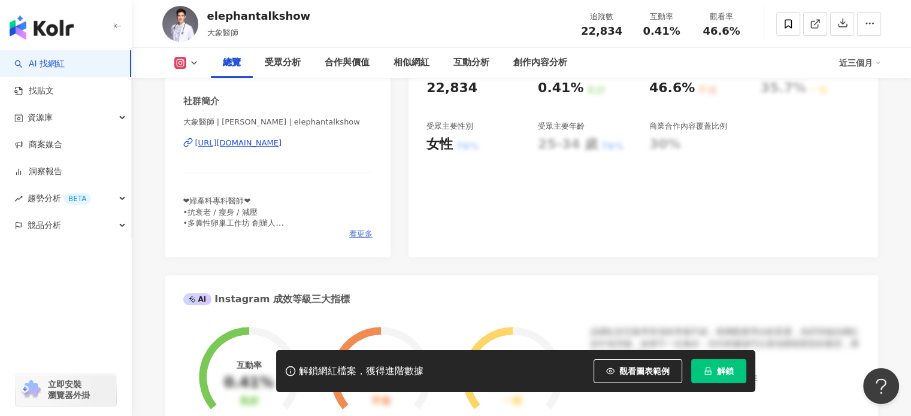
click at [358, 238] on span "看更多" at bounding box center [360, 234] width 23 height 11
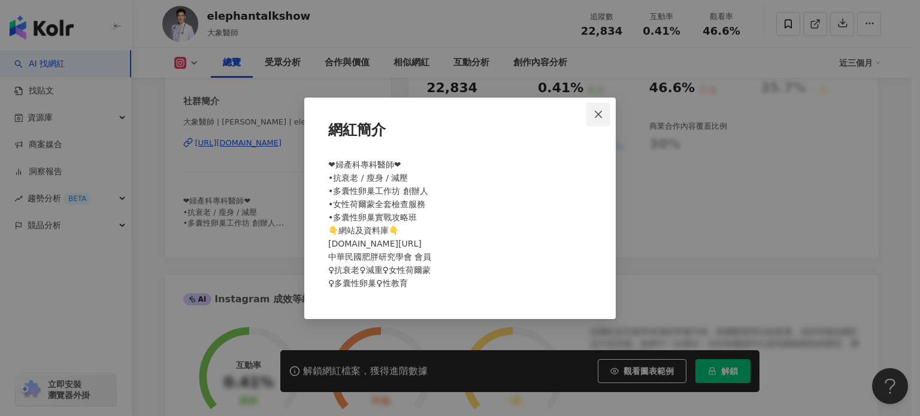
click at [603, 112] on icon "close" at bounding box center [599, 115] width 10 height 10
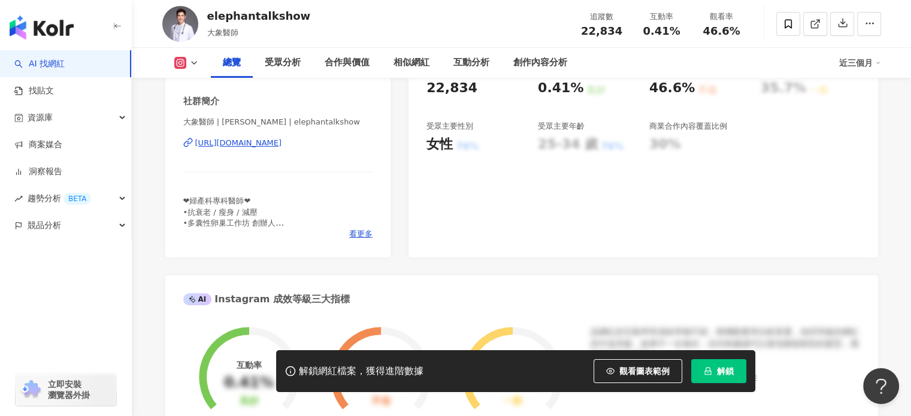
click at [282, 144] on div "https://www.instagram.com/elephantalkshow/" at bounding box center [238, 143] width 87 height 11
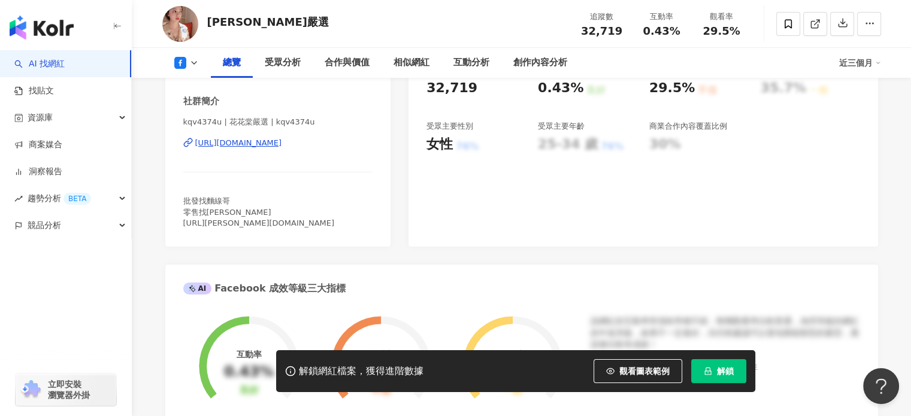
click at [282, 146] on div "[URL][DOMAIN_NAME]" at bounding box center [238, 143] width 87 height 11
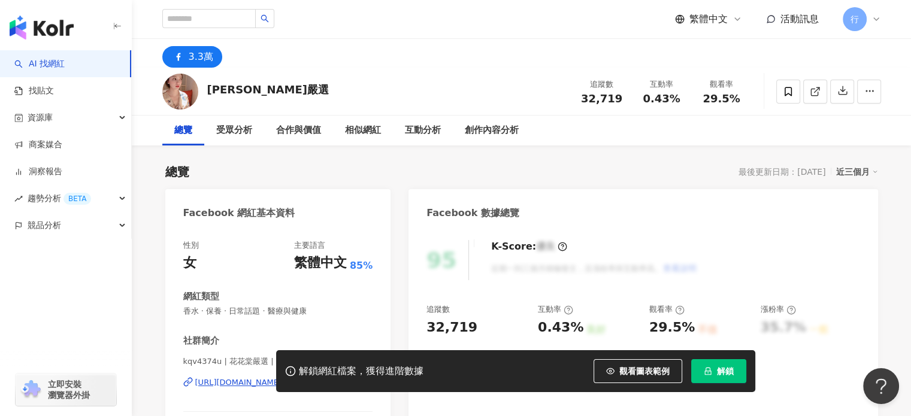
scroll to position [60, 0]
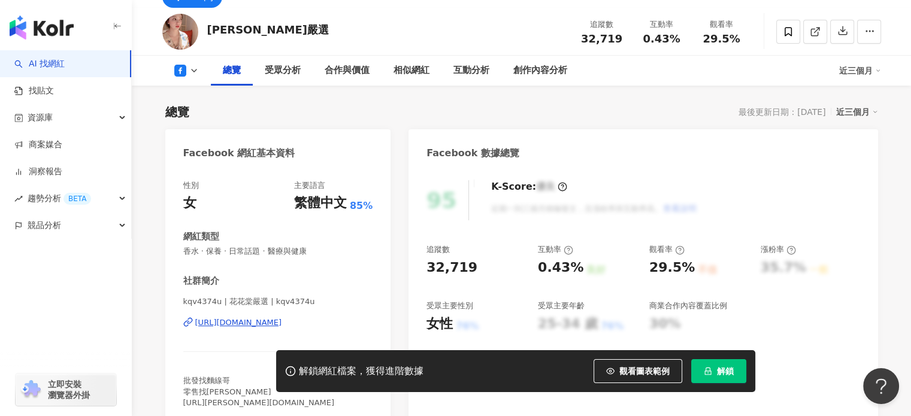
click at [499, 37] on div "花花棠嚴選 追蹤數 32,719 互動率 0.43% 觀看率 29.5%" at bounding box center [521, 31] width 767 height 47
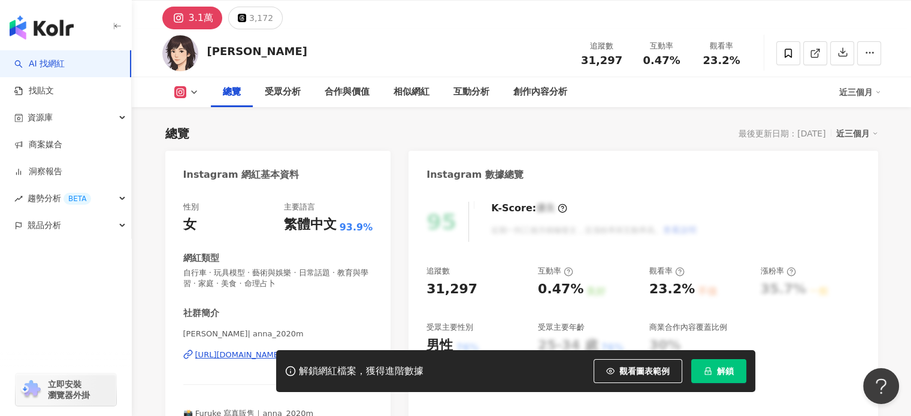
scroll to position [60, 0]
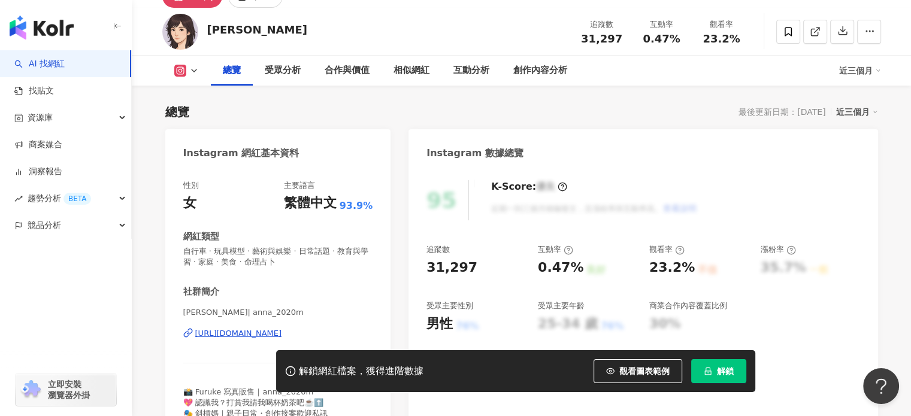
click at [282, 331] on div "https://www.instagram.com/anna_2020m/" at bounding box center [238, 333] width 87 height 11
click at [507, 26] on div "林沐涵 追蹤數 31,297 互動率 0.47% 觀看率 23.2%" at bounding box center [521, 31] width 767 height 47
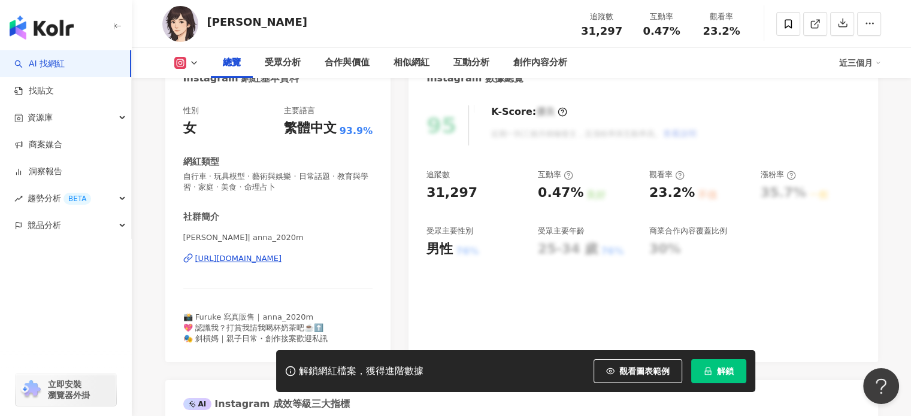
scroll to position [140, 0]
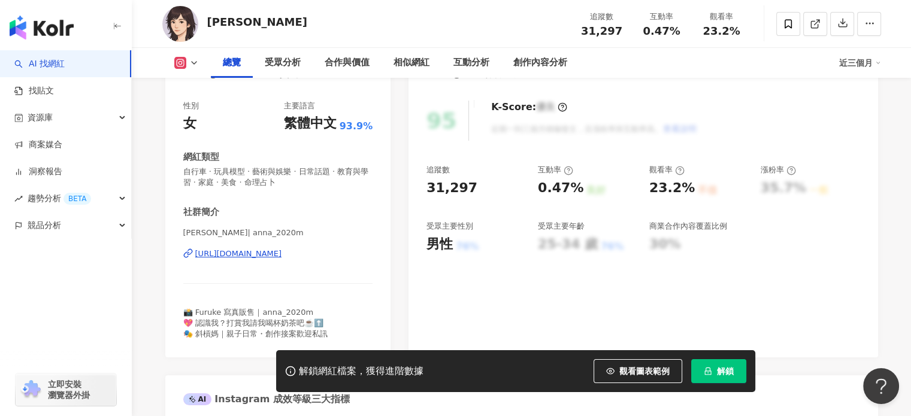
click at [472, 32] on div "林沐涵 追蹤數 31,297 互動率 0.47% 觀看率 23.2%" at bounding box center [521, 23] width 767 height 47
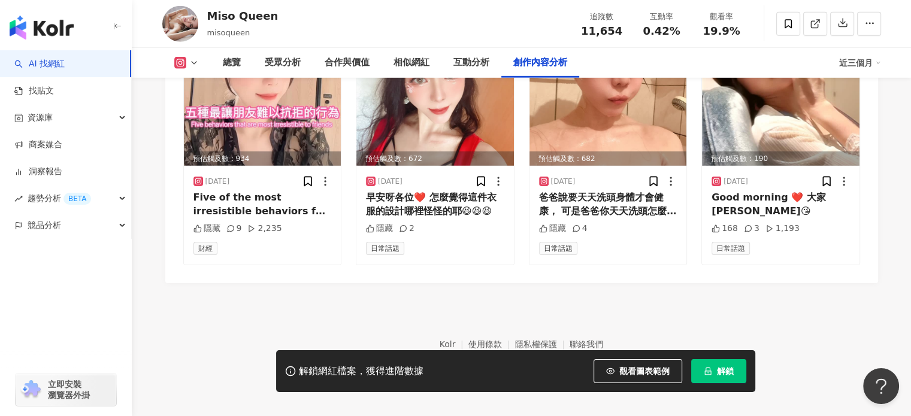
scroll to position [3753, 0]
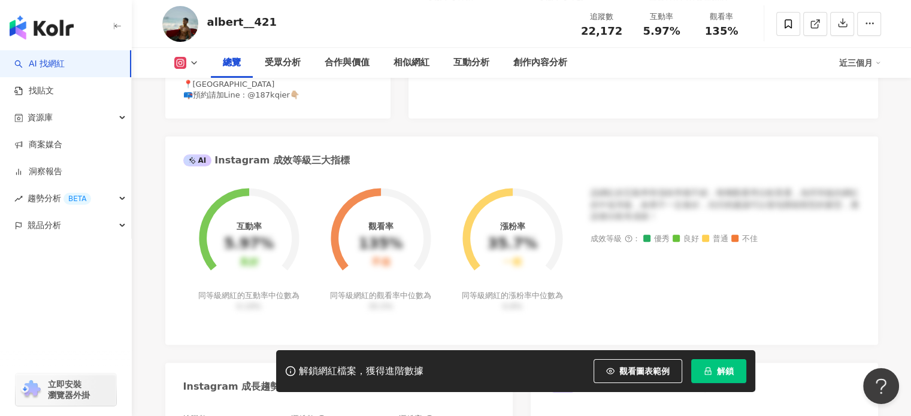
scroll to position [266, 0]
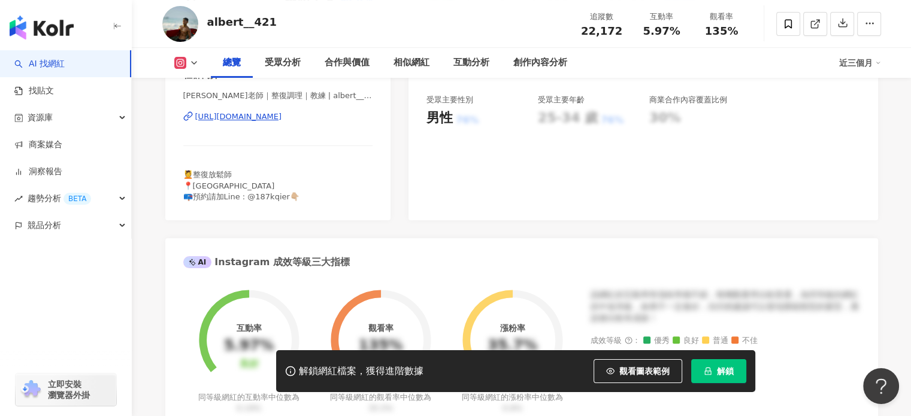
click at [282, 119] on div "https://www.instagram.com/albert__421/" at bounding box center [238, 116] width 87 height 11
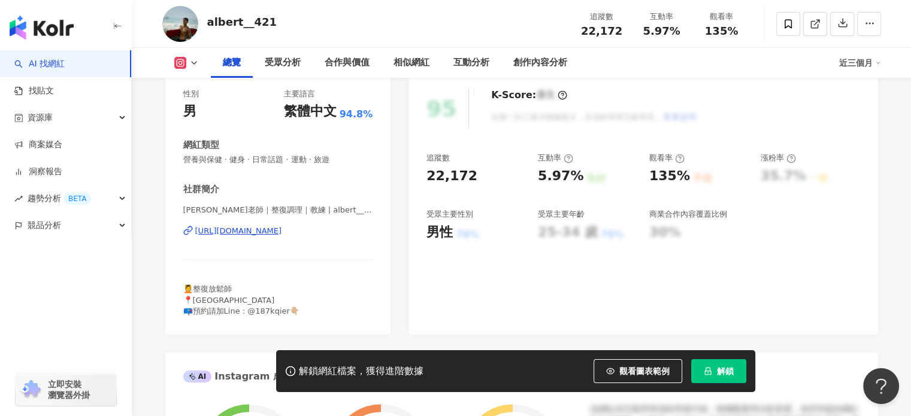
scroll to position [146, 0]
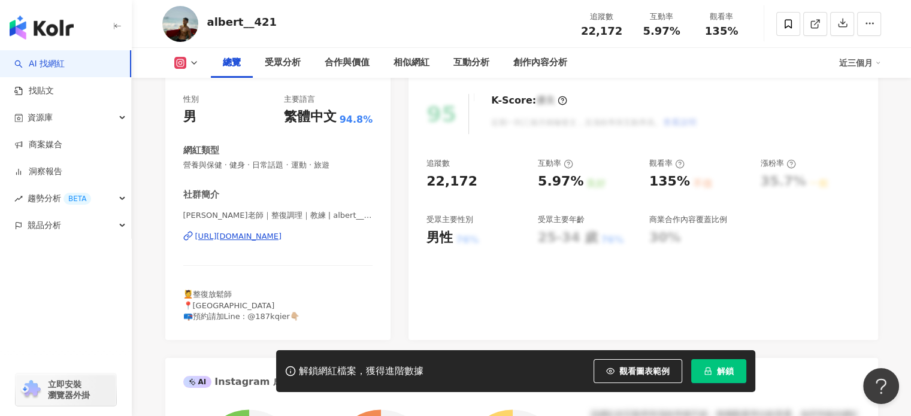
click at [402, 16] on div "albert__421 追蹤數 22,172 互動率 5.97% 觀看率 135%" at bounding box center [521, 23] width 767 height 47
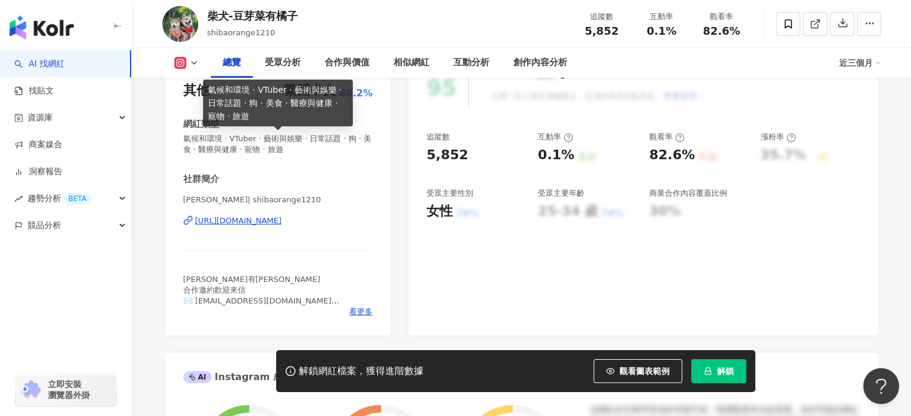
scroll to position [180, 0]
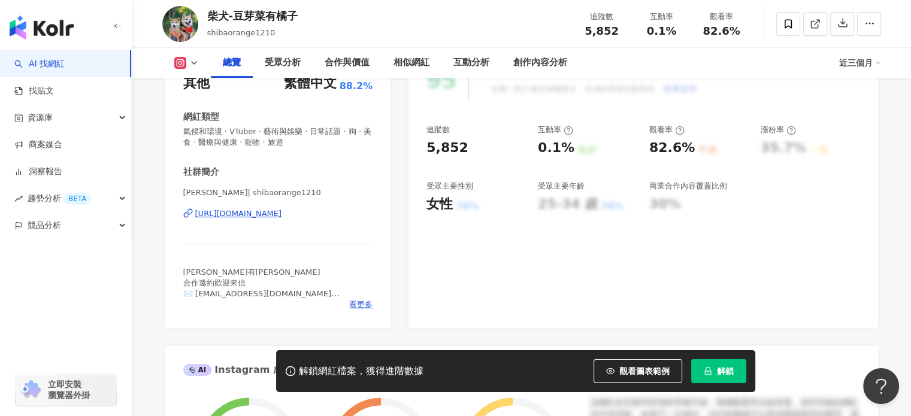
click at [282, 213] on div "[URL][DOMAIN_NAME]" at bounding box center [238, 214] width 87 height 11
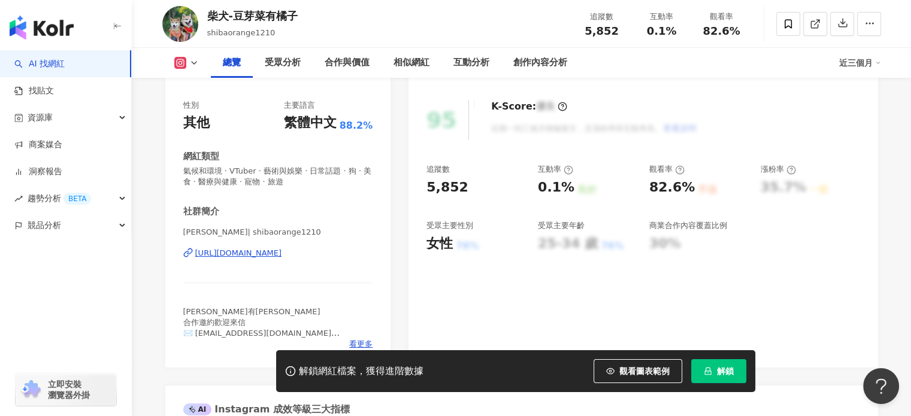
scroll to position [120, 0]
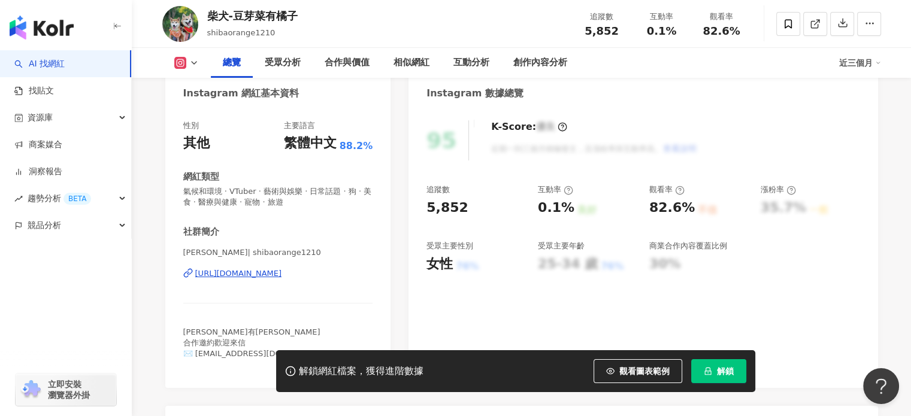
click at [340, 32] on div "柴犬-豆芽菜有橘子 shibaorange1210 追蹤數 5,852 互動率 0.1% 觀看率 82.6%" at bounding box center [521, 23] width 767 height 47
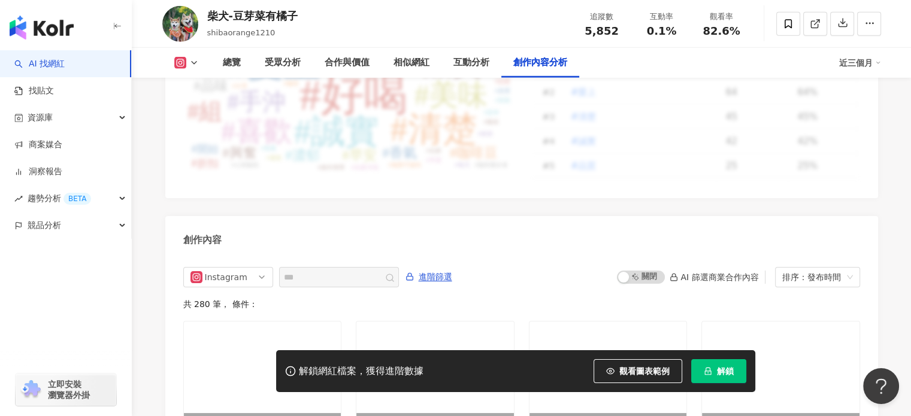
scroll to position [3796, 0]
